Goal: Task Accomplishment & Management: Use online tool/utility

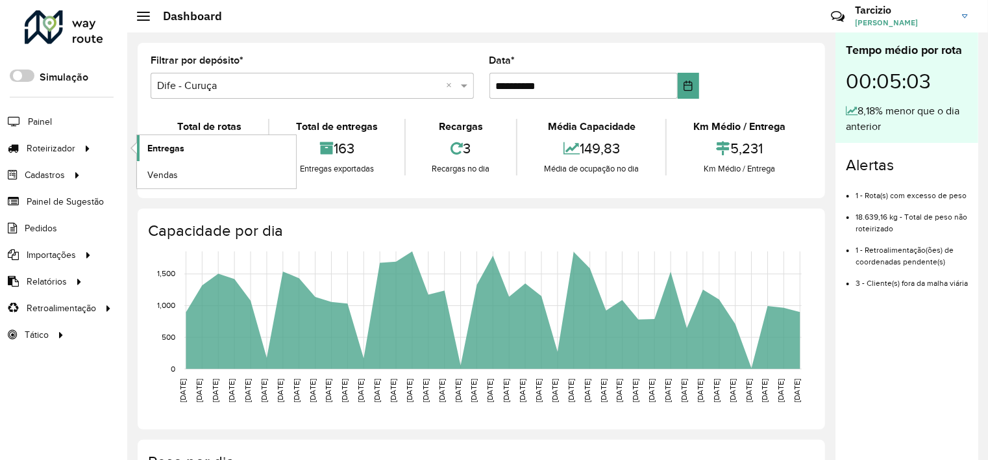
click at [184, 145] on link "Entregas" at bounding box center [216, 148] width 159 height 26
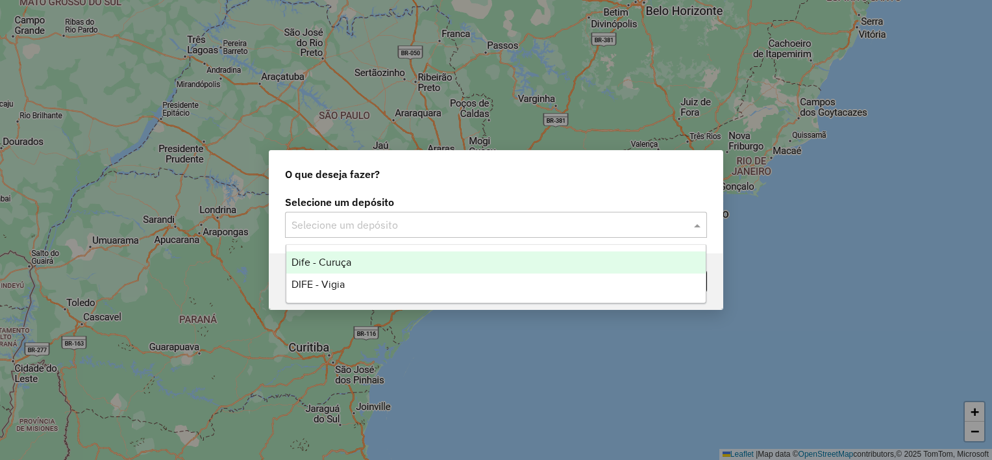
click at [381, 224] on input "text" at bounding box center [483, 226] width 383 height 16
click at [363, 264] on div "Dife - Curuça" at bounding box center [496, 262] width 420 height 22
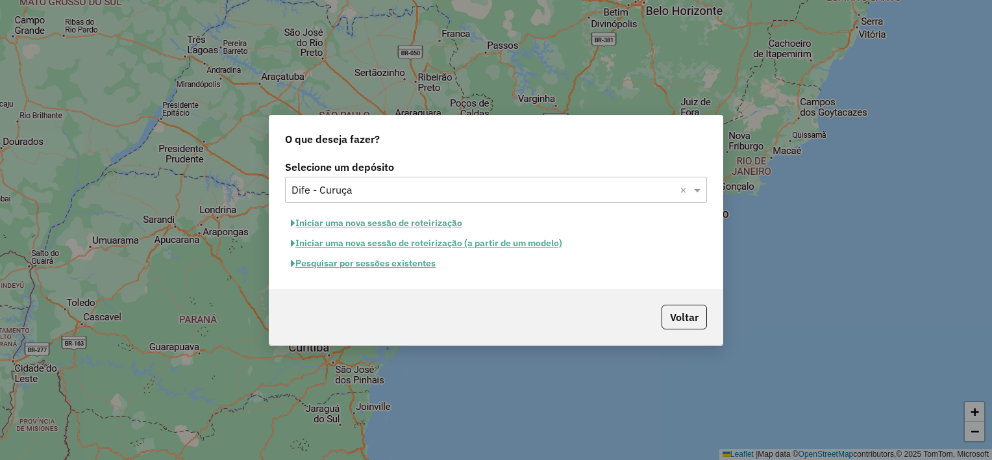
click at [378, 220] on button "Iniciar uma nova sessão de roteirização" at bounding box center [376, 223] width 183 height 20
select select "*"
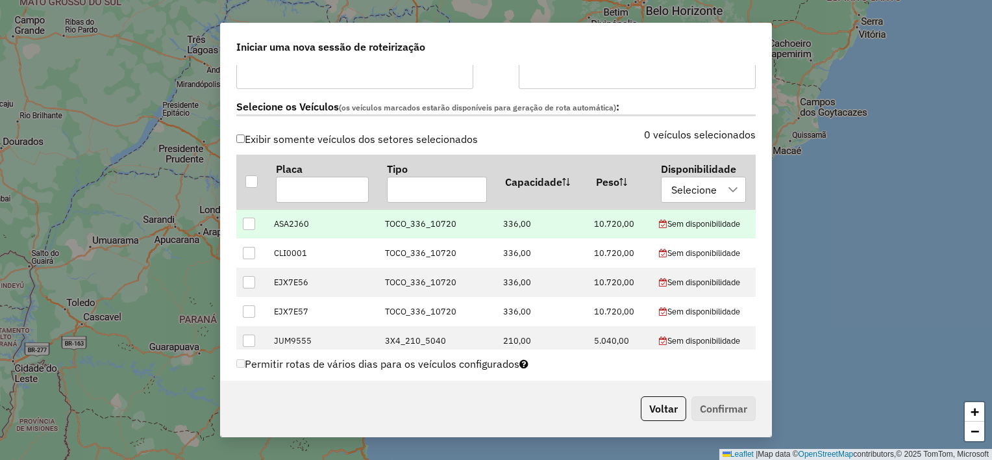
scroll to position [390, 0]
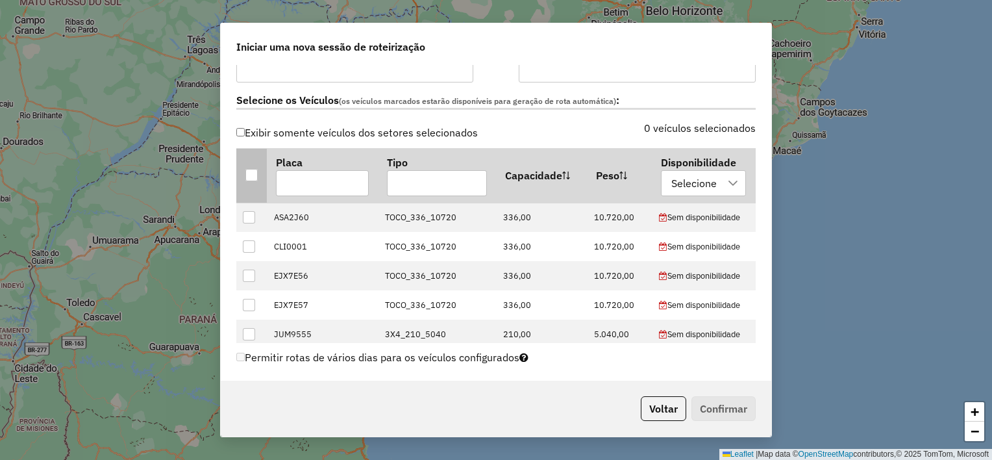
click at [256, 176] on div at bounding box center [251, 175] width 12 height 12
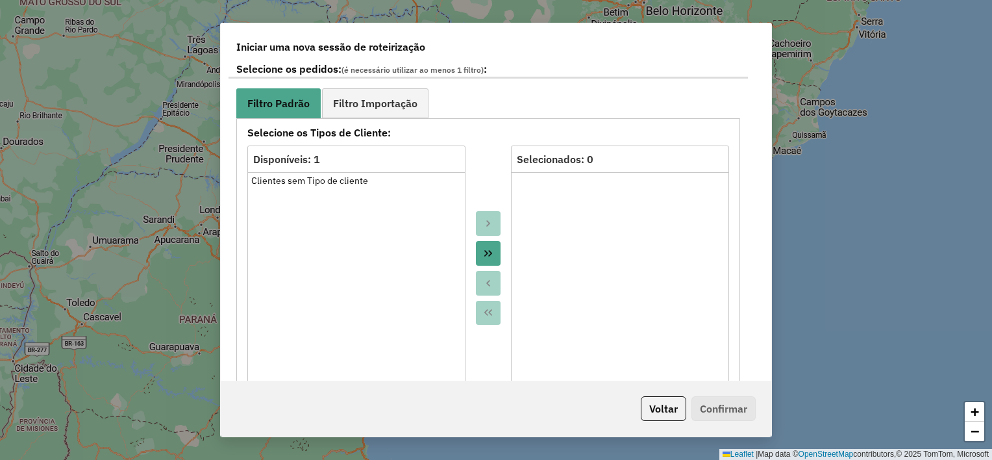
scroll to position [714, 0]
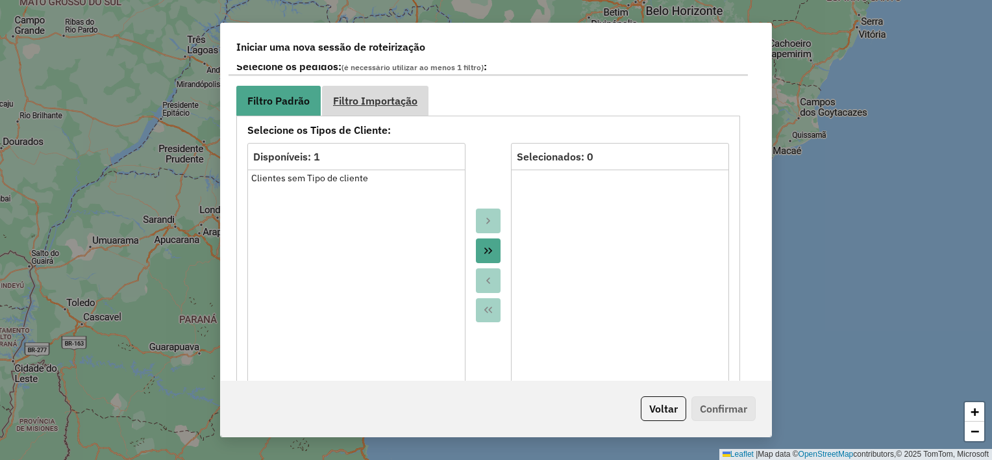
click at [374, 92] on link "Filtro Importação" at bounding box center [375, 100] width 106 height 29
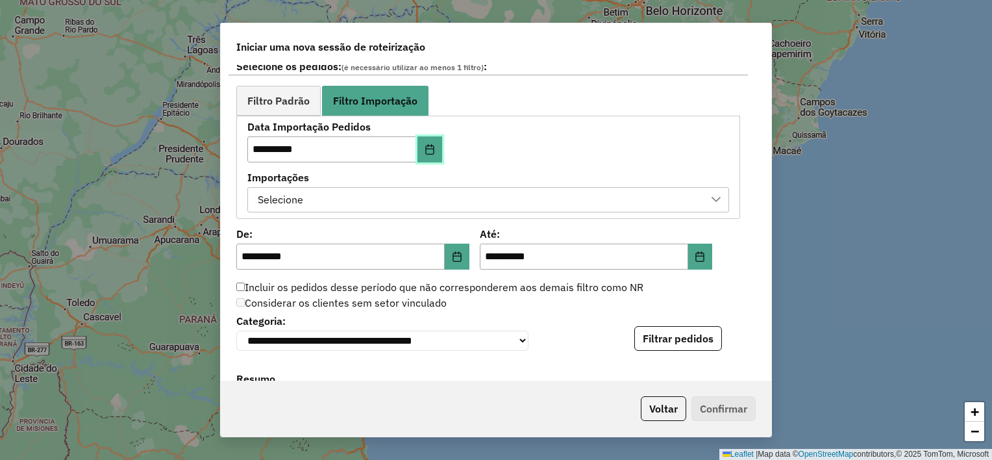
click at [436, 142] on button "Choose Date" at bounding box center [430, 149] width 25 height 26
click at [529, 141] on div "**********" at bounding box center [488, 167] width 482 height 90
click at [546, 203] on div "Selecione" at bounding box center [478, 200] width 451 height 25
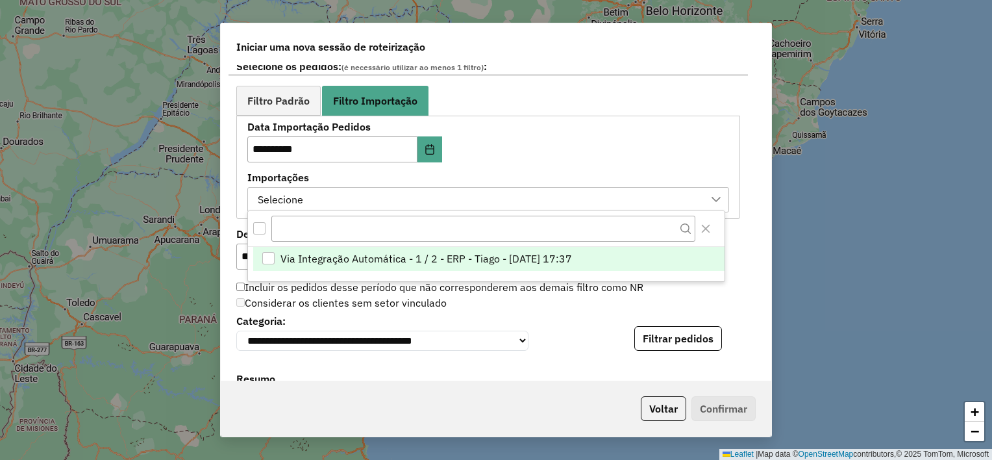
scroll to position [9, 58]
click at [616, 265] on li "Via Integração Automática - 1 / 2 - ERP - Tiago - [DATE] 17:37" at bounding box center [488, 259] width 471 height 25
click at [753, 269] on div "**********" at bounding box center [496, 222] width 551 height 315
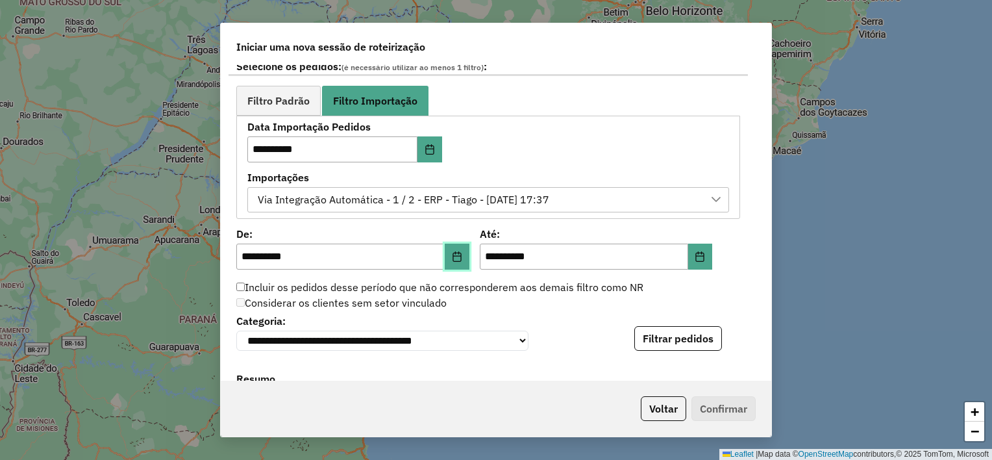
click at [462, 252] on button "Choose Date" at bounding box center [457, 256] width 25 height 26
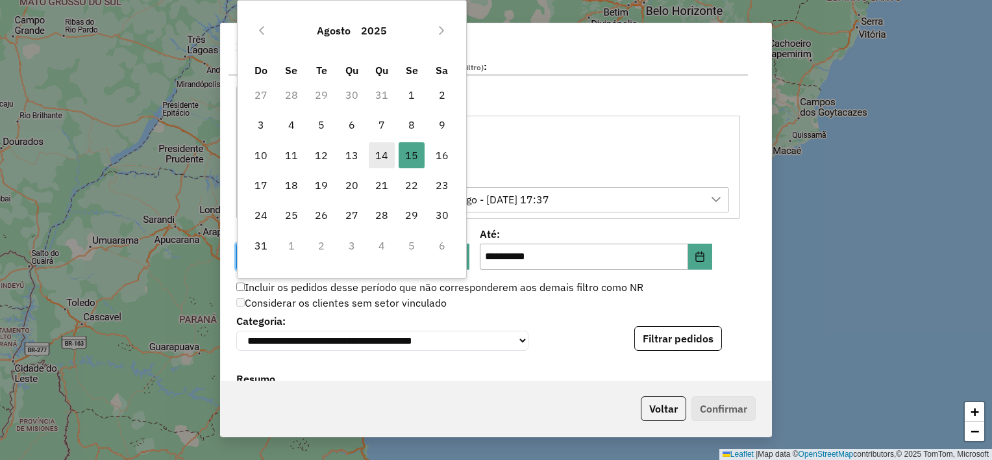
click at [384, 159] on span "14" at bounding box center [382, 155] width 26 height 26
type input "**********"
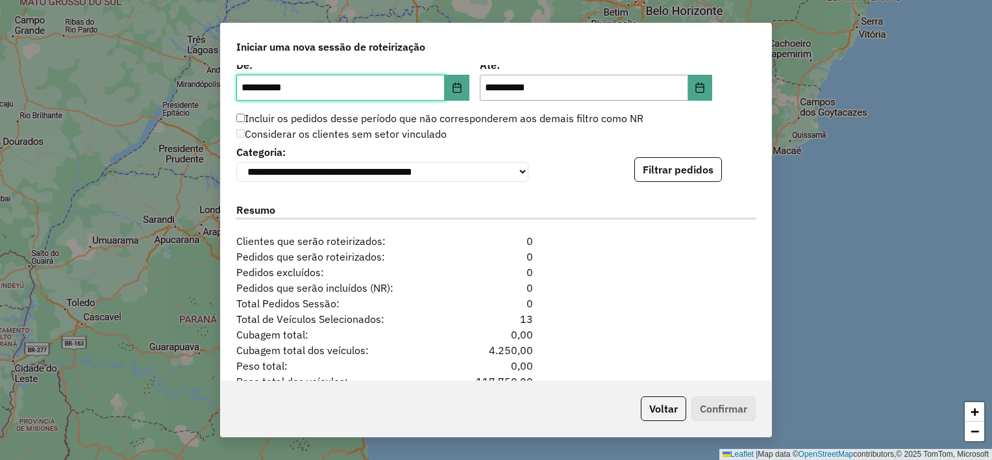
scroll to position [909, 0]
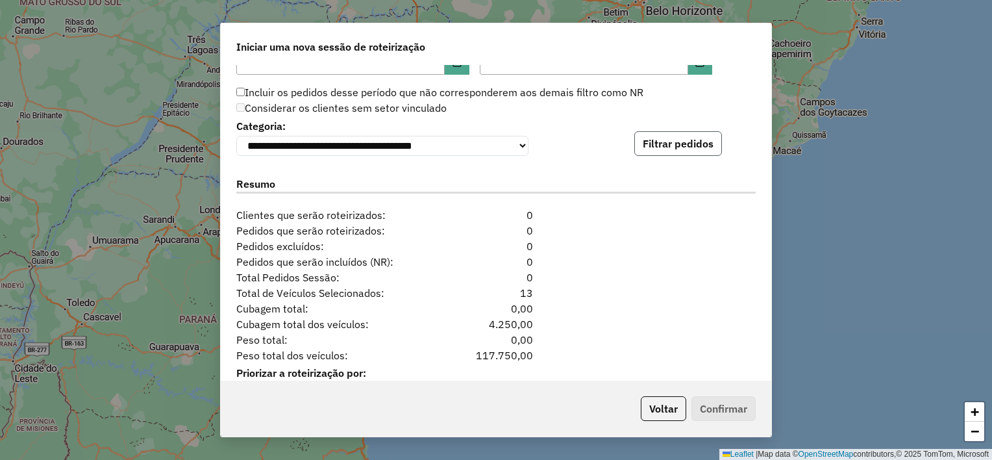
click at [686, 148] on button "Filtrar pedidos" at bounding box center [678, 143] width 88 height 25
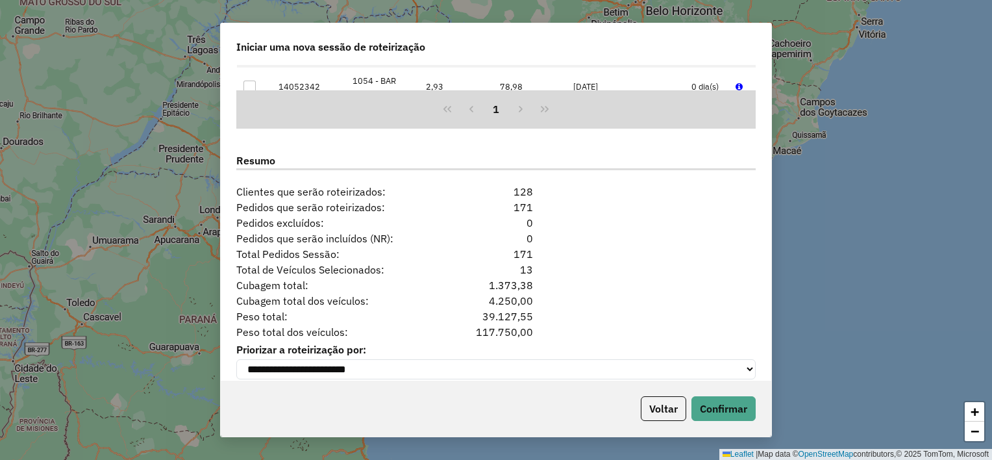
scroll to position [1219, 0]
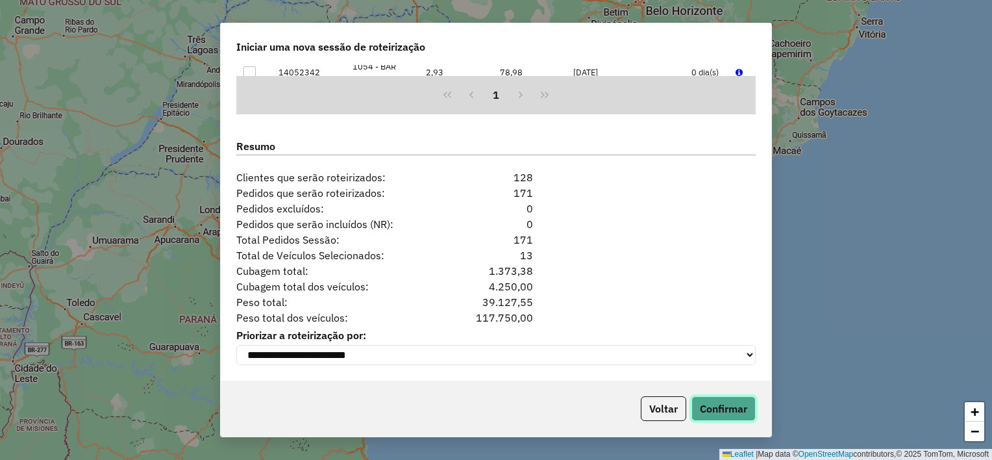
click at [721, 409] on button "Confirmar" at bounding box center [724, 408] width 64 height 25
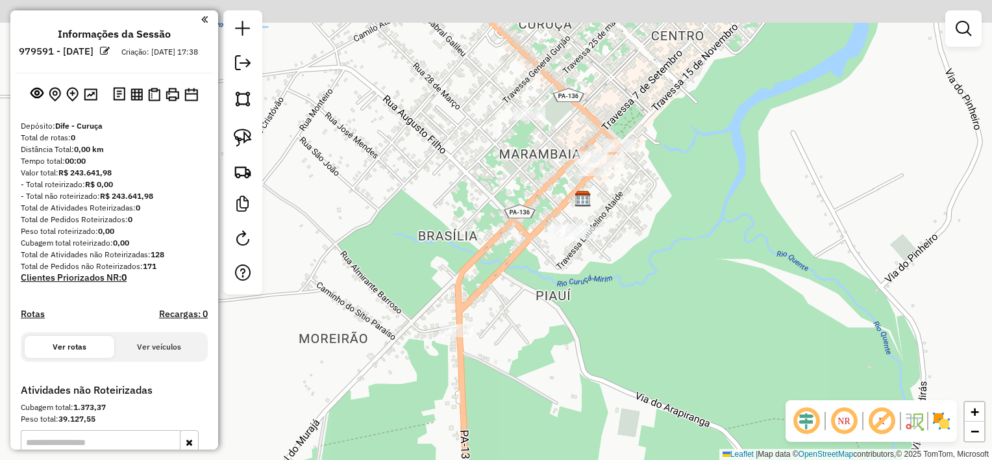
drag, startPoint x: 656, startPoint y: 187, endPoint x: 638, endPoint y: 213, distance: 31.3
click at [649, 226] on div "Janela de atendimento Grade de atendimento Capacidade Transportadoras Veículos …" at bounding box center [496, 230] width 992 height 460
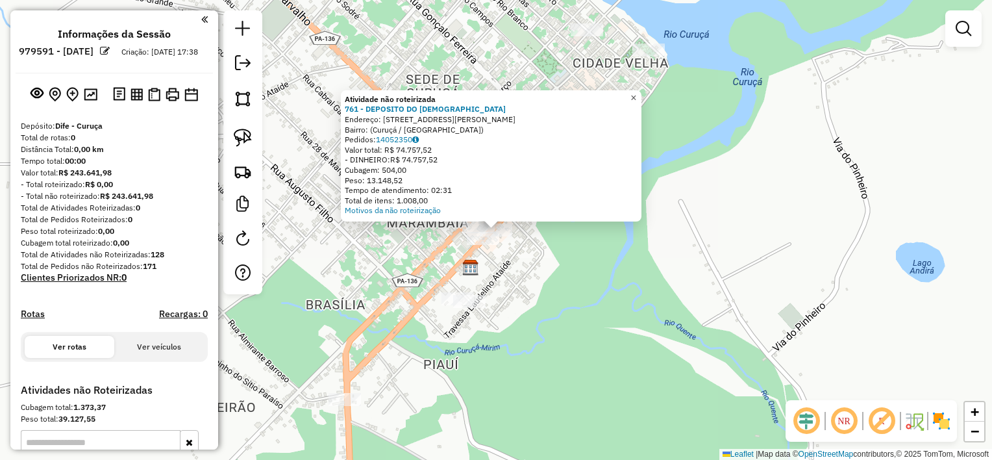
click at [636, 94] on span "×" at bounding box center [633, 97] width 6 height 11
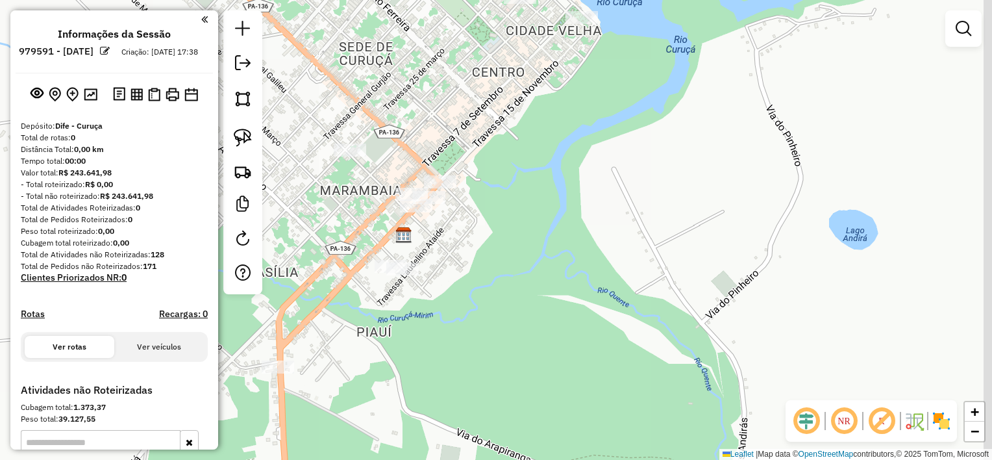
drag, startPoint x: 654, startPoint y: 256, endPoint x: 557, endPoint y: 201, distance: 111.7
click at [582, 219] on div "Janela de atendimento Grade de atendimento Capacidade Transportadoras Veículos …" at bounding box center [496, 230] width 992 height 460
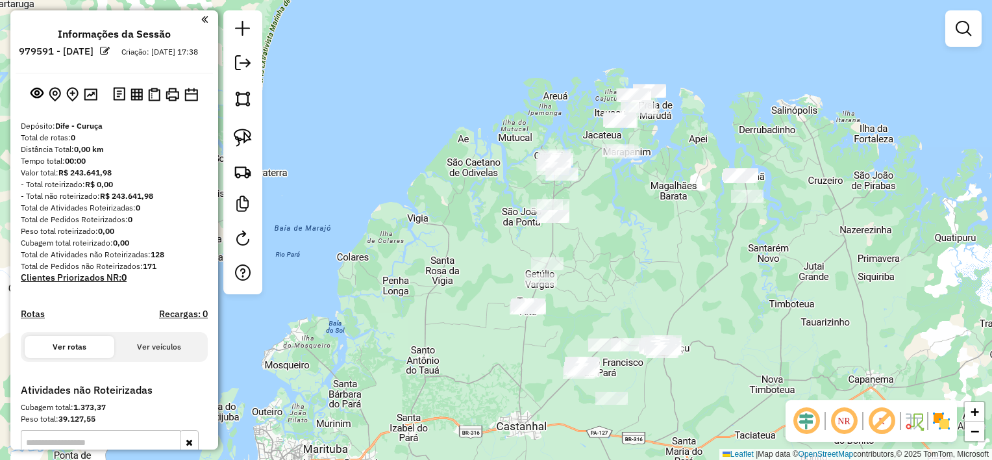
drag, startPoint x: 652, startPoint y: 289, endPoint x: 591, endPoint y: 158, distance: 144.1
click at [595, 169] on div "Janela de atendimento Grade de atendimento Capacidade Transportadoras Veículos …" at bounding box center [496, 230] width 992 height 460
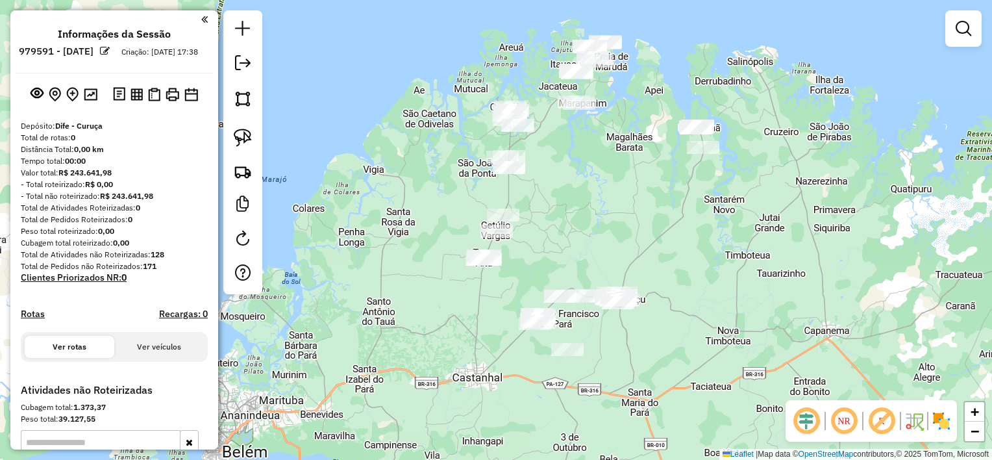
drag, startPoint x: 644, startPoint y: 173, endPoint x: 643, endPoint y: 236, distance: 63.0
click at [643, 236] on div "Janela de atendimento Grade de atendimento Capacidade Transportadoras Veículos …" at bounding box center [496, 230] width 992 height 460
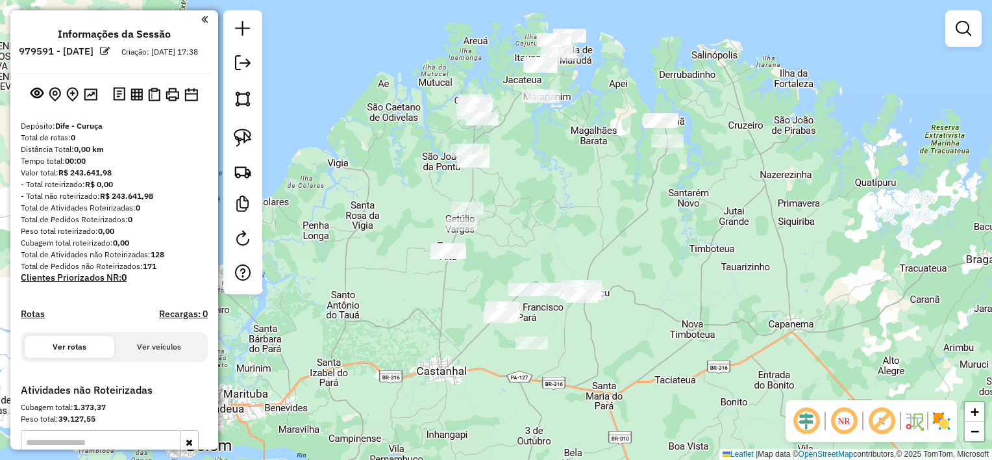
drag, startPoint x: 657, startPoint y: 235, endPoint x: 638, endPoint y: 226, distance: 21.5
click at [639, 230] on div "Janela de atendimento Grade de atendimento Capacidade Transportadoras Veículos …" at bounding box center [496, 230] width 992 height 460
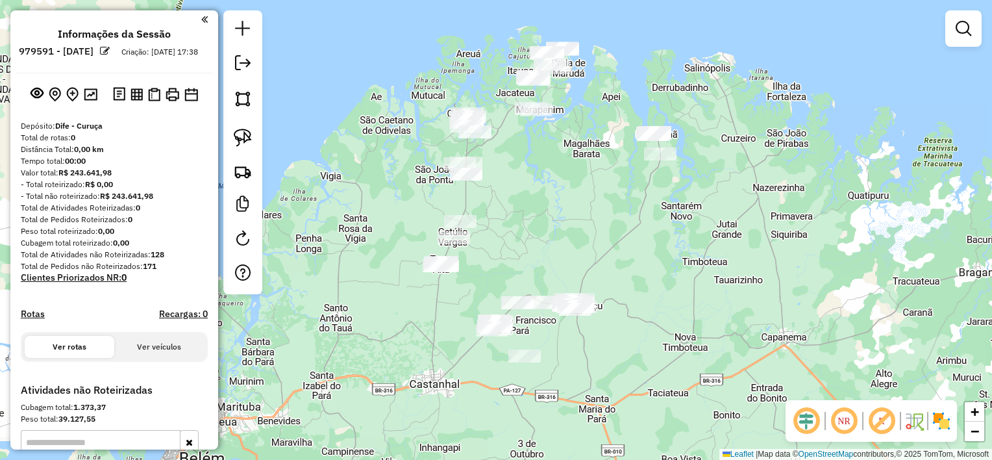
drag, startPoint x: 612, startPoint y: 106, endPoint x: 608, endPoint y: 123, distance: 17.5
click at [608, 123] on div "Janela de atendimento Grade de atendimento Capacidade Transportadoras Veículos …" at bounding box center [496, 230] width 992 height 460
click at [244, 136] on img at bounding box center [243, 138] width 18 height 18
drag, startPoint x: 675, startPoint y: 117, endPoint x: 682, endPoint y: 145, distance: 28.8
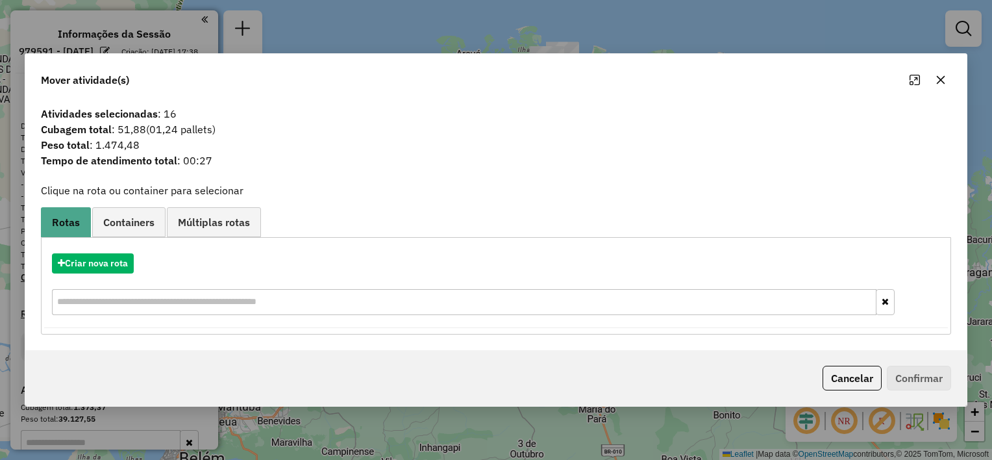
click at [942, 77] on icon "button" at bounding box center [941, 80] width 10 height 10
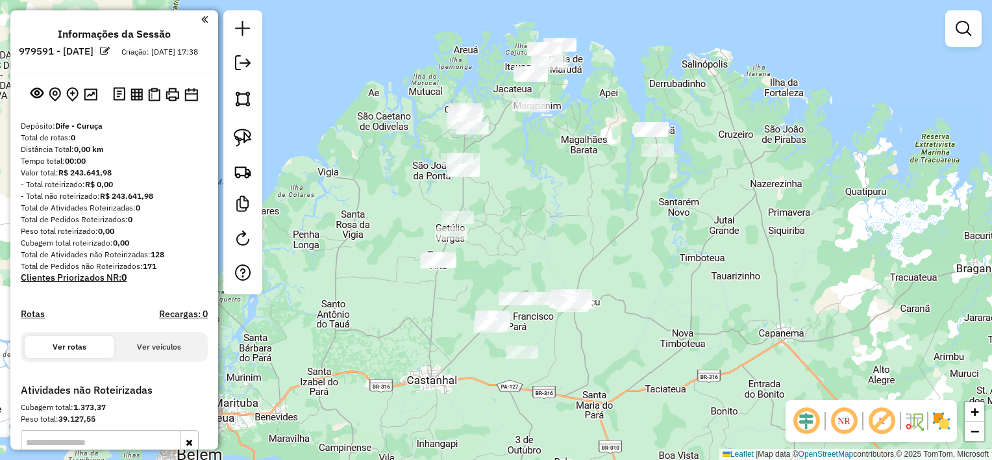
click at [595, 209] on div "Janela de atendimento Grade de atendimento Capacidade Transportadoras Veículos …" at bounding box center [496, 230] width 992 height 460
click at [241, 135] on img at bounding box center [243, 138] width 18 height 18
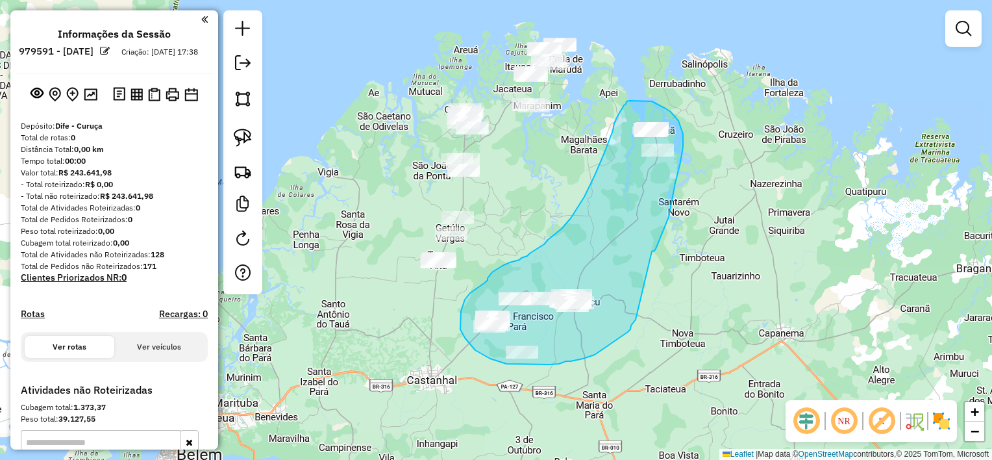
drag, startPoint x: 652, startPoint y: 251, endPoint x: 636, endPoint y: 319, distance: 70.1
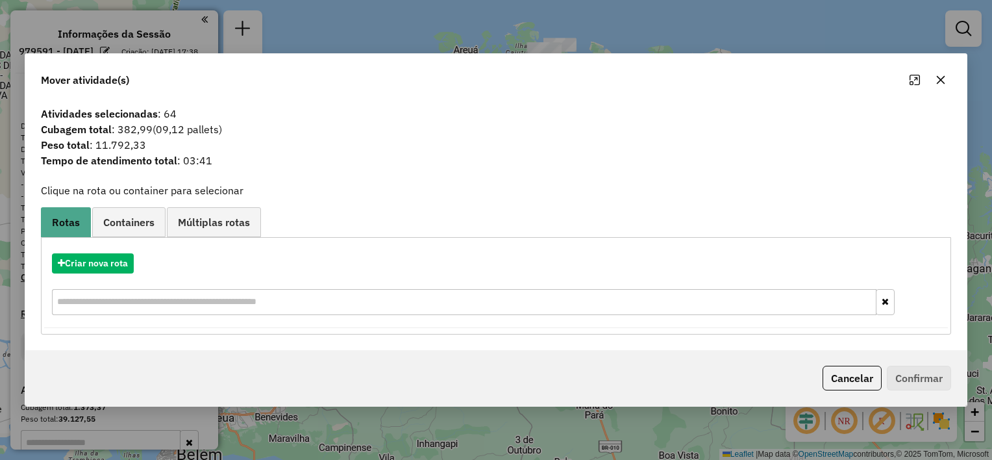
click at [940, 83] on icon "button" at bounding box center [941, 80] width 10 height 10
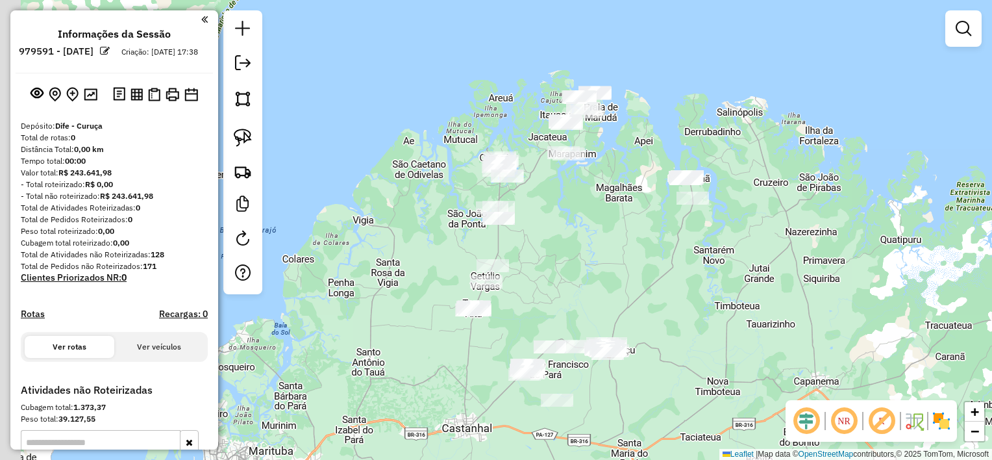
drag, startPoint x: 547, startPoint y: 214, endPoint x: 569, endPoint y: 262, distance: 53.5
click at [579, 259] on div "Janela de atendimento Grade de atendimento Capacidade Transportadoras Veículos …" at bounding box center [496, 230] width 992 height 460
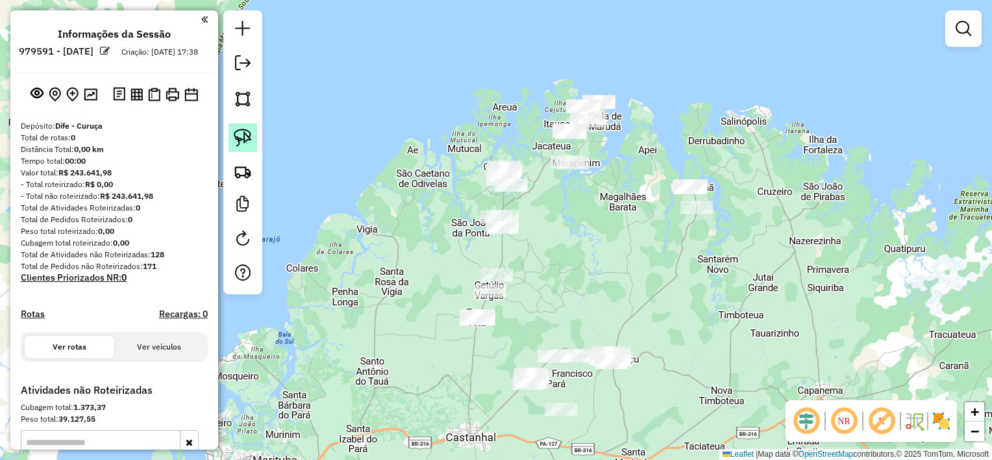
click at [242, 140] on img at bounding box center [243, 138] width 18 height 18
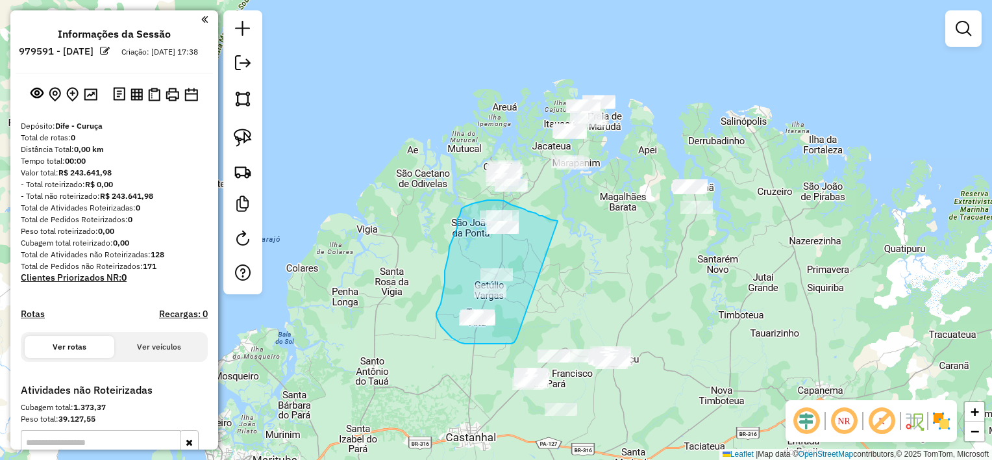
drag, startPoint x: 556, startPoint y: 221, endPoint x: 518, endPoint y: 337, distance: 122.6
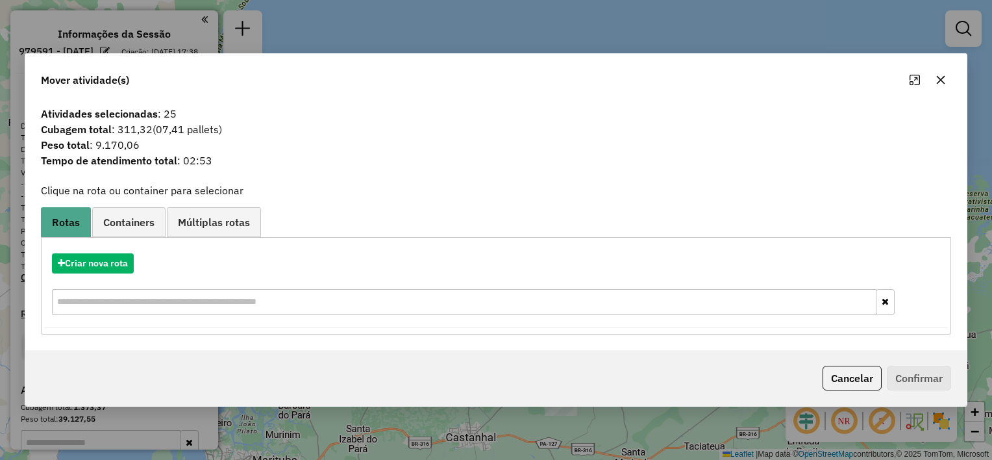
click at [940, 82] on icon "button" at bounding box center [941, 80] width 10 height 10
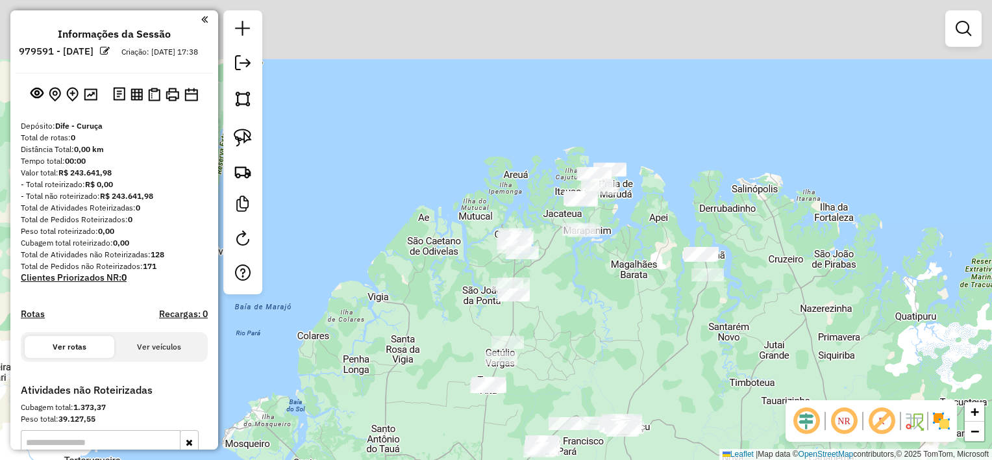
drag, startPoint x: 599, startPoint y: 168, endPoint x: 603, endPoint y: 223, distance: 56.0
click at [610, 236] on div "Janela de atendimento Grade de atendimento Capacidade Transportadoras Veículos …" at bounding box center [496, 230] width 992 height 460
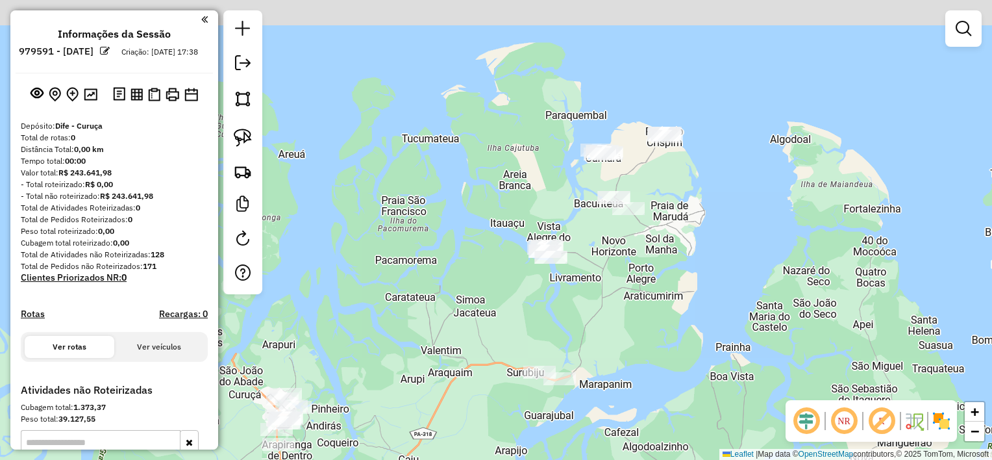
drag, startPoint x: 643, startPoint y: 258, endPoint x: 644, endPoint y: 298, distance: 39.6
click at [644, 298] on div "Janela de atendimento Grade de atendimento Capacidade Transportadoras Veículos …" at bounding box center [496, 230] width 992 height 460
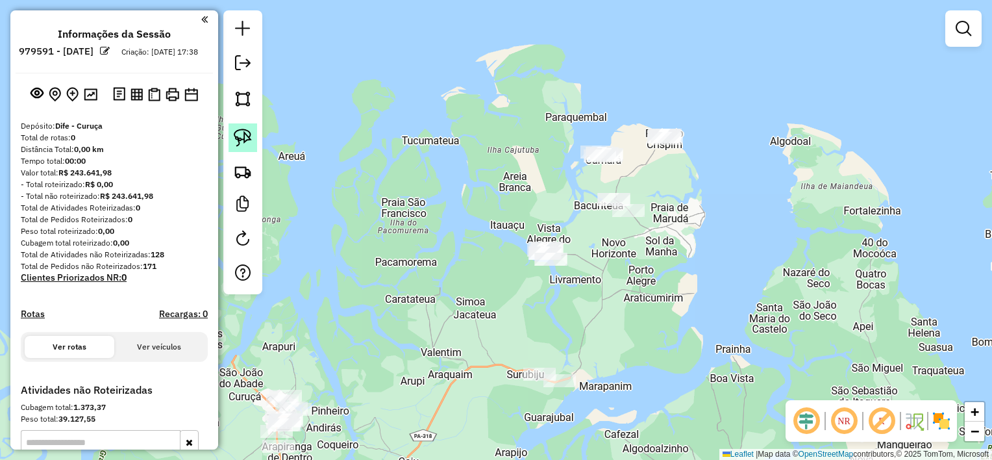
click at [244, 139] on img at bounding box center [243, 138] width 18 height 18
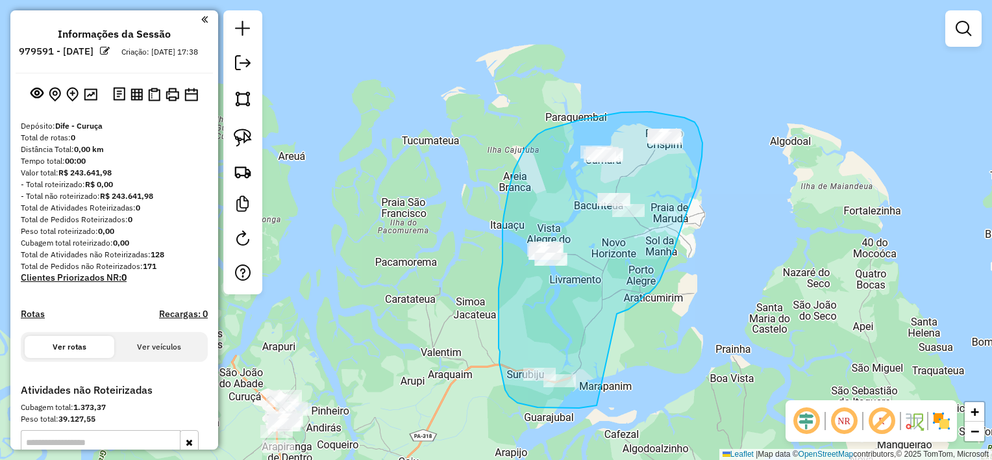
drag, startPoint x: 617, startPoint y: 314, endPoint x: 608, endPoint y: 401, distance: 87.4
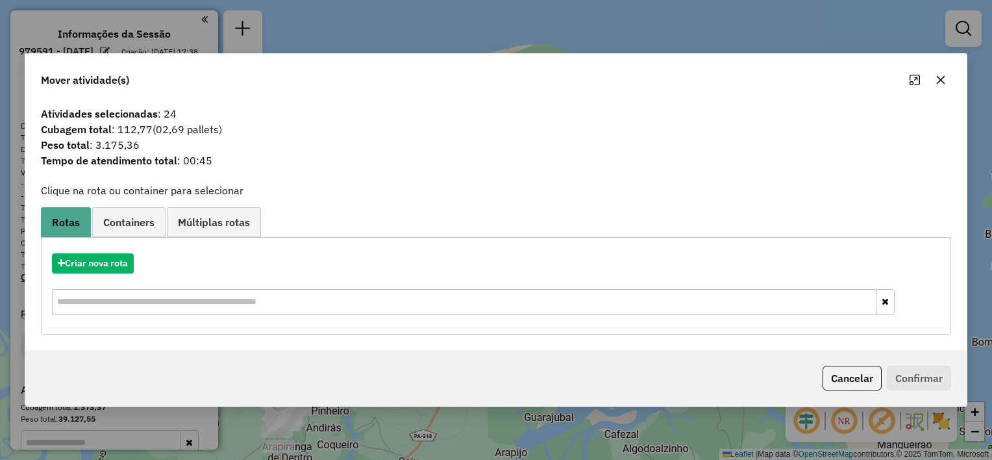
click at [938, 80] on icon "button" at bounding box center [941, 80] width 10 height 10
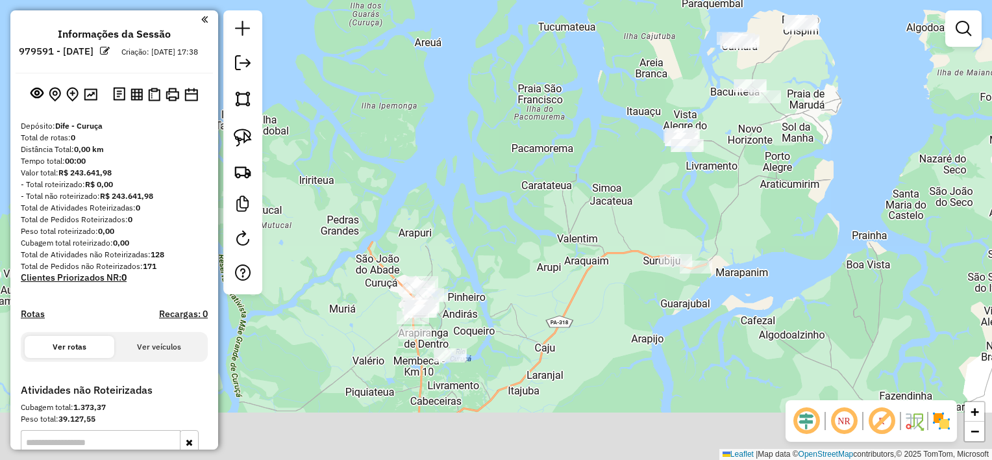
drag, startPoint x: 430, startPoint y: 340, endPoint x: 561, endPoint y: 226, distance: 173.5
click at [567, 226] on div "Janela de atendimento Grade de atendimento Capacidade Transportadoras Veículos …" at bounding box center [496, 230] width 992 height 460
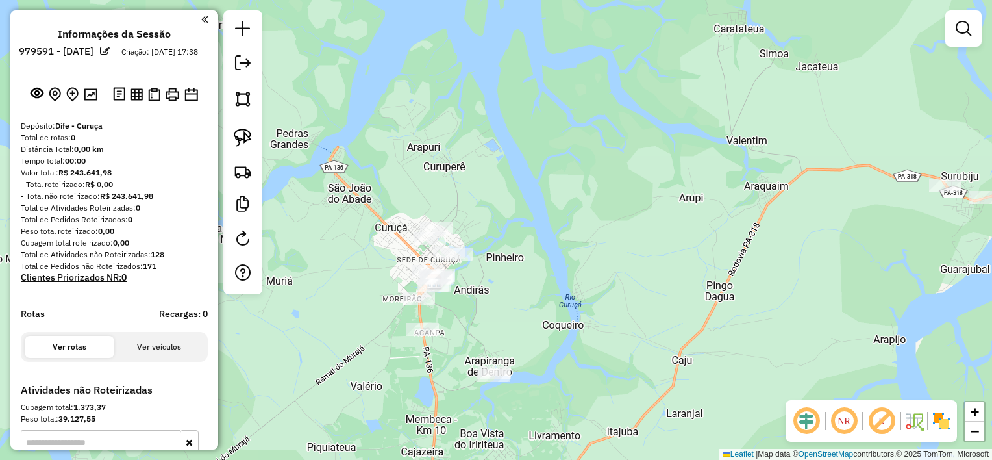
drag, startPoint x: 382, startPoint y: 281, endPoint x: 387, endPoint y: 260, distance: 20.8
click at [387, 260] on div "Janela de atendimento Grade de atendimento Capacidade Transportadoras Veículos …" at bounding box center [496, 230] width 992 height 460
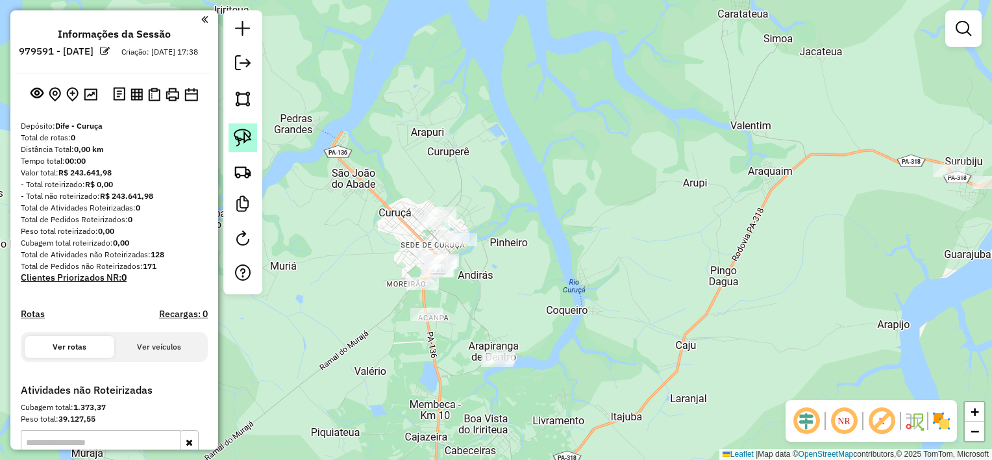
click at [245, 136] on img at bounding box center [243, 138] width 18 height 18
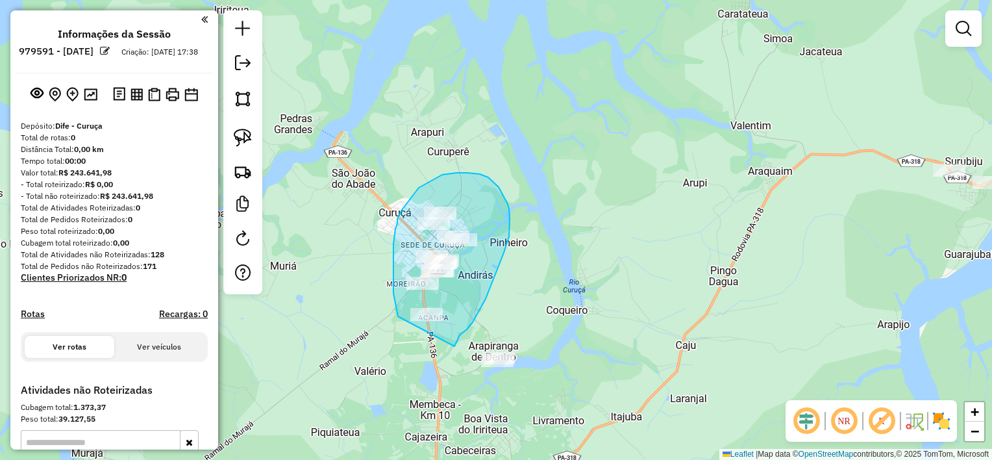
drag, startPoint x: 455, startPoint y: 346, endPoint x: 405, endPoint y: 334, distance: 51.5
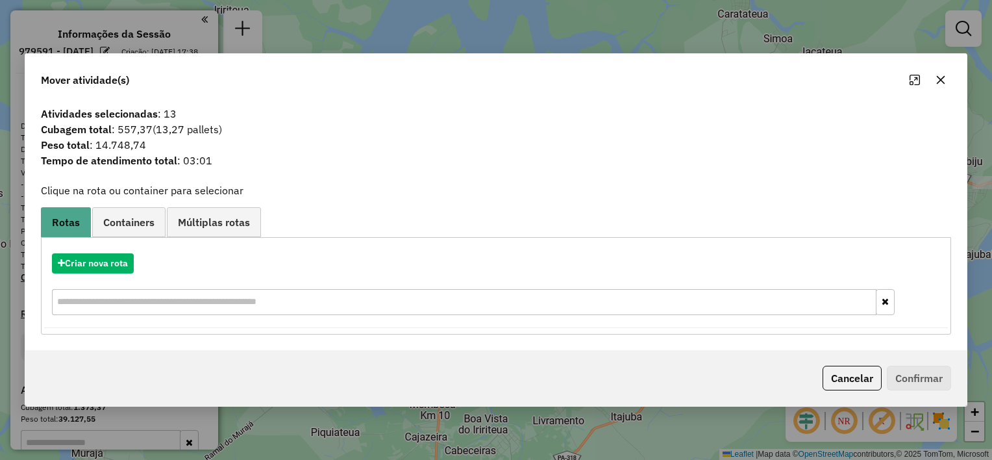
click at [937, 78] on icon "button" at bounding box center [941, 80] width 10 height 10
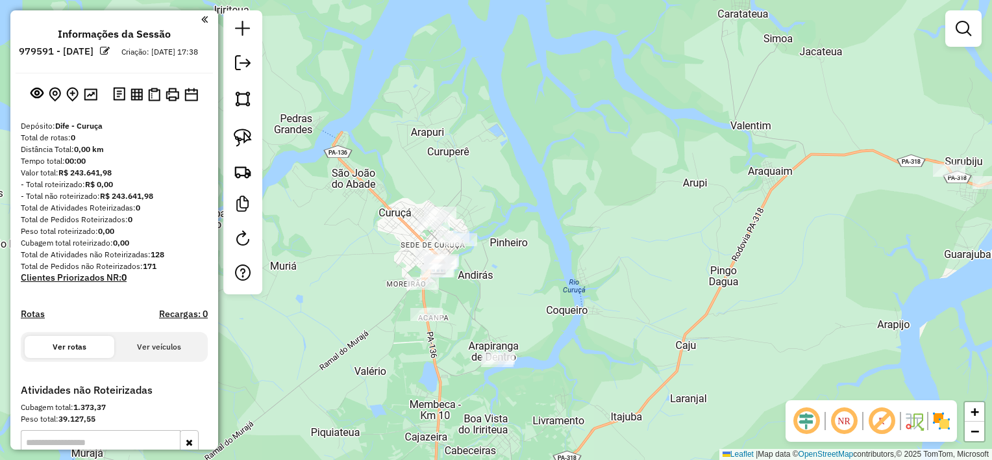
drag, startPoint x: 614, startPoint y: 331, endPoint x: 602, endPoint y: 156, distance: 174.5
click at [602, 161] on div "Janela de atendimento Grade de atendimento Capacidade Transportadoras Veículos …" at bounding box center [496, 230] width 992 height 460
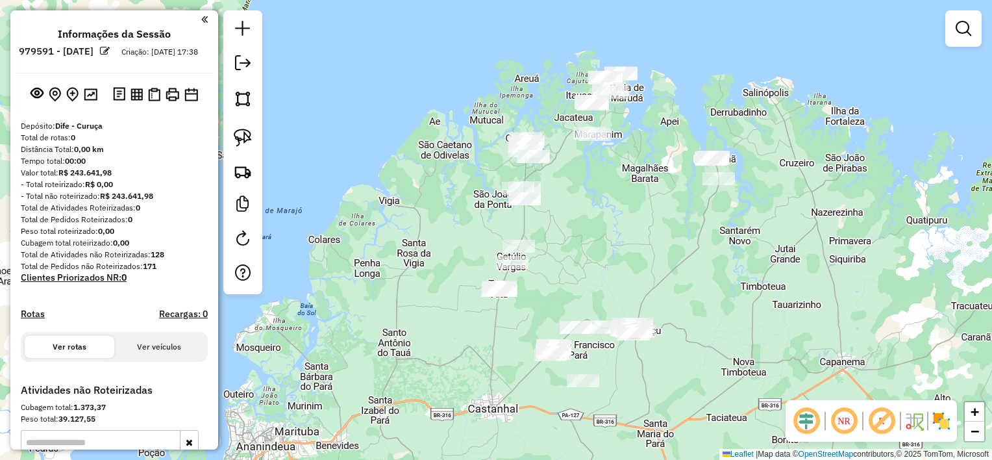
drag, startPoint x: 682, startPoint y: 228, endPoint x: 664, endPoint y: 255, distance: 32.8
click at [664, 255] on div "Janela de atendimento Grade de atendimento Capacidade Transportadoras Veículos …" at bounding box center [496, 230] width 992 height 460
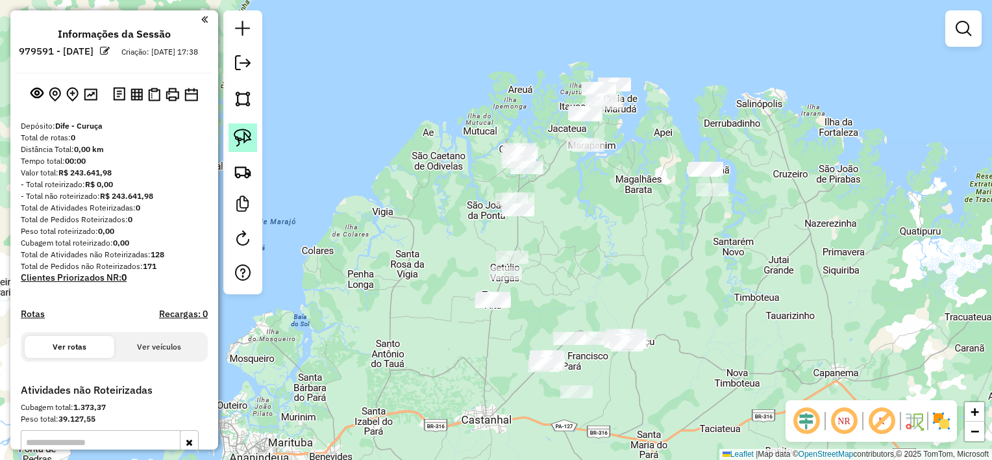
click at [244, 135] on img at bounding box center [243, 138] width 18 height 18
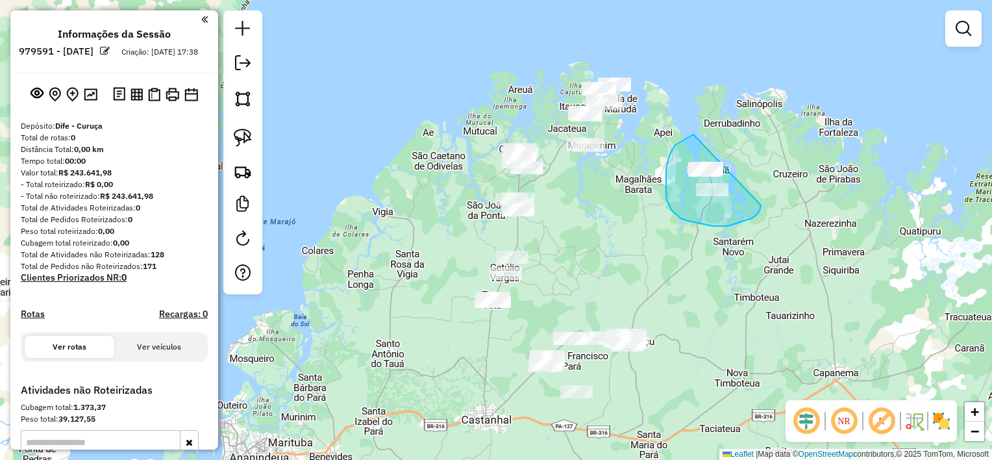
drag, startPoint x: 693, startPoint y: 134, endPoint x: 761, endPoint y: 131, distance: 67.6
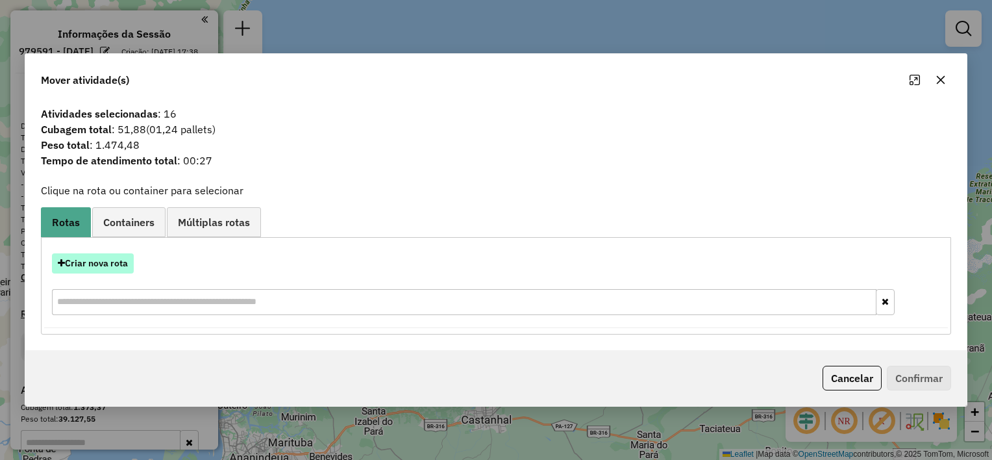
drag, startPoint x: 107, startPoint y: 255, endPoint x: 110, endPoint y: 262, distance: 7.8
click at [110, 262] on div "Criar nova rota" at bounding box center [496, 285] width 904 height 84
click at [114, 266] on button "Criar nova rota" at bounding box center [93, 263] width 82 height 20
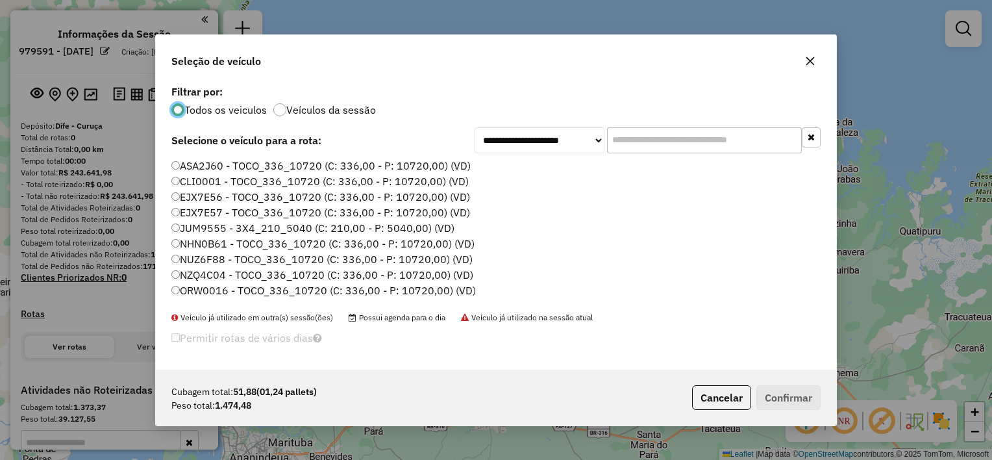
scroll to position [60, 0]
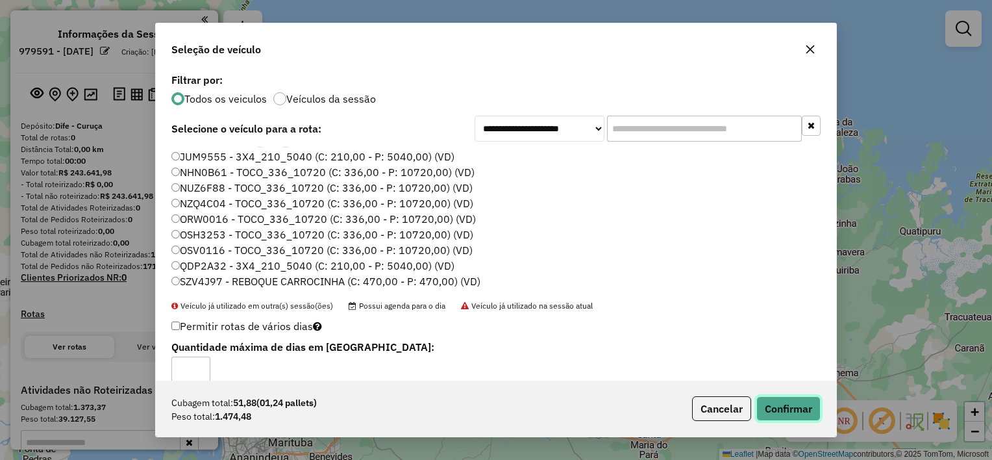
click at [803, 406] on button "Confirmar" at bounding box center [788, 408] width 64 height 25
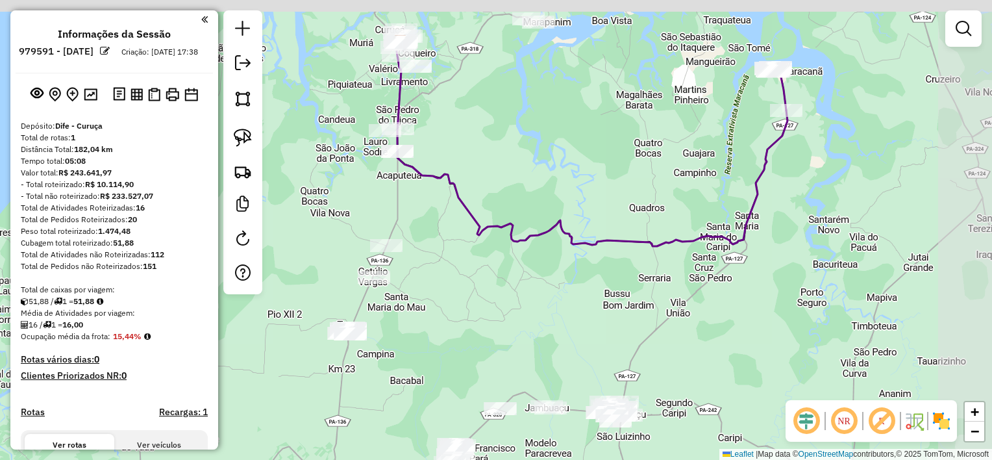
drag, startPoint x: 844, startPoint y: 122, endPoint x: 773, endPoint y: 249, distance: 145.9
click at [773, 249] on div "Janela de atendimento Grade de atendimento Capacidade Transportadoras Veículos …" at bounding box center [496, 230] width 992 height 460
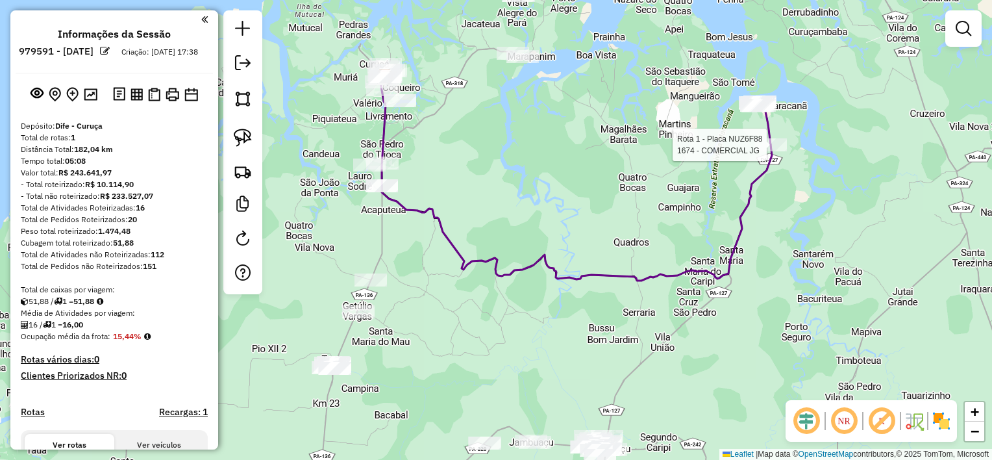
select select "**********"
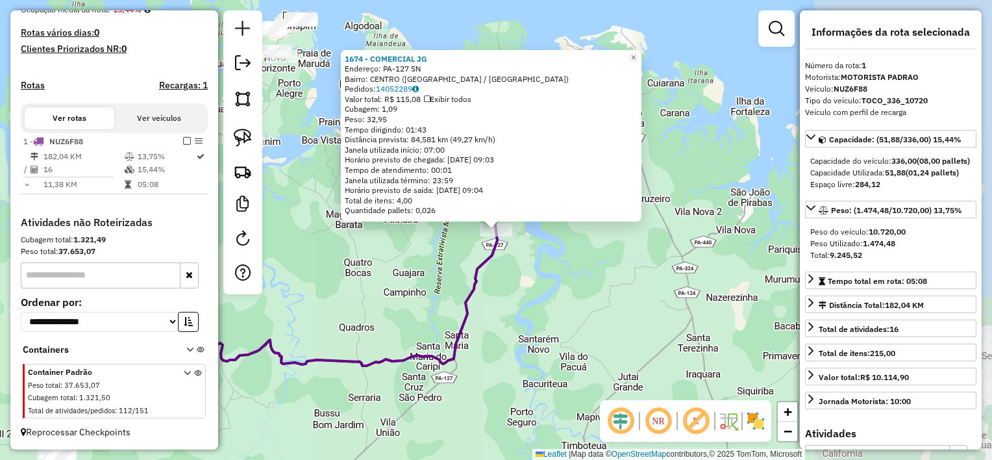
scroll to position [338, 0]
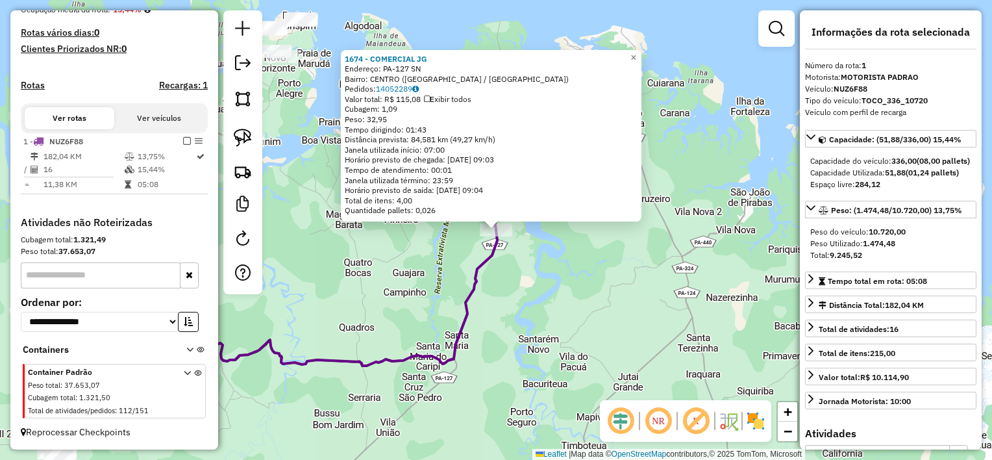
click at [504, 282] on div "1674 - COMERCIAL JG Endereço: PA-127 SN Bairro: [GEOGRAPHIC_DATA] ([GEOGRAPHIC_…" at bounding box center [496, 230] width 992 height 460
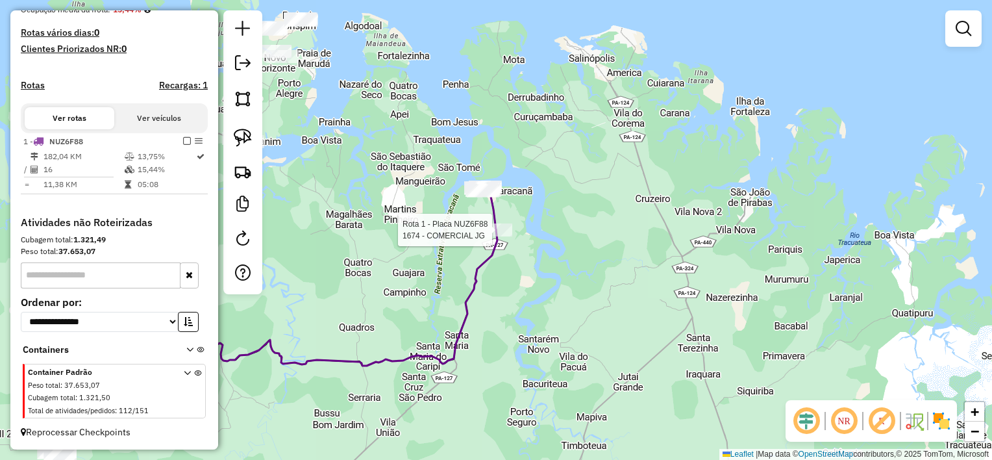
select select "**********"
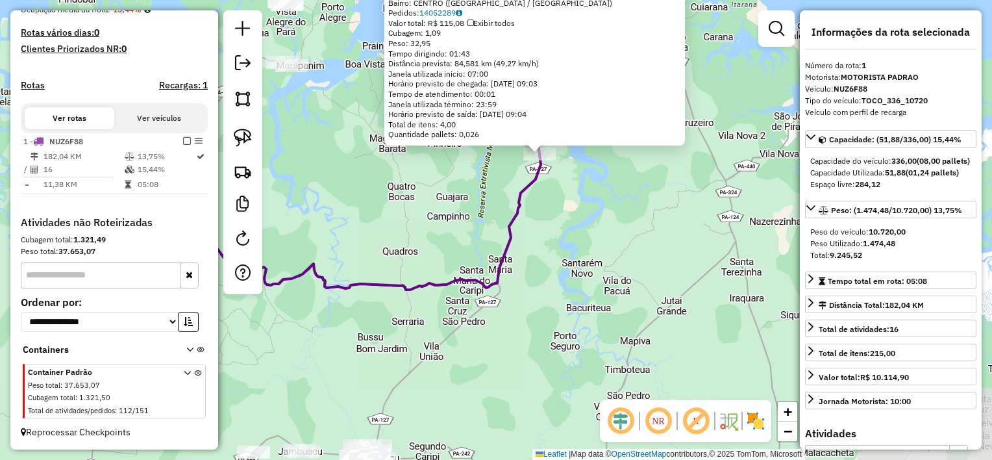
drag, startPoint x: 542, startPoint y: 283, endPoint x: 559, endPoint y: 239, distance: 47.5
click at [571, 225] on div "Rota 1 - Placa NUZ6F88 1674 - COMERCIAL JG 1674 - COMERCIAL JG Endereço: PA-127…" at bounding box center [496, 230] width 992 height 460
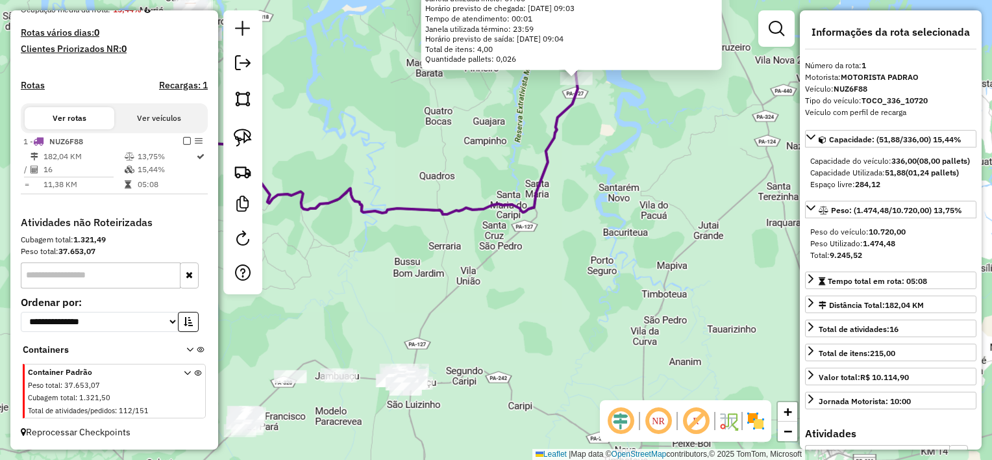
click at [516, 286] on div "1674 - COMERCIAL JG Endereço: PA-127 SN Bairro: [GEOGRAPHIC_DATA] ([GEOGRAPHIC_…" at bounding box center [496, 230] width 992 height 460
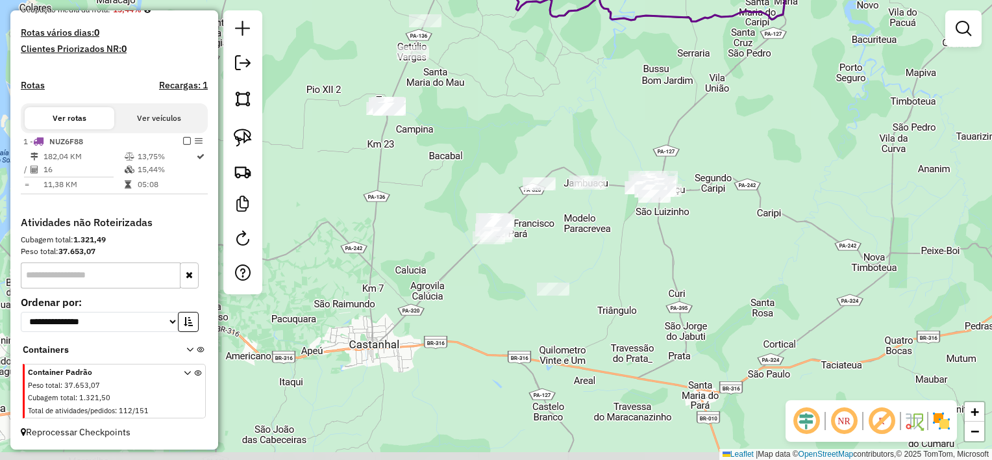
drag, startPoint x: 608, startPoint y: 260, endPoint x: 753, endPoint y: 123, distance: 198.9
click at [753, 123] on div "Janela de atendimento Grade de atendimento Capacidade Transportadoras Veículos …" at bounding box center [496, 230] width 992 height 460
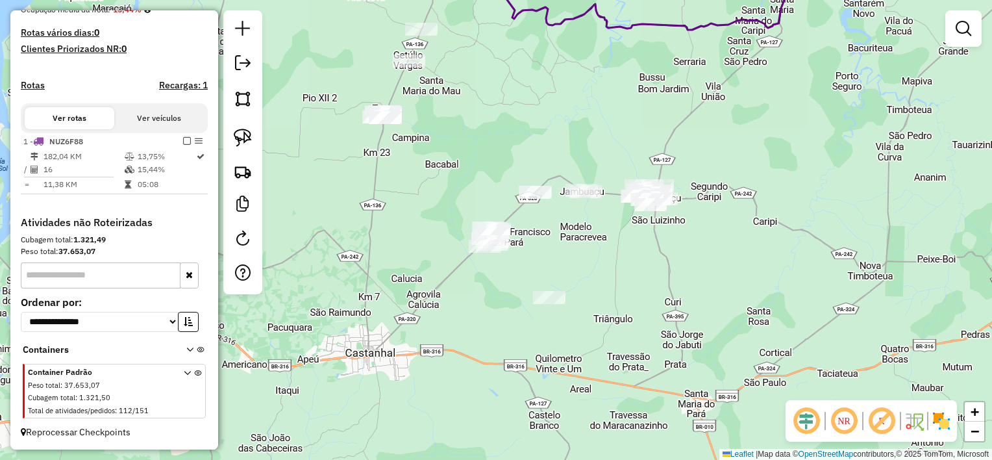
drag, startPoint x: 601, startPoint y: 268, endPoint x: 579, endPoint y: 292, distance: 32.6
click at [579, 292] on div "Janela de atendimento Grade de atendimento Capacidade Transportadoras Veículos …" at bounding box center [496, 230] width 992 height 460
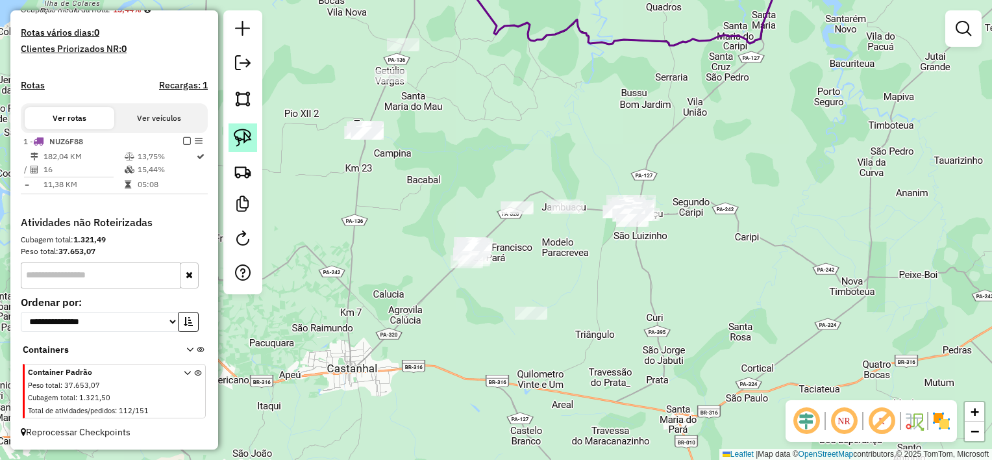
click at [245, 144] on img at bounding box center [243, 138] width 18 height 18
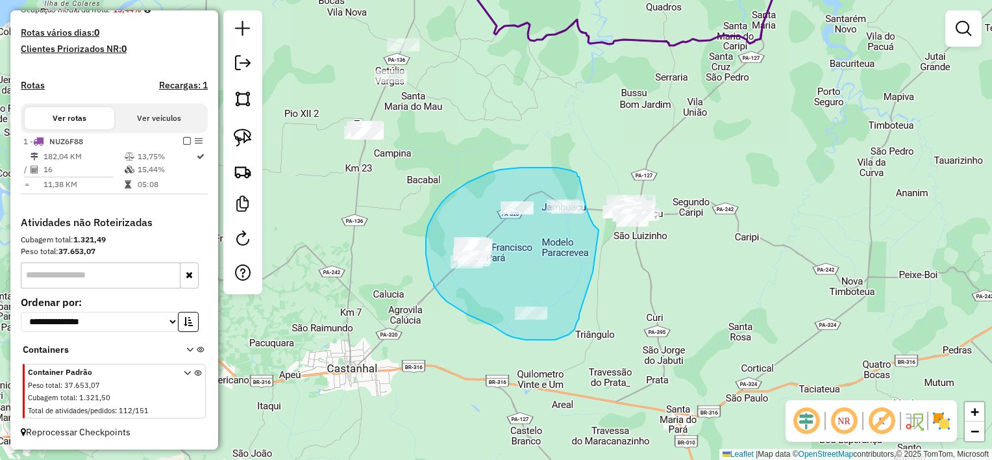
drag, startPoint x: 598, startPoint y: 239, endPoint x: 579, endPoint y: 314, distance: 77.6
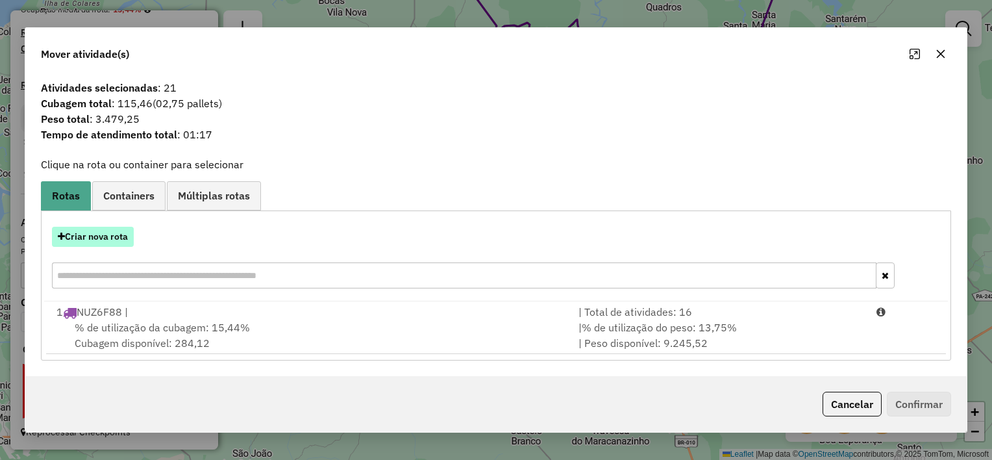
click at [109, 236] on button "Criar nova rota" at bounding box center [93, 237] width 82 height 20
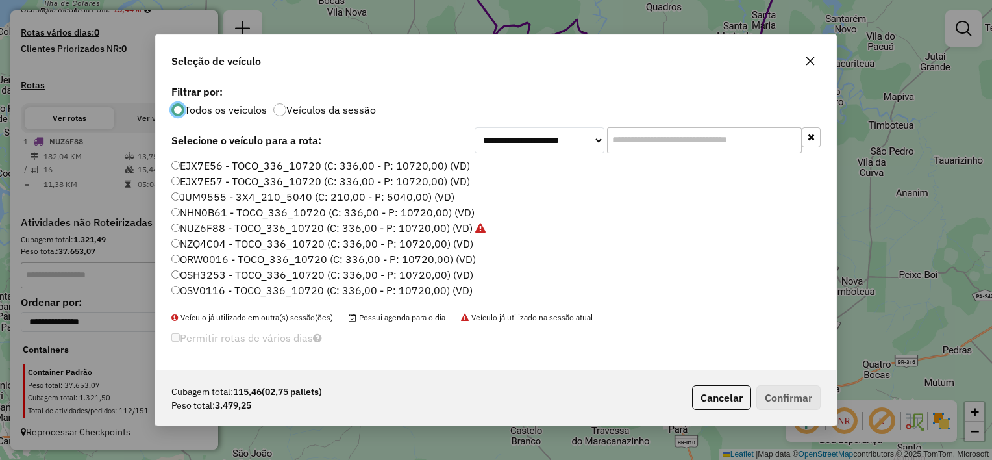
scroll to position [60, 0]
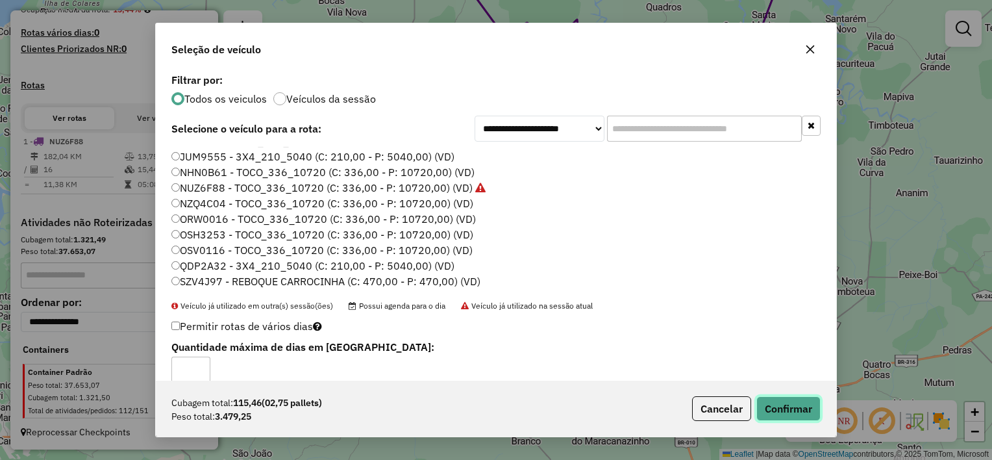
click at [797, 404] on button "Confirmar" at bounding box center [788, 408] width 64 height 25
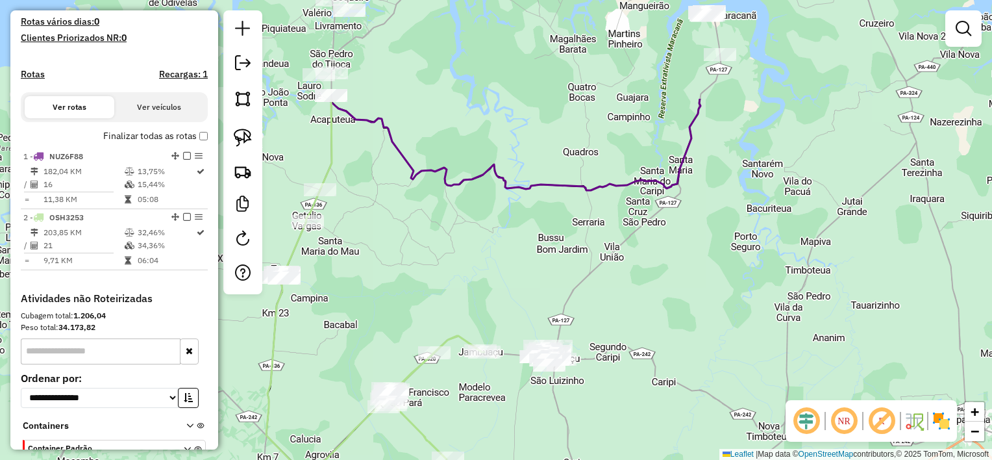
drag, startPoint x: 771, startPoint y: 151, endPoint x: 673, endPoint y: 315, distance: 191.3
click at [673, 316] on div "Janela de atendimento Grade de atendimento Capacidade Transportadoras Veículos …" at bounding box center [496, 230] width 992 height 460
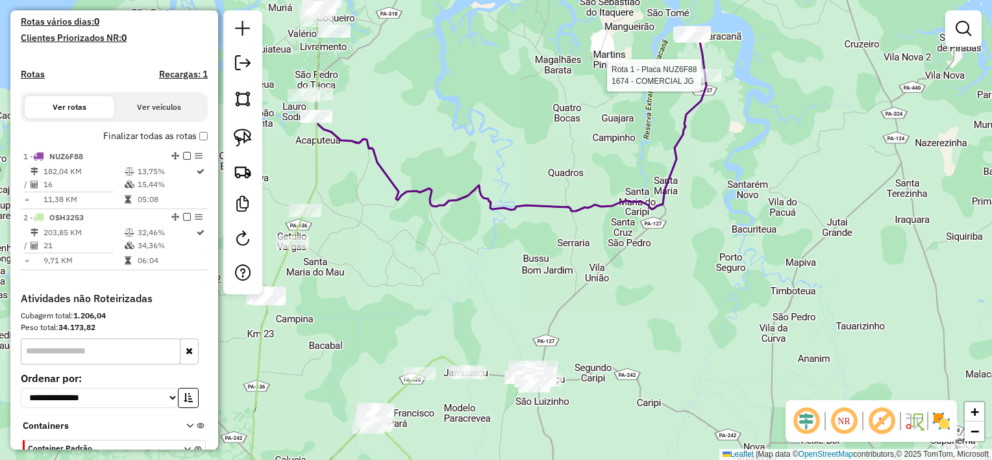
select select "**********"
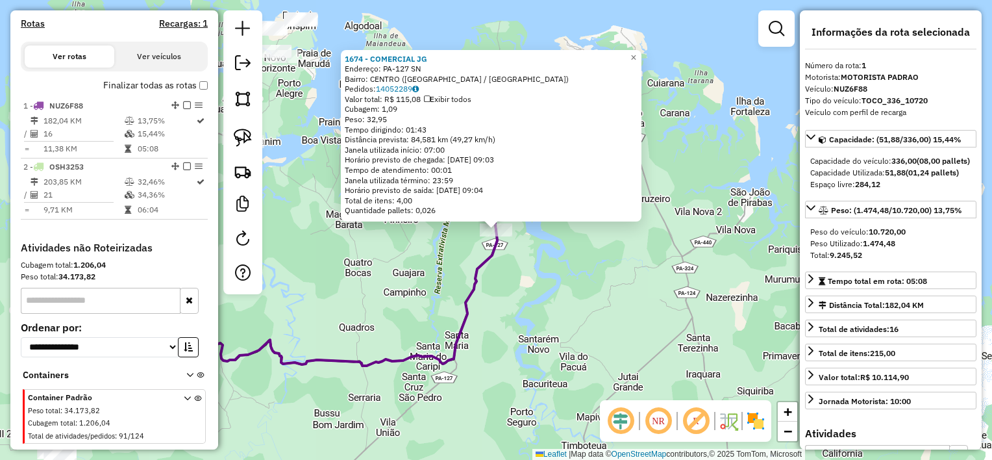
scroll to position [424, 0]
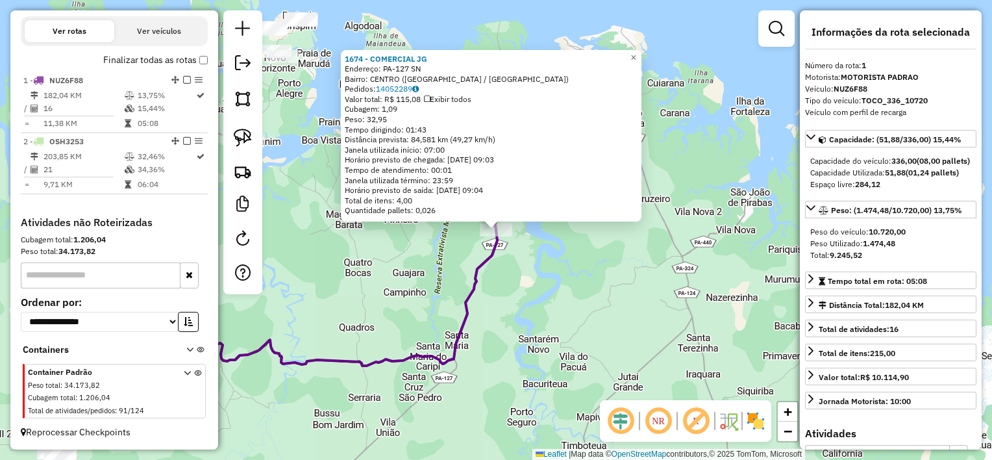
click at [564, 329] on div "1674 - COMERCIAL JG Endereço: PA-127 SN Bairro: [GEOGRAPHIC_DATA] ([GEOGRAPHIC_…" at bounding box center [496, 230] width 992 height 460
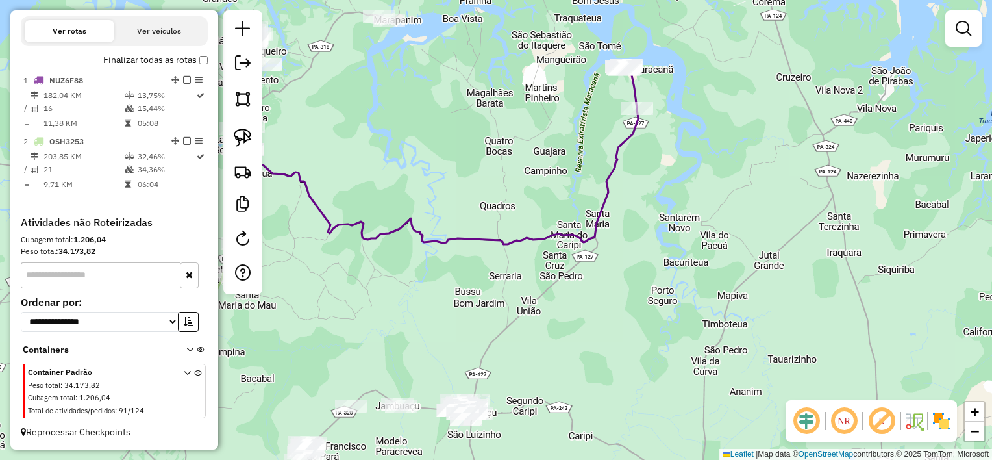
drag, startPoint x: 546, startPoint y: 362, endPoint x: 683, endPoint y: 237, distance: 185.7
click at [684, 240] on div "Janela de atendimento Grade de atendimento Capacidade Transportadoras Veículos …" at bounding box center [496, 230] width 992 height 460
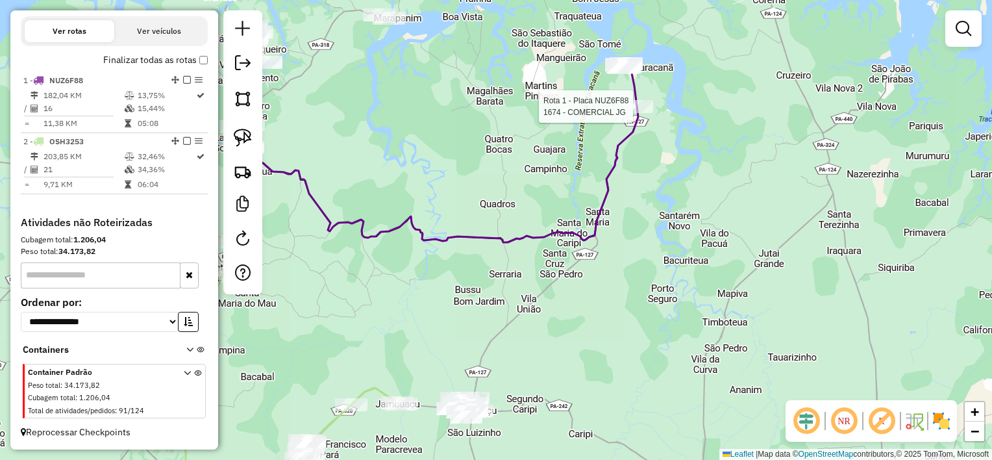
select select "**********"
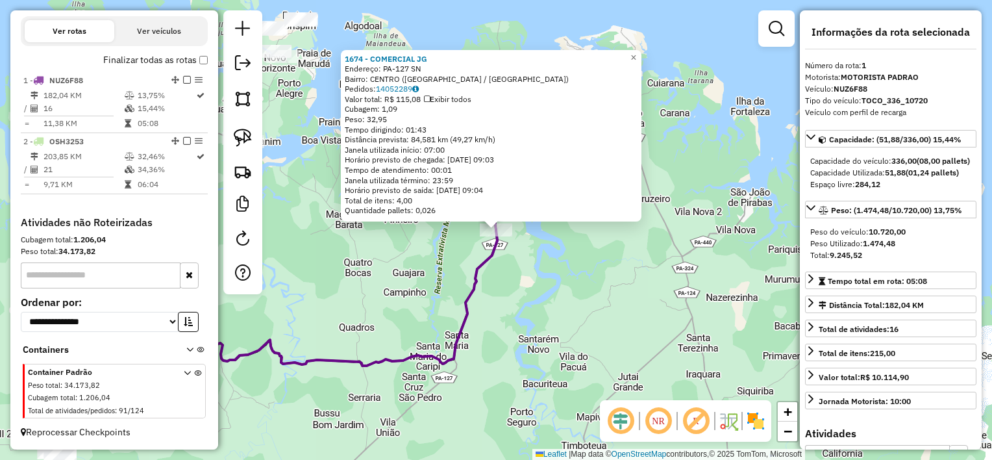
click at [521, 348] on div "1674 - COMERCIAL JG Endereço: PA-127 SN Bairro: [GEOGRAPHIC_DATA] ([GEOGRAPHIC_…" at bounding box center [496, 230] width 992 height 460
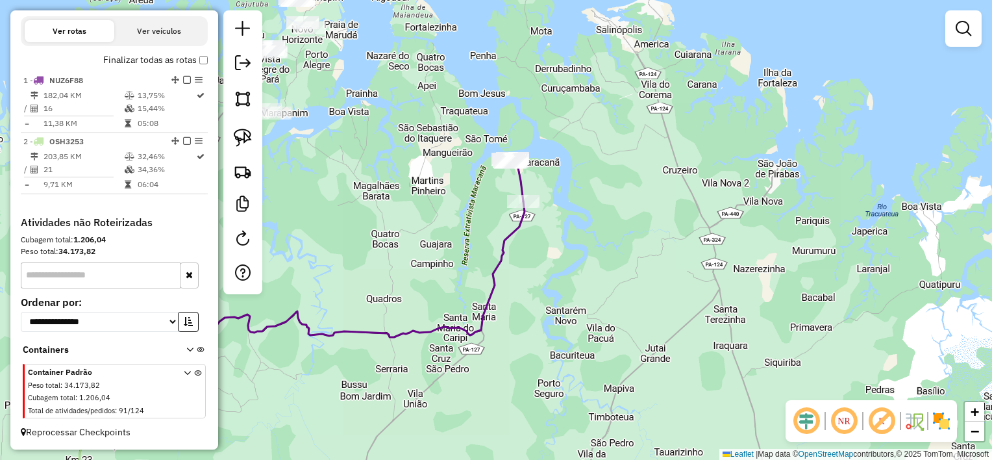
drag, startPoint x: 516, startPoint y: 385, endPoint x: 599, endPoint y: 159, distance: 240.8
click at [611, 159] on div "Janela de atendimento Grade de atendimento Capacidade Transportadoras Veículos …" at bounding box center [496, 230] width 992 height 460
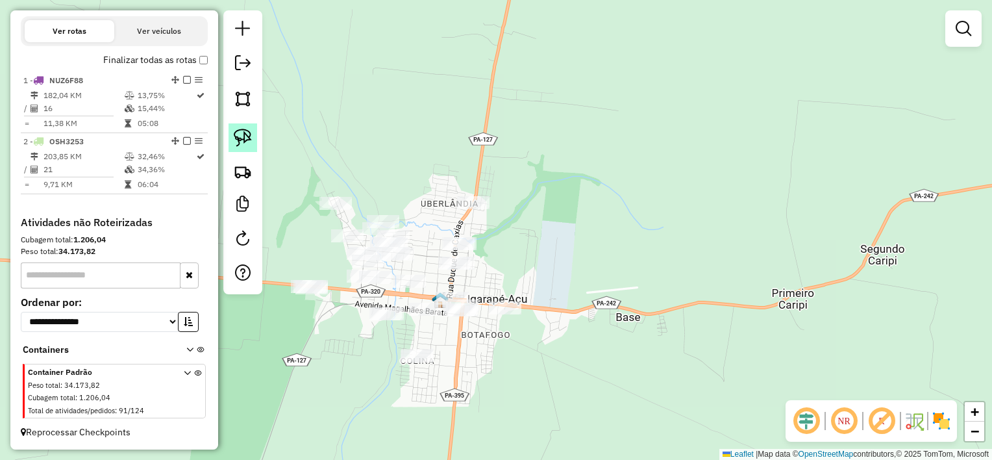
drag, startPoint x: 236, startPoint y: 140, endPoint x: 254, endPoint y: 138, distance: 17.6
click at [237, 140] on img at bounding box center [243, 138] width 18 height 18
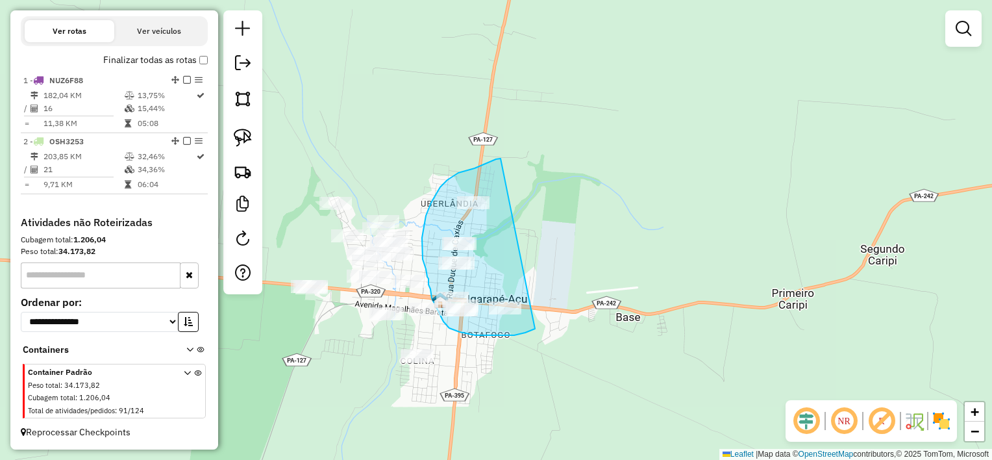
drag, startPoint x: 494, startPoint y: 160, endPoint x: 551, endPoint y: 304, distance: 154.5
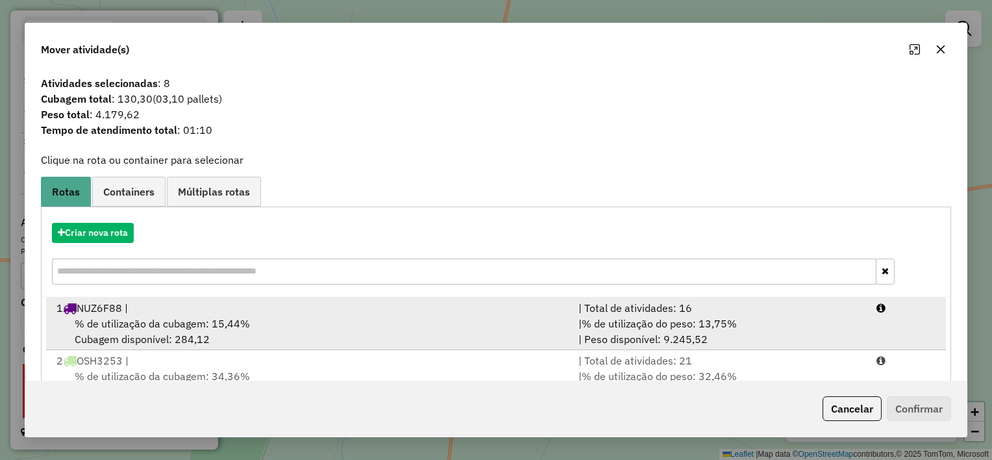
click at [432, 317] on div "% de utilização da cubagem: 15,44% Cubagem disponível: 284,12" at bounding box center [310, 331] width 522 height 31
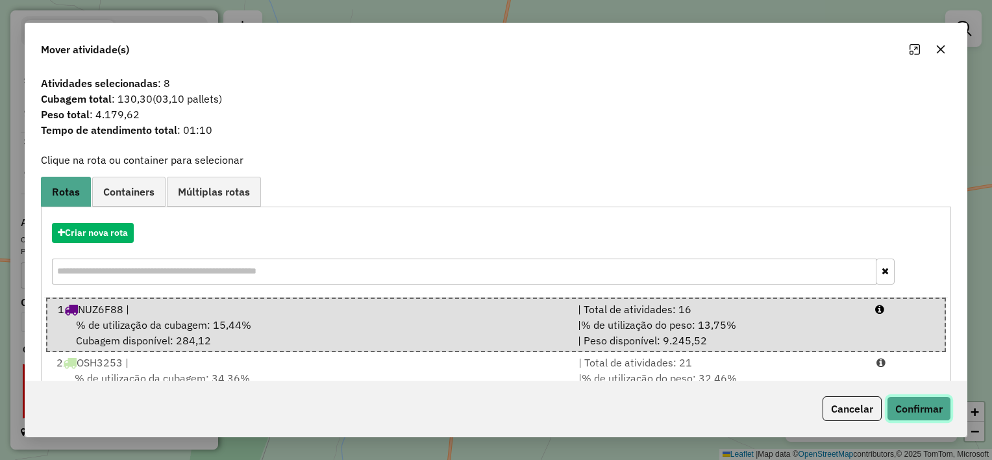
click at [908, 403] on button "Confirmar" at bounding box center [919, 408] width 64 height 25
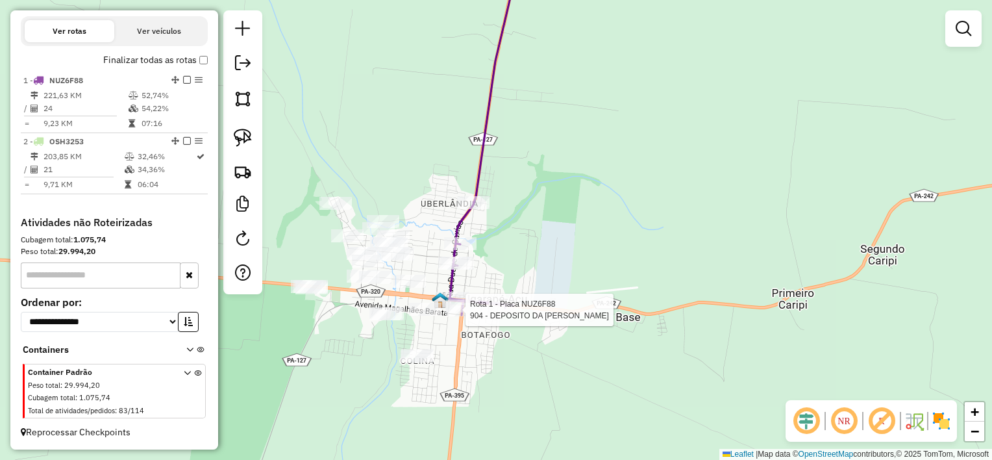
select select "**********"
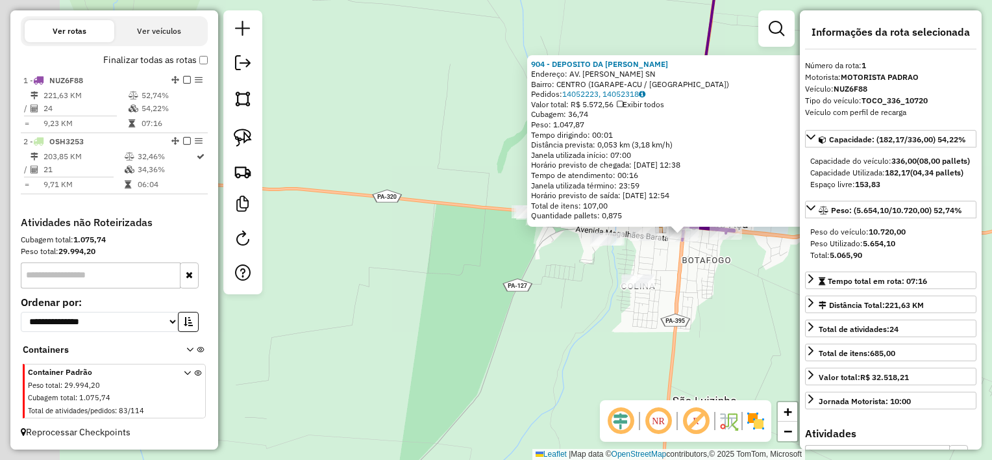
drag, startPoint x: 489, startPoint y: 286, endPoint x: 681, endPoint y: 292, distance: 192.3
click at [681, 292] on div "904 - DEPOSITO DA [PERSON_NAME]: AV. [PERSON_NAME] SN Bairro: CENTRO (IGARAPE-A…" at bounding box center [496, 230] width 992 height 460
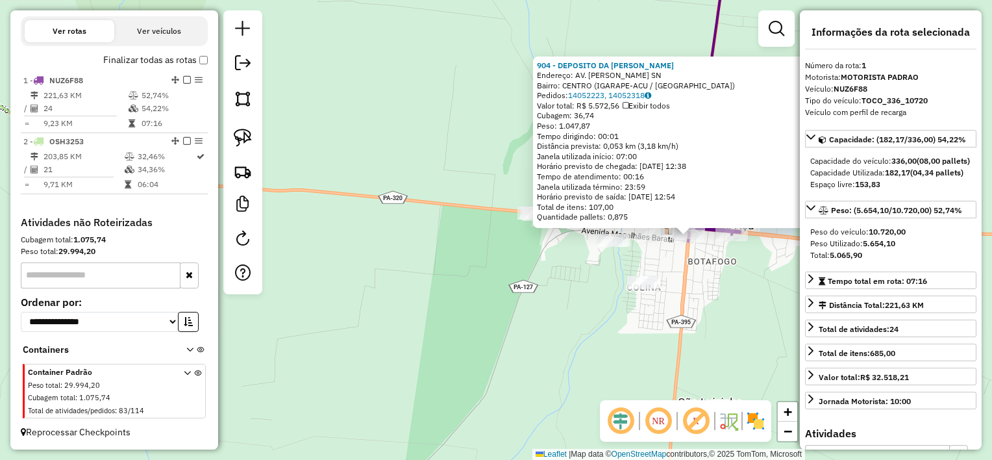
click at [577, 293] on div "904 - DEPOSITO DA [PERSON_NAME]: AV. [PERSON_NAME] SN Bairro: CENTRO (IGARAPE-A…" at bounding box center [496, 230] width 992 height 460
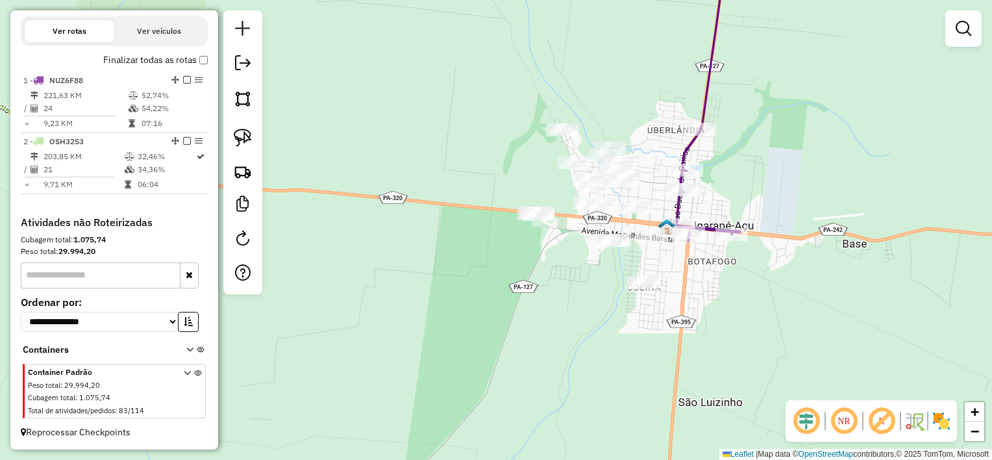
drag, startPoint x: 577, startPoint y: 293, endPoint x: 550, endPoint y: 314, distance: 33.8
click at [551, 314] on div "Janela de atendimento Grade de atendimento Capacidade Transportadoras Veículos …" at bounding box center [496, 230] width 992 height 460
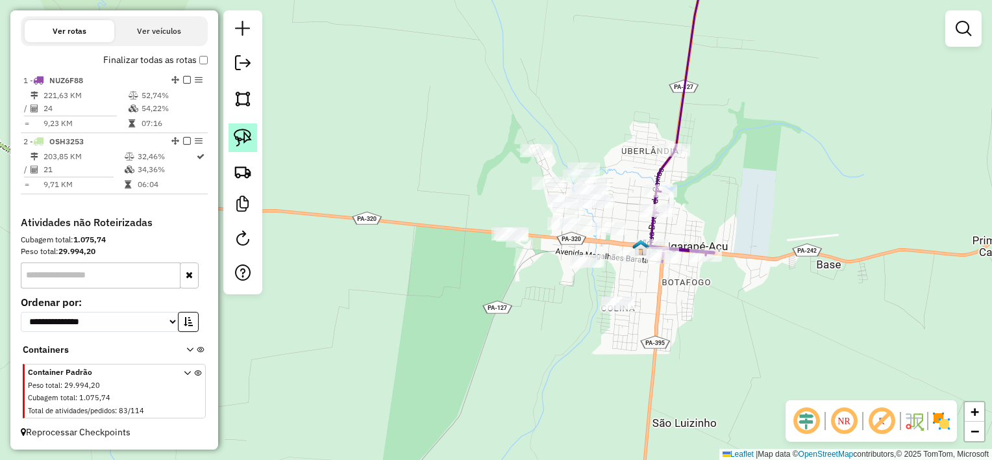
click at [242, 137] on img at bounding box center [243, 138] width 18 height 18
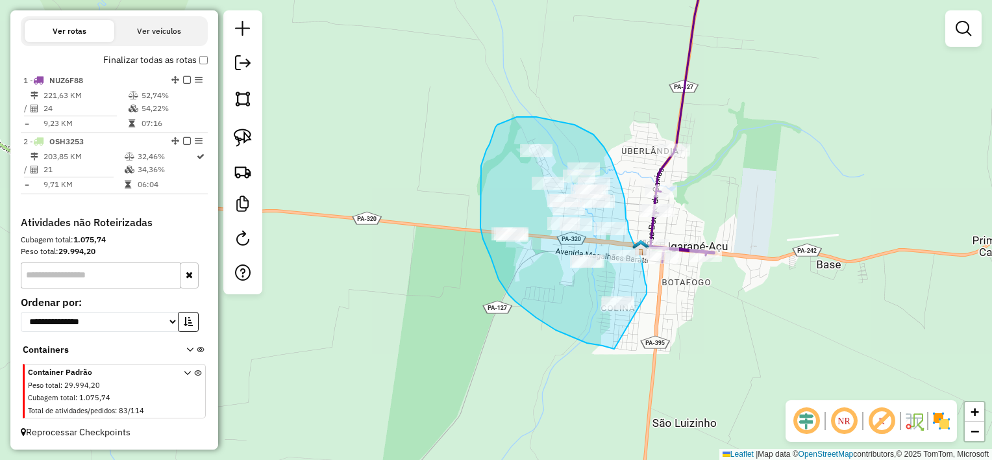
drag, startPoint x: 647, startPoint y: 288, endPoint x: 618, endPoint y: 349, distance: 67.1
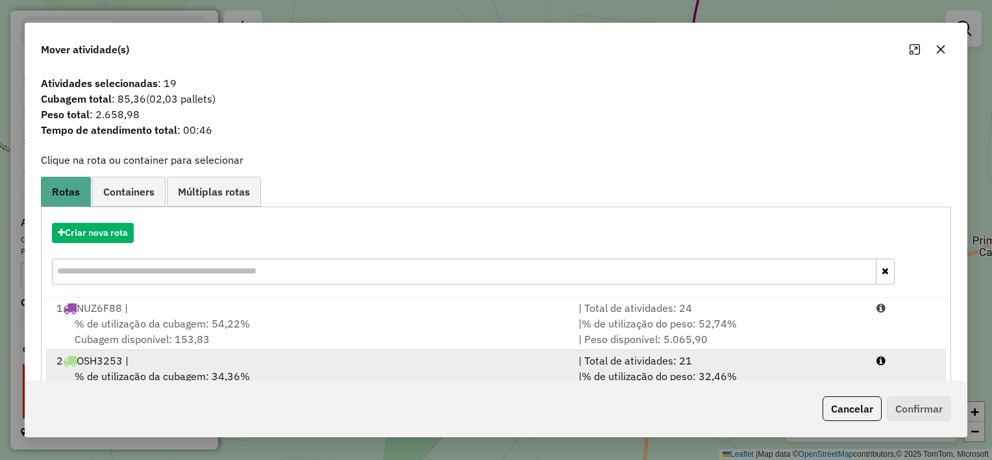
click at [418, 365] on div "2 OSH3253 |" at bounding box center [310, 361] width 522 height 16
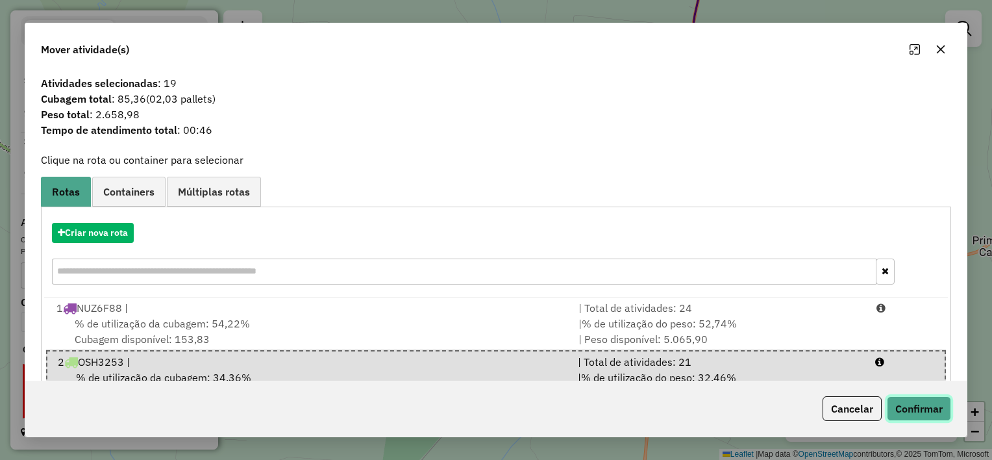
click at [929, 418] on button "Confirmar" at bounding box center [919, 408] width 64 height 25
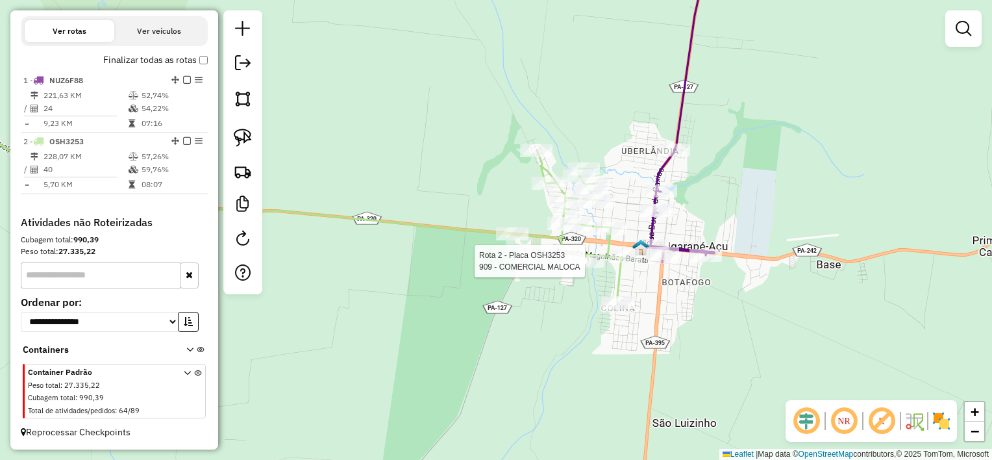
select select "**********"
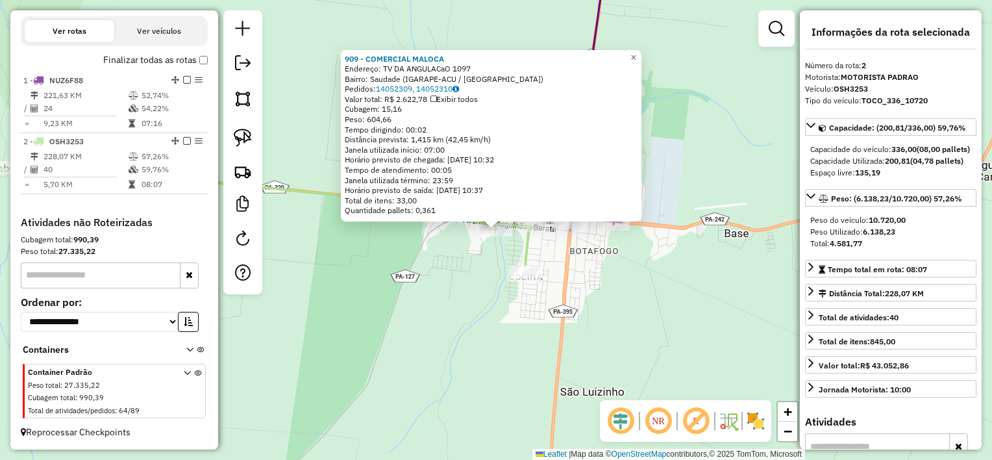
click at [616, 248] on div "909 - COMERCIAL MALOCA Endereço: TV DA ANGULACaO 1097 Bairro: Saudade (IGARAPE-…" at bounding box center [496, 230] width 992 height 460
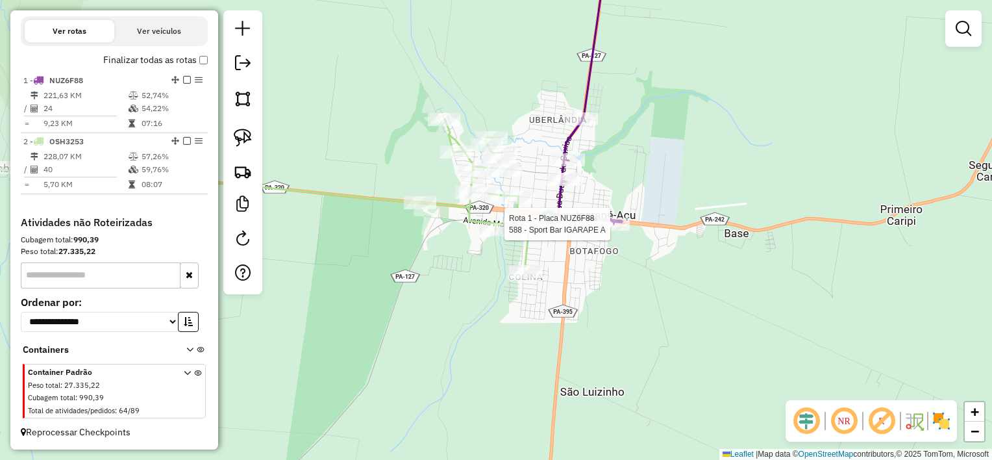
select select "**********"
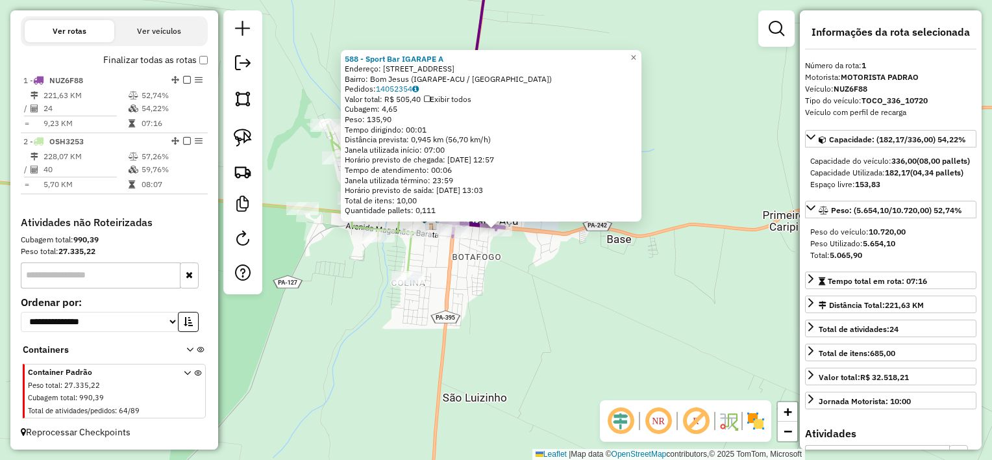
drag, startPoint x: 551, startPoint y: 276, endPoint x: 510, endPoint y: 279, distance: 41.6
click at [548, 276] on div "588 - Sport Bar IGARAPE A Endereço: [STREET_ADDRESS] Bairro: Bom Jesus (IGARAPE…" at bounding box center [496, 230] width 992 height 460
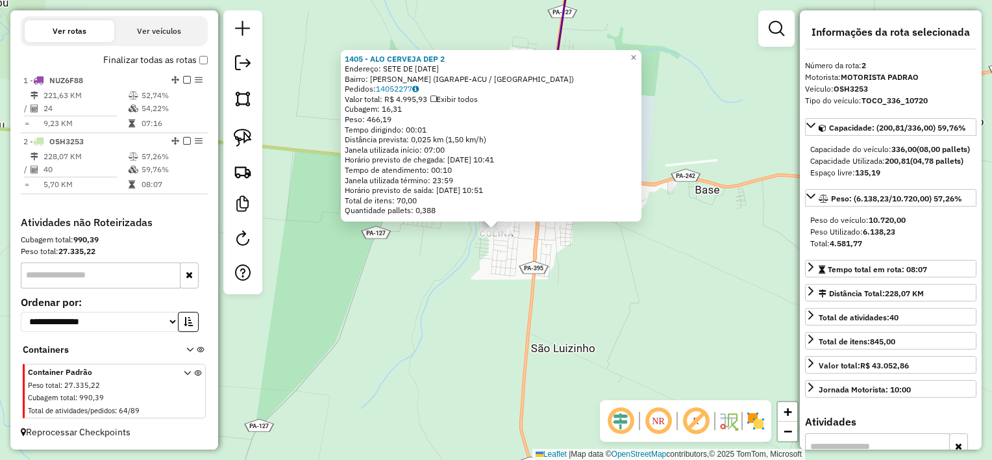
click at [547, 262] on div "1405 - [GEOGRAPHIC_DATA] CERVEJA DEP 2 Endereço: SETE DE [DATE] Bairro: Colina …" at bounding box center [496, 230] width 992 height 460
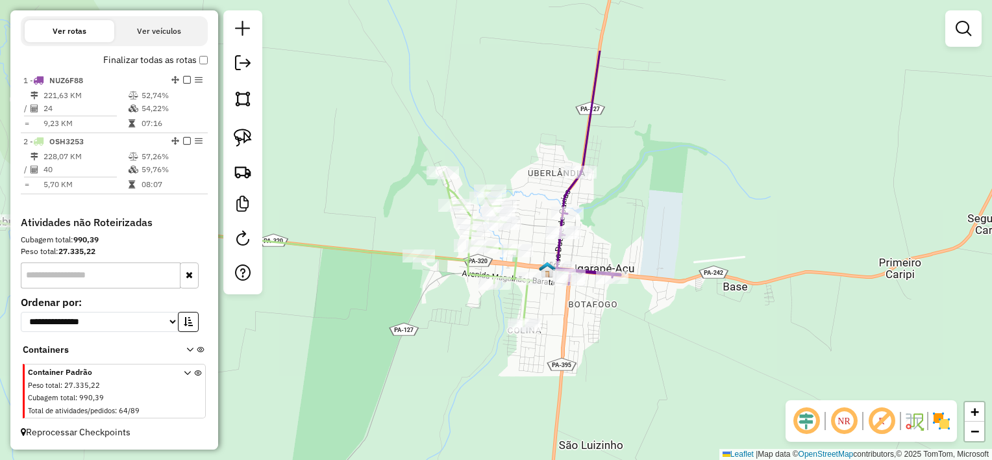
drag, startPoint x: 536, startPoint y: 234, endPoint x: 564, endPoint y: 331, distance: 100.7
click at [564, 331] on div "Janela de atendimento Grade de atendimento Capacidade Transportadoras Veículos …" at bounding box center [496, 230] width 992 height 460
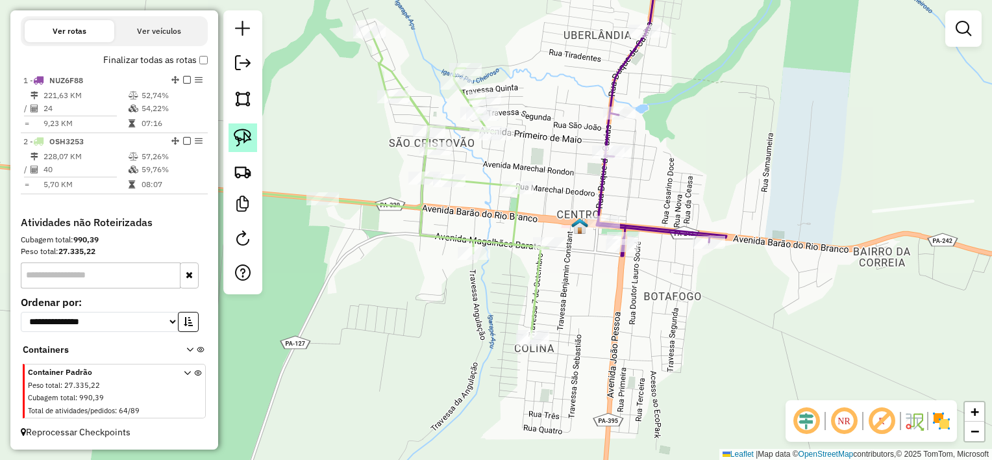
click at [249, 138] on img at bounding box center [243, 138] width 18 height 18
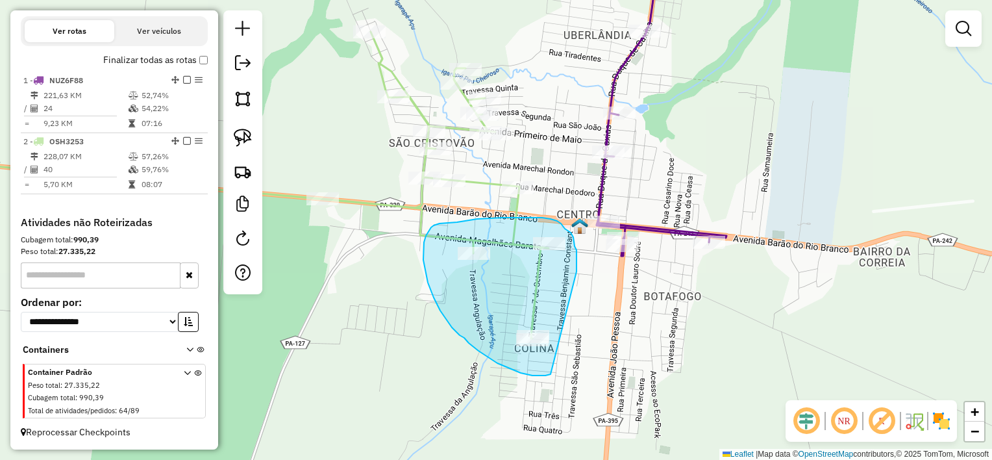
drag, startPoint x: 577, startPoint y: 271, endPoint x: 564, endPoint y: 348, distance: 77.7
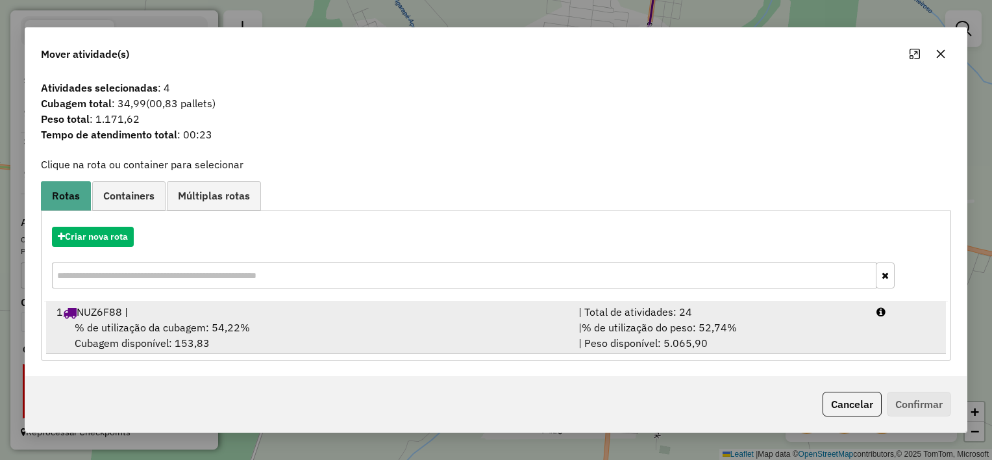
click at [443, 335] on div "% de utilização da cubagem: 54,22% Cubagem disponível: 153,83" at bounding box center [310, 334] width 522 height 31
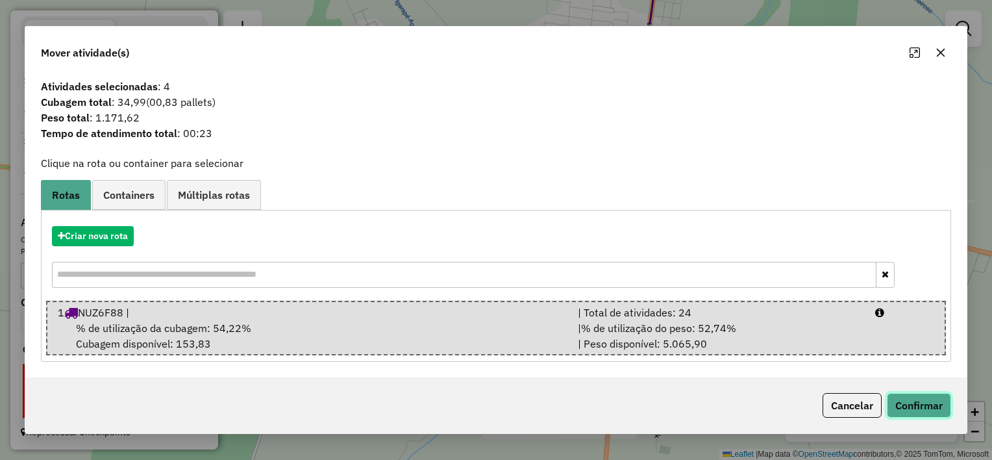
click at [938, 415] on button "Confirmar" at bounding box center [919, 405] width 64 height 25
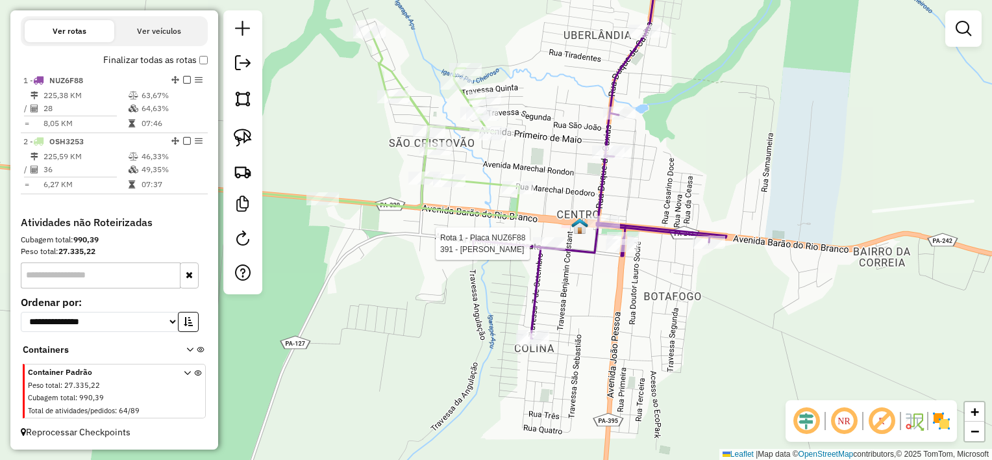
select select "**********"
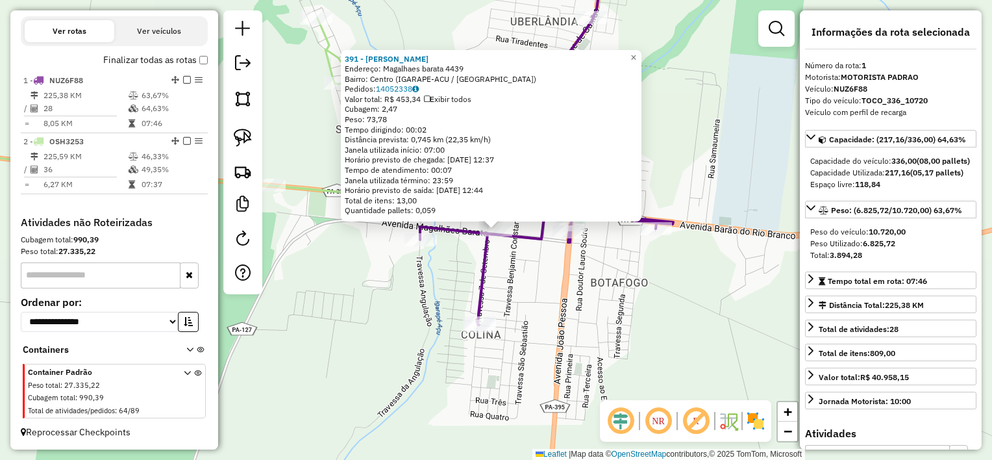
click at [444, 288] on div "Rota 1 - Placa NUZ6F88 391 - Mercadinho Magalhaes Rota 1 - Placa NUZ6F88 909 - …" at bounding box center [496, 230] width 992 height 460
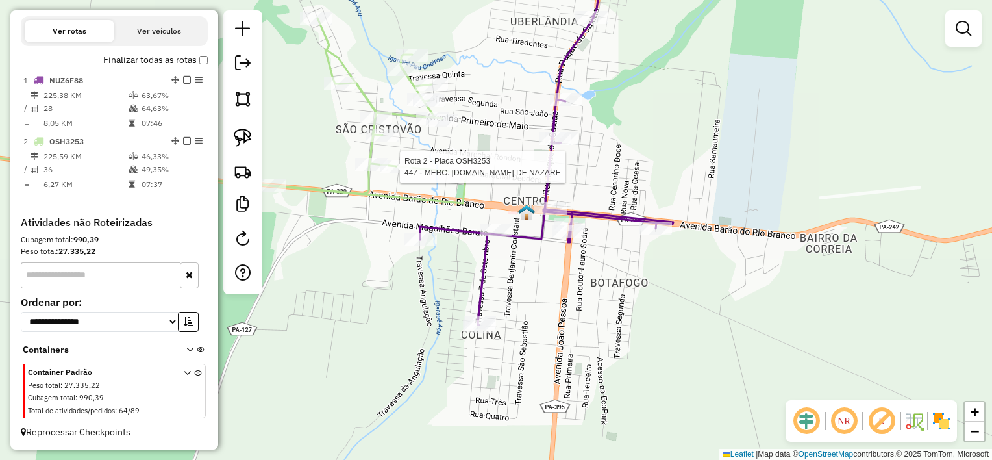
select select "**********"
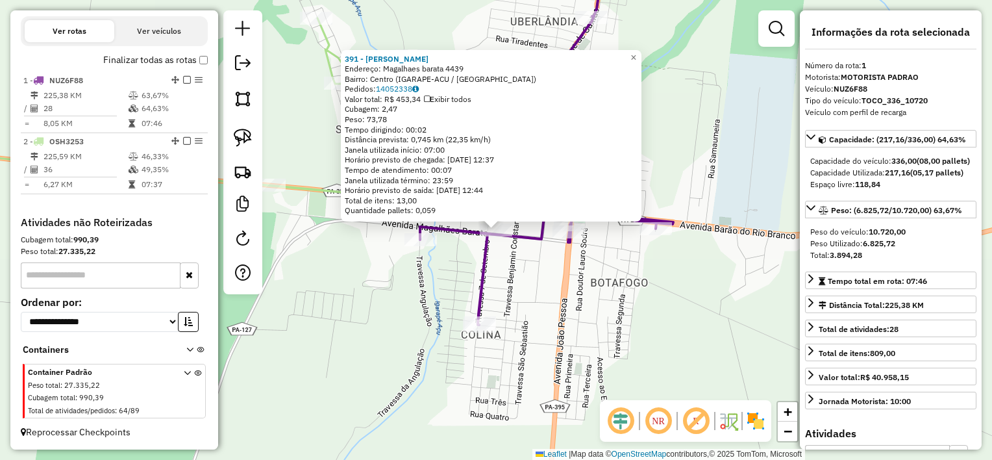
click at [560, 298] on div "391 - Mercadinho Magalhaes Endereço: Magalhaes barata 4439 Bairro: [GEOGRAPHIC_…" at bounding box center [496, 230] width 992 height 460
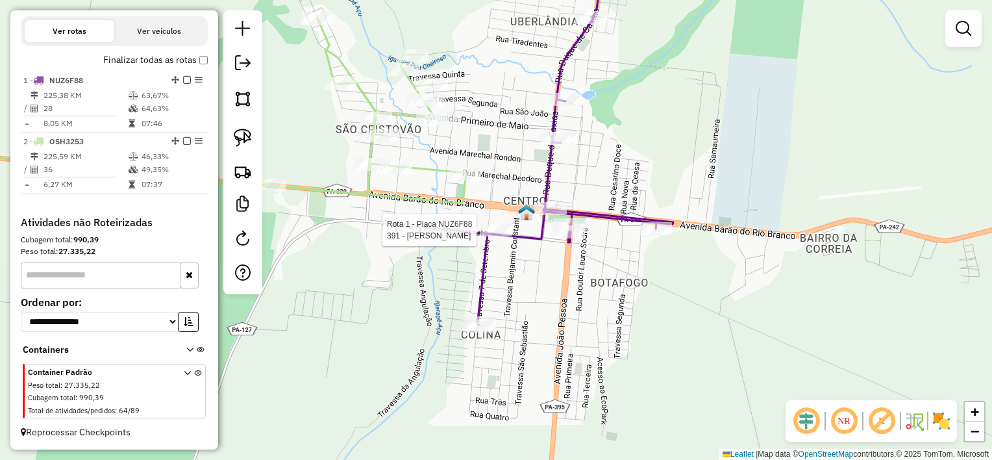
select select "**********"
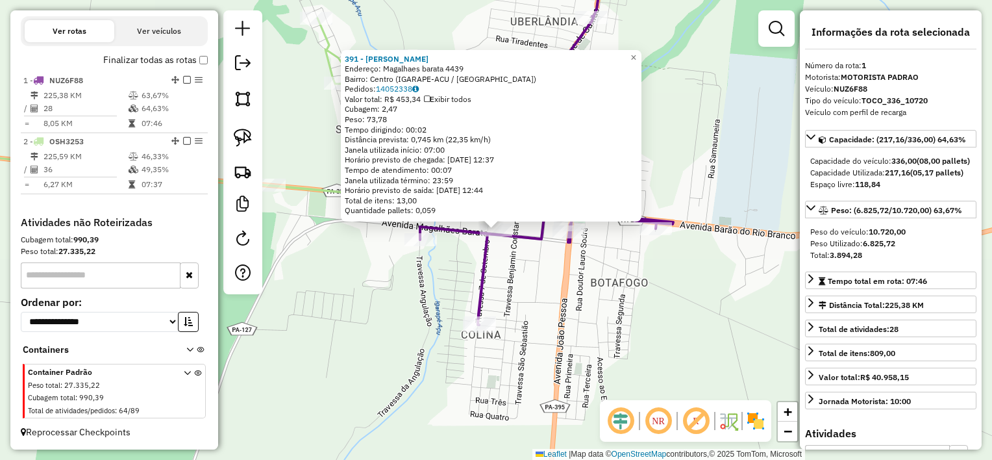
click at [493, 266] on div "Rota 1 - Placa NUZ6F88 391 - Mercadinho Magalhaes 391 - Mercadinho Magalhaes En…" at bounding box center [496, 230] width 992 height 460
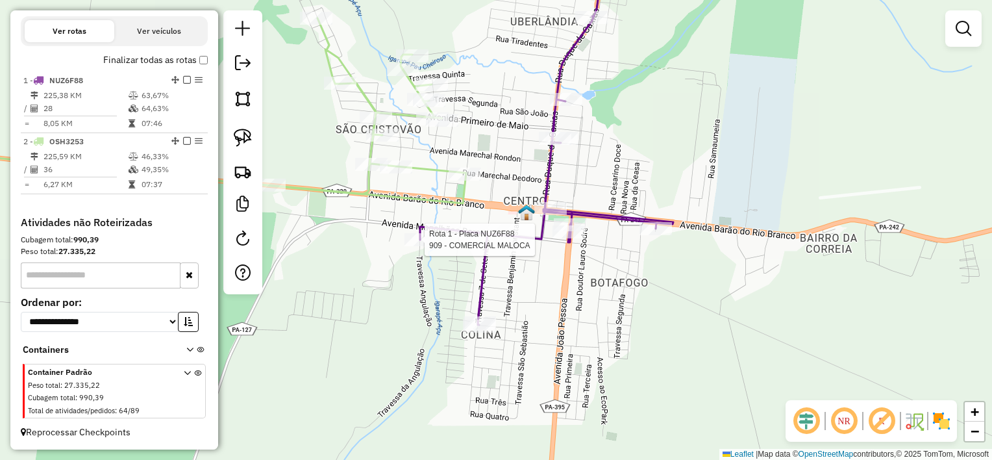
select select "**********"
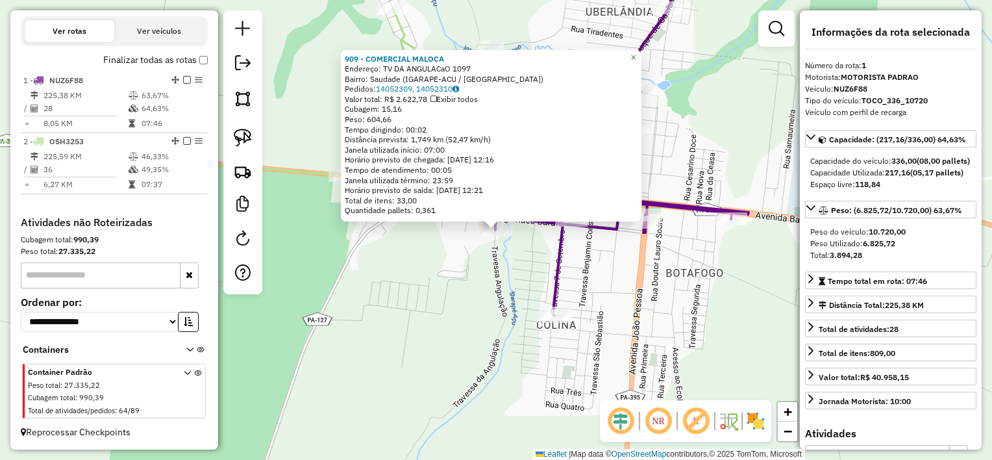
click at [493, 266] on div "909 - COMERCIAL MALOCA Endereço: TV DA ANGULACaO 1097 Bairro: Saudade (IGARAPE-…" at bounding box center [496, 230] width 992 height 460
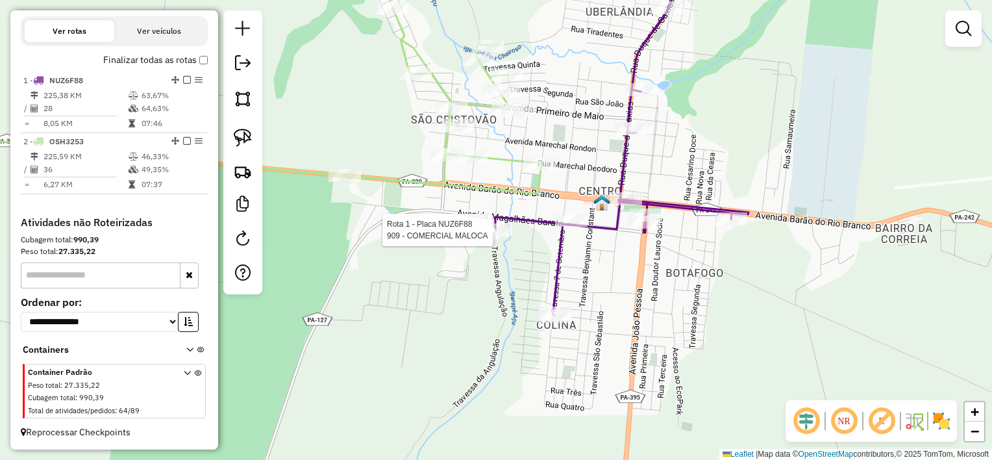
select select "**********"
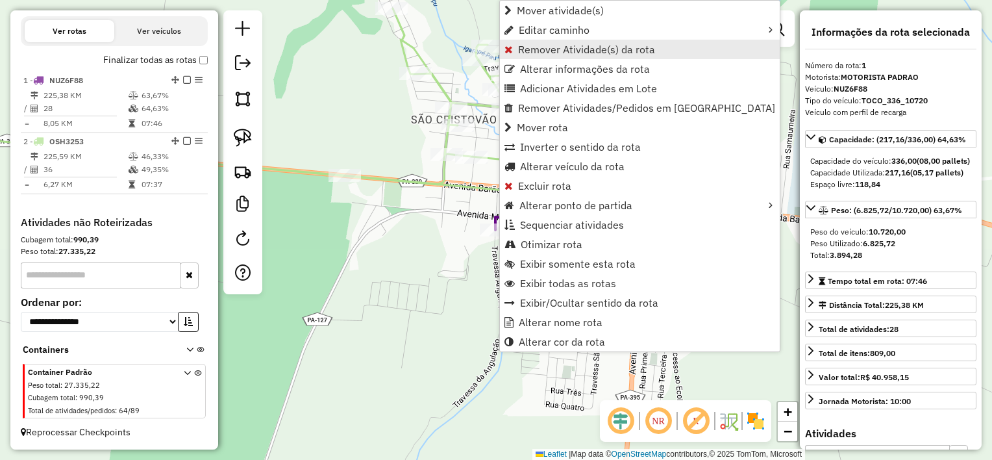
click at [576, 51] on span "Remover Atividade(s) da rota" at bounding box center [586, 49] width 137 height 10
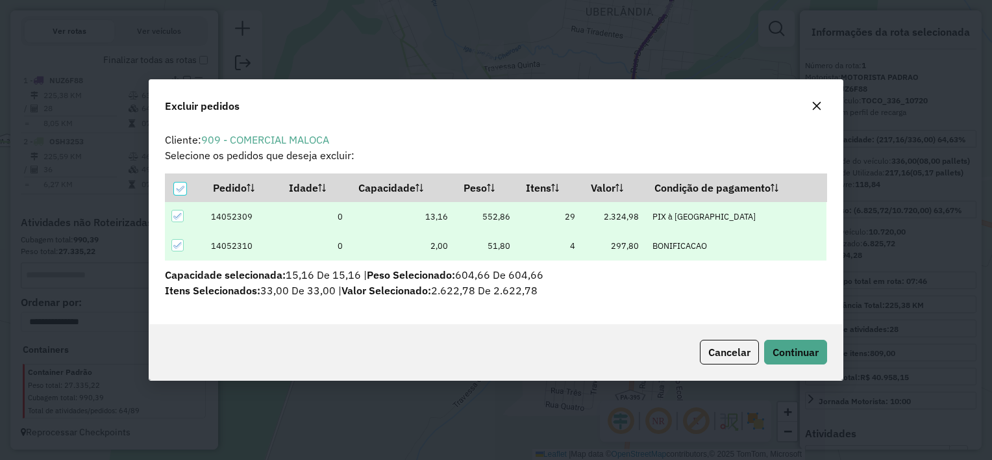
scroll to position [6, 4]
click at [797, 350] on span "Continuar" at bounding box center [796, 351] width 46 height 13
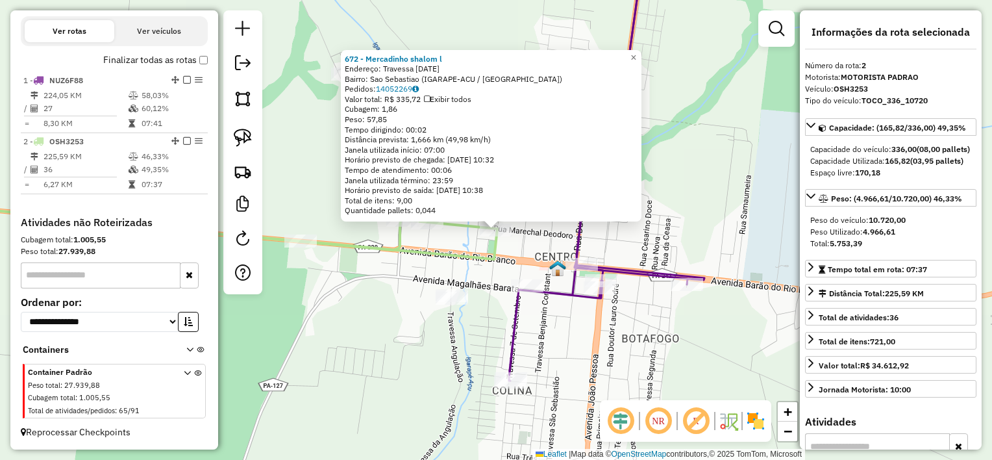
click at [492, 259] on icon at bounding box center [199, 166] width 597 height 185
click at [453, 242] on div "672 - Mercadinho shalom l Endereço: Travessa [DATE] Bairro: [GEOGRAPHIC_DATA] (…" at bounding box center [496, 230] width 992 height 460
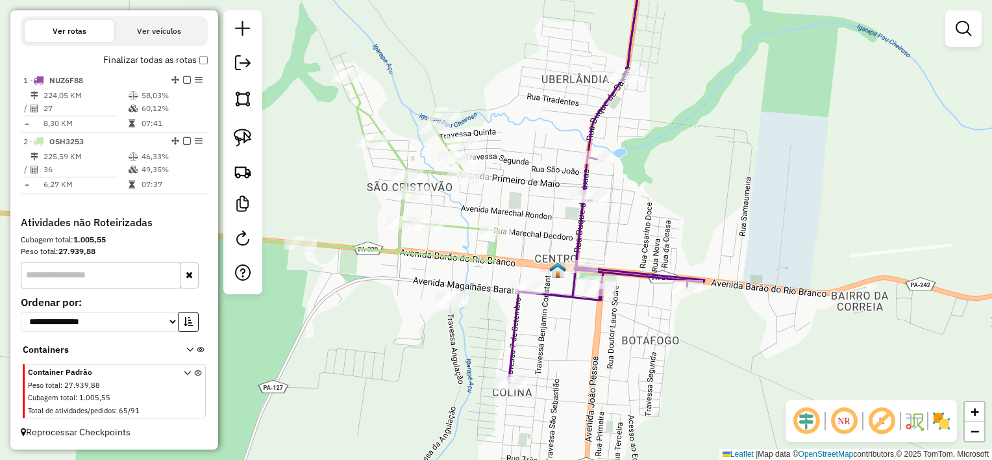
drag, startPoint x: 245, startPoint y: 136, endPoint x: 279, endPoint y: 143, distance: 34.7
click at [245, 136] on img at bounding box center [243, 138] width 18 height 18
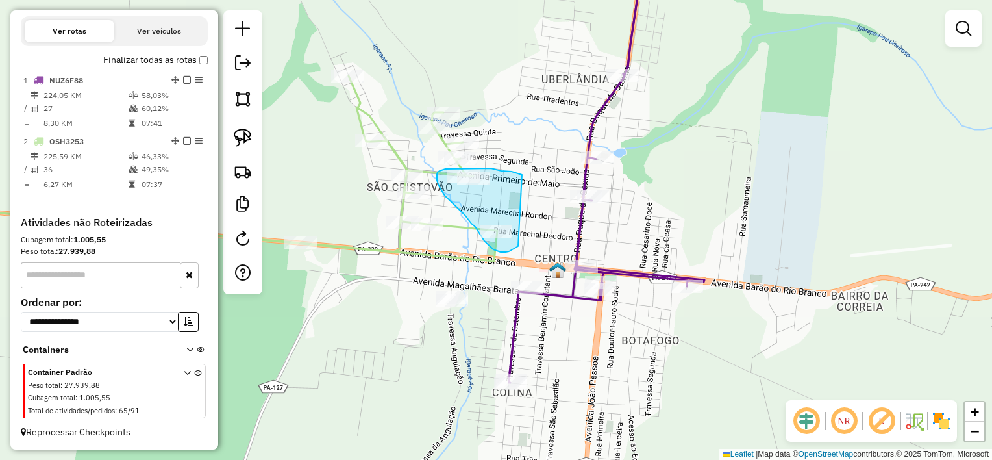
drag, startPoint x: 508, startPoint y: 171, endPoint x: 520, endPoint y: 242, distance: 71.2
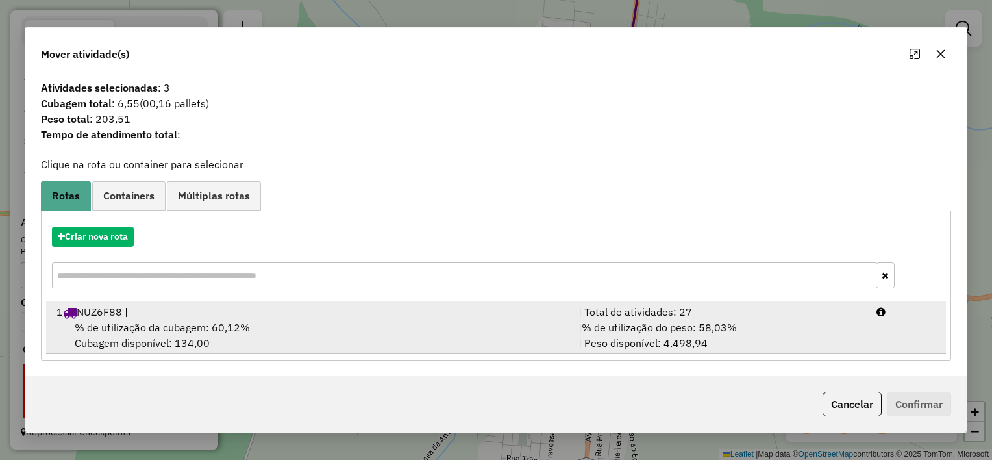
click at [424, 322] on div "% de utilização da cubagem: 60,12% Cubagem disponível: 134,00" at bounding box center [310, 334] width 522 height 31
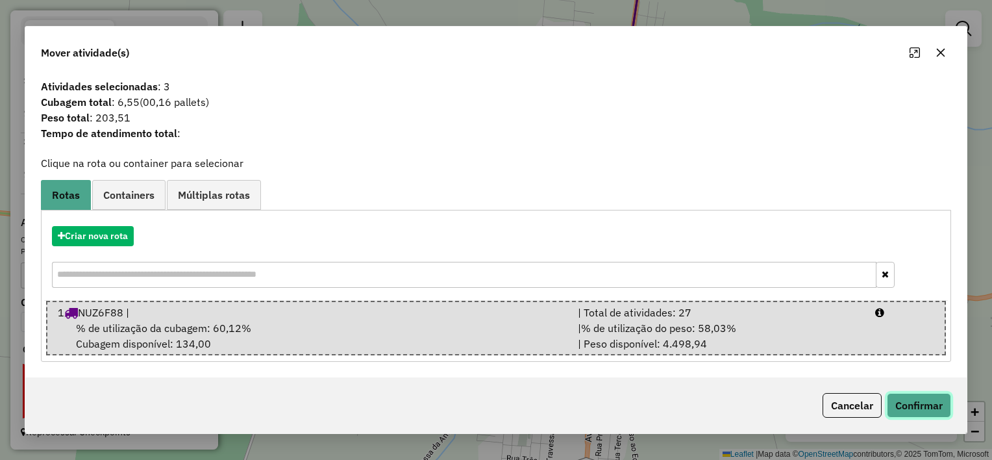
click at [913, 400] on button "Confirmar" at bounding box center [919, 405] width 64 height 25
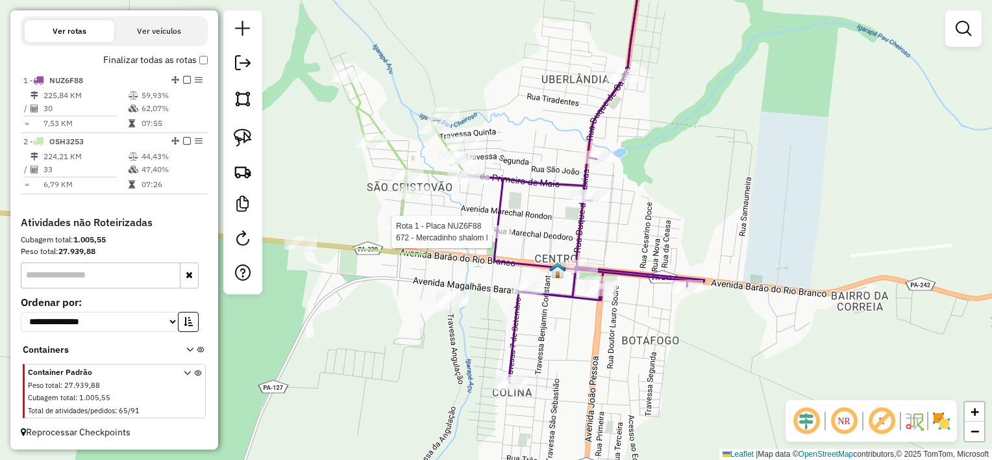
select select "**********"
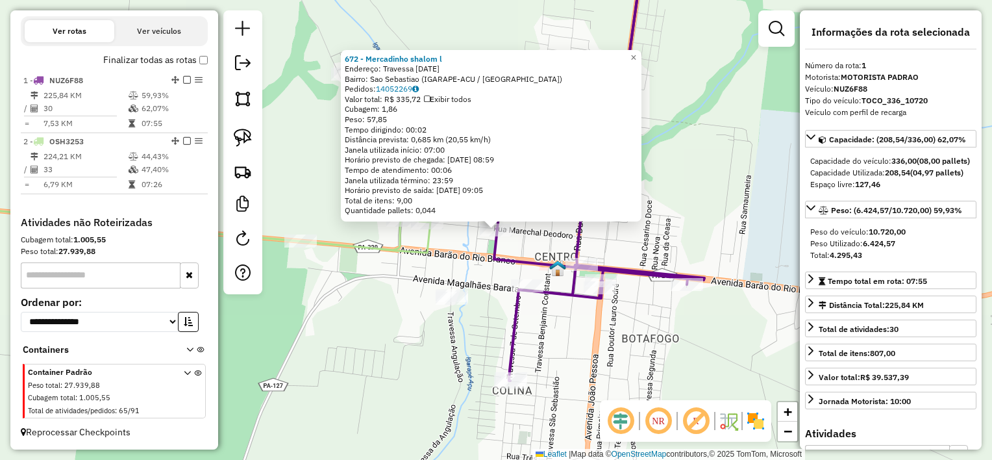
click at [413, 273] on div "672 - Mercadinho shalom l Endereço: Travessa [DATE] Bairro: [GEOGRAPHIC_DATA] (…" at bounding box center [496, 230] width 992 height 460
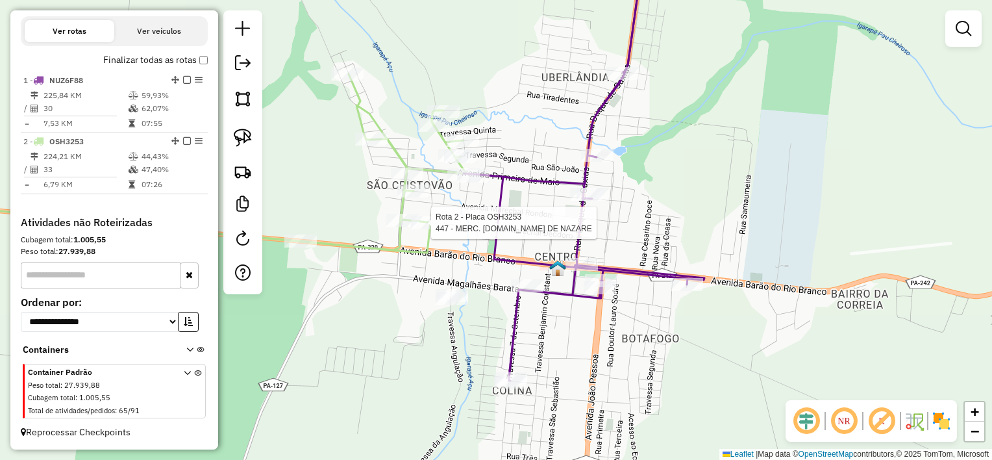
select select "**********"
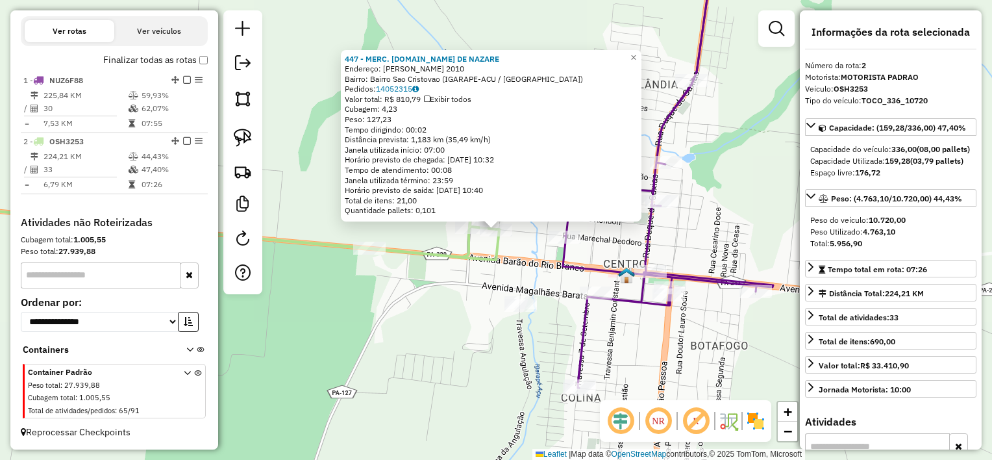
click at [432, 279] on div "447 - MERC. [DOMAIN_NAME] DE [PERSON_NAME]: [PERSON_NAME] 2010 Bairro: Bairro S…" at bounding box center [496, 230] width 992 height 460
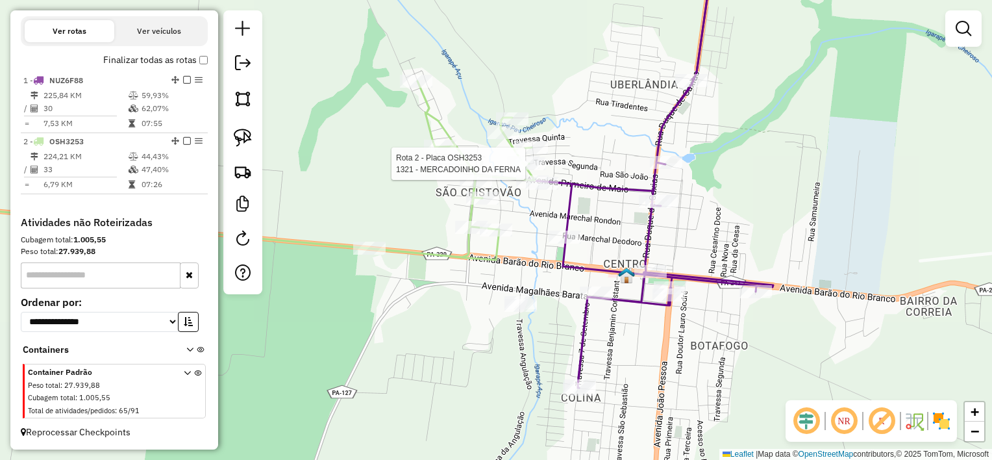
select select "**********"
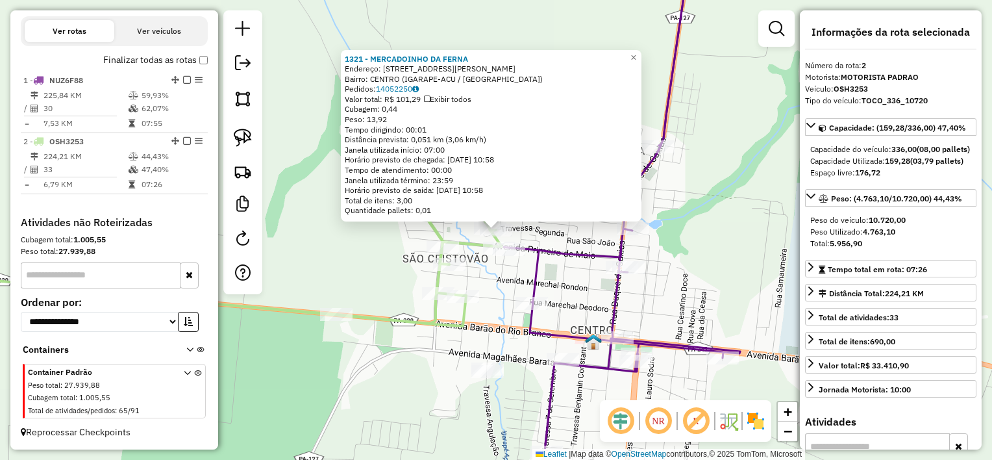
click at [505, 279] on div "1321 - MERCADOINHO DA [PERSON_NAME]: [STREET_ADDRESS][PERSON_NAME] Pedidos: 140…" at bounding box center [496, 230] width 992 height 460
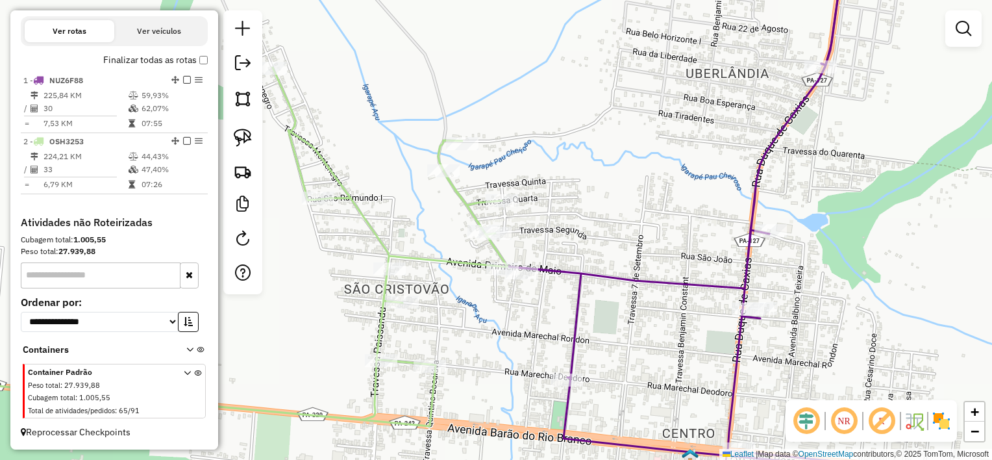
drag, startPoint x: 244, startPoint y: 133, endPoint x: 265, endPoint y: 136, distance: 20.9
click at [244, 133] on img at bounding box center [243, 138] width 18 height 18
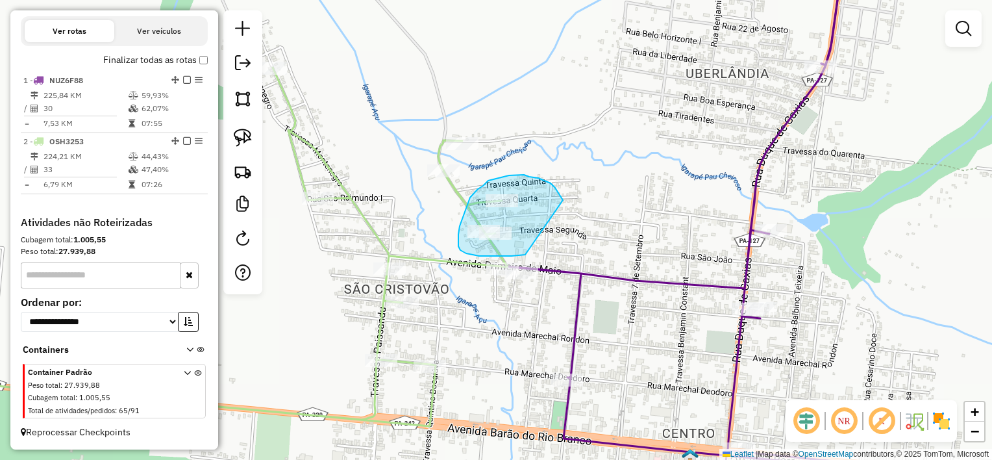
drag, startPoint x: 562, startPoint y: 199, endPoint x: 538, endPoint y: 244, distance: 51.4
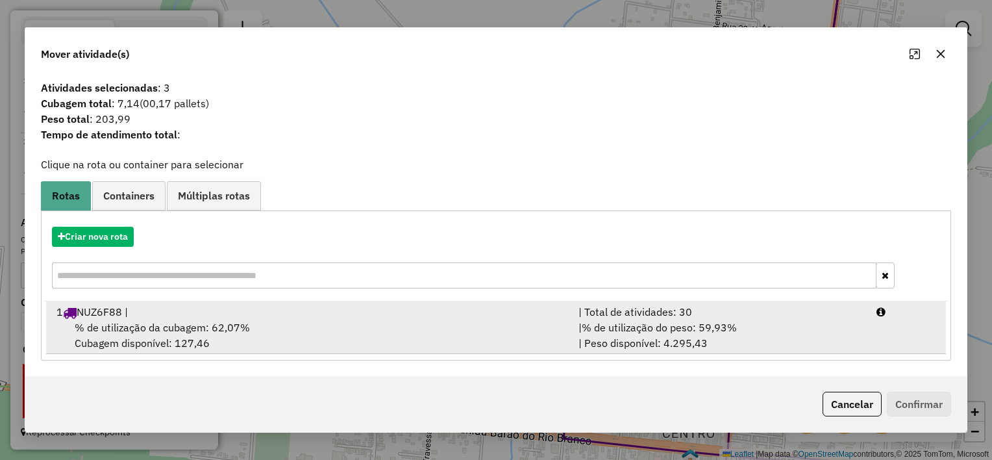
drag, startPoint x: 421, startPoint y: 350, endPoint x: 427, endPoint y: 340, distance: 11.9
click at [421, 349] on div "% de utilização da cubagem: 62,07% Cubagem disponível: 127,46" at bounding box center [310, 334] width 522 height 31
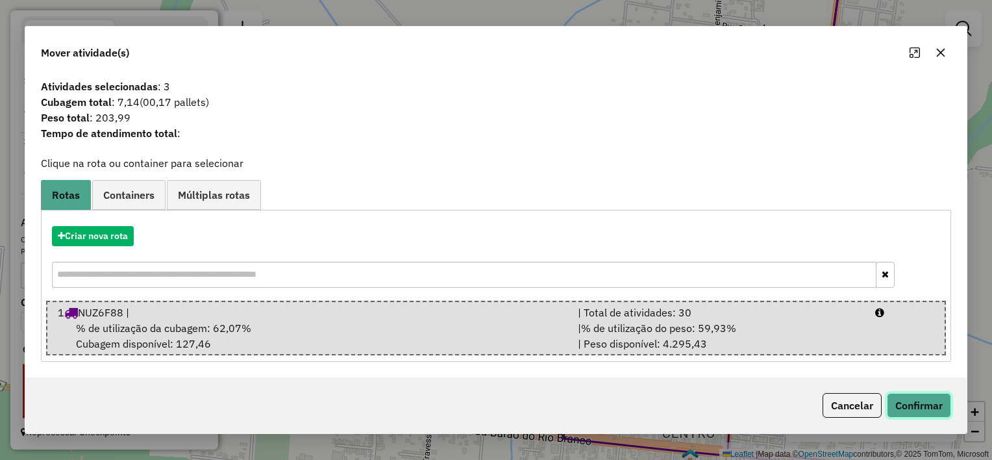
click at [916, 399] on button "Confirmar" at bounding box center [919, 405] width 64 height 25
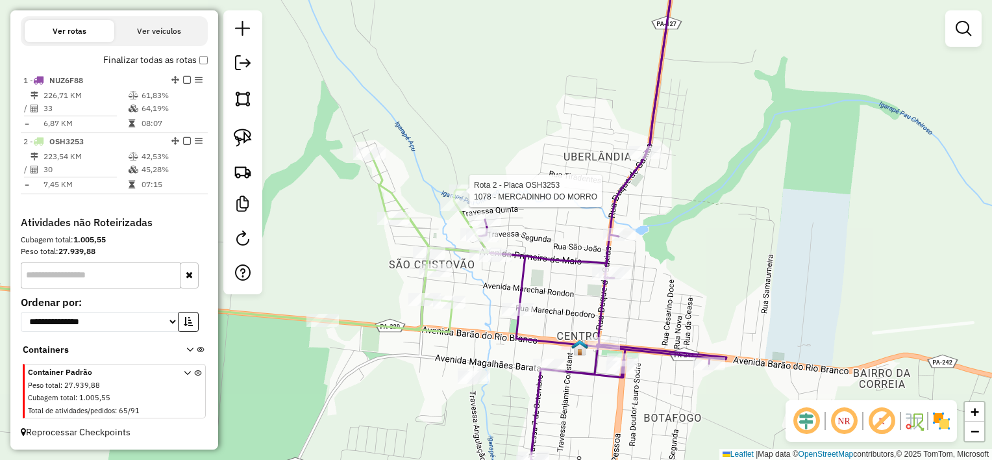
select select "**********"
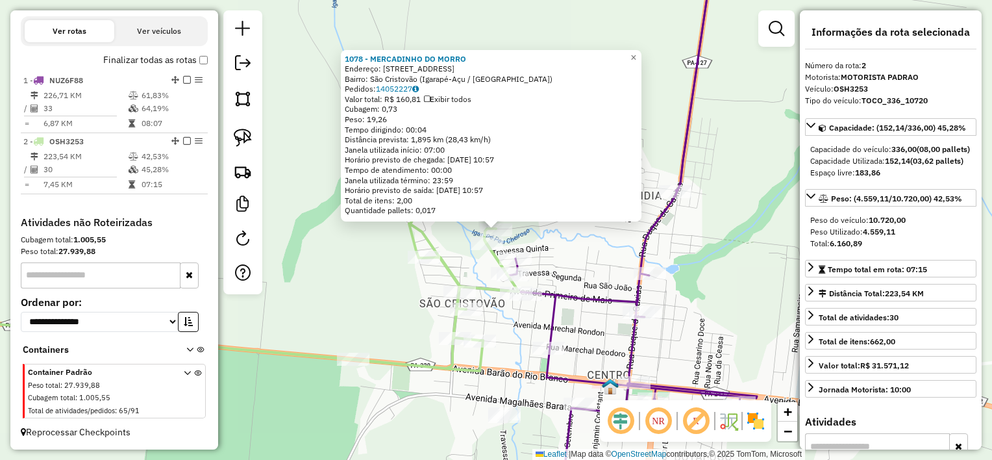
click at [564, 252] on div "1078 - MERCADINHO DO MORRO Endereço: [STREET_ADDRESS] [GEOGRAPHIC_DATA]: 140522…" at bounding box center [496, 230] width 992 height 460
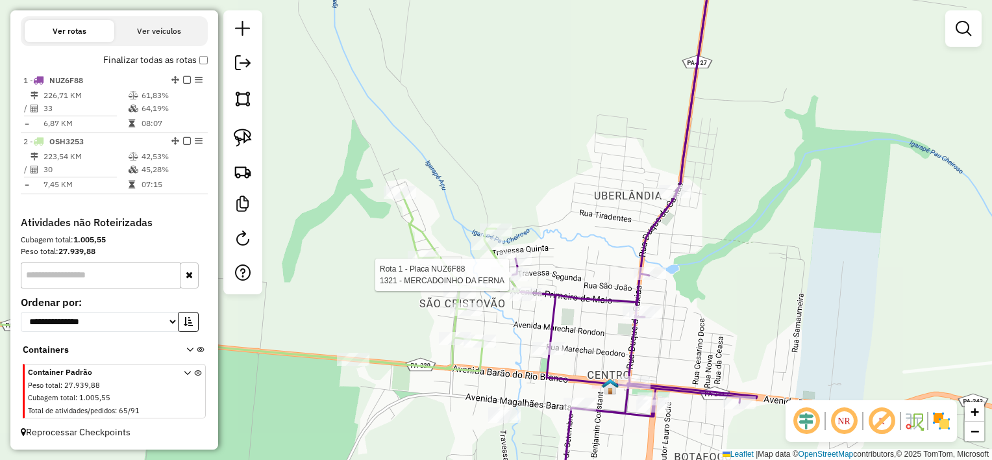
select select "**********"
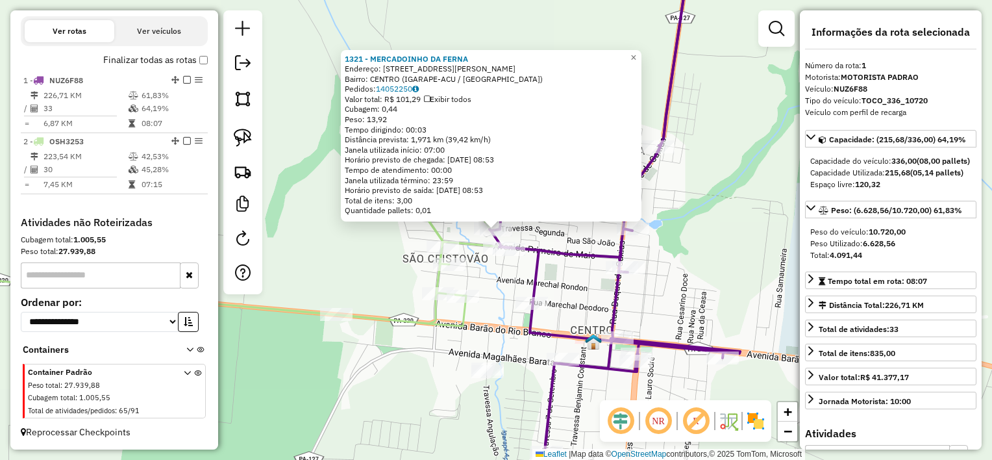
click at [482, 280] on div "1321 - MERCADOINHO DA [PERSON_NAME]: [STREET_ADDRESS][PERSON_NAME] Pedidos: 140…" at bounding box center [496, 230] width 992 height 460
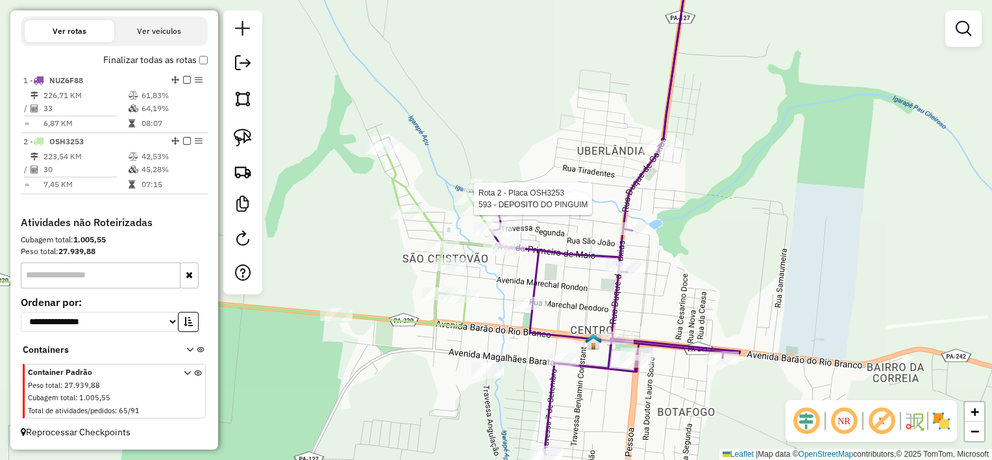
select select "**********"
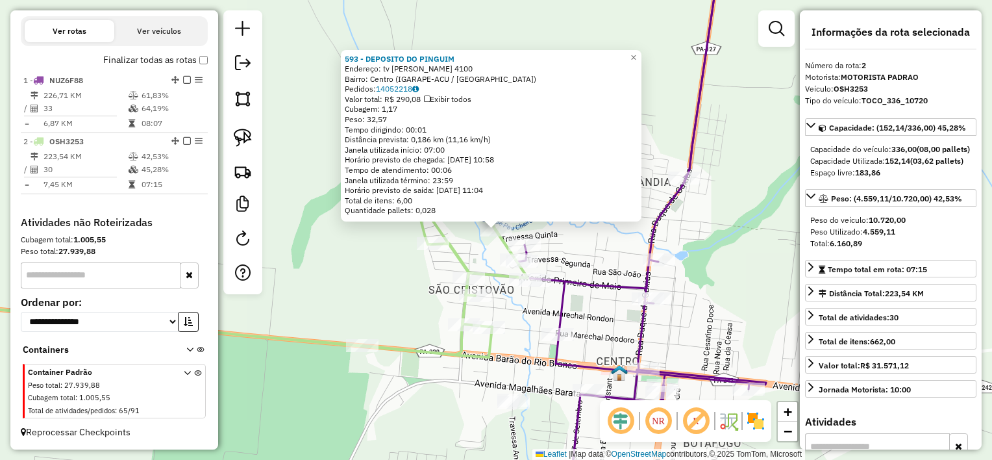
drag, startPoint x: 521, startPoint y: 322, endPoint x: 532, endPoint y: 364, distance: 43.2
click at [520, 322] on div "593 - DEPOSITO DO PINGUIM Endereço: tv [PERSON_NAME] 4100 Bairro: Centro (IGARA…" at bounding box center [496, 230] width 992 height 460
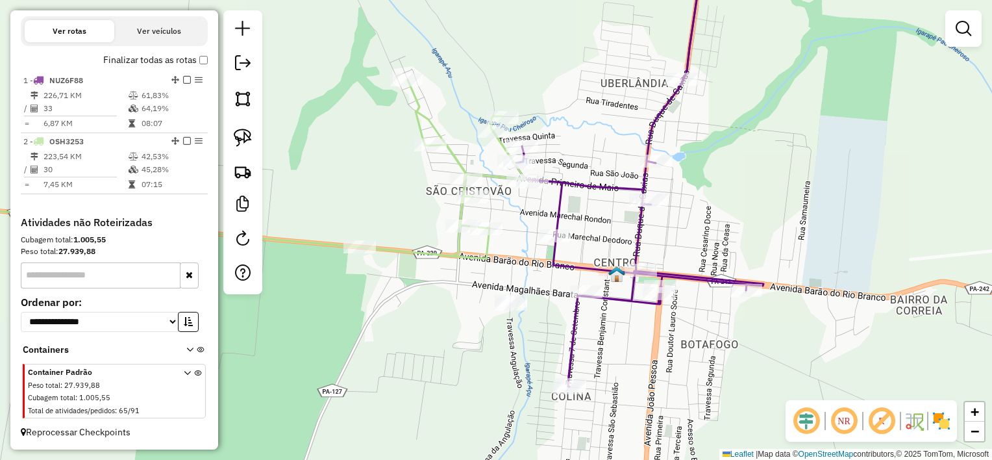
drag, startPoint x: 530, startPoint y: 355, endPoint x: 527, endPoint y: 255, distance: 100.7
click at [527, 255] on div "Janela de atendimento Grade de atendimento Capacidade Transportadoras Veículos …" at bounding box center [496, 230] width 992 height 460
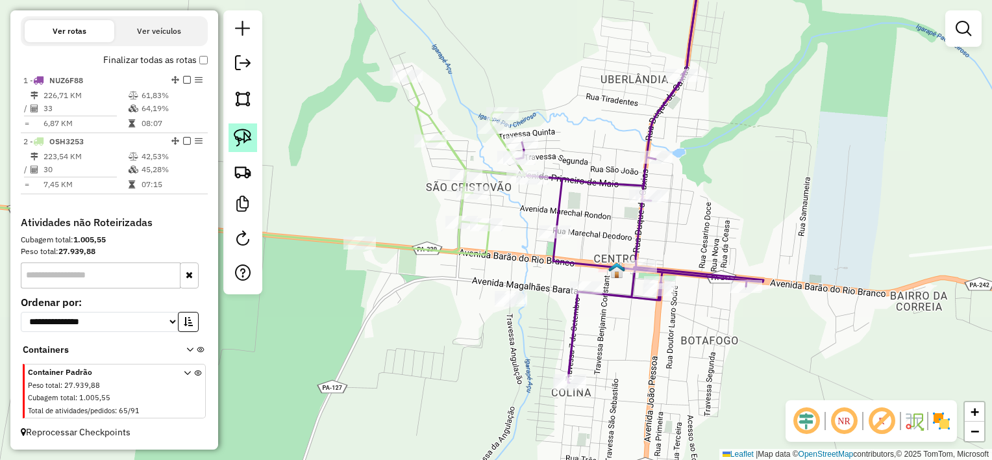
click at [245, 134] on img at bounding box center [243, 138] width 18 height 18
drag, startPoint x: 543, startPoint y: 304, endPoint x: 514, endPoint y: 324, distance: 35.5
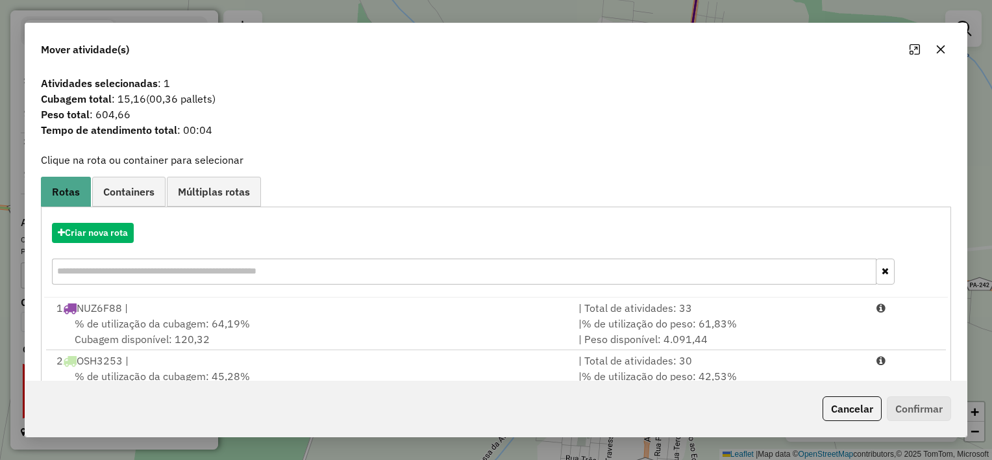
scroll to position [44, 0]
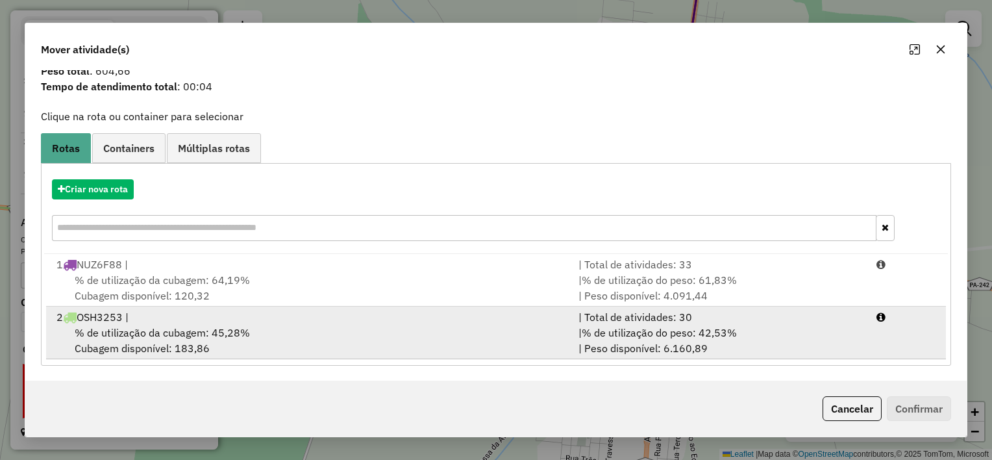
drag, startPoint x: 410, startPoint y: 323, endPoint x: 431, endPoint y: 321, distance: 20.8
click at [412, 322] on div "2 OSH3253 |" at bounding box center [310, 317] width 522 height 16
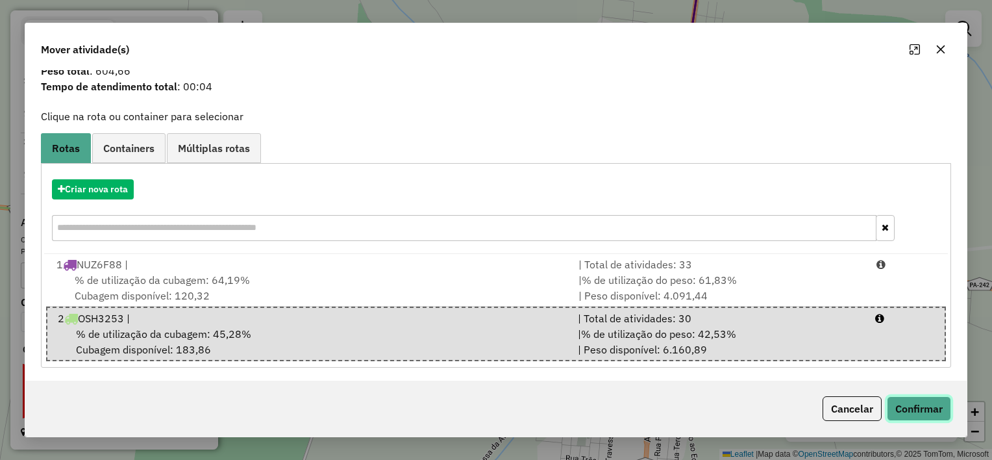
click at [899, 403] on button "Confirmar" at bounding box center [919, 408] width 64 height 25
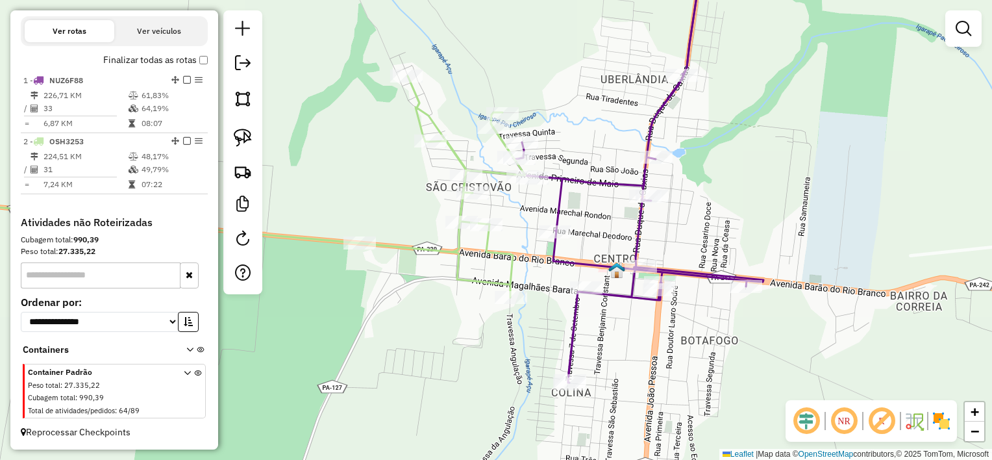
scroll to position [0, 0]
select select "**********"
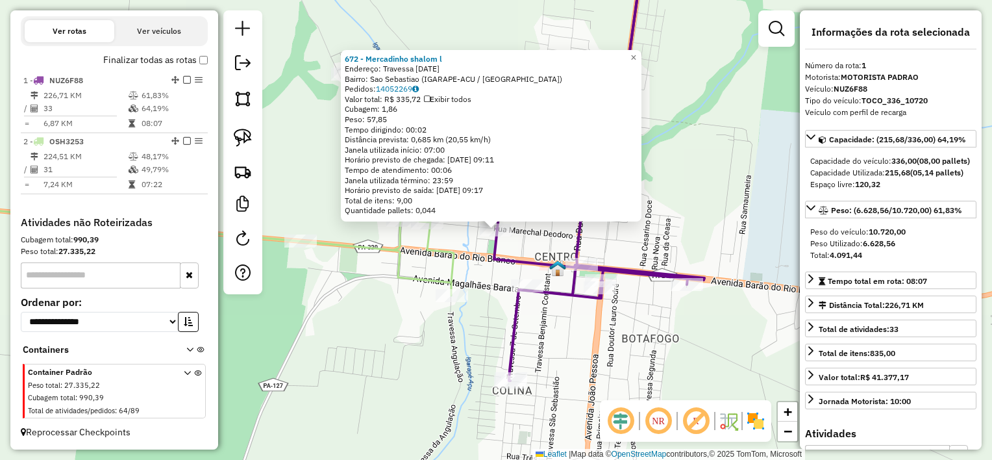
click at [527, 238] on div "672 - Mercadinho shalom l Endereço: Travessa [DATE] Bairro: [GEOGRAPHIC_DATA] (…" at bounding box center [496, 230] width 992 height 460
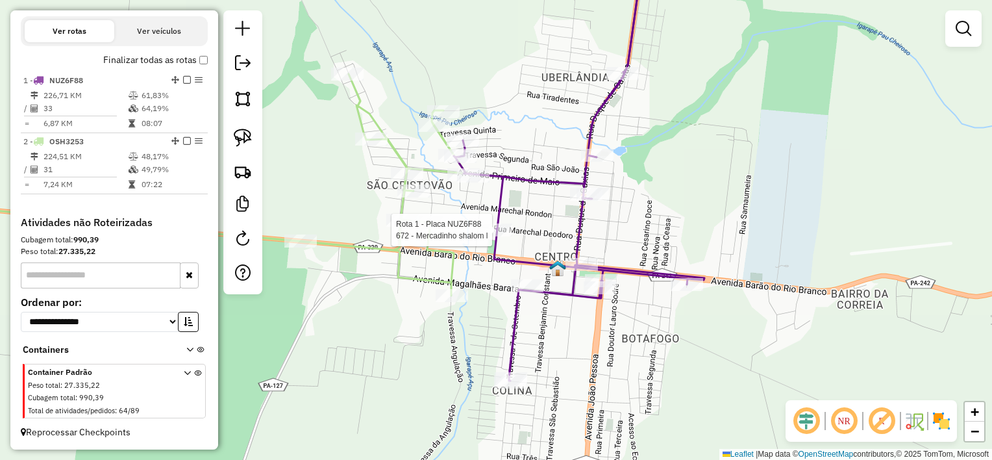
select select "**********"
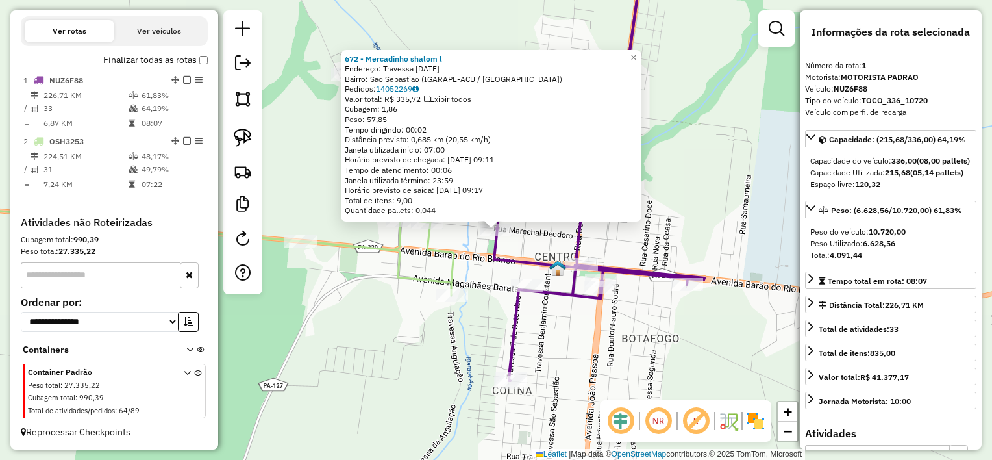
click at [525, 243] on div "672 - Mercadinho shalom l Endereço: Travessa [DATE] Bairro: [GEOGRAPHIC_DATA] (…" at bounding box center [496, 230] width 992 height 460
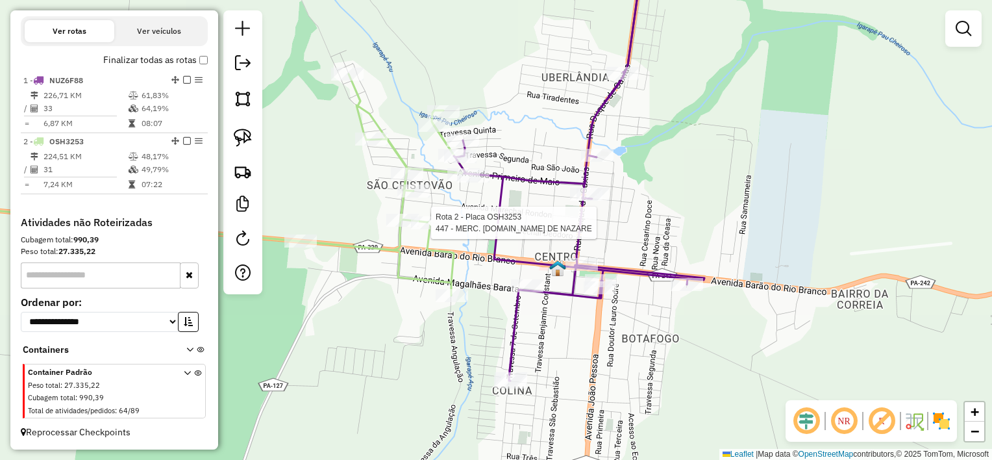
select select "**********"
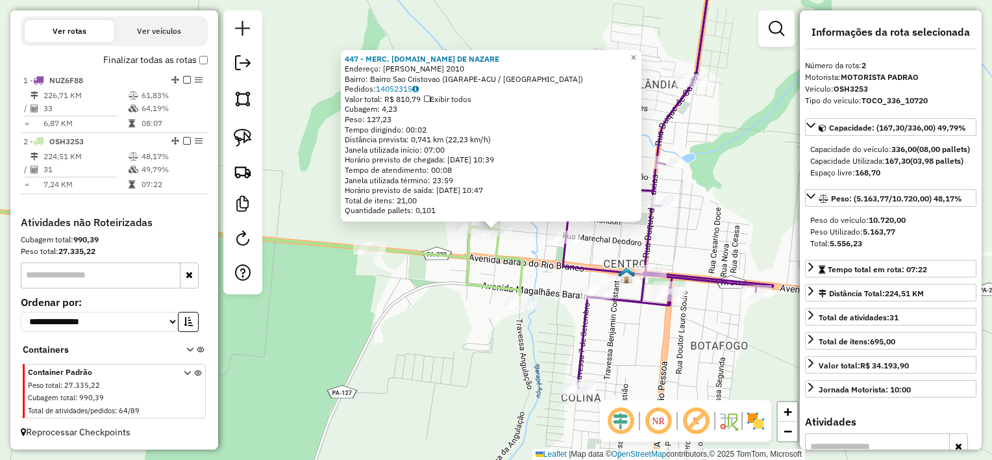
click at [435, 266] on div "447 - MERC. [DOMAIN_NAME] DE [PERSON_NAME]: [PERSON_NAME] 2010 Bairro: Bairro S…" at bounding box center [496, 230] width 992 height 460
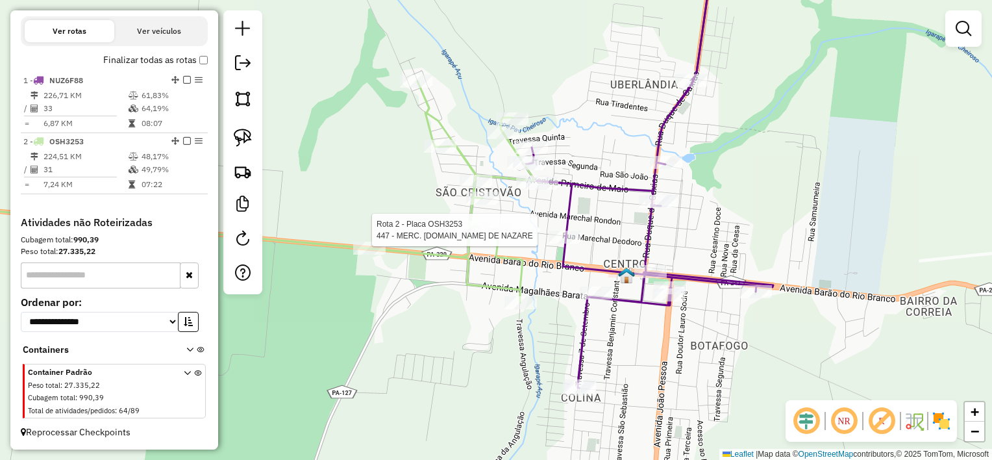
select select "**********"
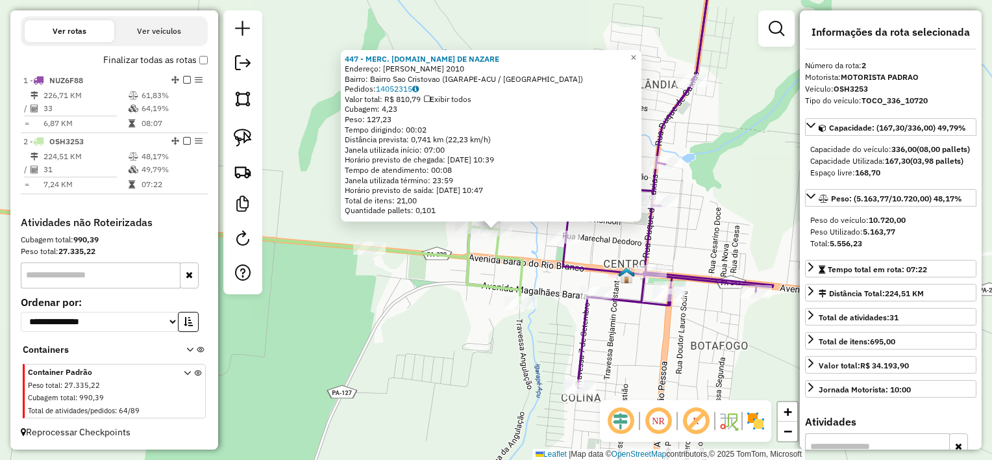
click at [516, 243] on div "Rota 2 - Placa OSH3253 447 - MERC. [DOMAIN_NAME] DE NAZARE 447 - MERC. [DOMAIN_…" at bounding box center [496, 230] width 992 height 460
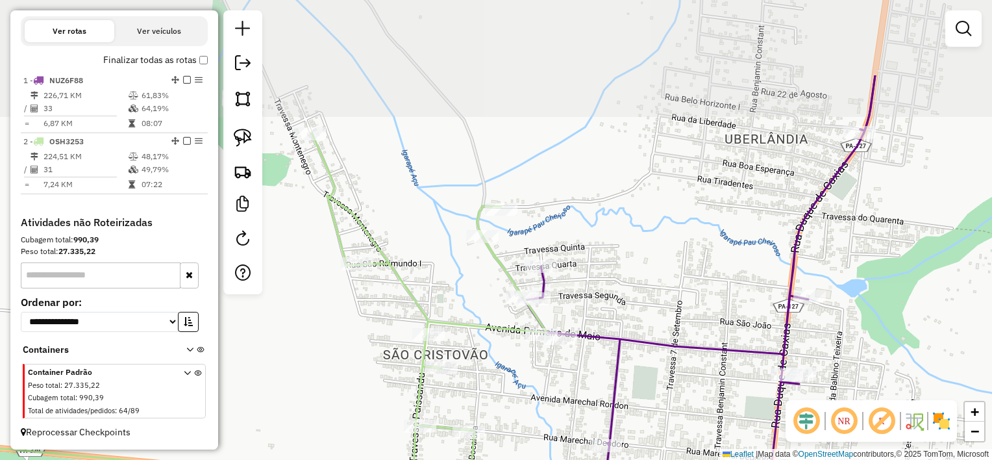
drag, startPoint x: 437, startPoint y: 196, endPoint x: 437, endPoint y: 216, distance: 19.5
click at [437, 216] on div "Janela de atendimento Grade de atendimento Capacidade Transportadoras Veículos …" at bounding box center [496, 230] width 992 height 460
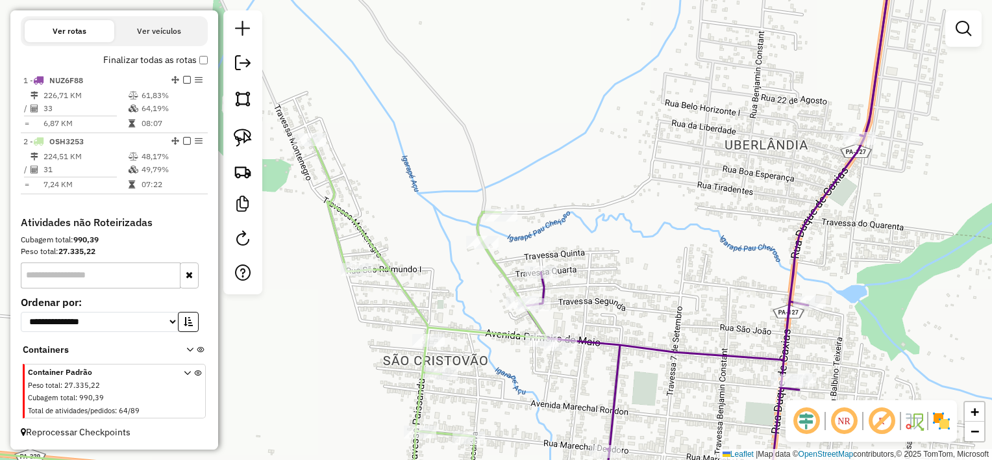
drag, startPoint x: 244, startPoint y: 135, endPoint x: 314, endPoint y: 148, distance: 71.3
click at [244, 135] on img at bounding box center [243, 138] width 18 height 18
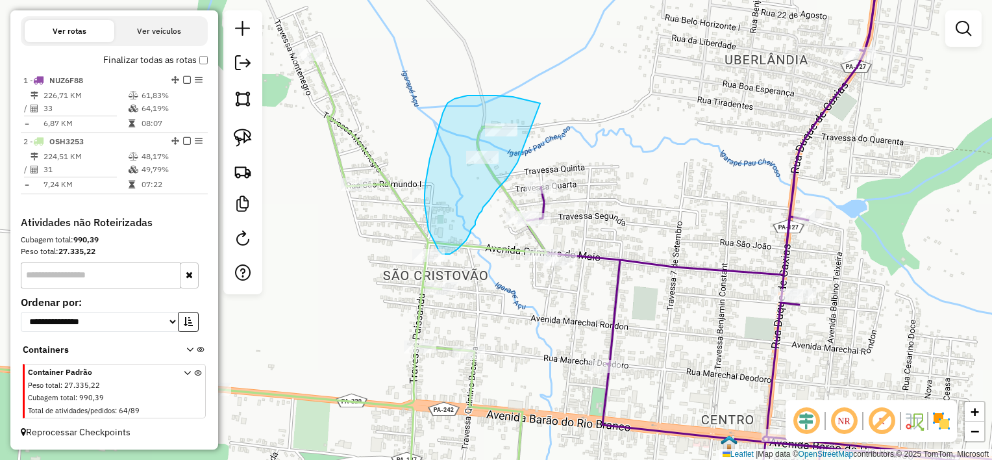
drag, startPoint x: 513, startPoint y: 182, endPoint x: 526, endPoint y: 141, distance: 42.9
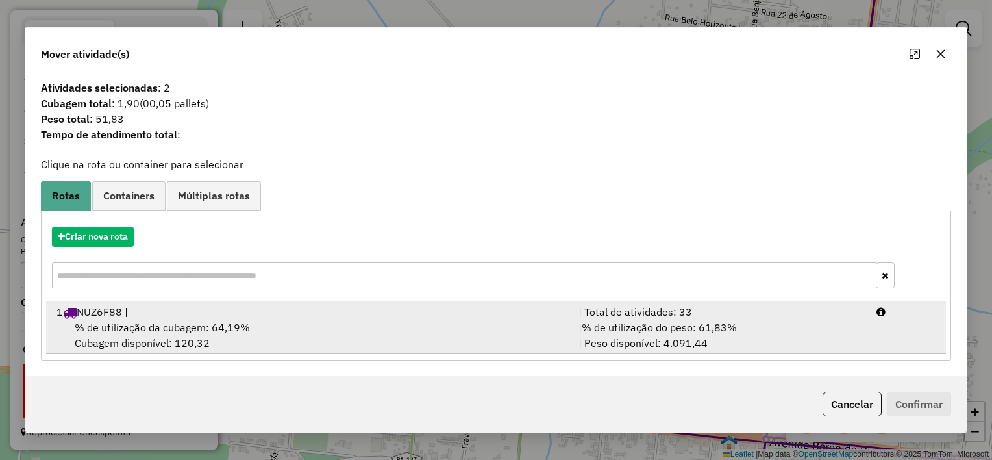
click at [404, 321] on div "% de utilização da cubagem: 64,19% Cubagem disponível: 120,32" at bounding box center [310, 334] width 522 height 31
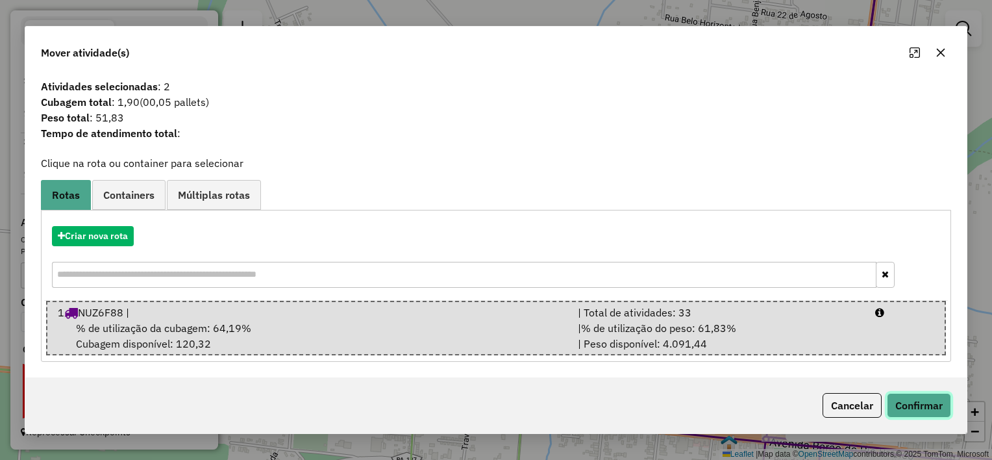
click at [924, 405] on button "Confirmar" at bounding box center [919, 405] width 64 height 25
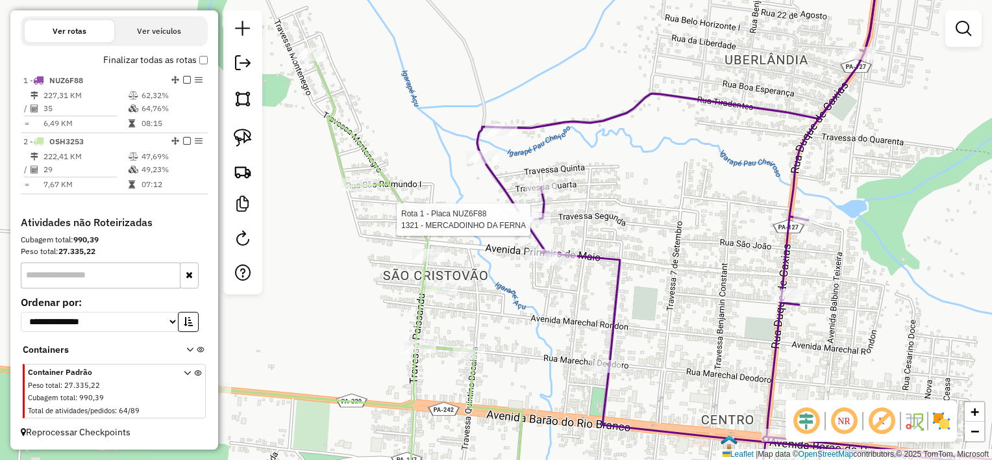
select select "**********"
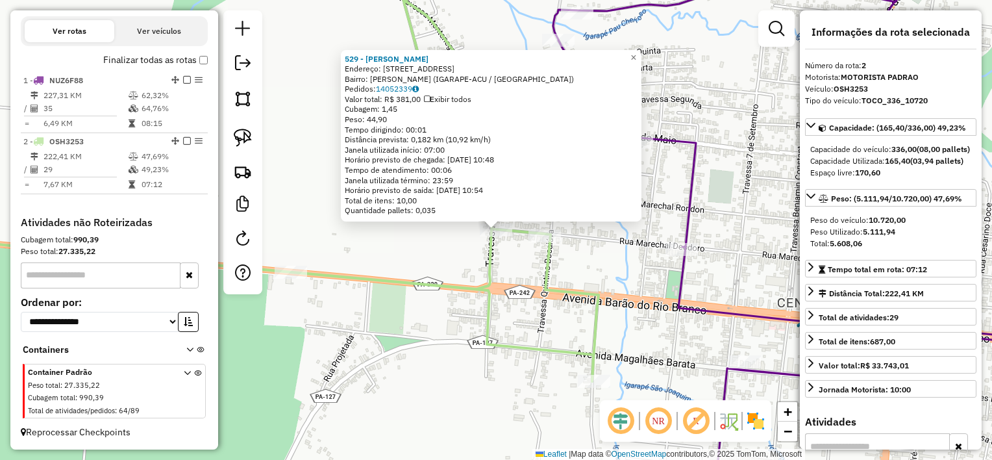
click at [599, 295] on icon at bounding box center [250, 167] width 698 height 427
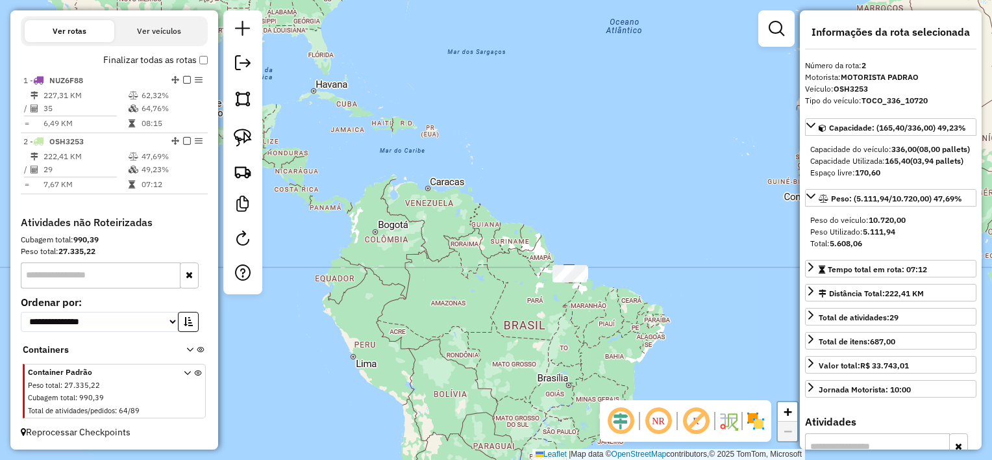
drag, startPoint x: 722, startPoint y: 29, endPoint x: 717, endPoint y: 119, distance: 91.1
click at [731, 81] on div "Janela de atendimento Grade de atendimento Capacidade Transportadoras Veículos …" at bounding box center [496, 230] width 992 height 460
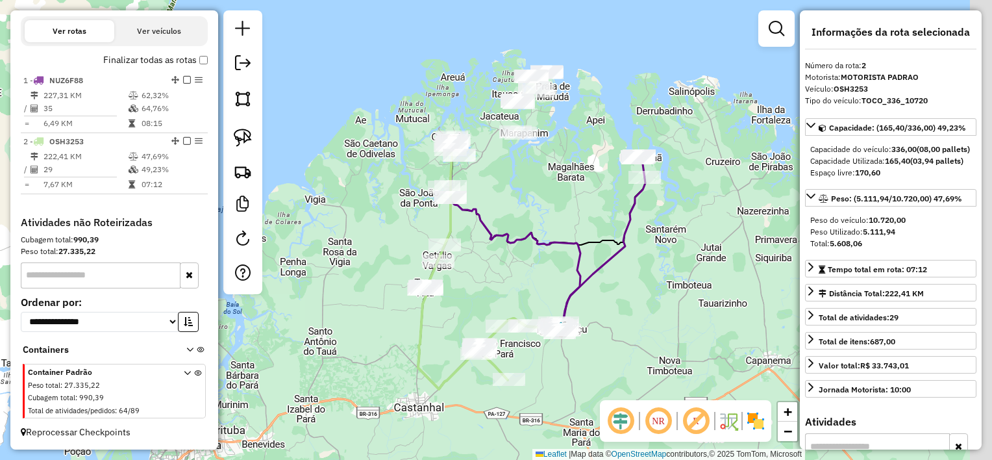
click at [561, 197] on div "Janela de atendimento Grade de atendimento Capacidade Transportadoras Veículos …" at bounding box center [496, 230] width 992 height 460
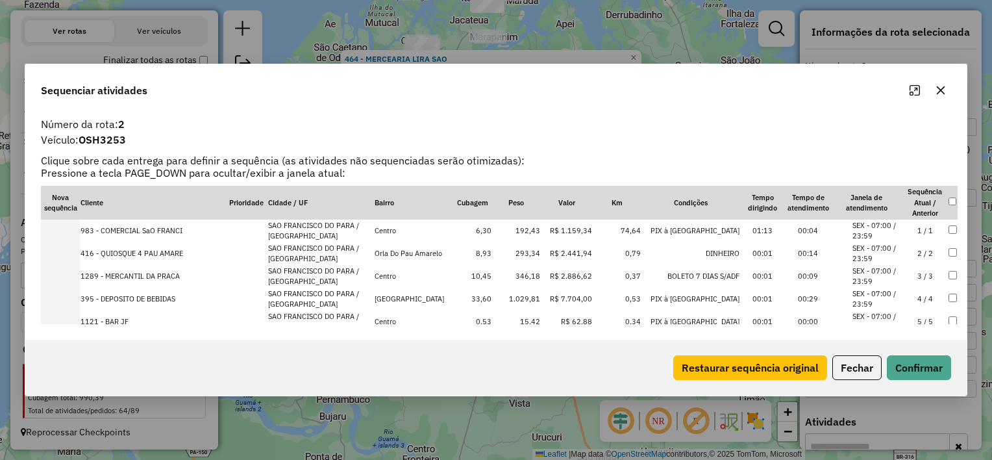
click at [936, 90] on icon "button" at bounding box center [941, 90] width 10 height 10
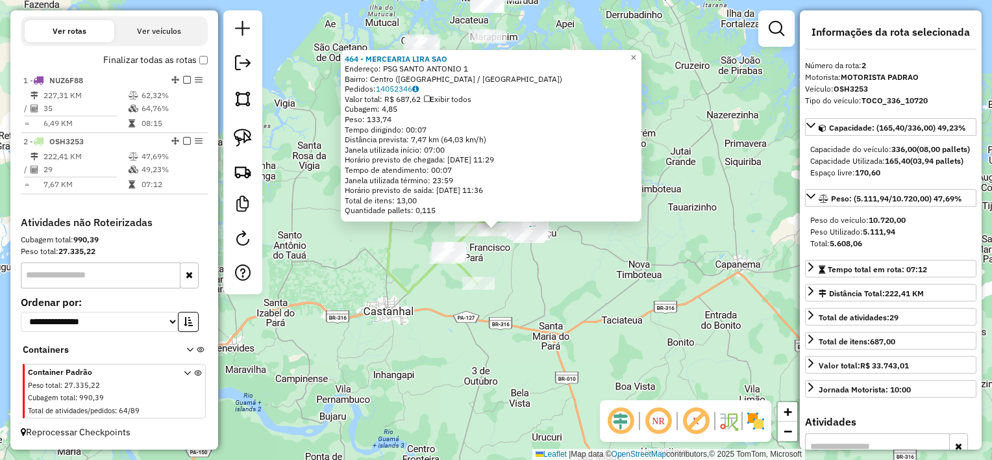
click at [629, 253] on div "464 - MERCEARIA LIRA SAO Endereço: PSG SANTO ANTONIO 1 Bairro: Centro ([GEOGRAP…" at bounding box center [496, 230] width 992 height 460
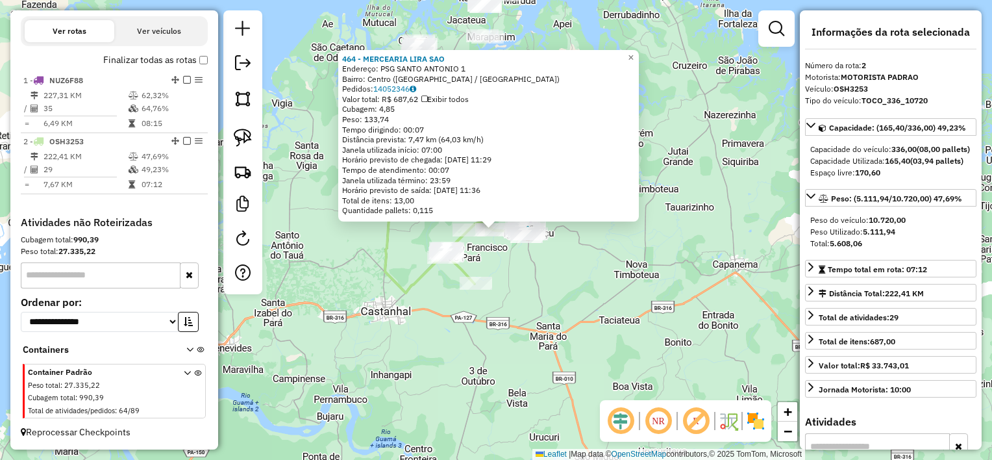
click at [556, 249] on div "464 - MERCEARIA LIRA SAO Endereço: PSG SANTO ANTONIO 1 Bairro: Centro ([GEOGRAP…" at bounding box center [496, 230] width 992 height 460
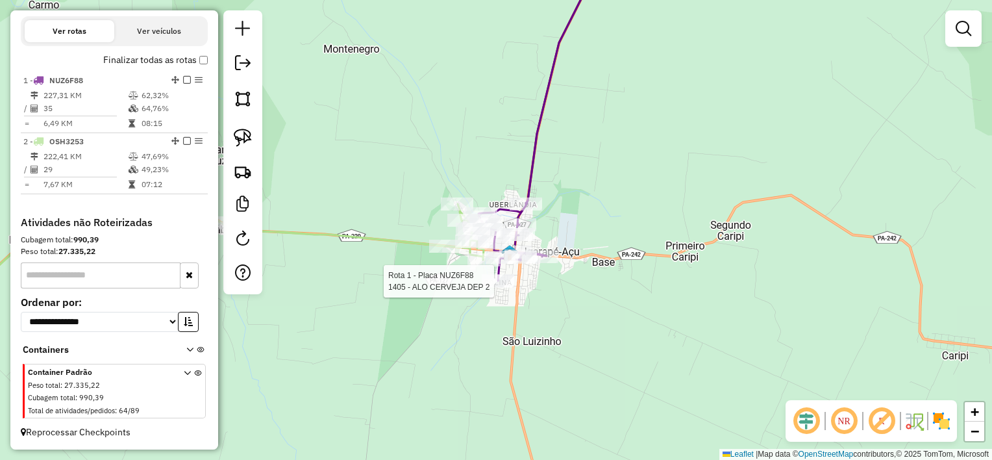
select select "**********"
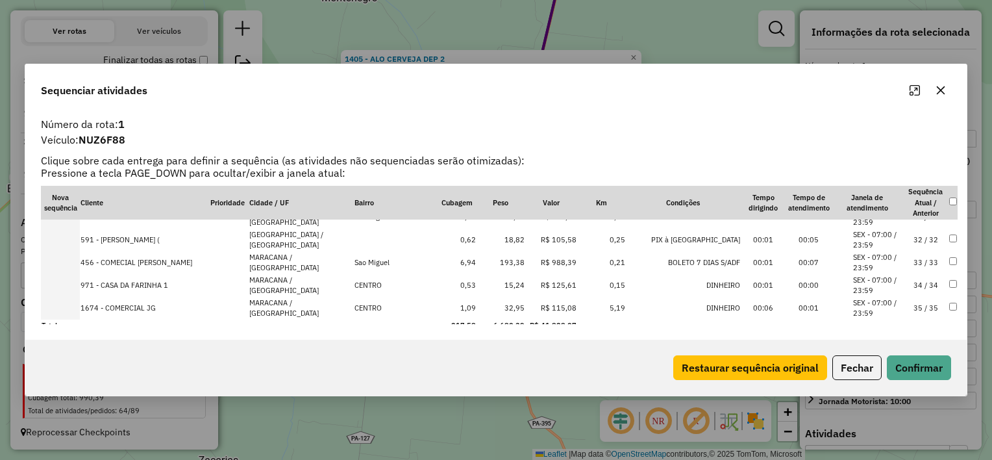
scroll to position [703, 0]
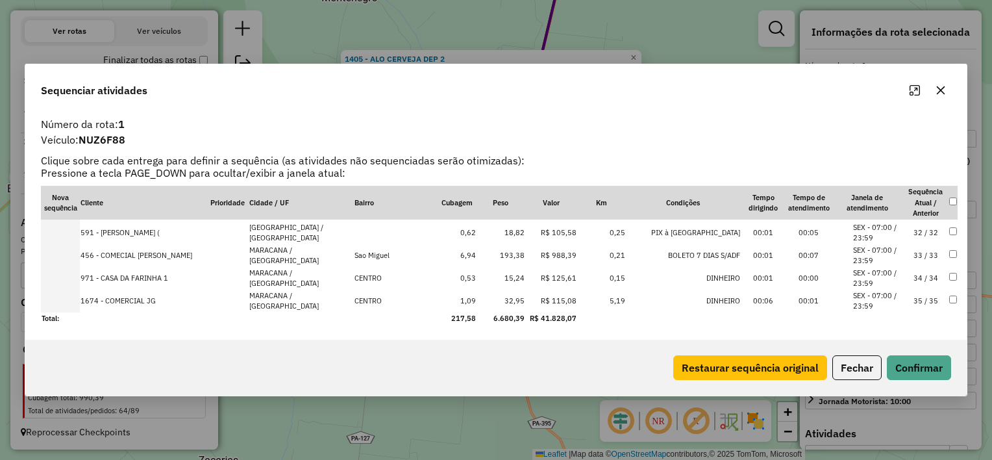
click at [940, 88] on icon "button" at bounding box center [941, 90] width 10 height 10
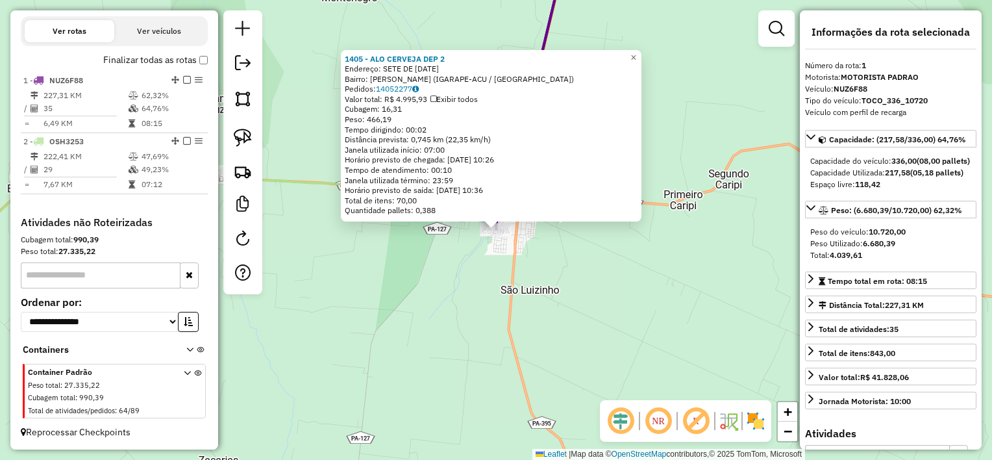
click at [662, 190] on div "1405 - [GEOGRAPHIC_DATA] CERVEJA DEP 2 Endereço: SETE DE [DATE] Bairro: Colina …" at bounding box center [496, 230] width 992 height 460
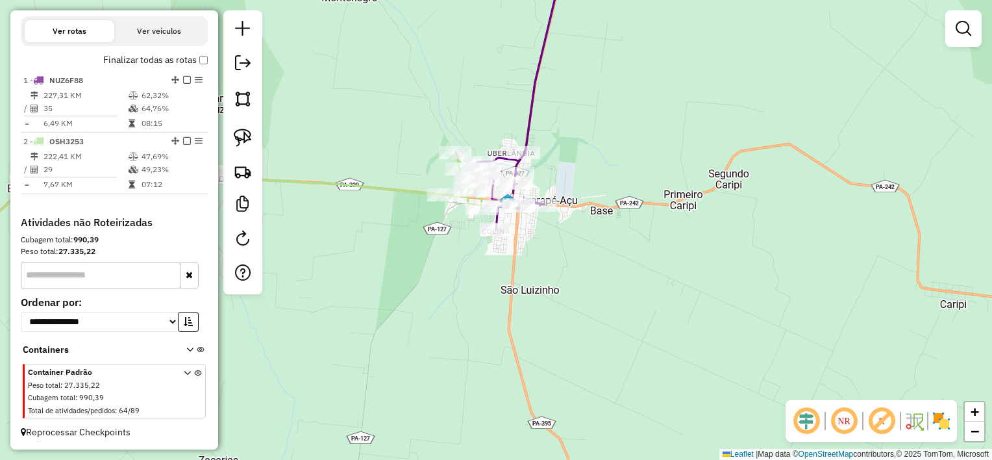
drag, startPoint x: 729, startPoint y: 236, endPoint x: 840, endPoint y: 364, distance: 169.3
click at [847, 361] on div "Janela de atendimento Grade de atendimento Capacidade Transportadoras Veículos …" at bounding box center [496, 230] width 992 height 460
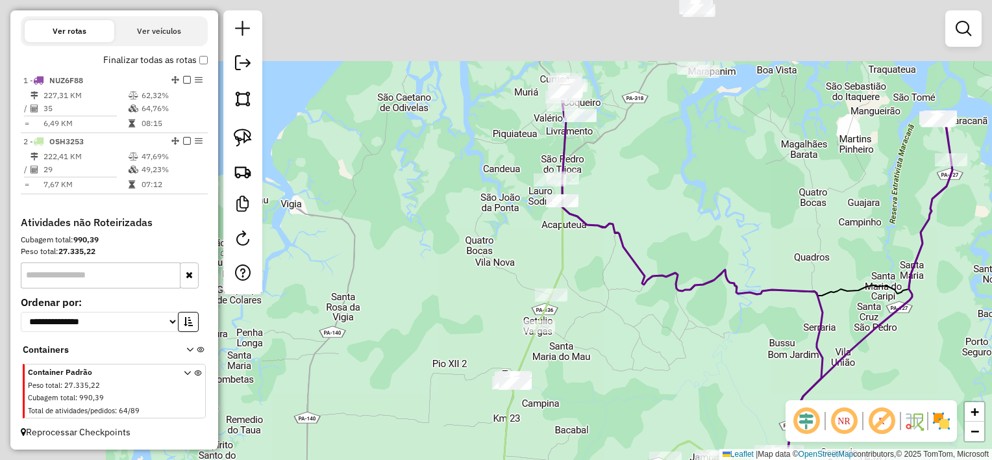
drag, startPoint x: 517, startPoint y: 180, endPoint x: 644, endPoint y: 340, distance: 204.7
click at [644, 340] on div "Janela de atendimento Grade de atendimento Capacidade Transportadoras Veículos …" at bounding box center [496, 230] width 992 height 460
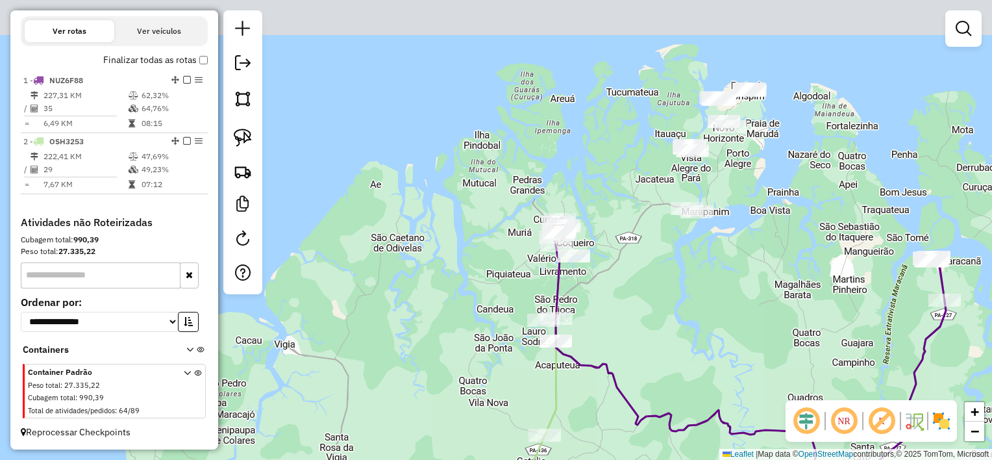
drag, startPoint x: 714, startPoint y: 205, endPoint x: 695, endPoint y: 329, distance: 124.9
click at [695, 329] on div "Janela de atendimento Grade de atendimento Capacidade Transportadoras Veículos …" at bounding box center [496, 230] width 992 height 460
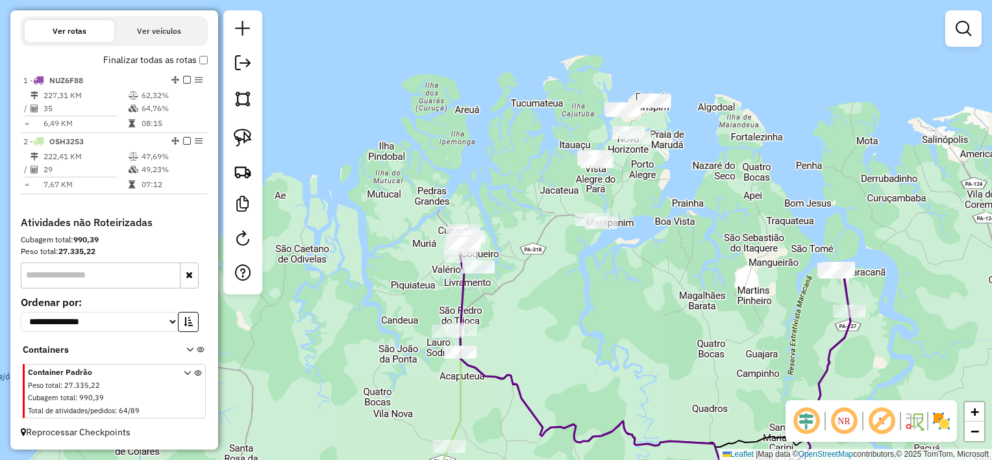
drag, startPoint x: 706, startPoint y: 316, endPoint x: 608, endPoint y: 327, distance: 98.1
click at [610, 327] on div "Janela de atendimento Grade de atendimento Capacidade Transportadoras Veículos …" at bounding box center [496, 230] width 992 height 460
drag, startPoint x: 630, startPoint y: 364, endPoint x: 623, endPoint y: 382, distance: 19.2
click at [624, 382] on div "Janela de atendimento Grade de atendimento Capacidade Transportadoras Veículos …" at bounding box center [496, 230] width 992 height 460
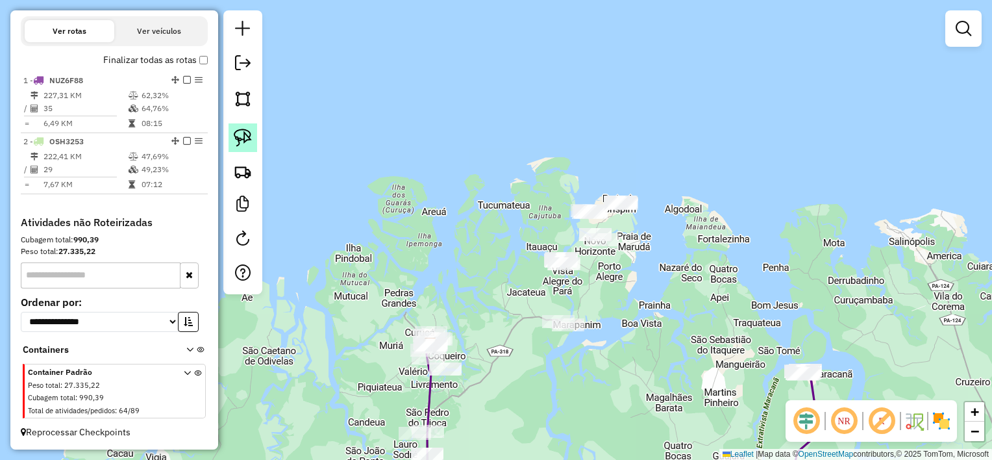
click at [242, 135] on img at bounding box center [243, 138] width 18 height 18
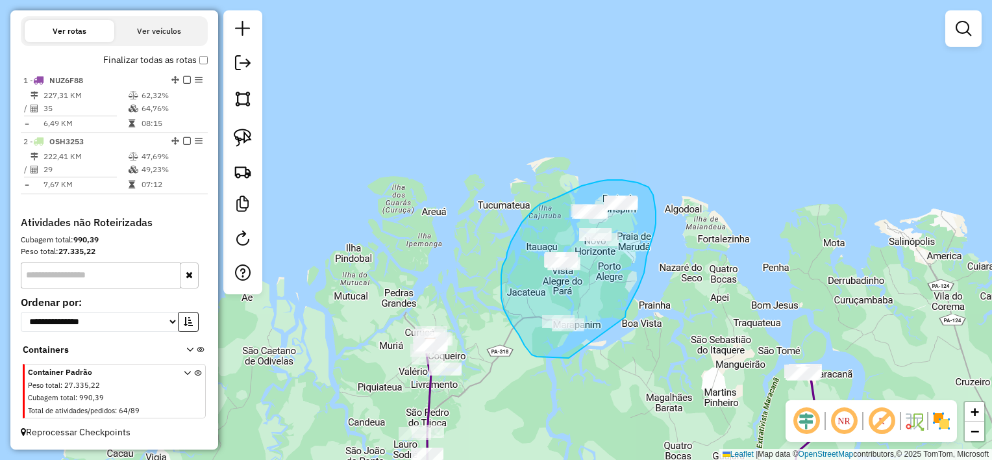
drag, startPoint x: 625, startPoint y: 317, endPoint x: 569, endPoint y: 358, distance: 69.7
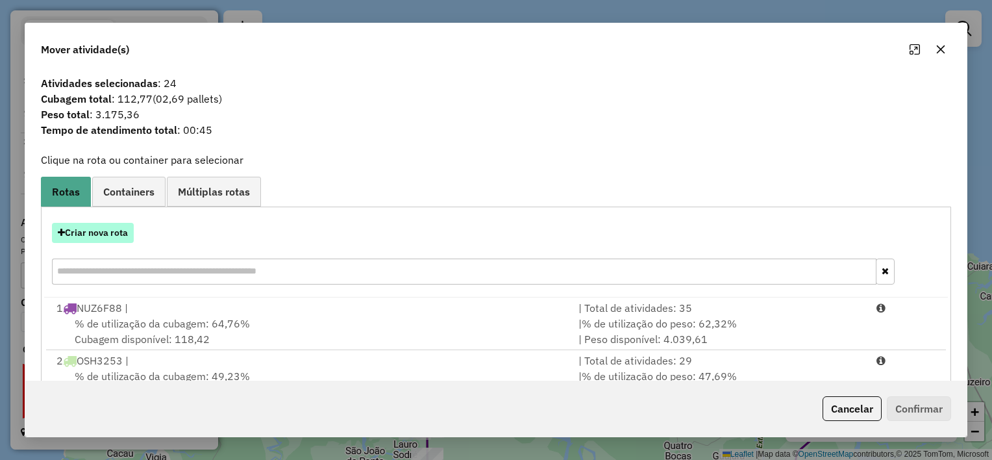
click at [115, 229] on button "Criar nova rota" at bounding box center [93, 233] width 82 height 20
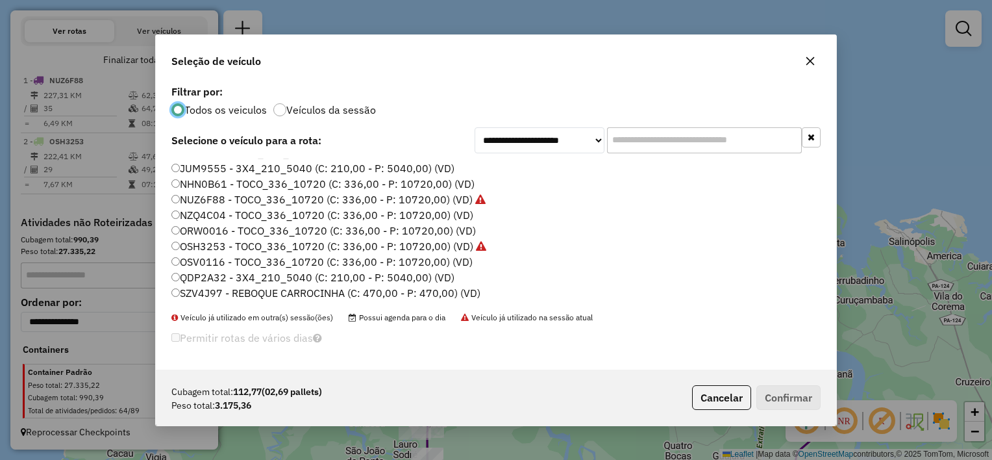
scroll to position [0, 0]
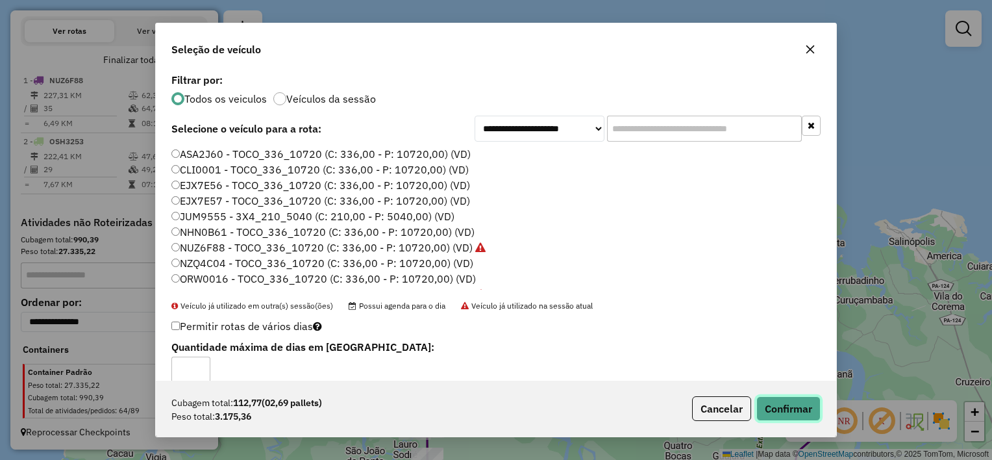
click at [806, 412] on button "Confirmar" at bounding box center [788, 408] width 64 height 25
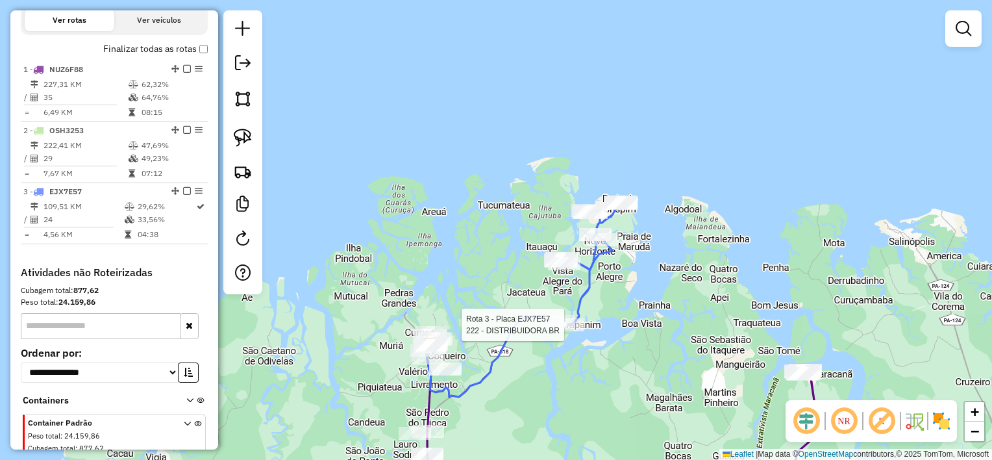
scroll to position [501, 0]
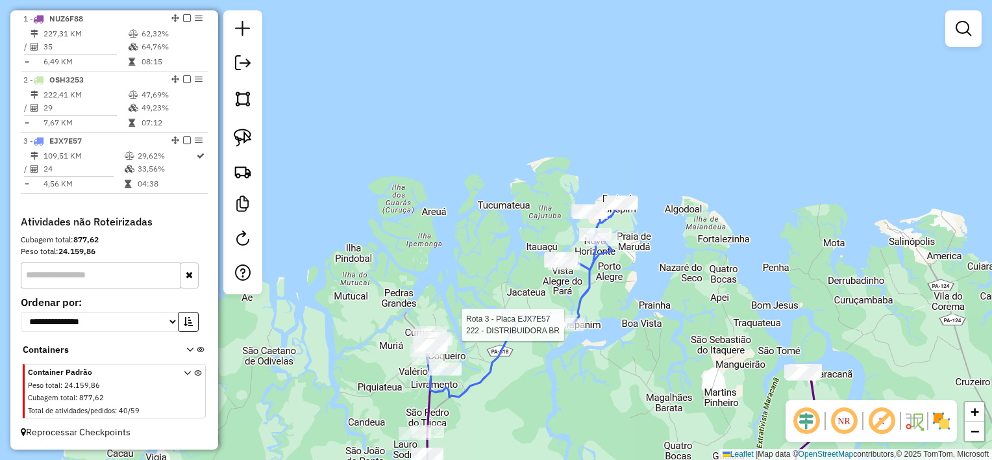
select select "**********"
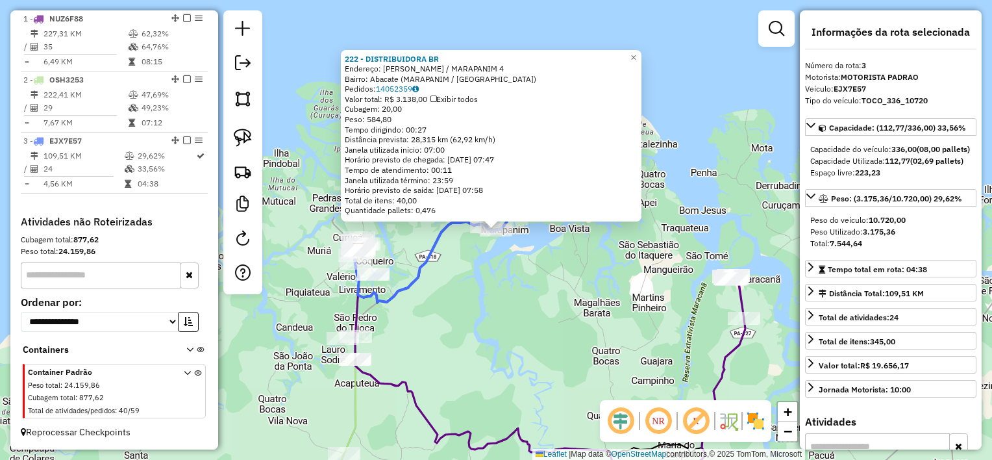
click at [516, 308] on div "222 - DISTRIBUIDORA BR Endereço: [PERSON_NAME] / MARAPANIM 4 Bairro: Abacate ([…" at bounding box center [496, 230] width 992 height 460
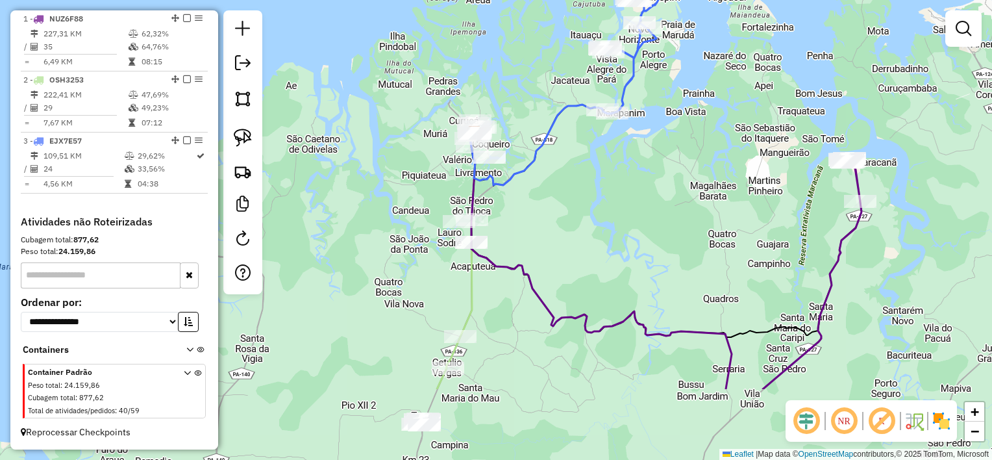
drag, startPoint x: 553, startPoint y: 306, endPoint x: 642, endPoint y: 179, distance: 155.8
click at [646, 181] on div "Janela de atendimento Grade de atendimento Capacidade Transportadoras Veículos …" at bounding box center [496, 230] width 992 height 460
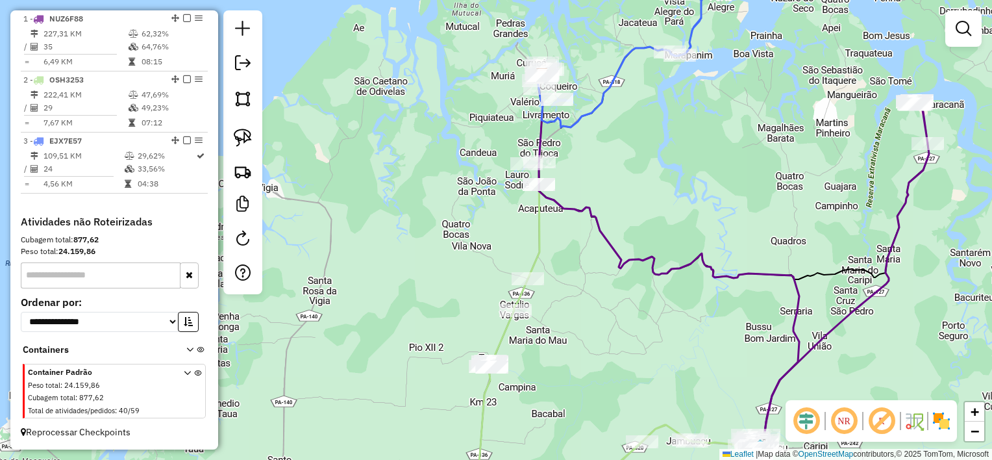
drag, startPoint x: 545, startPoint y: 346, endPoint x: 584, endPoint y: 336, distance: 40.2
click at [584, 336] on div "Janela de atendimento Grade de atendimento Capacidade Transportadoras Veículos …" at bounding box center [496, 230] width 992 height 460
drag, startPoint x: 247, startPoint y: 143, endPoint x: 255, endPoint y: 140, distance: 8.4
click at [247, 143] on img at bounding box center [243, 138] width 18 height 18
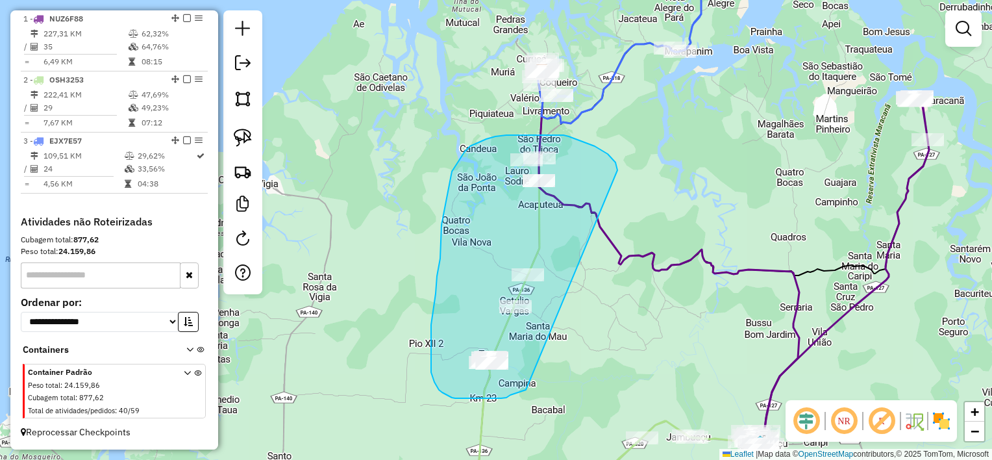
drag, startPoint x: 618, startPoint y: 174, endPoint x: 526, endPoint y: 390, distance: 234.2
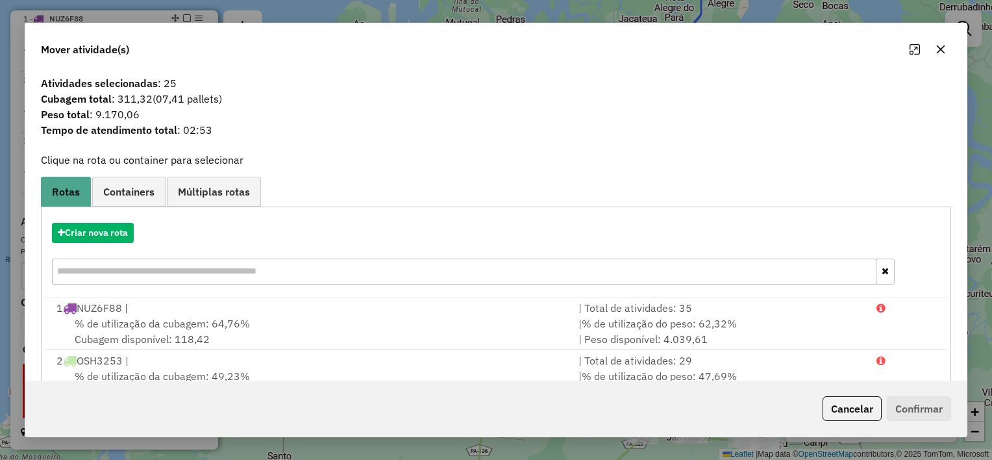
click at [930, 51] on button "button" at bounding box center [940, 49] width 21 height 21
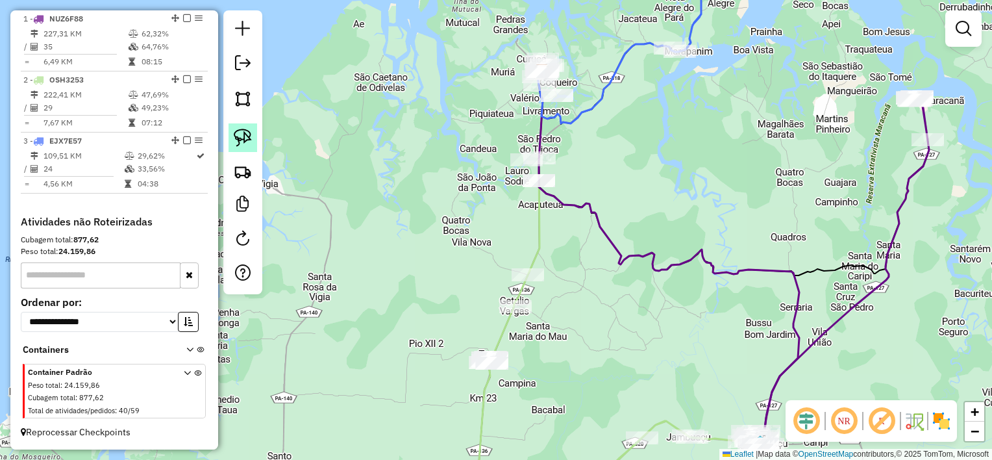
drag, startPoint x: 246, startPoint y: 140, endPoint x: 445, endPoint y: 138, distance: 199.4
click at [246, 139] on img at bounding box center [243, 138] width 18 height 18
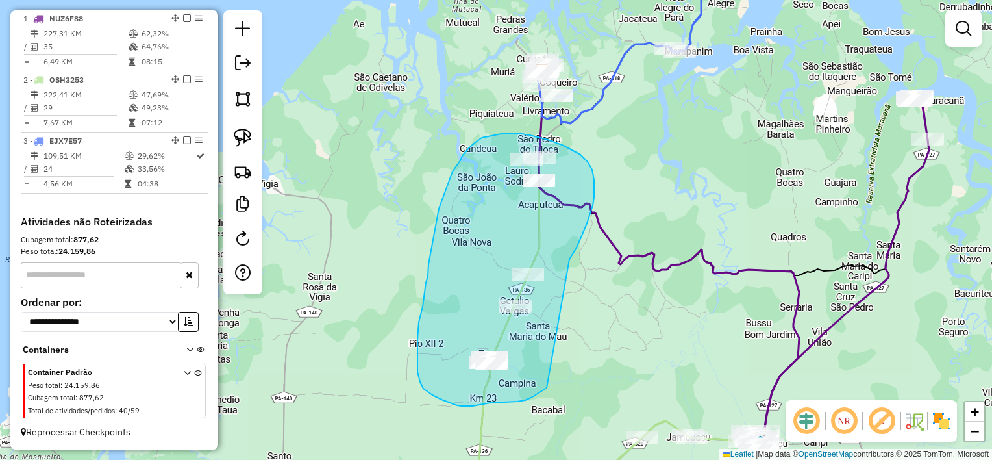
drag, startPoint x: 569, startPoint y: 259, endPoint x: 547, endPoint y: 387, distance: 129.8
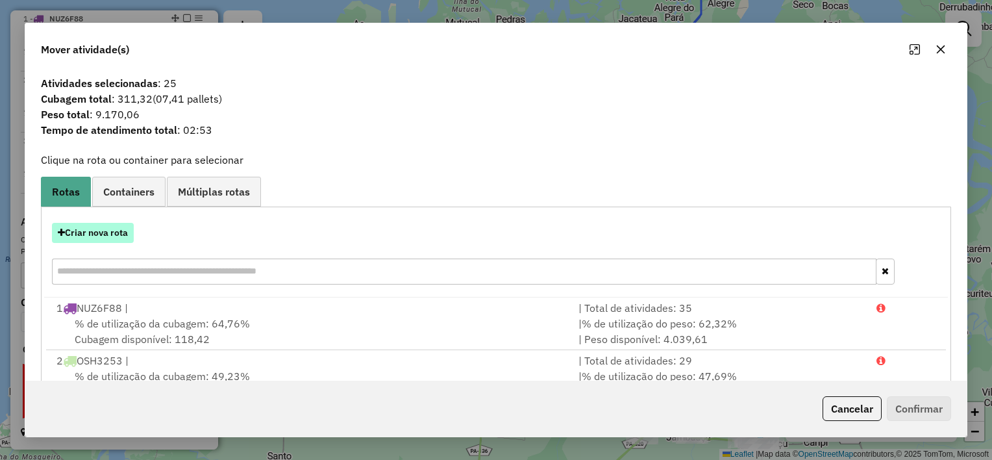
click at [117, 238] on button "Criar nova rota" at bounding box center [93, 233] width 82 height 20
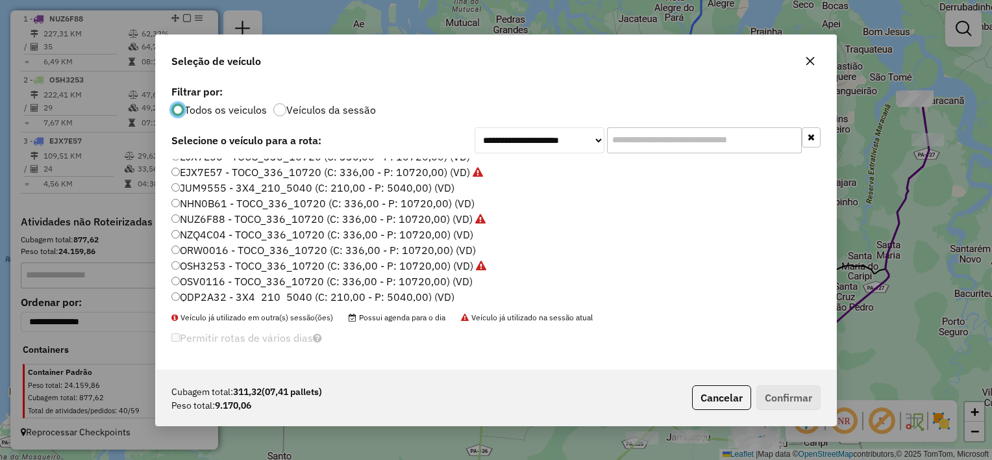
scroll to position [60, 0]
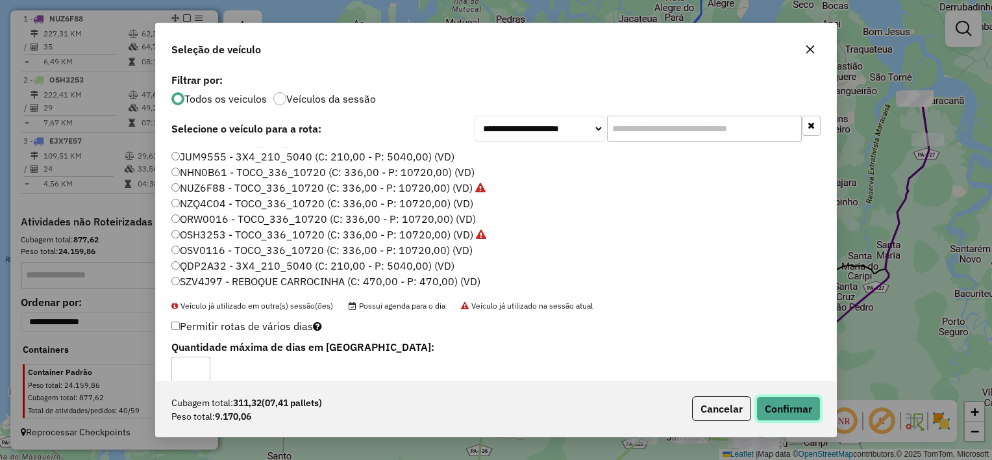
click at [782, 408] on button "Confirmar" at bounding box center [788, 408] width 64 height 25
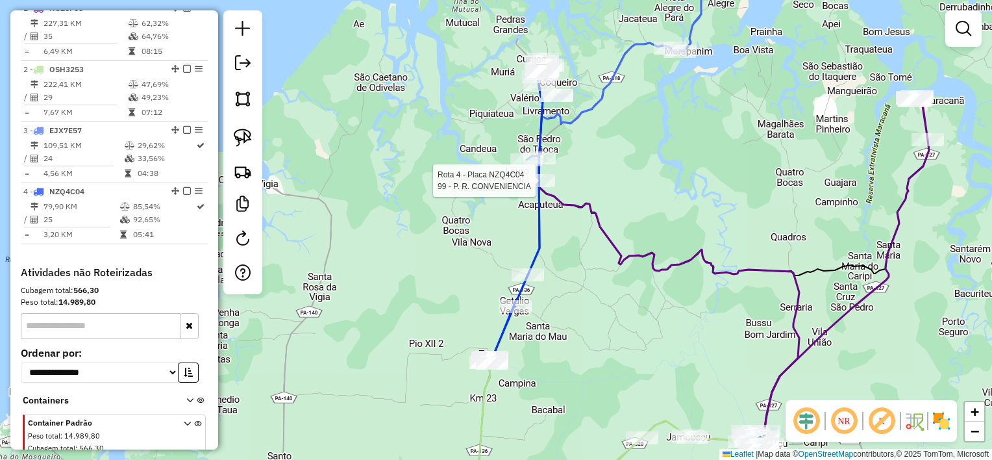
select select "**********"
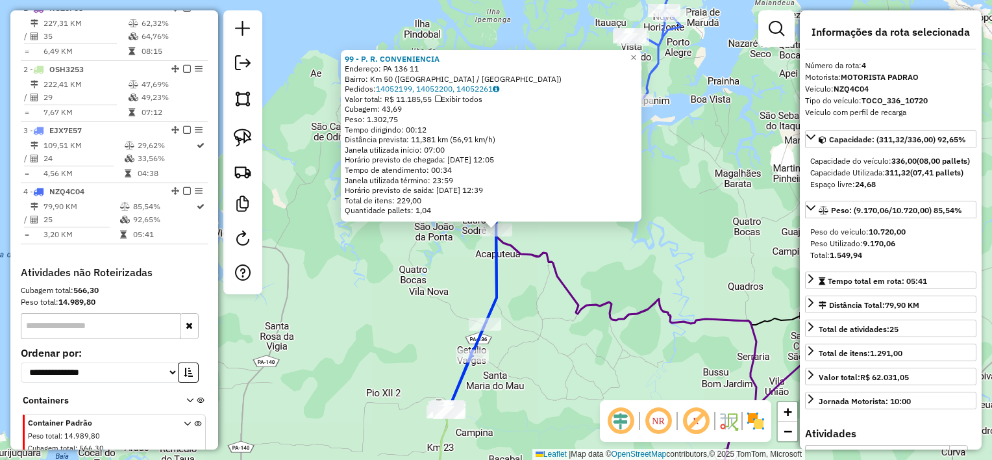
scroll to position [562, 0]
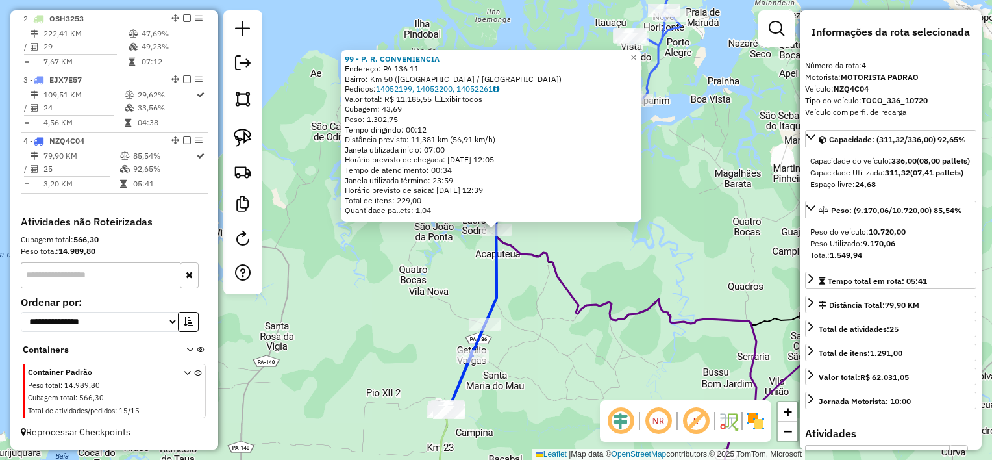
click at [556, 244] on div "99 - P. R. CONVENIENCIA Endereço: PA 136 11 Bairro: Km 50 ([GEOGRAPHIC_DATA] / …" at bounding box center [496, 230] width 992 height 460
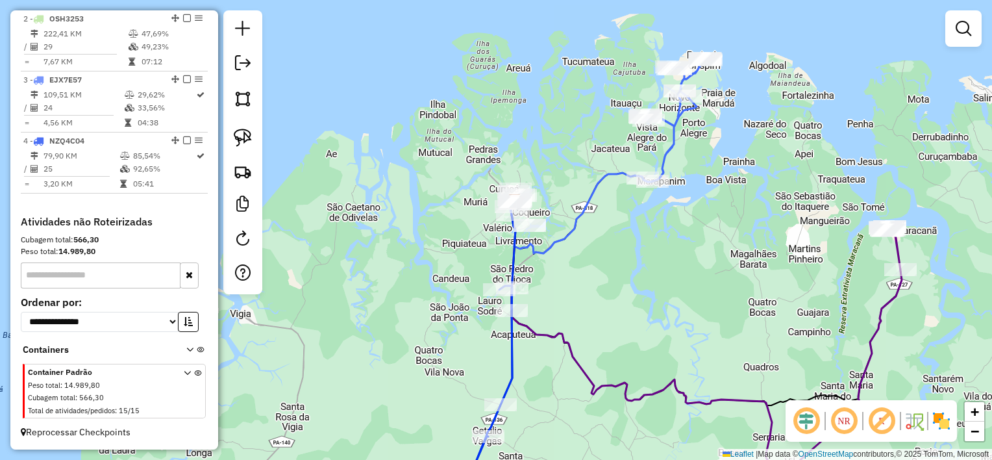
drag, startPoint x: 550, startPoint y: 215, endPoint x: 568, endPoint y: 305, distance: 92.1
click at [568, 305] on div "Janela de atendimento Grade de atendimento Capacidade Transportadoras Veículos …" at bounding box center [496, 230] width 992 height 460
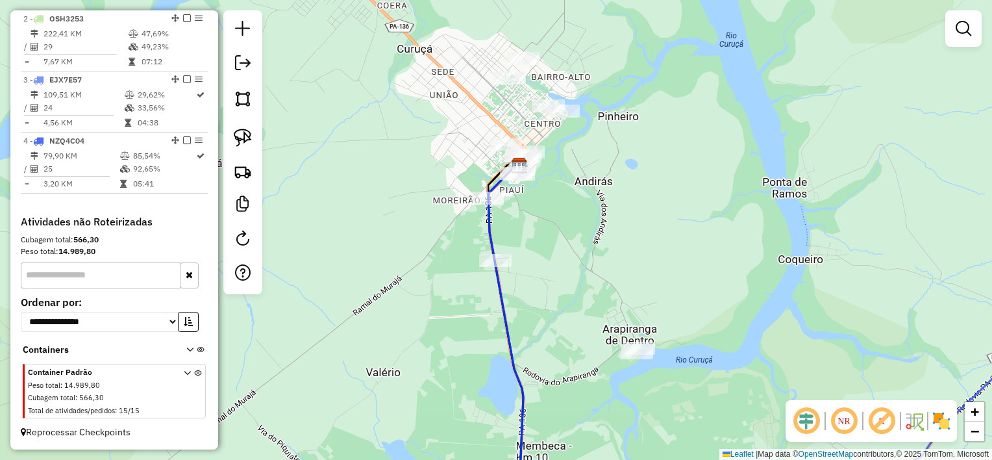
drag, startPoint x: 595, startPoint y: 215, endPoint x: 586, endPoint y: 251, distance: 37.0
click at [586, 251] on div "Janela de atendimento Grade de atendimento Capacidade Transportadoras Veículos …" at bounding box center [496, 230] width 992 height 460
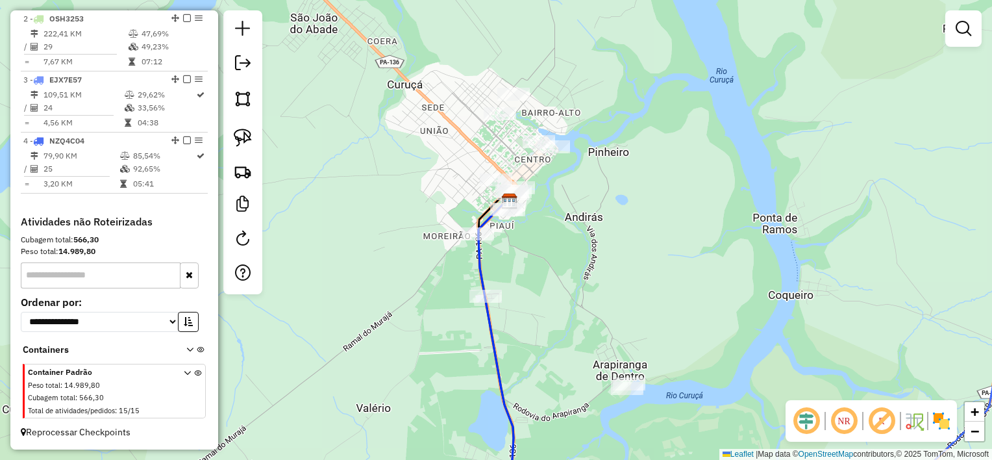
click at [475, 288] on div "Janela de atendimento Grade de atendimento Capacidade Transportadoras Veículos …" at bounding box center [496, 230] width 992 height 460
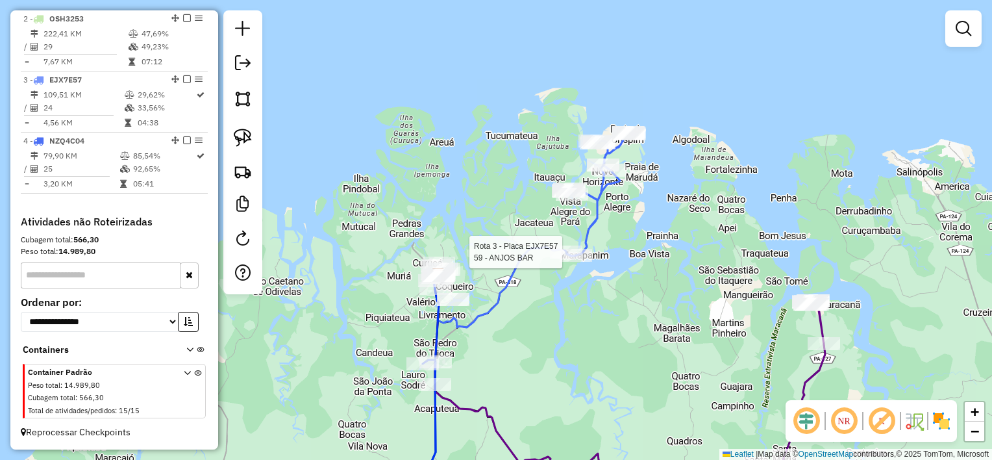
select select "**********"
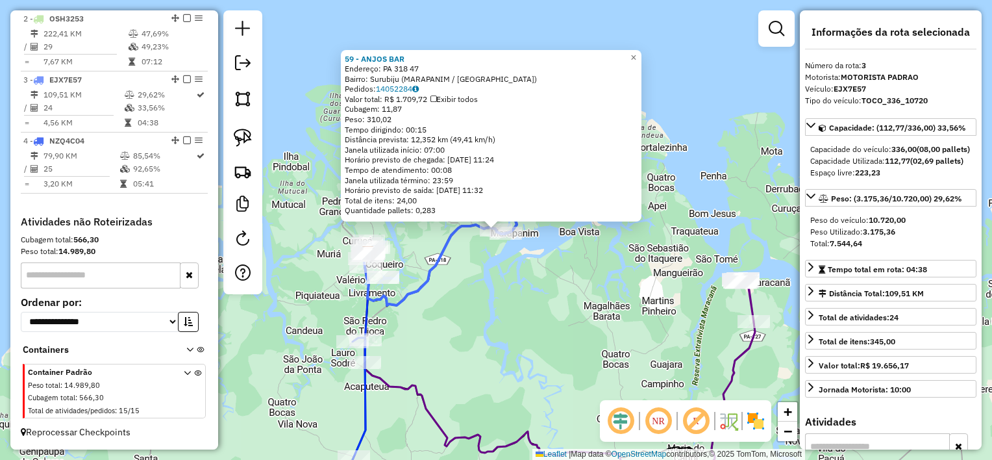
click at [494, 262] on div "Rota 3 - Placa EJX7E57 59 - ANJOS BAR 59 - ANJOS BAR Endereço: PA 318 47 Bairro…" at bounding box center [496, 230] width 992 height 460
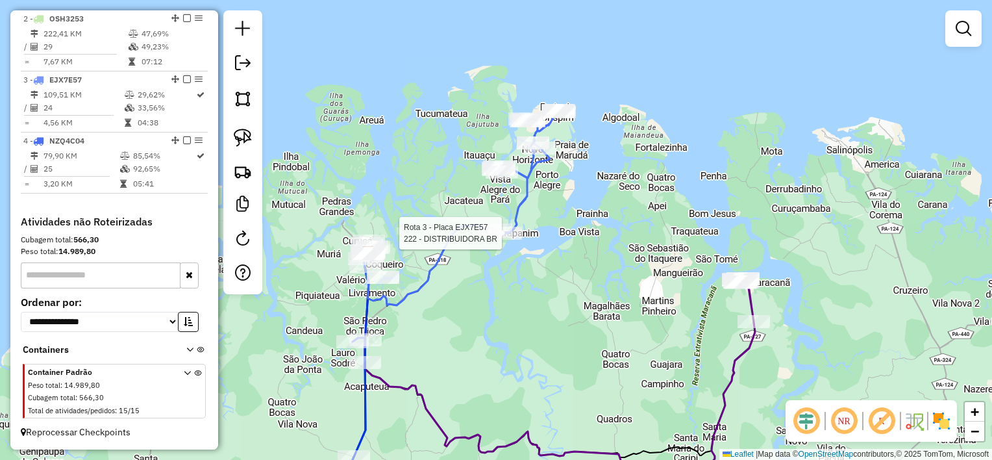
select select "**********"
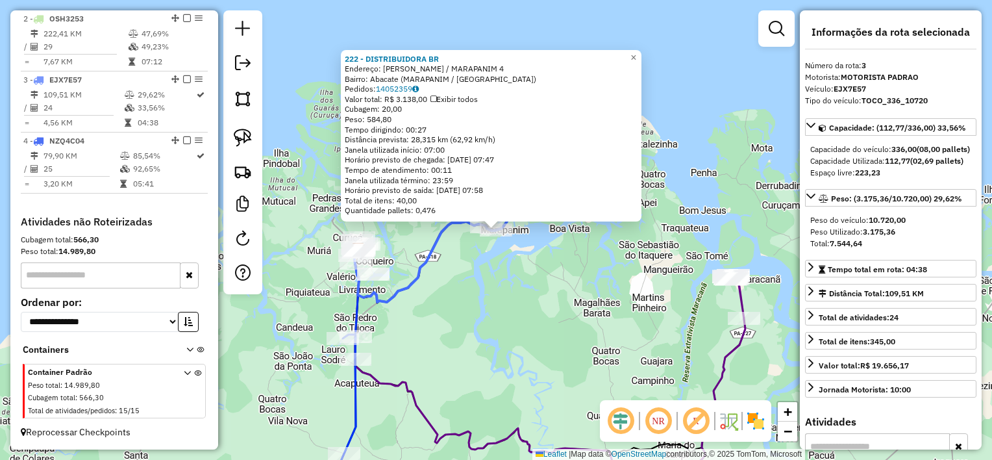
click at [507, 307] on div "Rota 3 - Placa EJX7E57 222 - DISTRIBUIDORA BR 222 - DISTRIBUIDORA BR Endereço: …" at bounding box center [496, 230] width 992 height 460
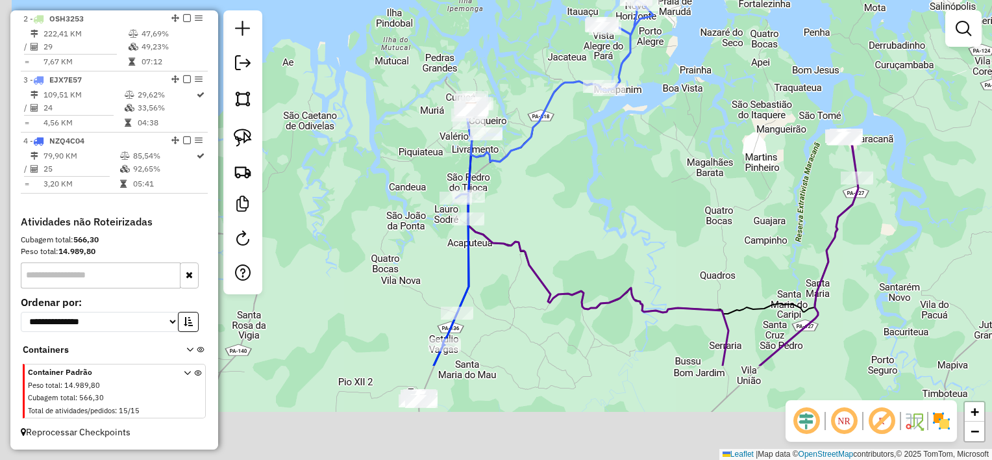
drag, startPoint x: 548, startPoint y: 281, endPoint x: 603, endPoint y: 189, distance: 106.6
click at [603, 189] on div "Janela de atendimento Grade de atendimento Capacidade Transportadoras Veículos …" at bounding box center [496, 230] width 992 height 460
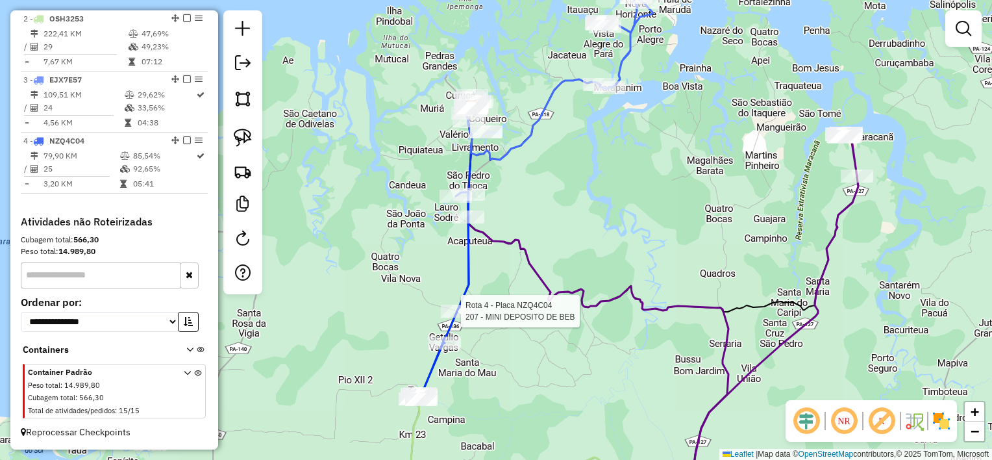
select select "**********"
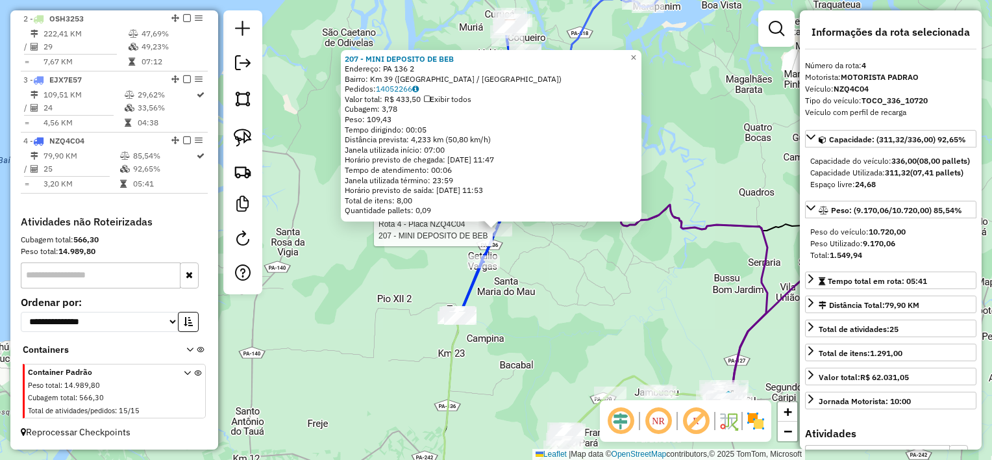
click at [519, 299] on div "Rota 4 - Placa NZQ4C04 207 - MINI DEPOSITO DE BEB 207 - MINI DEPOSITO DE BEB En…" at bounding box center [496, 230] width 992 height 460
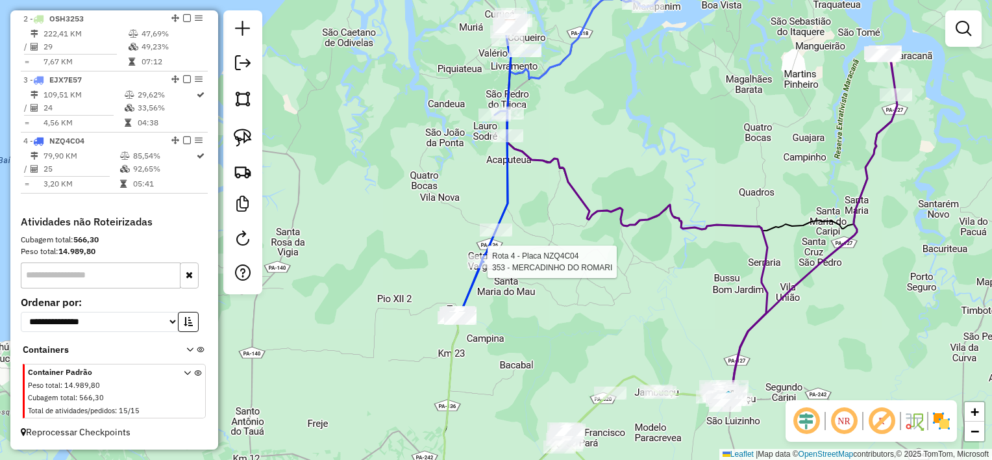
select select "**********"
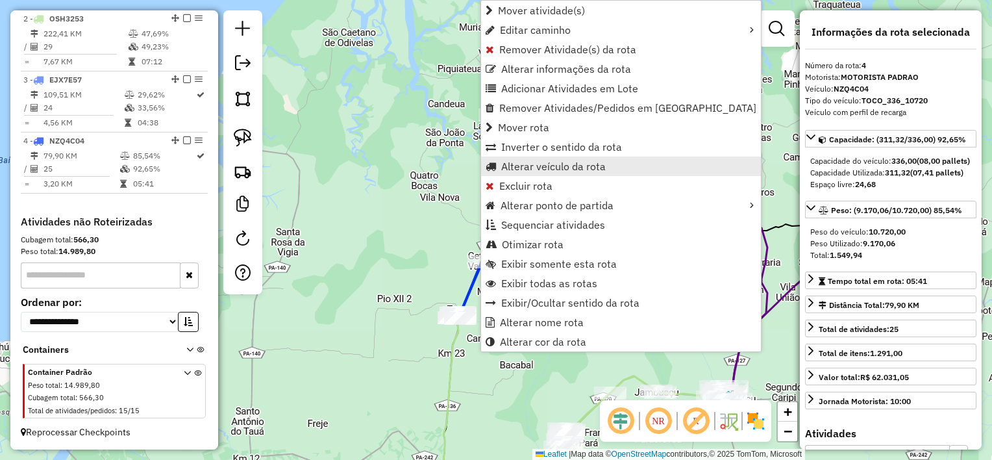
click at [527, 168] on span "Alterar veículo da rota" at bounding box center [553, 166] width 105 height 10
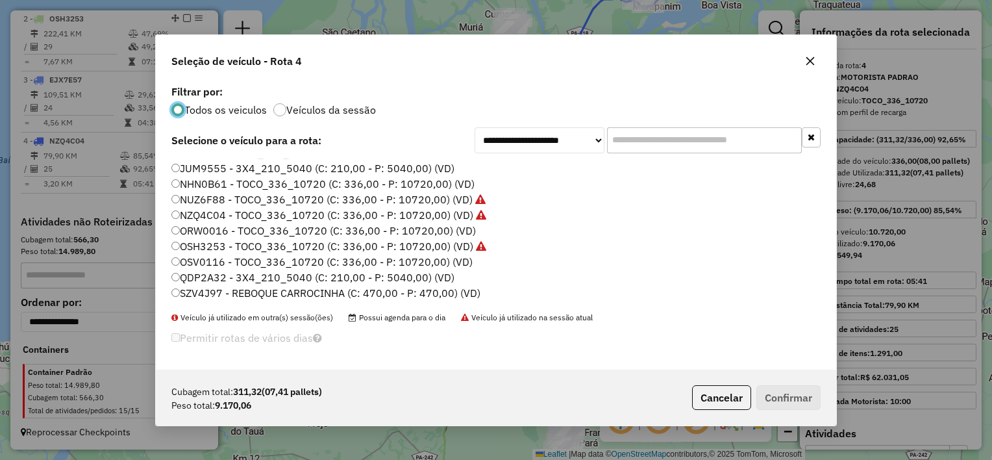
scroll to position [0, 0]
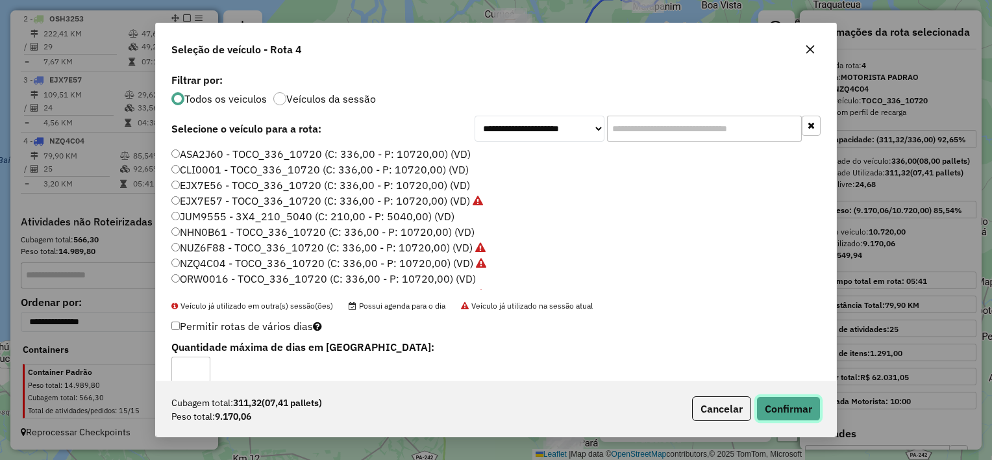
click at [811, 406] on button "Confirmar" at bounding box center [788, 408] width 64 height 25
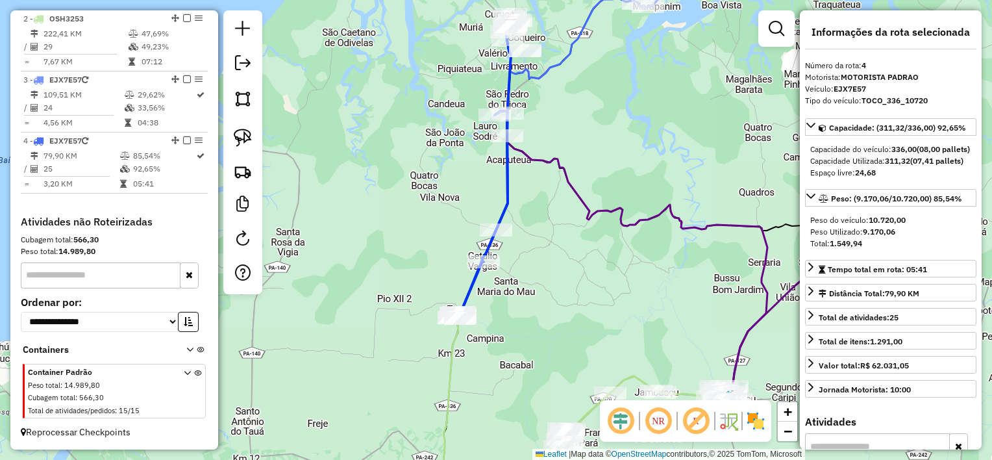
drag, startPoint x: 612, startPoint y: 125, endPoint x: 449, endPoint y: 382, distance: 303.9
click at [449, 382] on div "Janela de atendimento Grade de atendimento Capacidade Transportadoras Veículos …" at bounding box center [496, 230] width 992 height 460
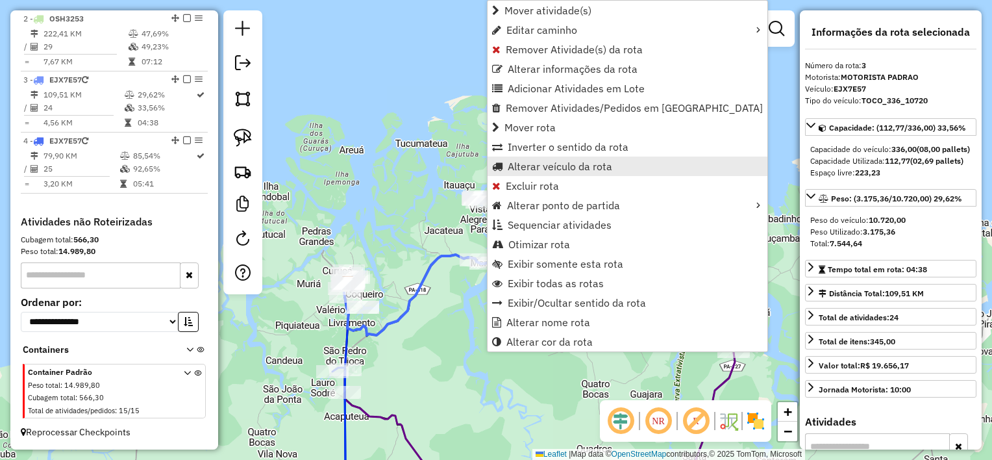
click at [542, 168] on span "Alterar veículo da rota" at bounding box center [560, 166] width 105 height 10
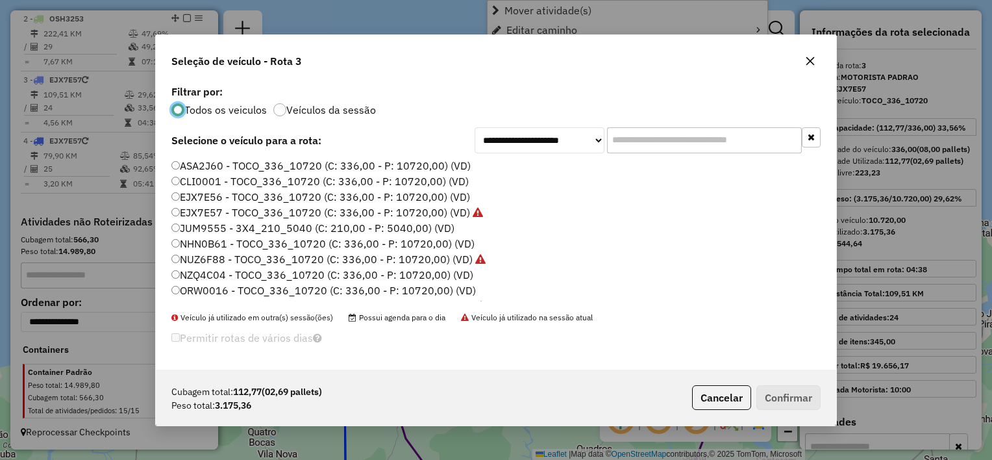
scroll to position [6, 4]
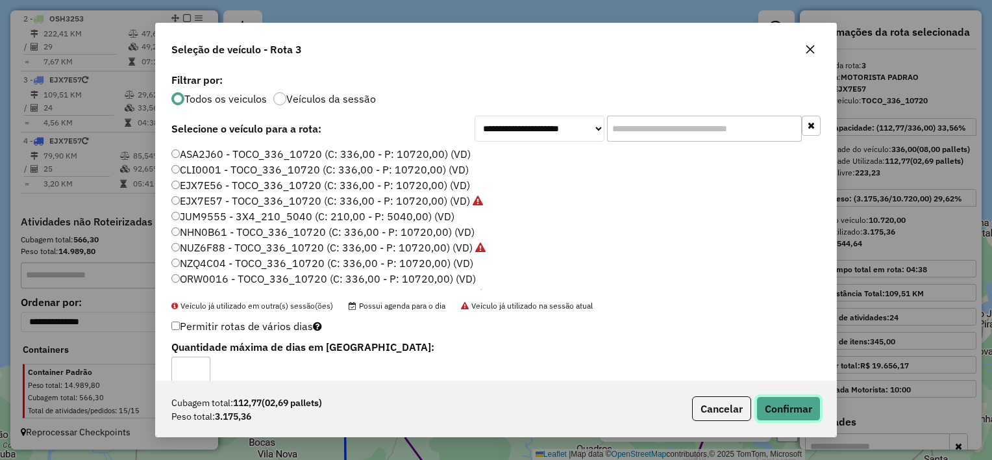
click at [795, 410] on button "Confirmar" at bounding box center [788, 408] width 64 height 25
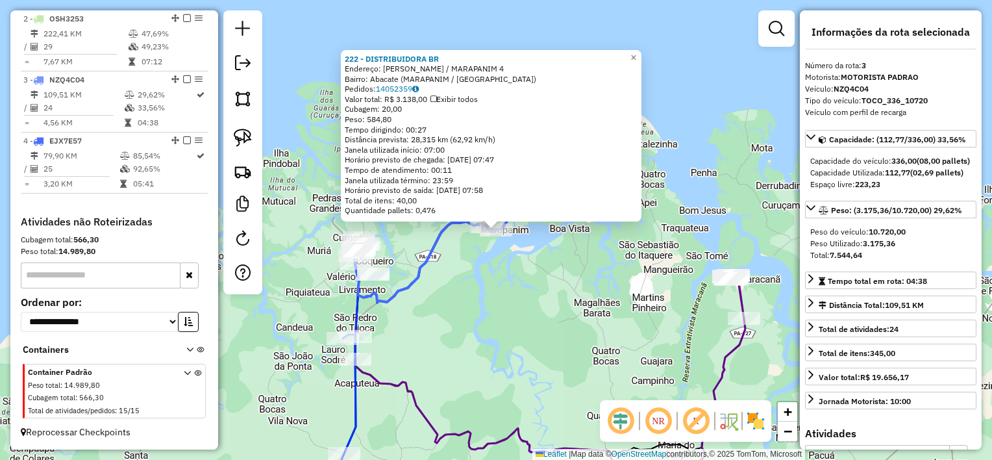
drag, startPoint x: 484, startPoint y: 288, endPoint x: 492, endPoint y: 268, distance: 22.0
click at [484, 288] on div "Rota 3 - Placa NZQ4C04 222 - DISTRIBUIDORA BR 222 - DISTRIBUIDORA BR Endereço: …" at bounding box center [496, 230] width 992 height 460
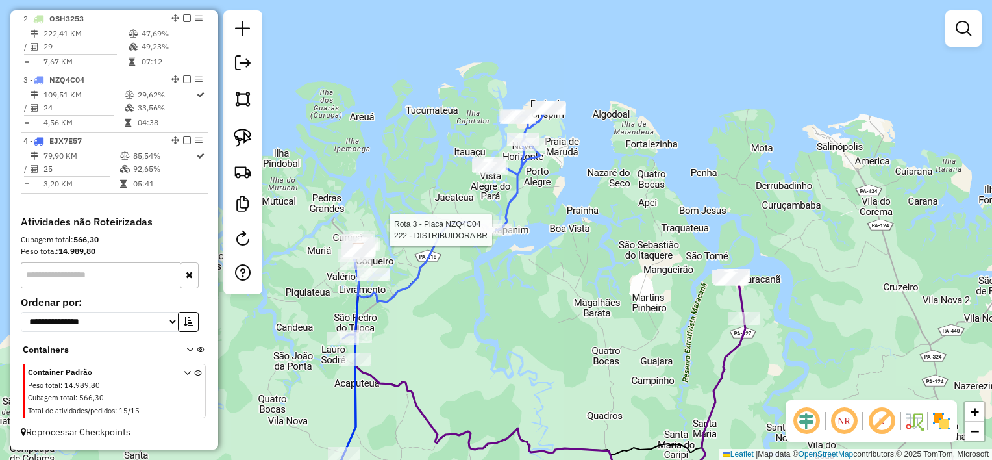
select select "**********"
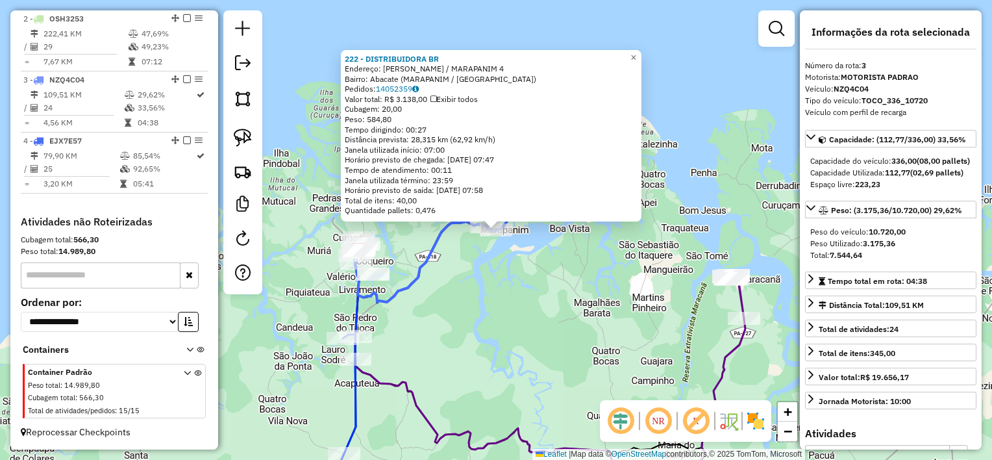
click at [492, 254] on div "Rota 3 - Placa NZQ4C04 222 - DISTRIBUIDORA BR 222 - DISTRIBUIDORA BR Endereço: …" at bounding box center [496, 230] width 992 height 460
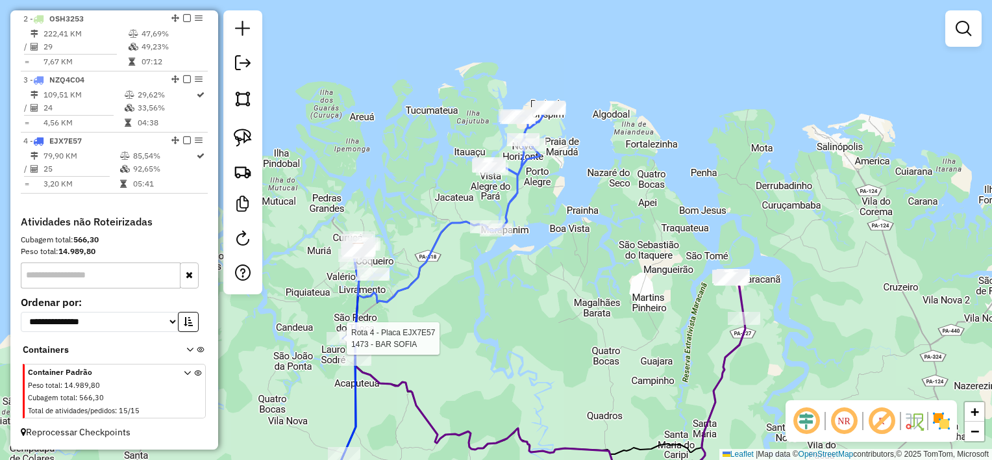
select select "**********"
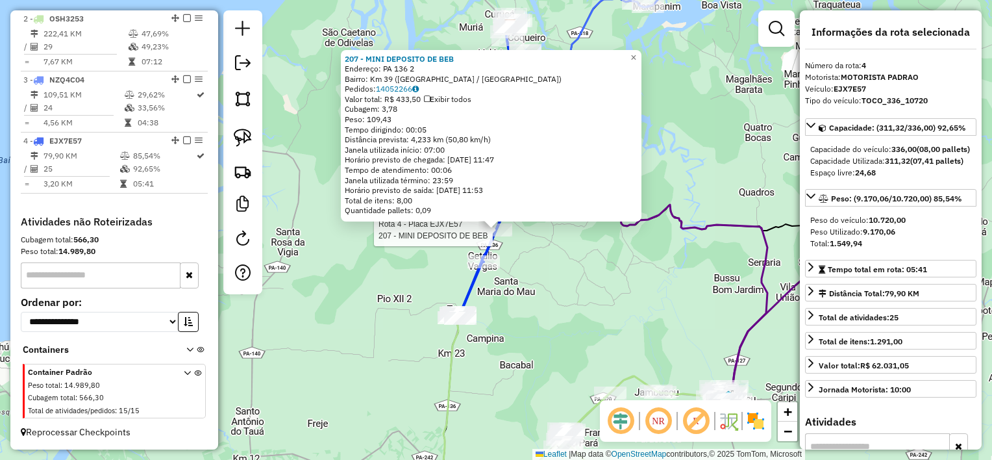
click at [561, 329] on div "Rota 4 - Placa EJX7E57 207 - MINI DEPOSITO DE BEB 207 - MINI DEPOSITO DE BEB En…" at bounding box center [496, 230] width 992 height 460
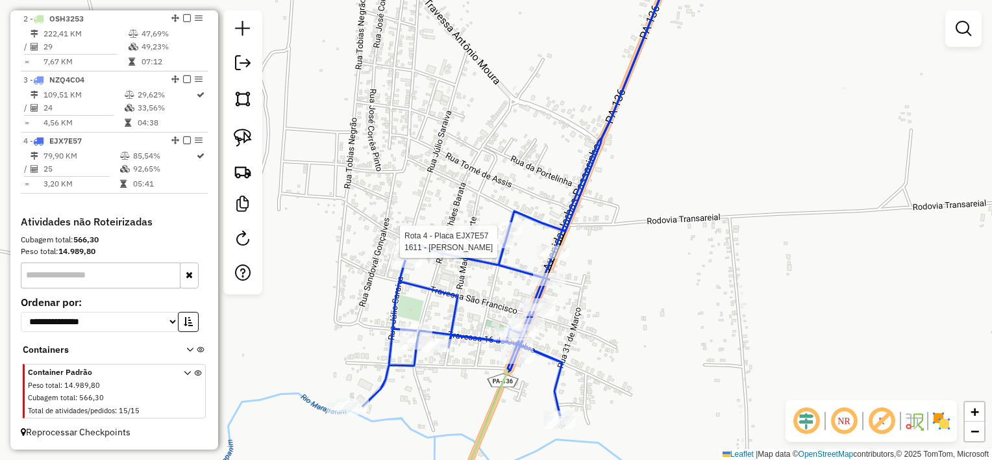
select select "**********"
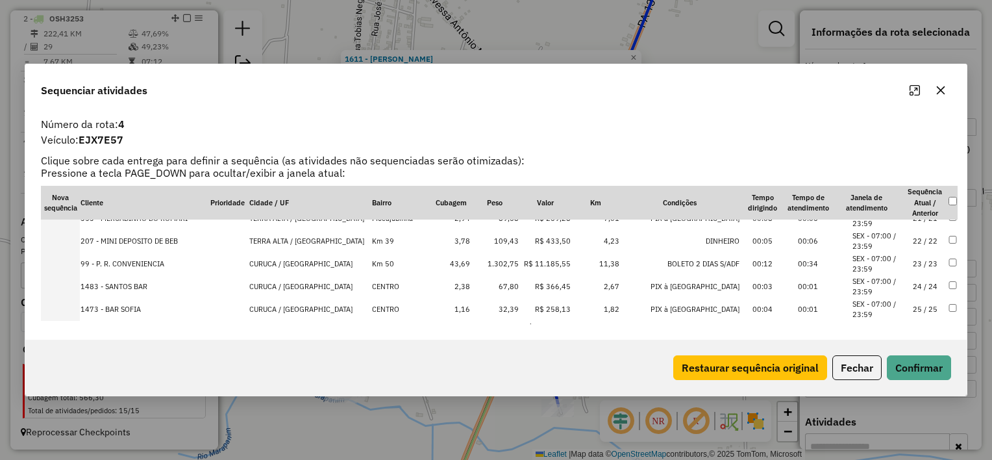
scroll to position [475, 0]
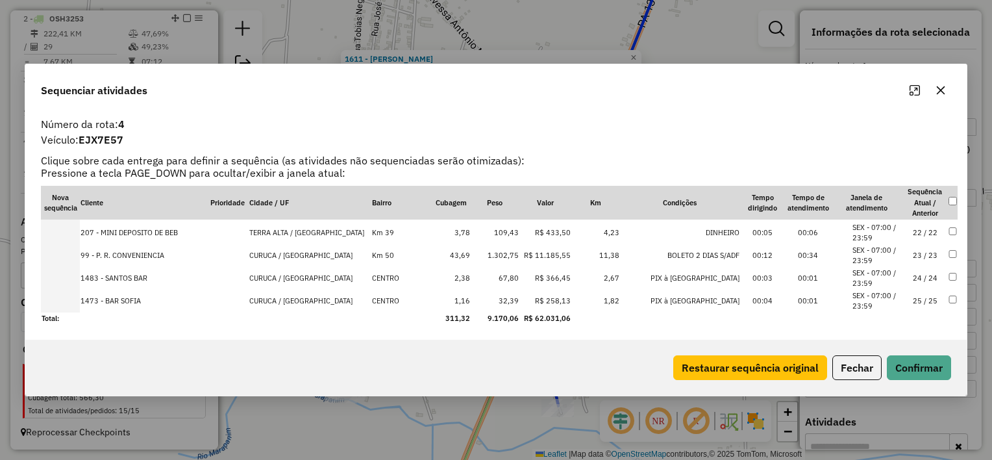
click at [931, 91] on button "button" at bounding box center [940, 90] width 21 height 21
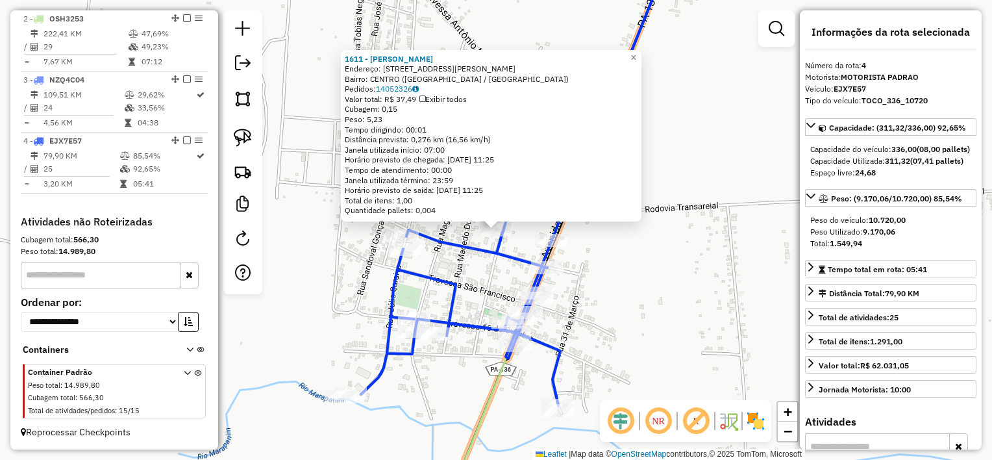
click at [735, 259] on div "1611 - [PERSON_NAME] Endereço: [STREET_ADDRESS][PERSON_NAME] Bairro: [GEOGRAPHI…" at bounding box center [496, 230] width 992 height 460
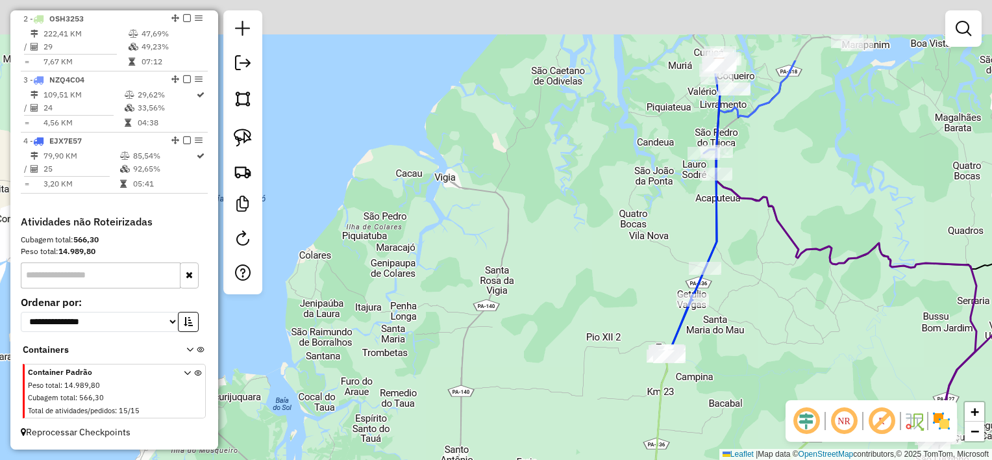
drag, startPoint x: 767, startPoint y: 212, endPoint x: 671, endPoint y: 390, distance: 201.9
click at [671, 403] on div "Janela de atendimento Grade de atendimento Capacidade Transportadoras Veículos …" at bounding box center [496, 230] width 992 height 460
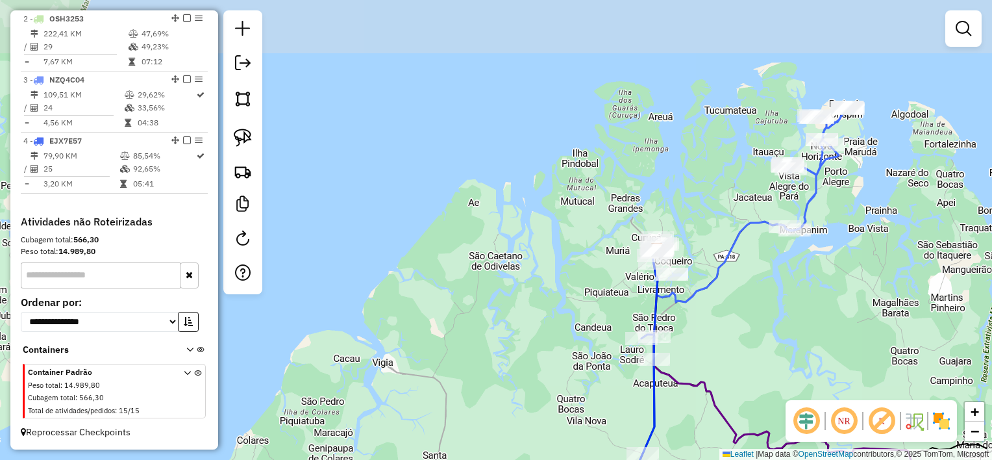
drag, startPoint x: 758, startPoint y: 244, endPoint x: 748, endPoint y: 309, distance: 65.8
click at [755, 308] on div "Janela de atendimento Grade de atendimento Capacidade Transportadoras Veículos …" at bounding box center [496, 230] width 992 height 460
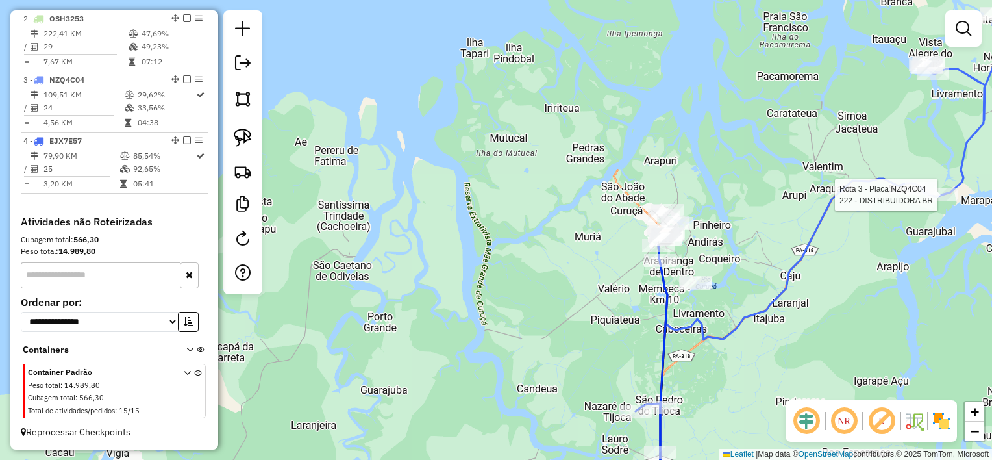
select select "**********"
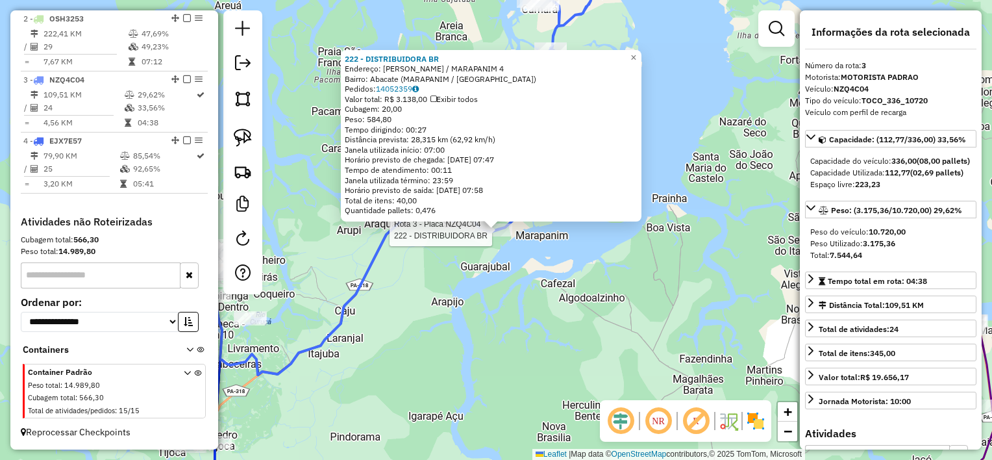
click at [477, 277] on div "Rota 3 - Placa NZQ4C04 222 - DISTRIBUIDORA BR 222 - DISTRIBUIDORA BR Endereço: …" at bounding box center [496, 230] width 992 height 460
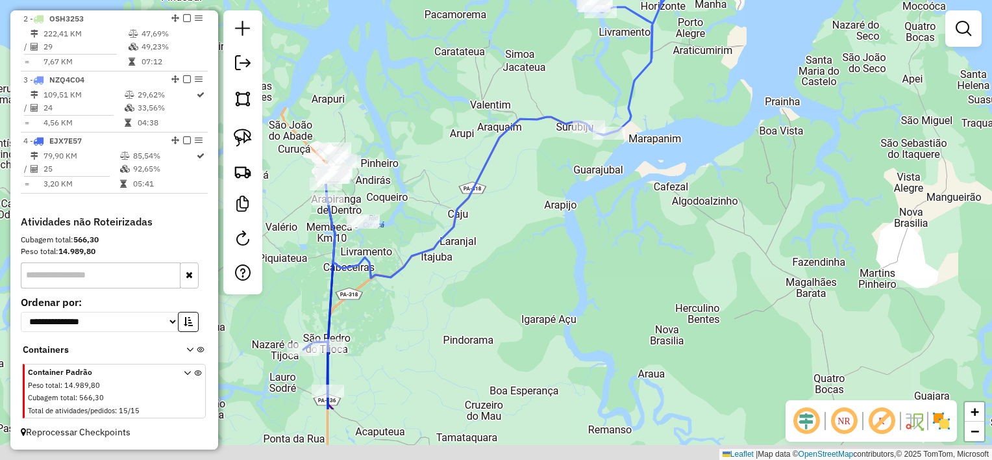
drag, startPoint x: 340, startPoint y: 283, endPoint x: 405, endPoint y: 239, distance: 78.5
click at [451, 181] on div "Janela de atendimento Grade de atendimento Capacidade Transportadoras Veículos …" at bounding box center [496, 230] width 992 height 460
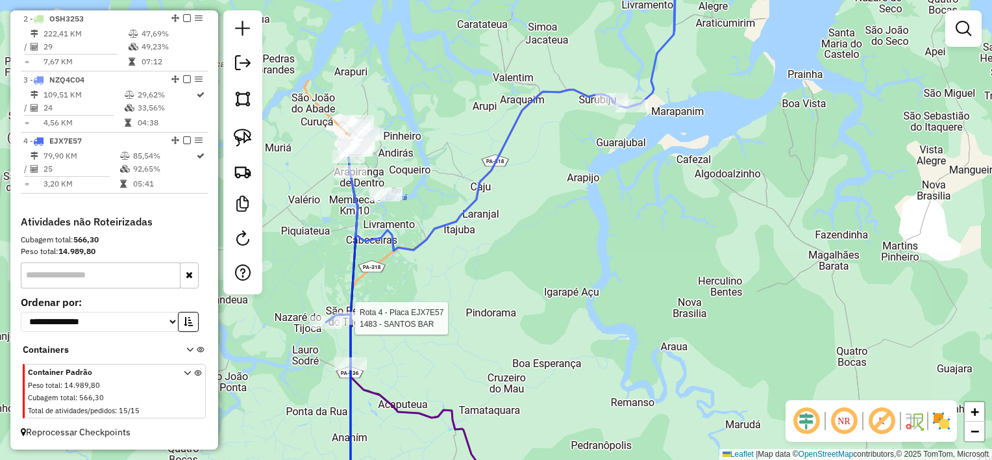
select select "**********"
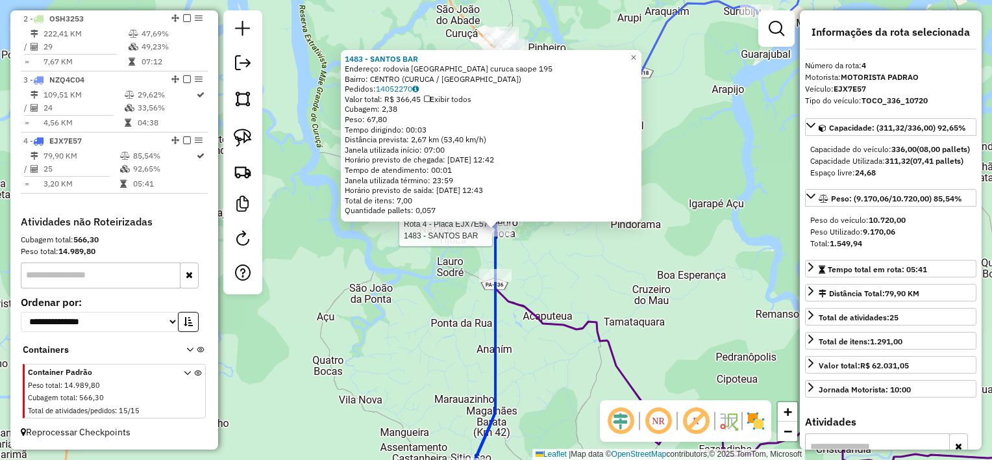
click at [564, 262] on div "Rota 4 - Placa EJX7E57 1483 - SANTOS BAR 1483 - [GEOGRAPHIC_DATA] Endereço: rod…" at bounding box center [496, 230] width 992 height 460
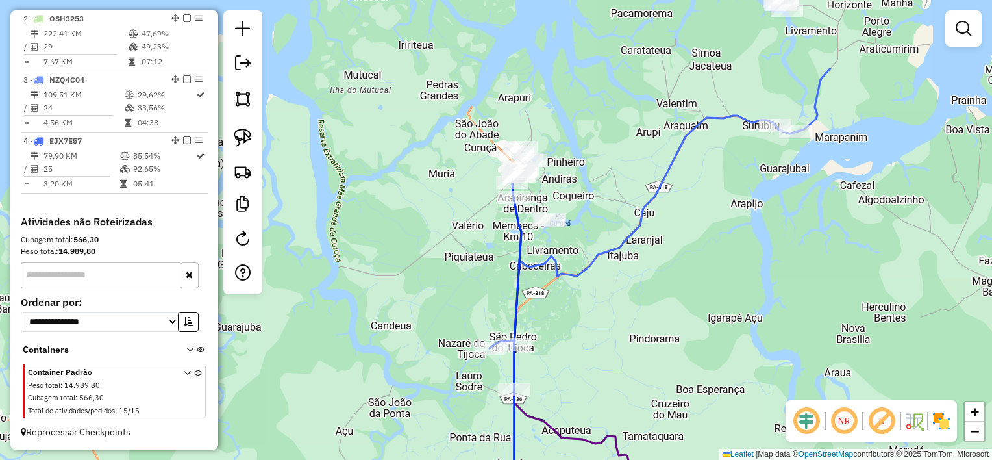
drag, startPoint x: 564, startPoint y: 245, endPoint x: 582, endPoint y: 360, distance: 115.8
click at [582, 360] on div "Janela de atendimento Grade de atendimento Capacidade Transportadoras Veículos …" at bounding box center [496, 230] width 992 height 460
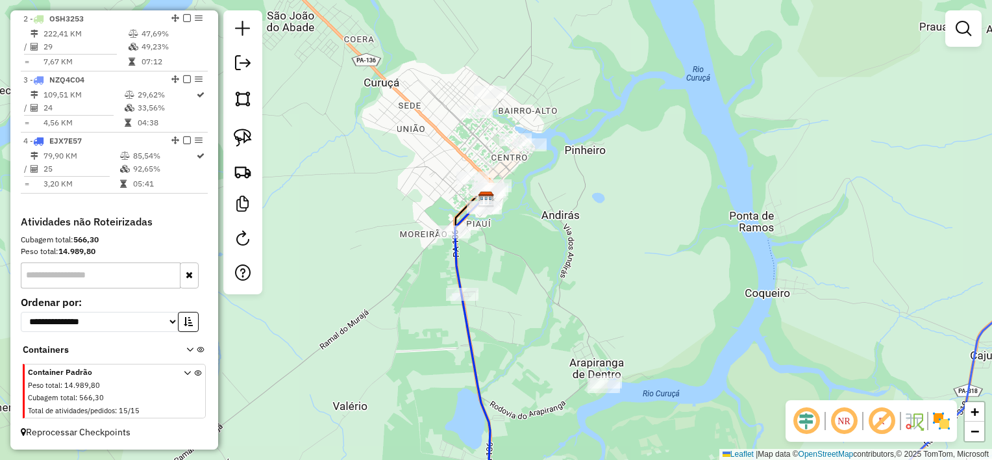
drag, startPoint x: 606, startPoint y: 189, endPoint x: 592, endPoint y: 207, distance: 22.7
click at [592, 207] on div "Janela de atendimento Grade de atendimento Capacidade Transportadoras Veículos …" at bounding box center [496, 230] width 992 height 460
drag, startPoint x: 240, startPoint y: 132, endPoint x: 250, endPoint y: 129, distance: 10.5
click at [241, 131] on img at bounding box center [243, 138] width 18 height 18
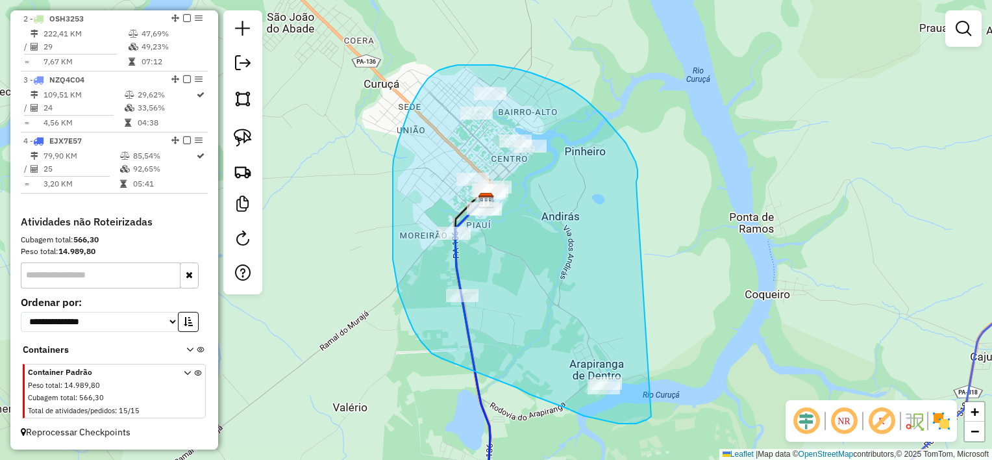
drag, startPoint x: 636, startPoint y: 182, endPoint x: 672, endPoint y: 335, distance: 157.3
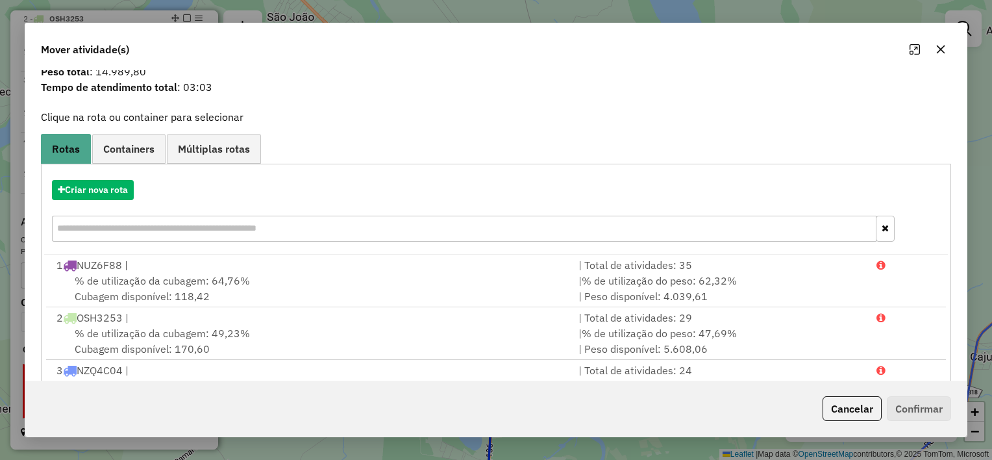
scroll to position [65, 0]
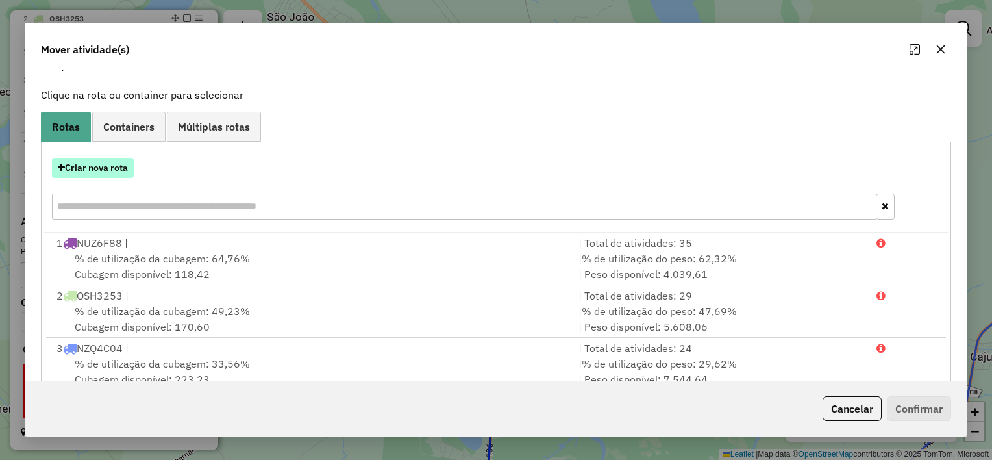
click at [112, 173] on button "Criar nova rota" at bounding box center [93, 168] width 82 height 20
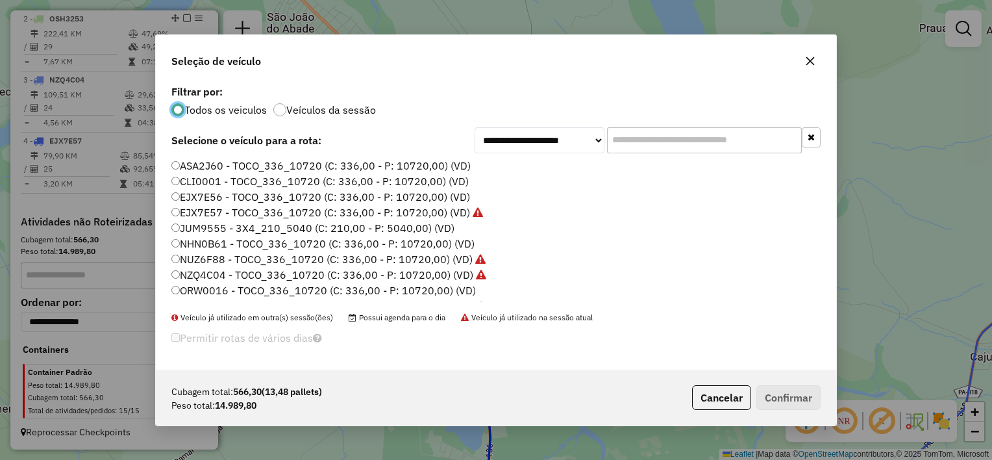
scroll to position [60, 0]
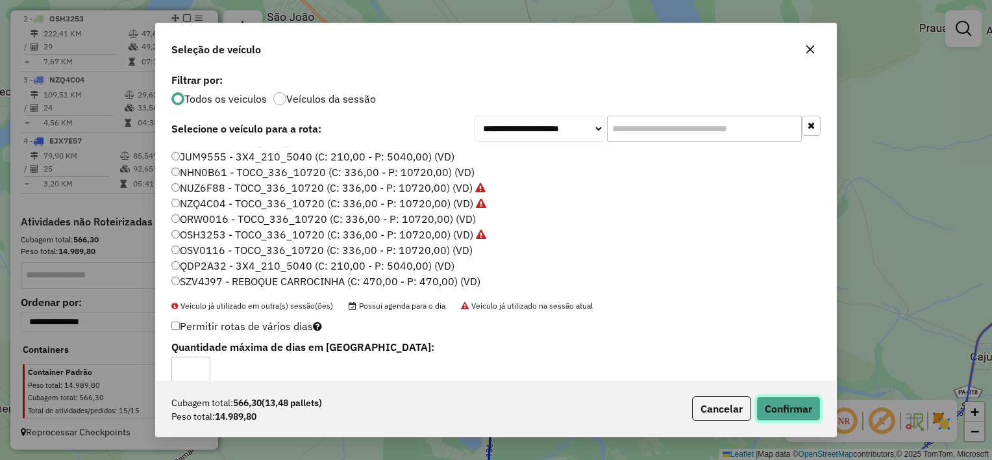
click at [808, 413] on button "Confirmar" at bounding box center [788, 408] width 64 height 25
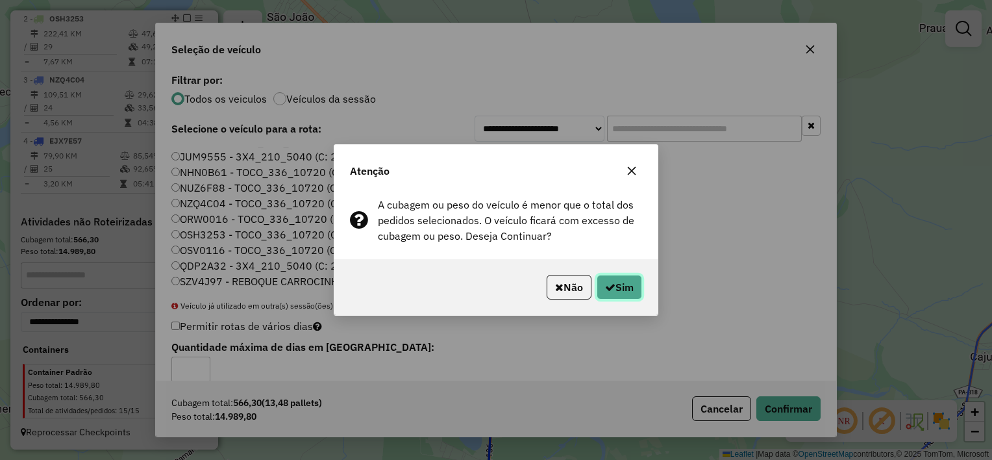
click at [640, 288] on button "Sim" at bounding box center [619, 287] width 45 height 25
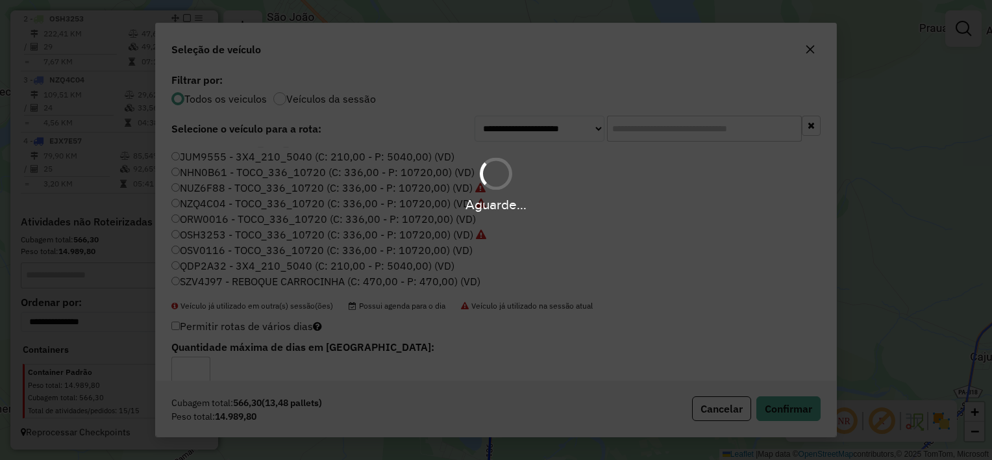
scroll to position [419, 0]
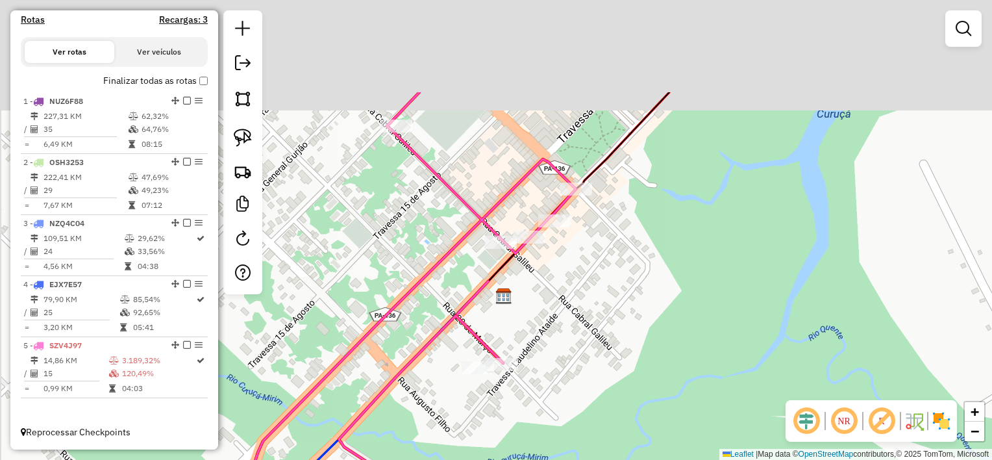
drag, startPoint x: 570, startPoint y: 127, endPoint x: 579, endPoint y: 266, distance: 138.6
click at [586, 266] on div "Janela de atendimento Grade de atendimento Capacidade Transportadoras Veículos …" at bounding box center [496, 230] width 992 height 460
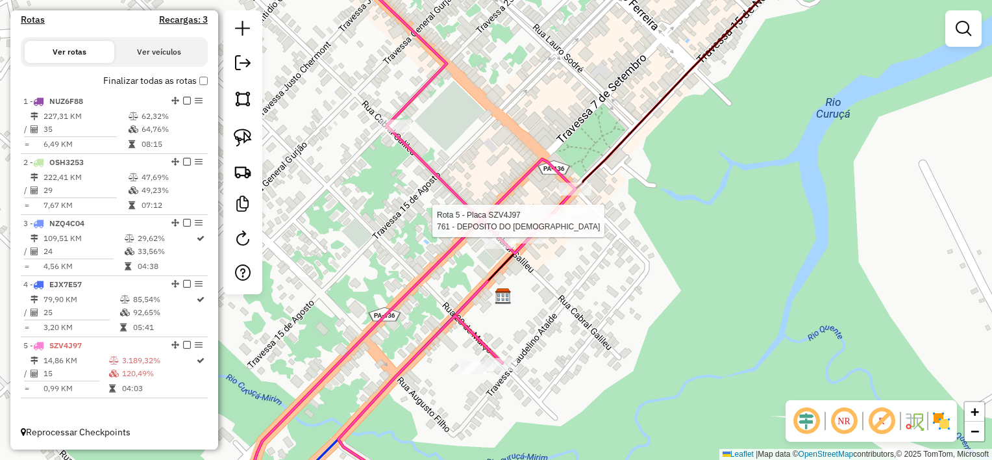
select select "**********"
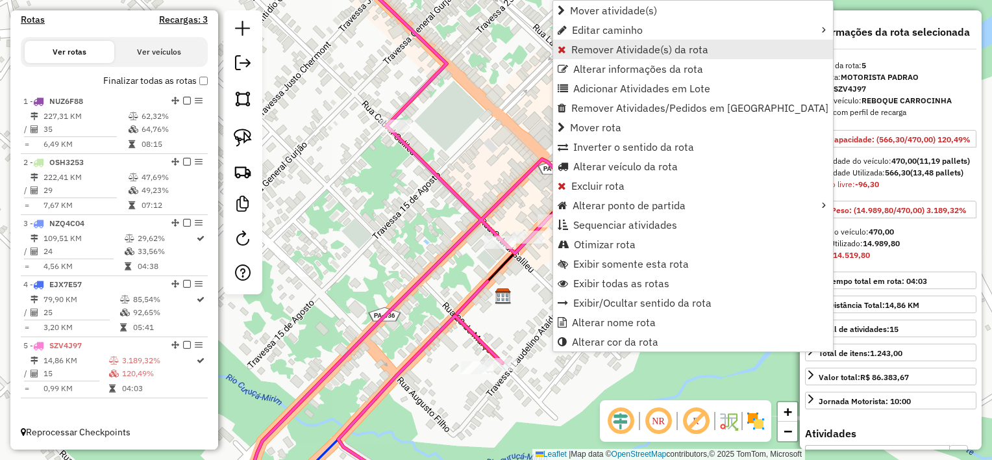
click at [612, 47] on span "Remover Atividade(s) da rota" at bounding box center [639, 49] width 137 height 10
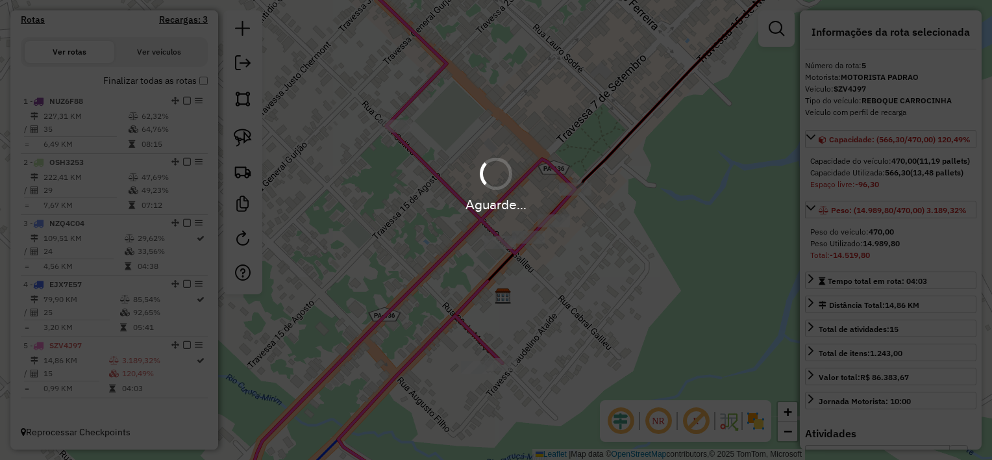
scroll to position [623, 0]
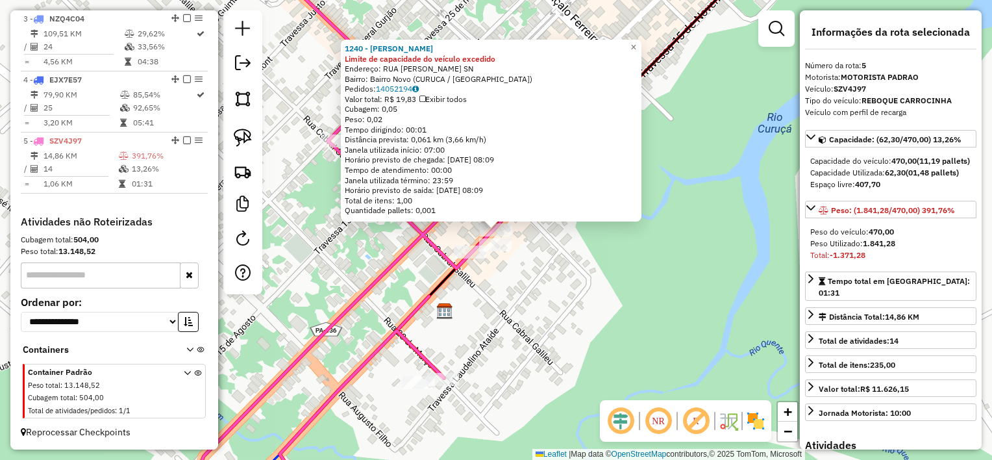
click at [523, 265] on div "1240 - MAYLON COLABORADOR Limite de capacidade do veículo excedido Endereço: RU…" at bounding box center [496, 230] width 992 height 460
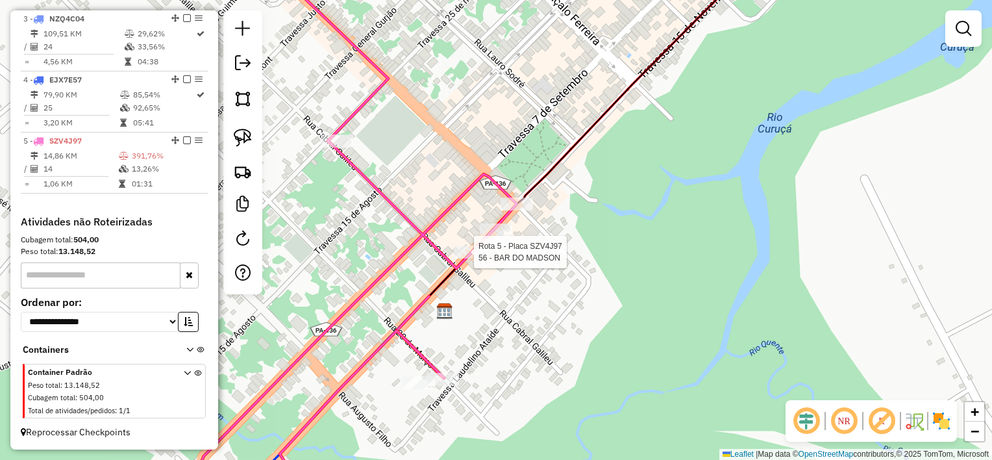
select select "**********"
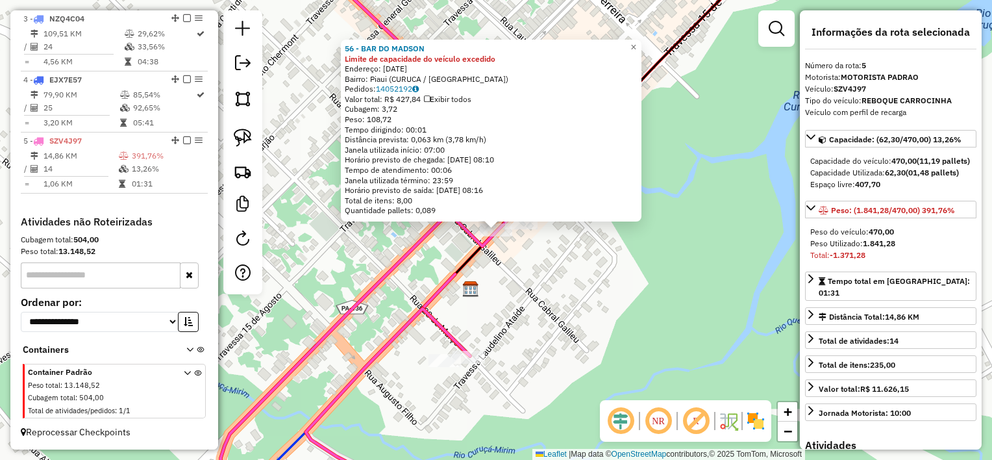
click at [492, 314] on div "56 - BAR DO MADSON Limite de capacidade do veículo excedido Endereço: [DATE] Ba…" at bounding box center [496, 230] width 992 height 460
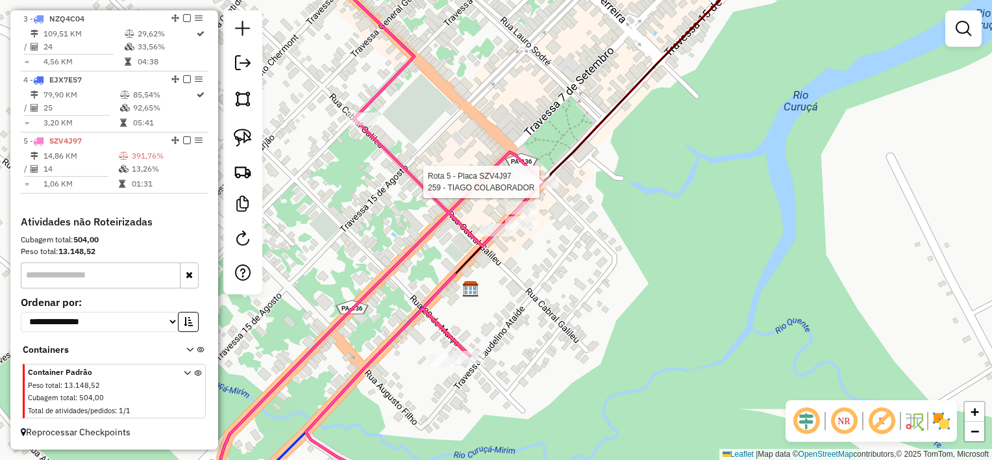
select select "**********"
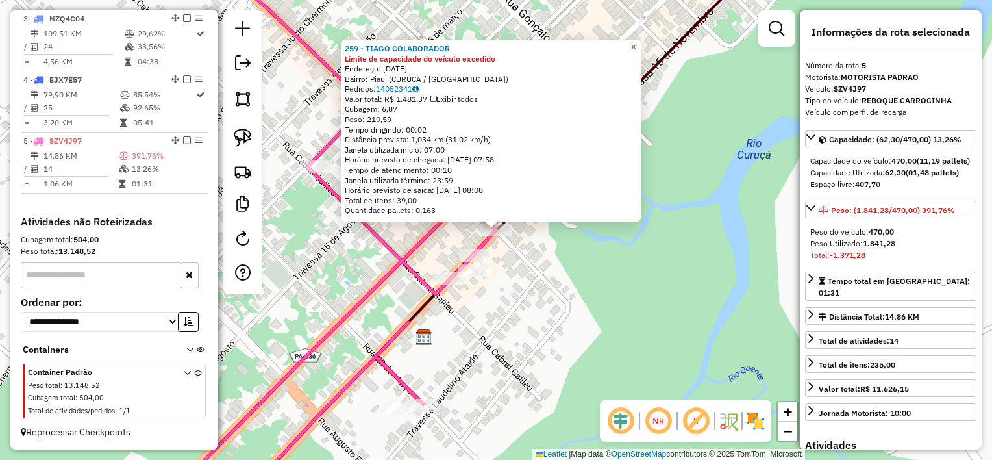
click at [532, 261] on div "259 - TIAGO COLABORADOR Limite de capacidade do veículo excedido Endereço: [DAT…" at bounding box center [496, 230] width 992 height 460
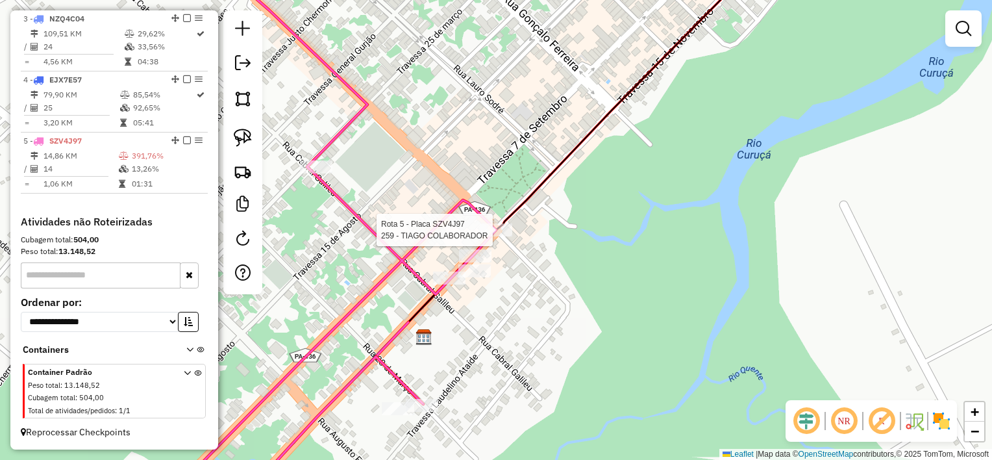
select select "**********"
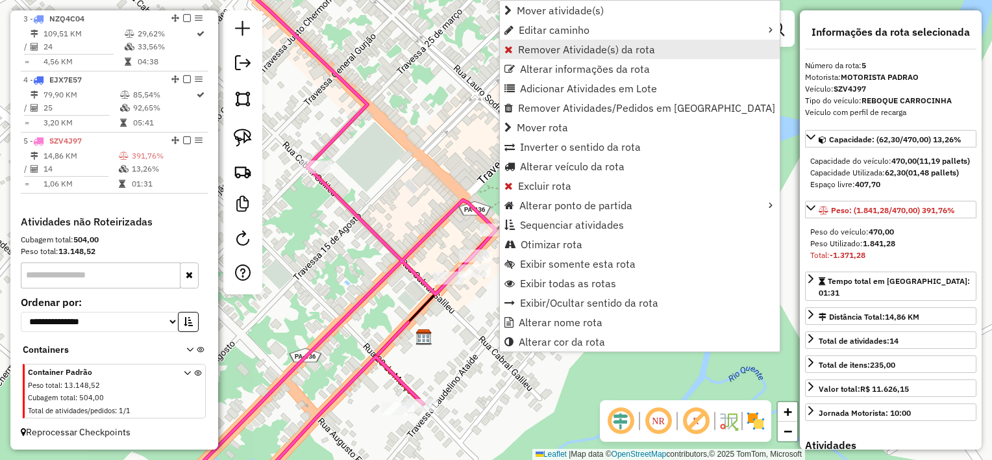
click at [566, 55] on span "Remover Atividade(s) da rota" at bounding box center [586, 49] width 137 height 10
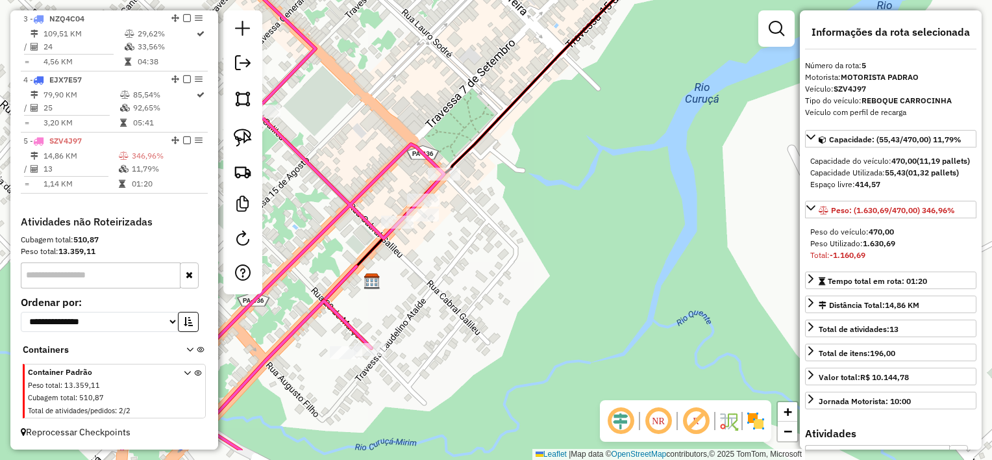
drag, startPoint x: 541, startPoint y: 249, endPoint x: 501, endPoint y: 210, distance: 56.5
click at [506, 214] on div "Janela de atendimento Grade de atendimento Capacidade Transportadoras Veículos …" at bounding box center [496, 230] width 992 height 460
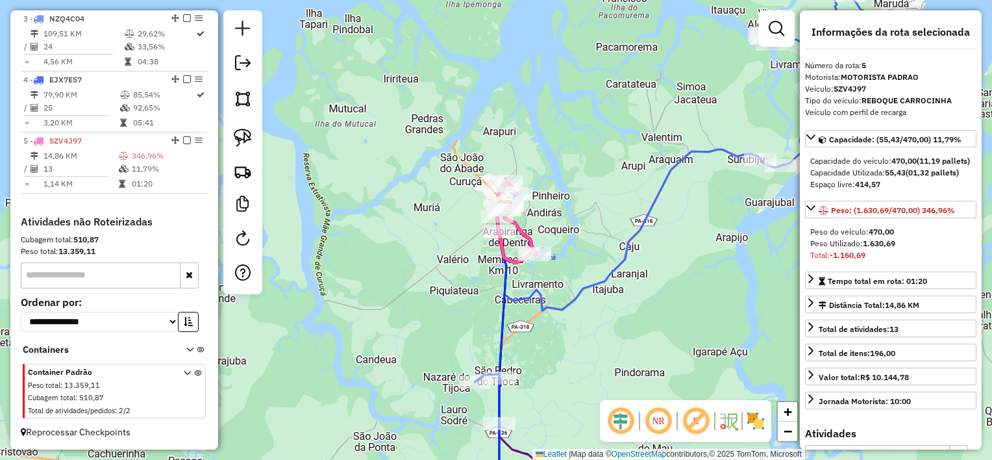
click at [612, 256] on div "Janela de atendimento Grade de atendimento Capacidade Transportadoras Veículos …" at bounding box center [496, 230] width 992 height 460
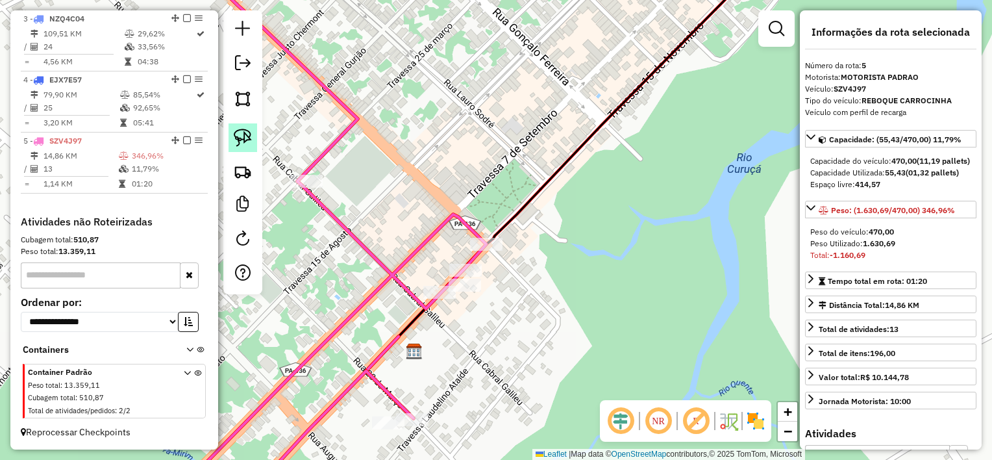
click at [249, 135] on img at bounding box center [243, 138] width 18 height 18
drag, startPoint x: 519, startPoint y: 229, endPoint x: 529, endPoint y: 251, distance: 24.1
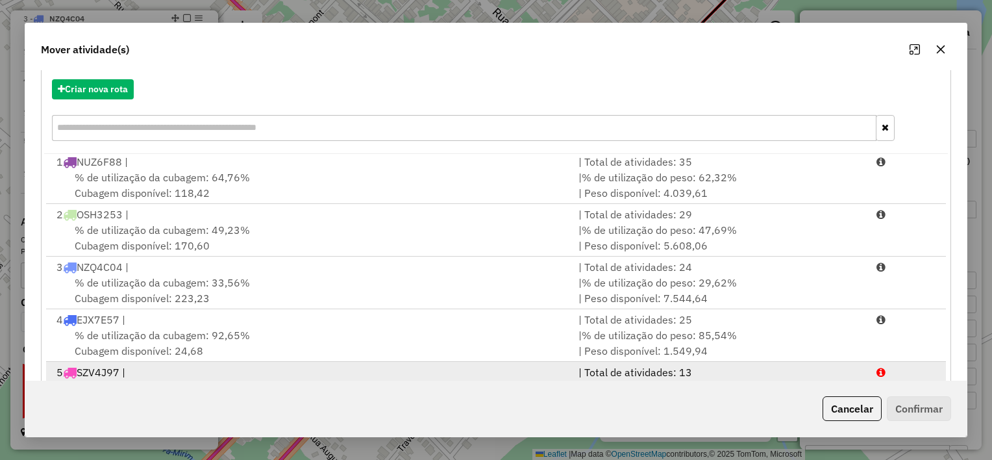
scroll to position [198, 0]
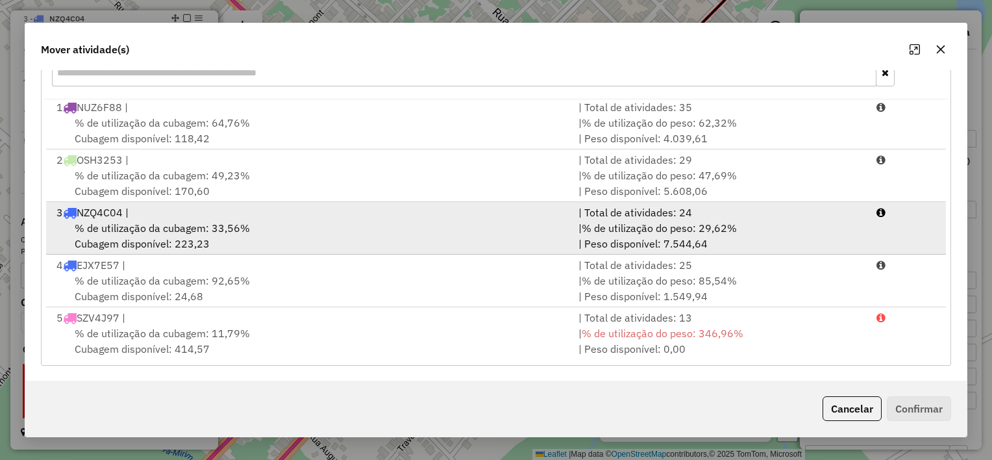
drag, startPoint x: 393, startPoint y: 231, endPoint x: 404, endPoint y: 226, distance: 11.3
click at [393, 230] on div "% de utilização da cubagem: 33,56% Cubagem disponível: 223,23" at bounding box center [310, 235] width 522 height 31
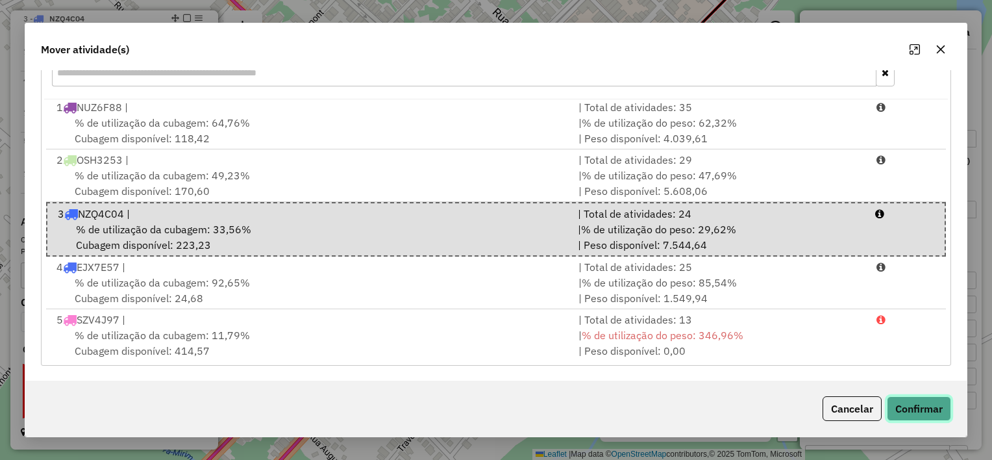
click at [910, 401] on button "Confirmar" at bounding box center [919, 408] width 64 height 25
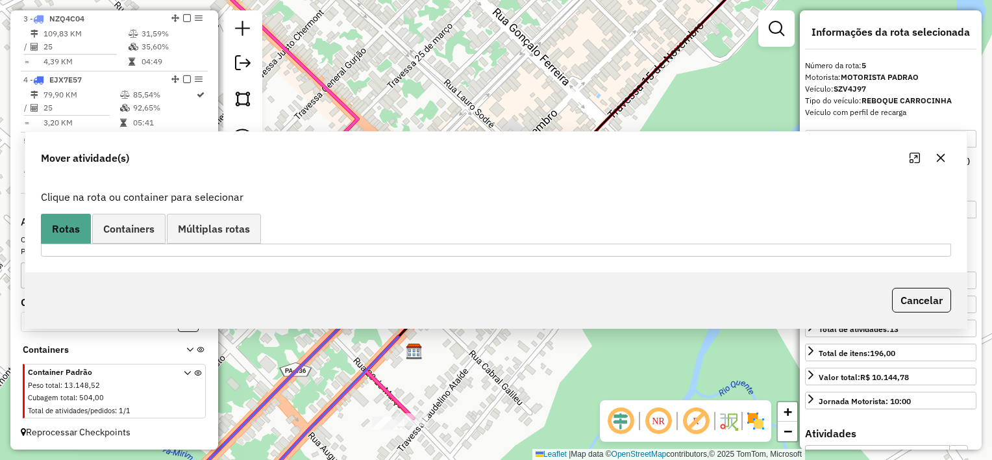
scroll to position [0, 0]
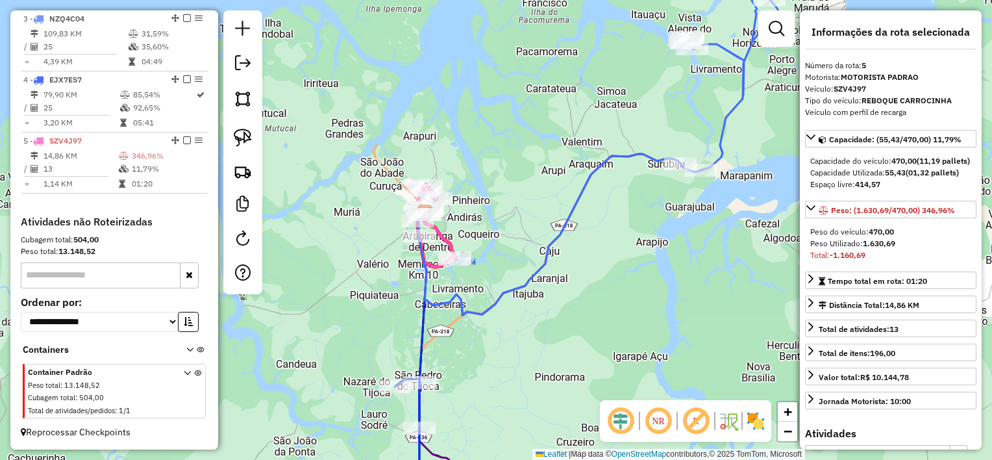
drag, startPoint x: 553, startPoint y: 236, endPoint x: 521, endPoint y: 215, distance: 38.5
click at [518, 219] on div "Janela de atendimento Grade de atendimento Capacidade Transportadoras Veículos …" at bounding box center [496, 230] width 992 height 460
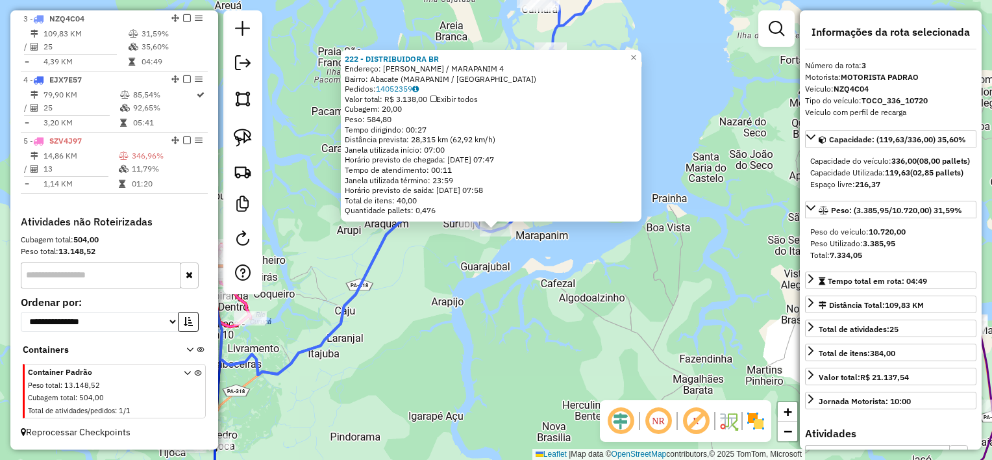
drag, startPoint x: 523, startPoint y: 301, endPoint x: 510, endPoint y: 286, distance: 20.7
click at [523, 301] on div "222 - DISTRIBUIDORA BR Endereço: [PERSON_NAME] / MARAPANIM 4 Bairro: Abacate ([…" at bounding box center [496, 230] width 992 height 460
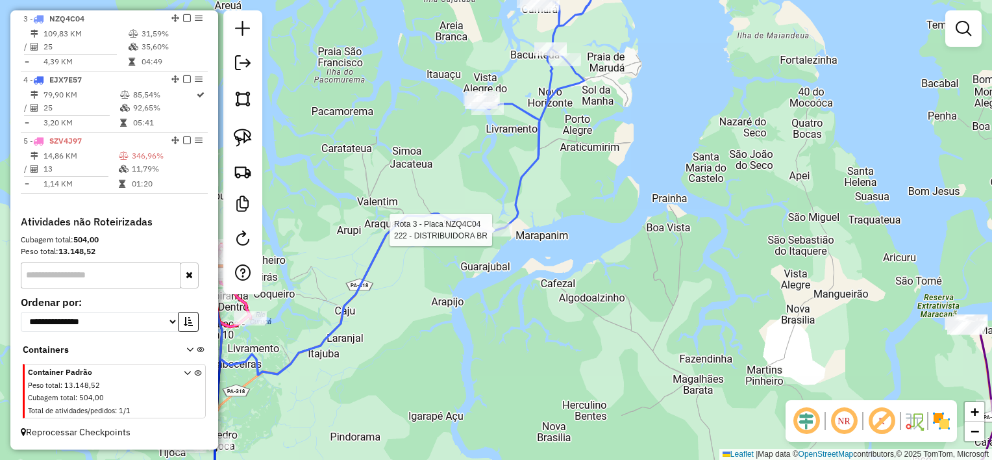
select select "**********"
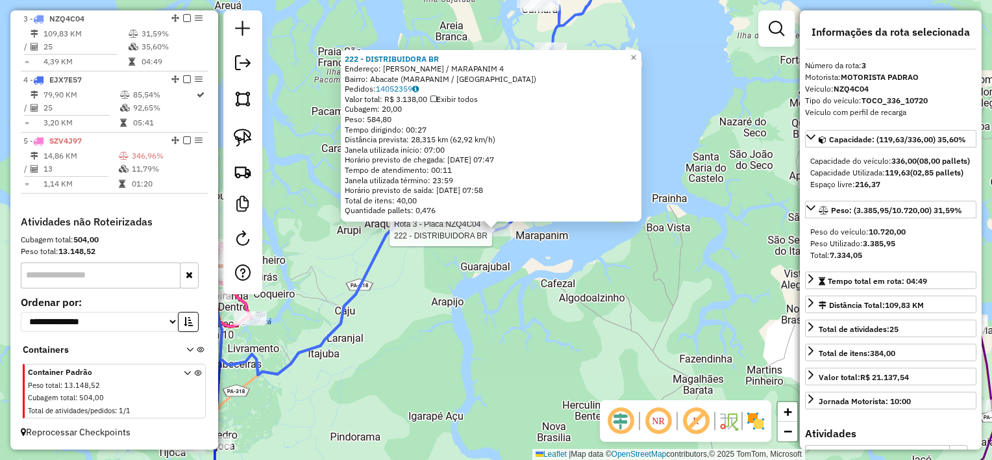
click at [472, 382] on div "Rota 3 - Placa NZQ4C04 222 - DISTRIBUIDORA BR 222 - DISTRIBUIDORA BR Endereço: …" at bounding box center [496, 230] width 992 height 460
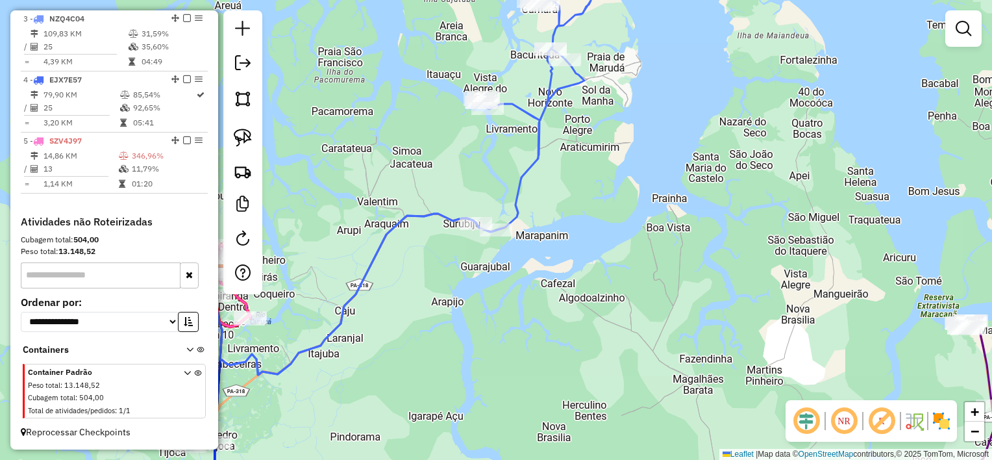
drag, startPoint x: 559, startPoint y: 329, endPoint x: 708, endPoint y: 265, distance: 161.7
click at [705, 268] on div "Janela de atendimento Grade de atendimento Capacidade Transportadoras Veículos …" at bounding box center [496, 230] width 992 height 460
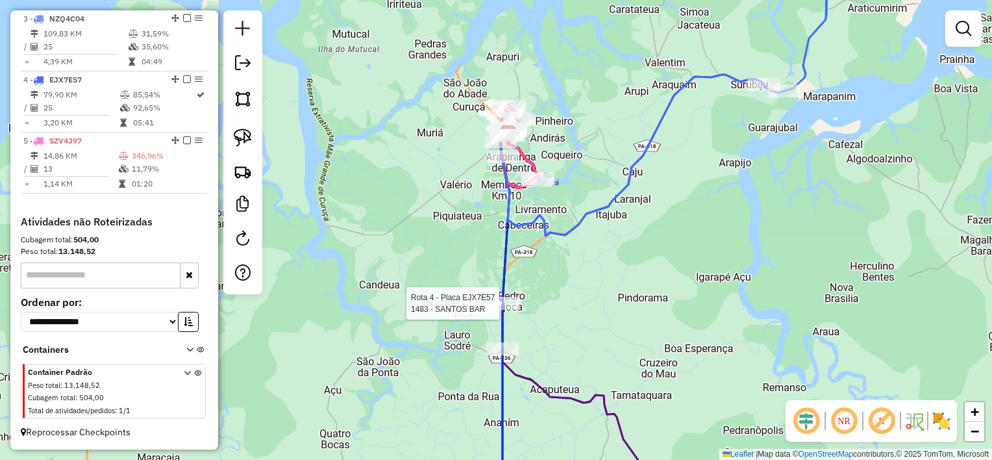
select select "**********"
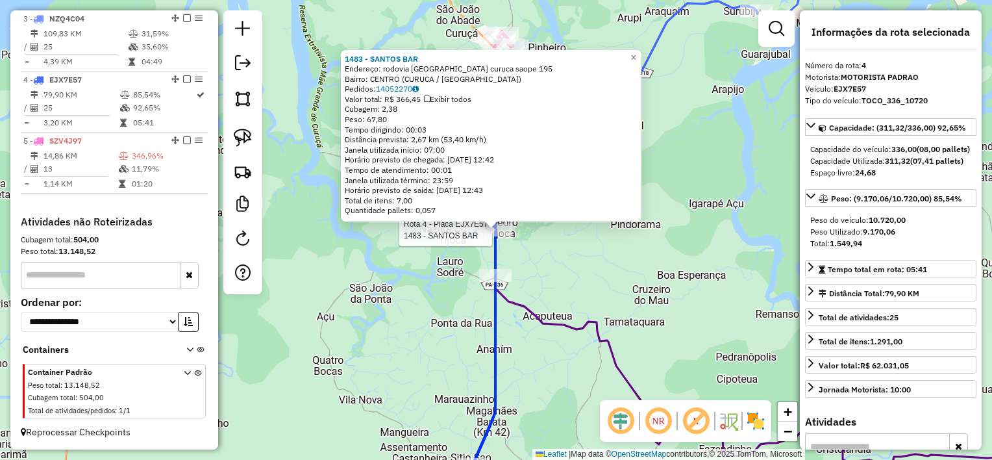
click at [525, 275] on div "Rota 4 - Placa EJX7E57 1483 - SANTOS BAR Rota 4 - Placa EJX7E57 99 - P. R. CONV…" at bounding box center [496, 230] width 992 height 460
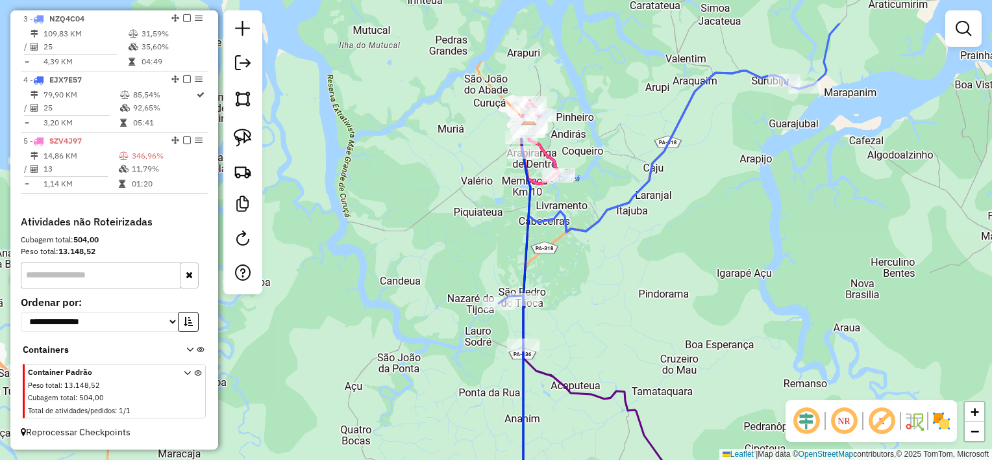
drag, startPoint x: 588, startPoint y: 261, endPoint x: 618, endPoint y: 332, distance: 76.8
click at [618, 331] on div "Janela de atendimento Grade de atendimento Capacidade Transportadoras Veículos …" at bounding box center [496, 230] width 992 height 460
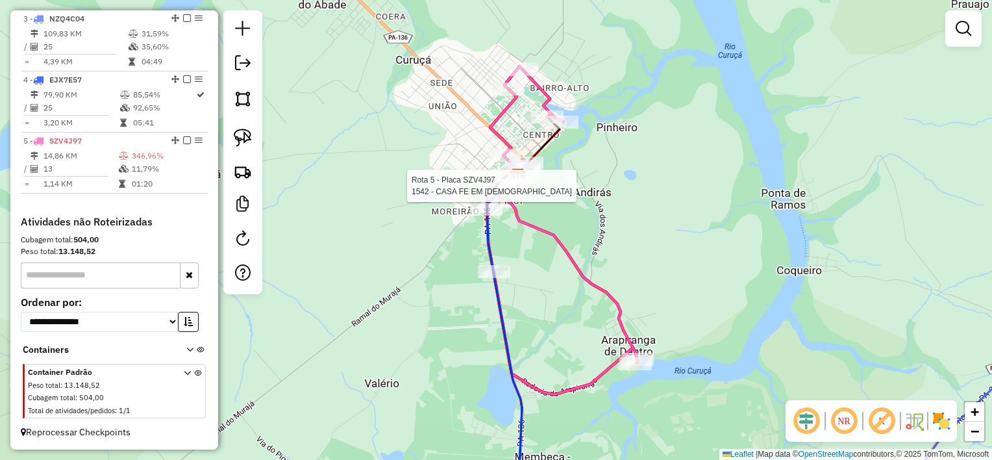
select select "**********"
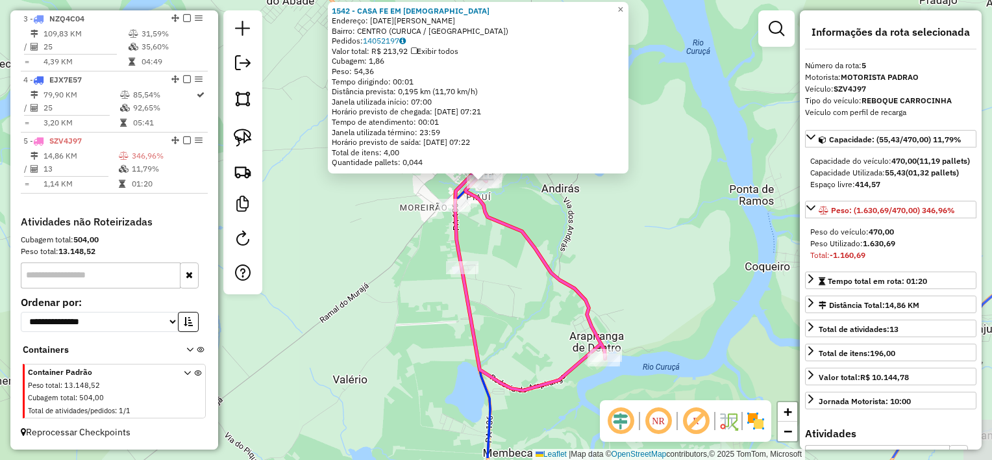
drag, startPoint x: 499, startPoint y: 319, endPoint x: 473, endPoint y: 259, distance: 65.1
click at [473, 259] on div "1542 - CASA FE EM DEUS Endereço: [DATE][PERSON_NAME]: [GEOGRAPHIC_DATA] ([GEOGR…" at bounding box center [496, 230] width 992 height 460
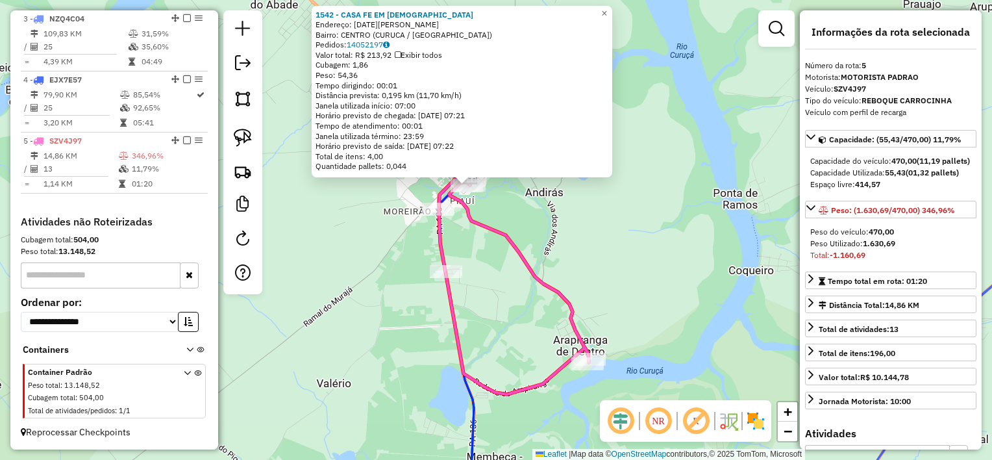
drag, startPoint x: 518, startPoint y: 292, endPoint x: 499, endPoint y: 284, distance: 20.1
click at [527, 345] on div "1542 - CASA FE EM DEUS Endereço: [DATE][PERSON_NAME]: [GEOGRAPHIC_DATA] ([GEOGR…" at bounding box center [496, 230] width 992 height 460
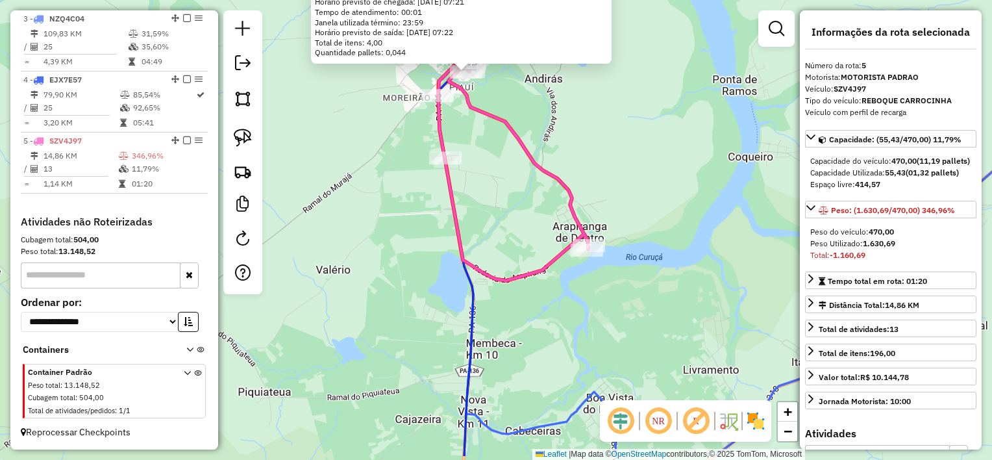
click at [499, 218] on div "1542 - CASA FE EM DEUS Endereço: [DATE][PERSON_NAME]: [GEOGRAPHIC_DATA] ([GEOGR…" at bounding box center [496, 230] width 992 height 460
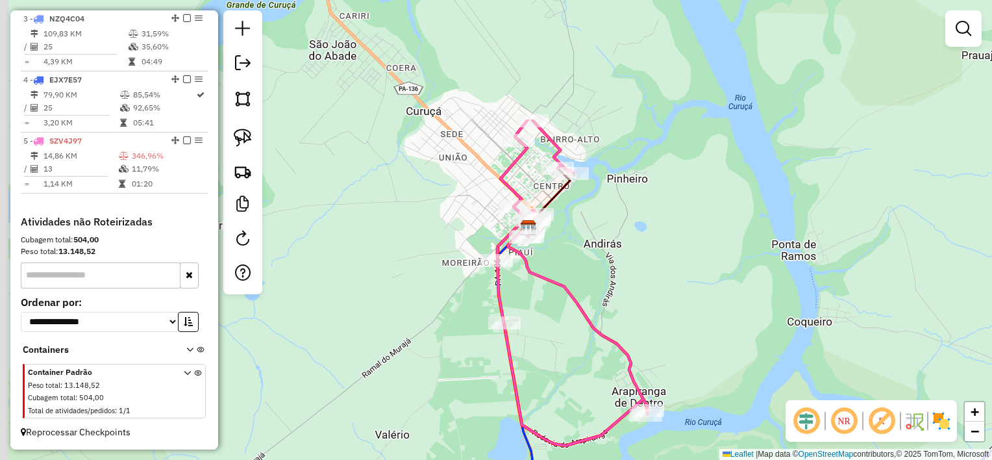
drag, startPoint x: 486, startPoint y: 153, endPoint x: 549, endPoint y: 316, distance: 174.1
click at [553, 333] on div "Janela de atendimento Grade de atendimento Capacidade Transportadoras Veículos …" at bounding box center [496, 230] width 992 height 460
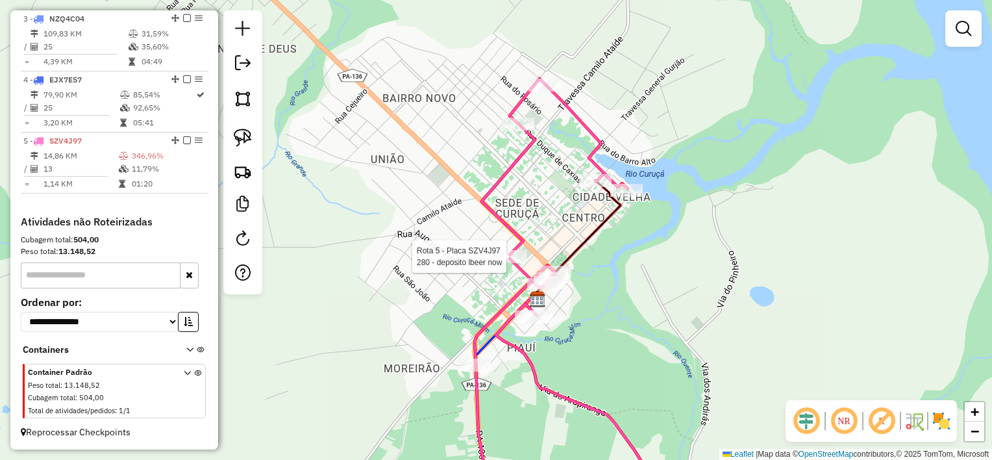
select select "**********"
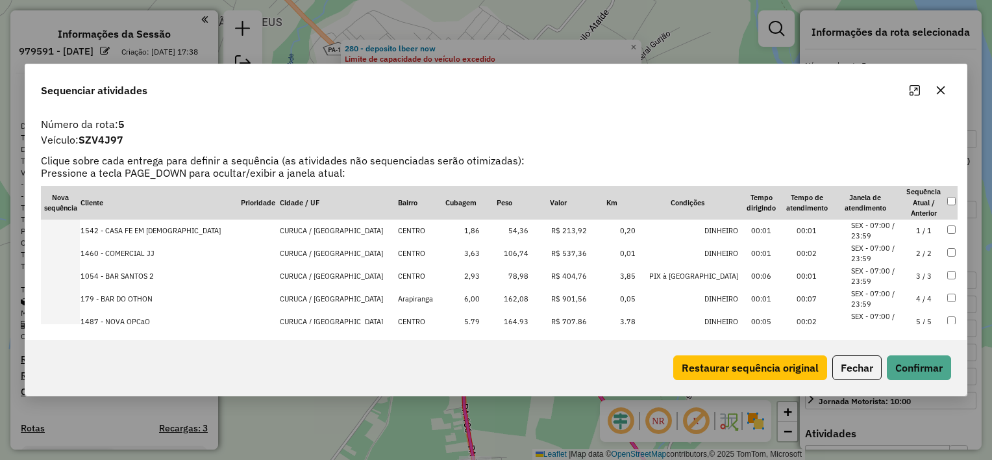
select select "**********"
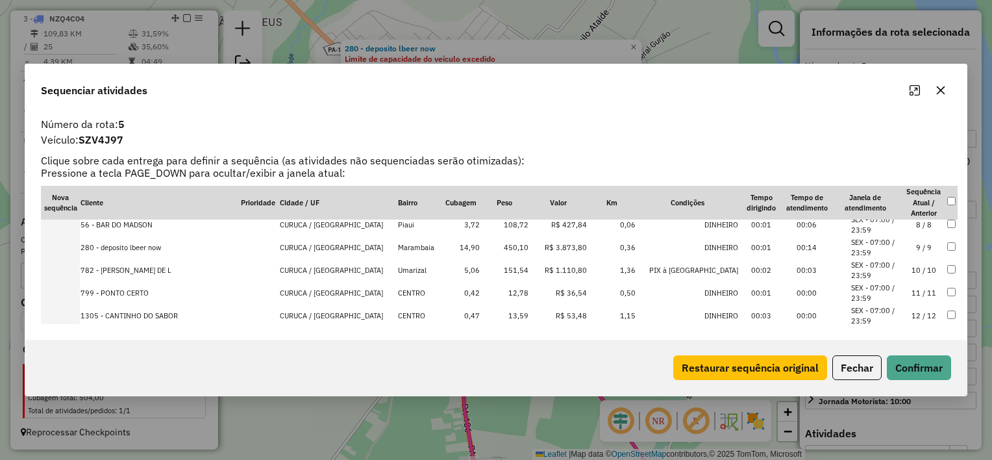
scroll to position [203, 0]
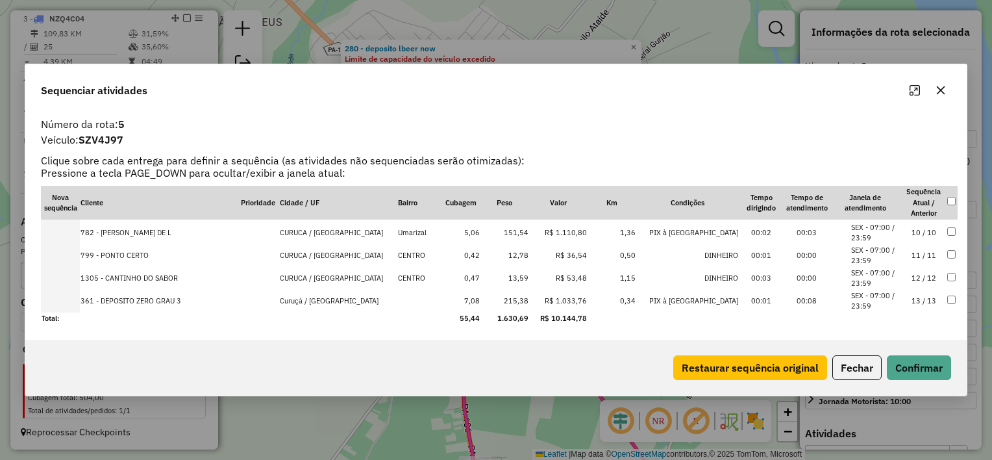
click at [940, 89] on icon "button" at bounding box center [941, 90] width 10 height 10
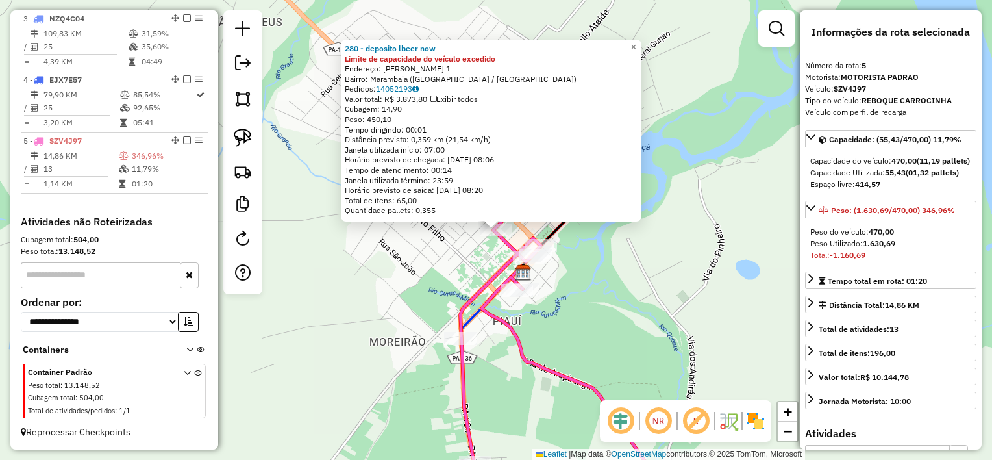
click at [619, 264] on div "280 - deposito lbeer now Limite de capacidade do veículo excedido Endereço: Gal…" at bounding box center [496, 230] width 992 height 460
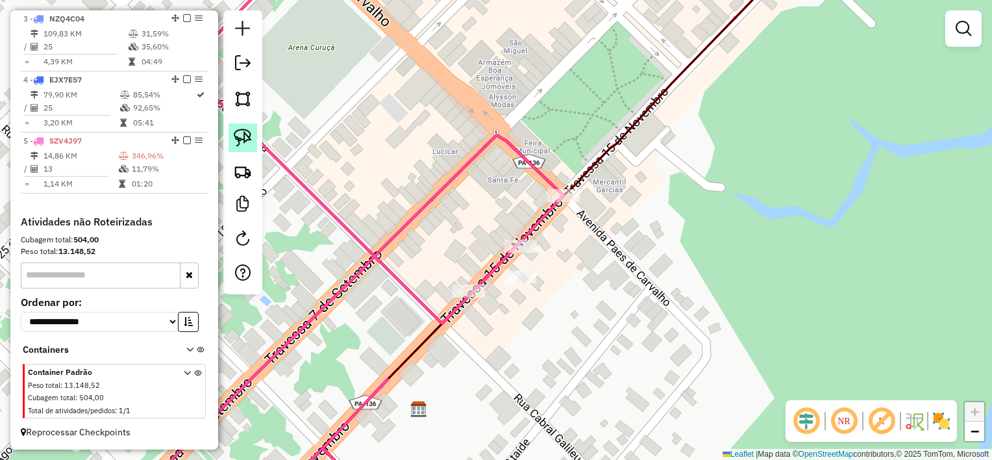
click at [243, 137] on img at bounding box center [243, 138] width 18 height 18
drag, startPoint x: 575, startPoint y: 271, endPoint x: 526, endPoint y: 296, distance: 55.2
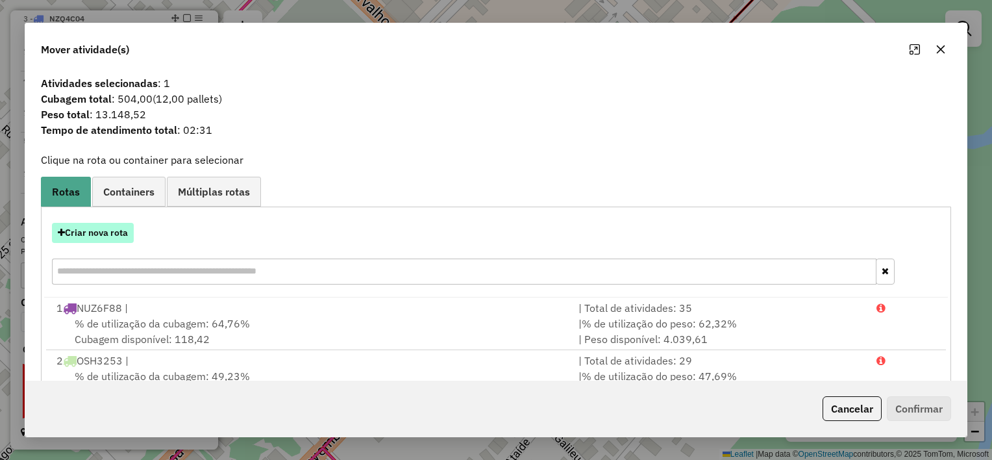
click at [89, 238] on button "Criar nova rota" at bounding box center [93, 233] width 82 height 20
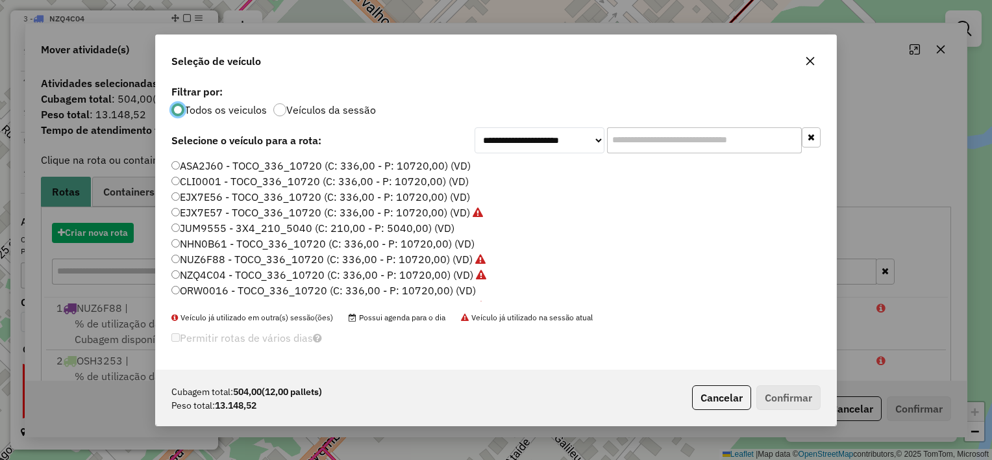
scroll to position [6, 4]
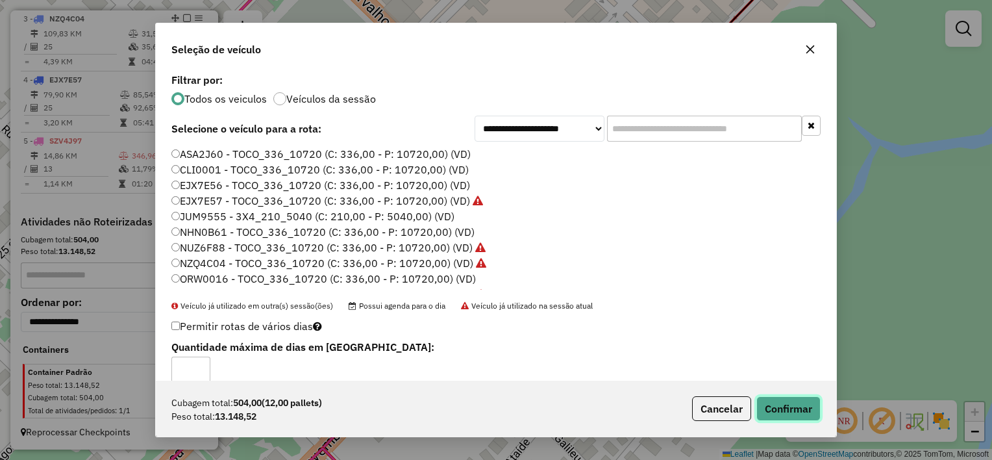
click at [793, 414] on button "Confirmar" at bounding box center [788, 408] width 64 height 25
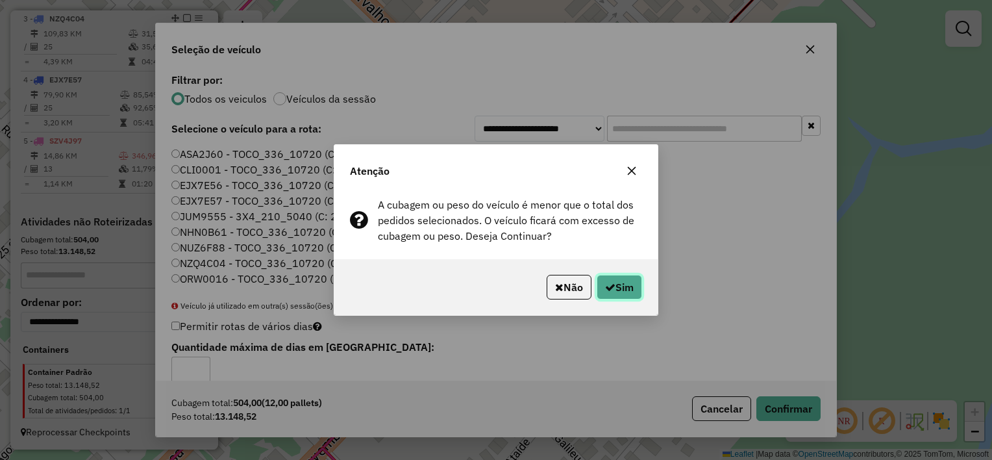
click at [633, 292] on button "Sim" at bounding box center [619, 287] width 45 height 25
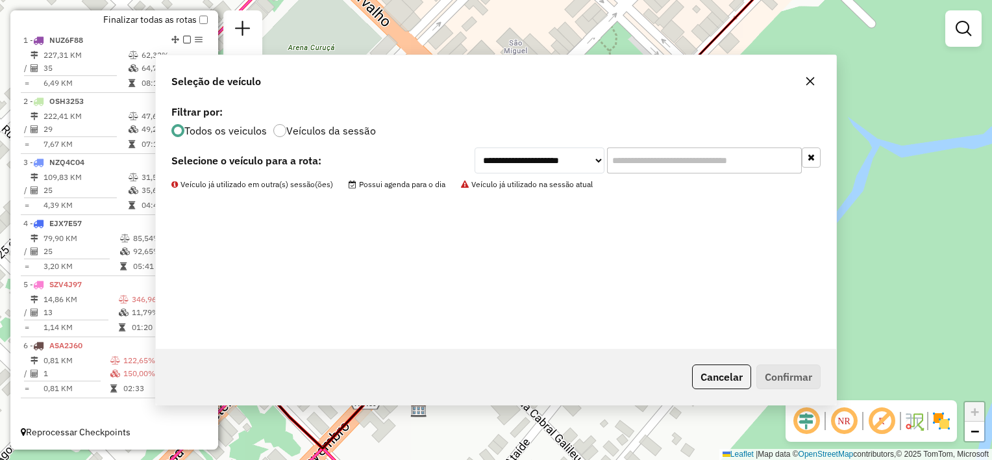
scroll to position [480, 0]
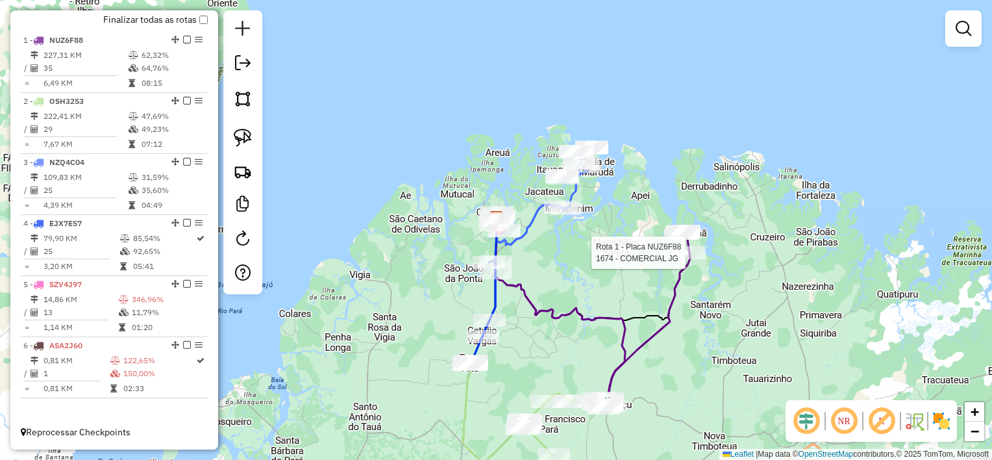
select select "**********"
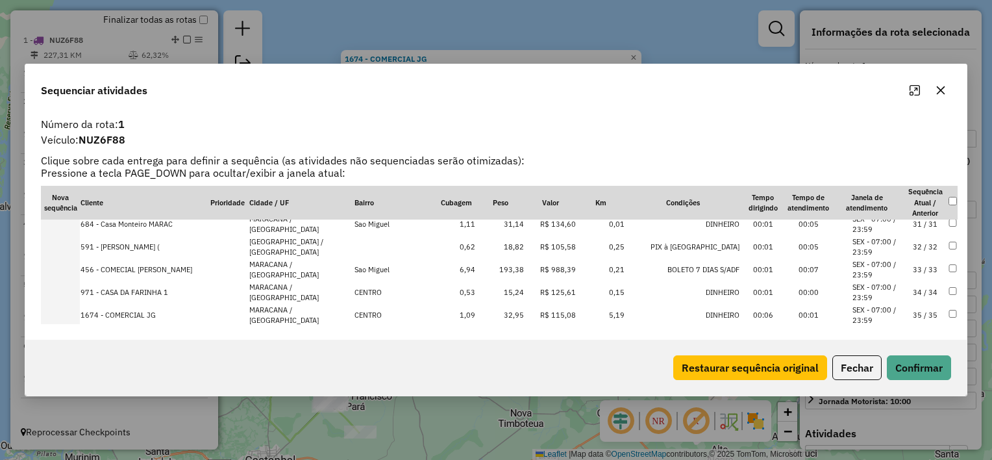
scroll to position [703, 0]
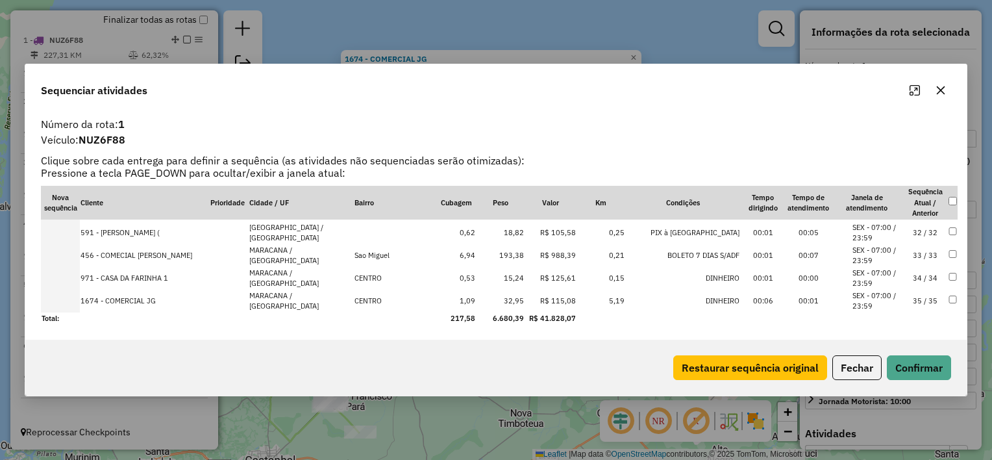
click at [938, 96] on button "button" at bounding box center [940, 90] width 21 height 21
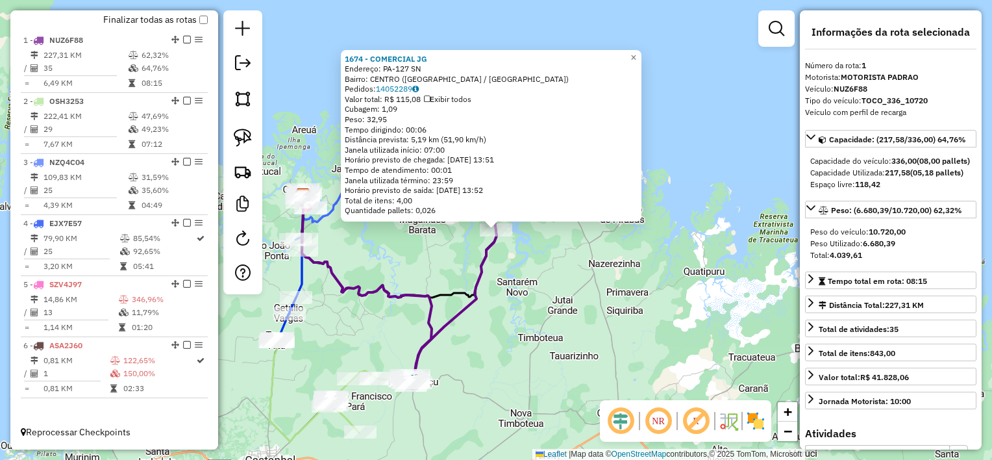
drag, startPoint x: 548, startPoint y: 345, endPoint x: 499, endPoint y: 363, distance: 51.8
click at [547, 345] on div "1674 - COMERCIAL JG Endereço: PA-127 SN Bairro: CENTRO (MARACANA / PA) Pedidos:…" at bounding box center [496, 230] width 992 height 460
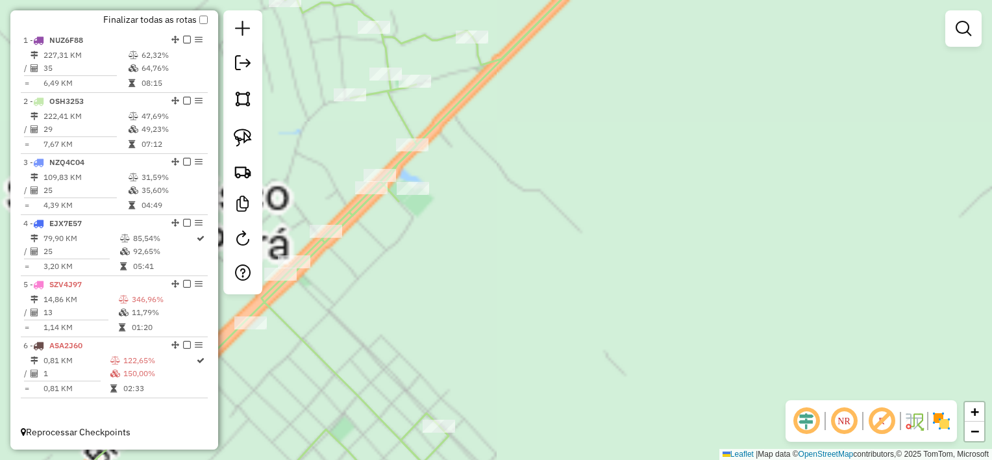
drag, startPoint x: 306, startPoint y: 328, endPoint x: 528, endPoint y: 384, distance: 228.5
click at [530, 408] on div "Janela de atendimento Grade de atendimento Capacidade Transportadoras Veículos …" at bounding box center [496, 230] width 992 height 460
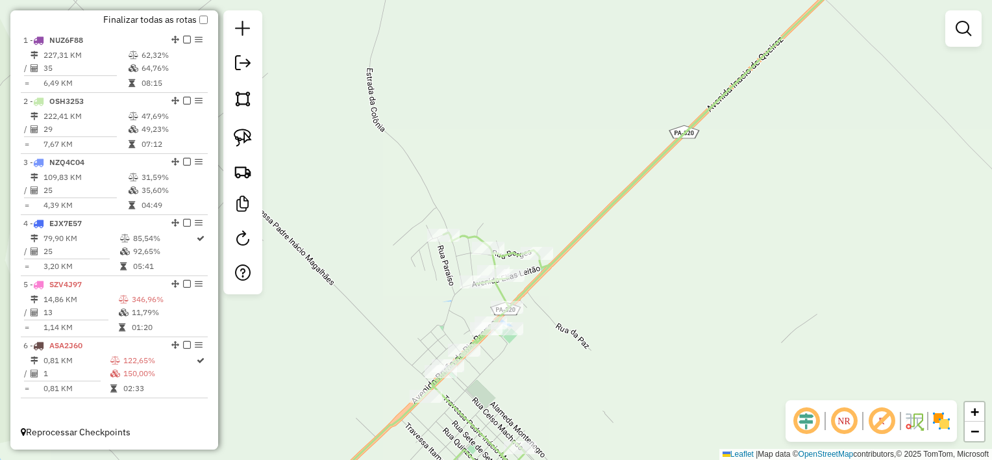
drag, startPoint x: 425, startPoint y: 295, endPoint x: 485, endPoint y: 343, distance: 77.1
click at [484, 344] on div "Janela de atendimento Grade de atendimento Capacidade Transportadoras Veículos …" at bounding box center [496, 230] width 992 height 460
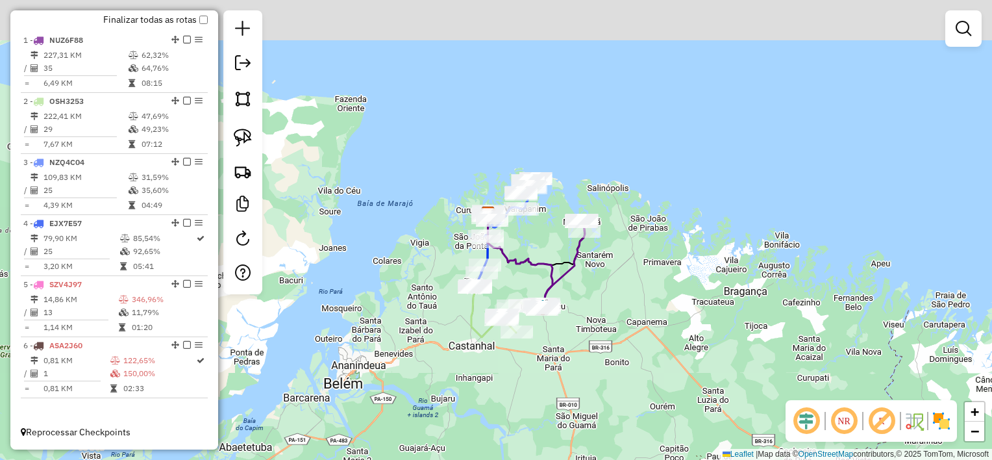
drag, startPoint x: 524, startPoint y: 232, endPoint x: 493, endPoint y: 206, distance: 40.1
click at [521, 234] on div "Janela de atendimento Grade de atendimento Capacidade Transportadoras Veículos …" at bounding box center [496, 230] width 992 height 460
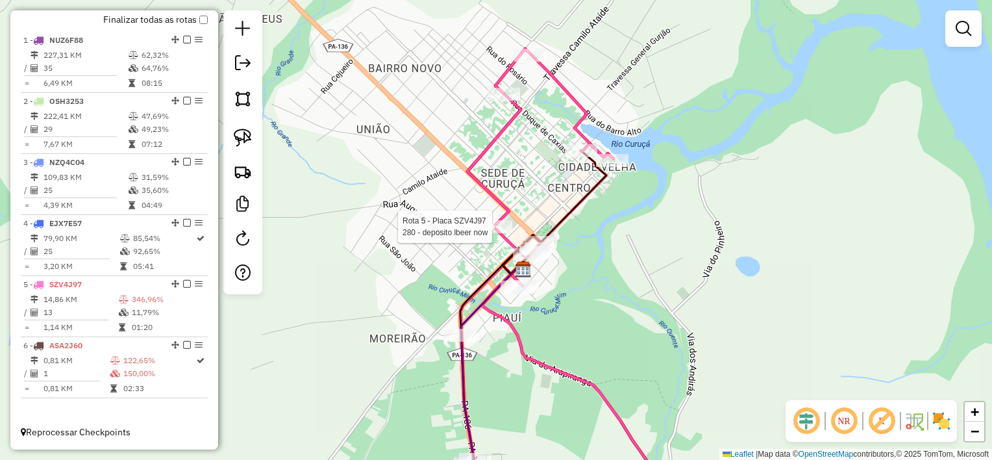
select select "**********"
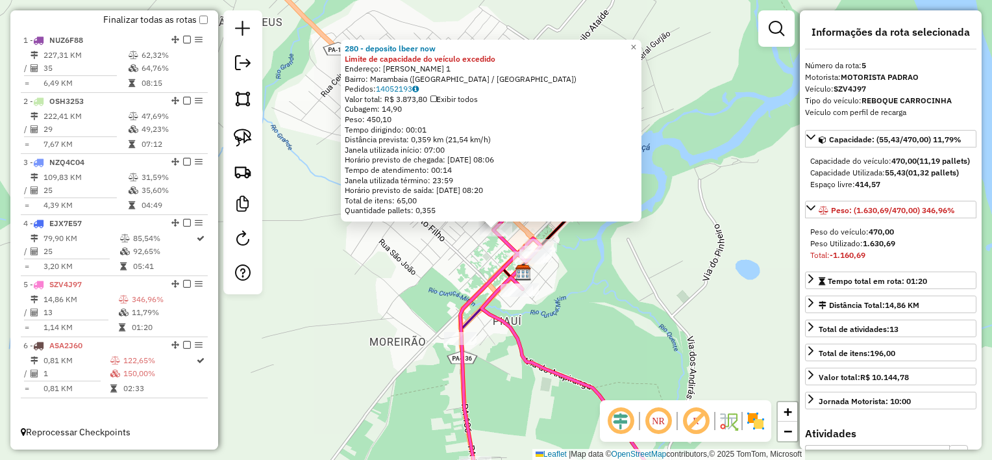
click at [590, 290] on div "280 - deposito lbeer now Limite de capacidade do veículo excedido Endereço: Gal…" at bounding box center [496, 230] width 992 height 460
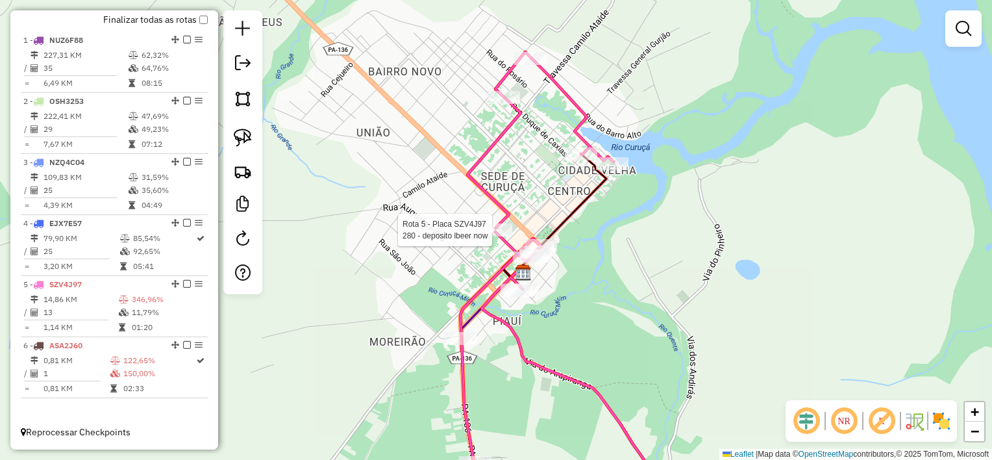
select select "**********"
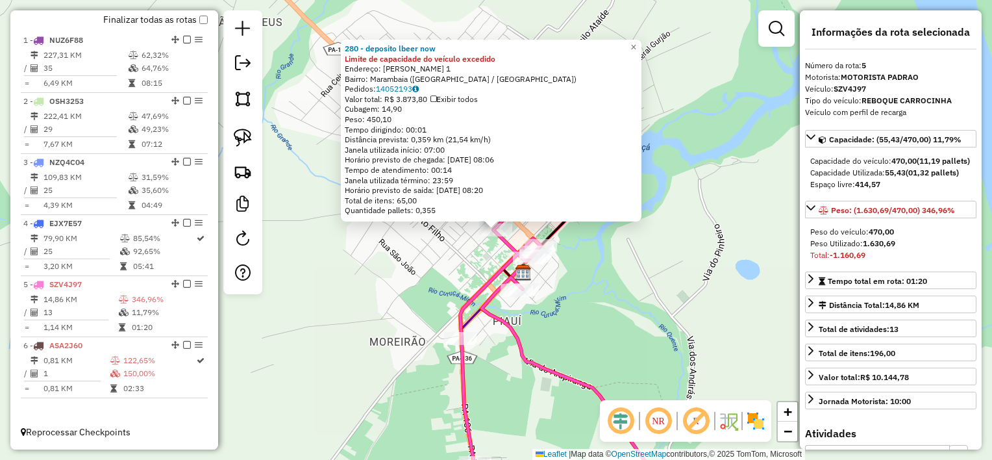
drag, startPoint x: 575, startPoint y: 305, endPoint x: 572, endPoint y: 298, distance: 7.0
click at [574, 305] on div "Rota 5 - Placa SZV4J97 280 - deposito lbeer now 280 - deposito lbeer now Limite…" at bounding box center [496, 230] width 992 height 460
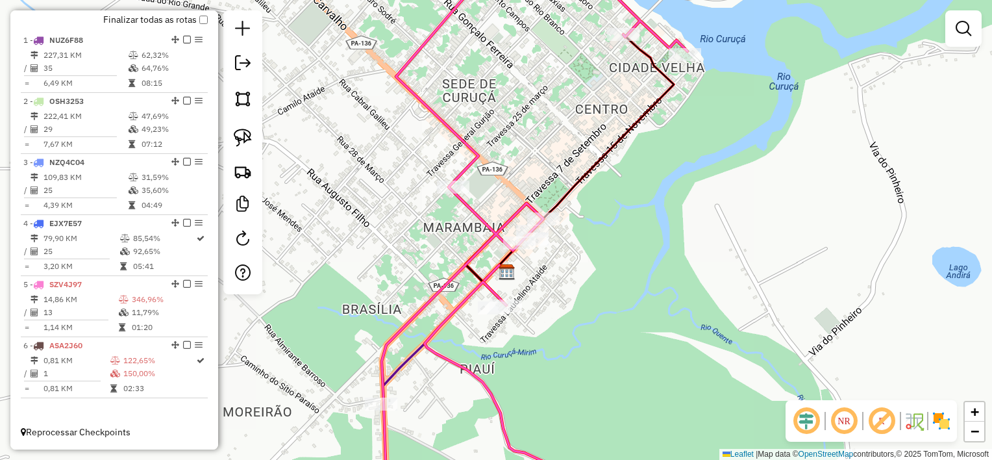
drag, startPoint x: 673, startPoint y: 306, endPoint x: 600, endPoint y: 223, distance: 110.4
click at [604, 225] on div "Janela de atendimento Grade de atendimento Capacidade Transportadoras Veículos …" at bounding box center [496, 230] width 992 height 460
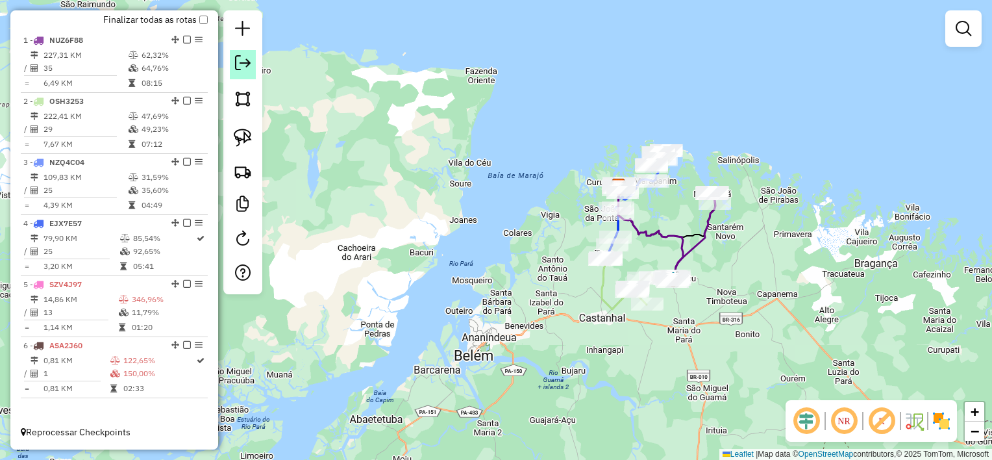
click at [244, 60] on em at bounding box center [243, 63] width 16 height 16
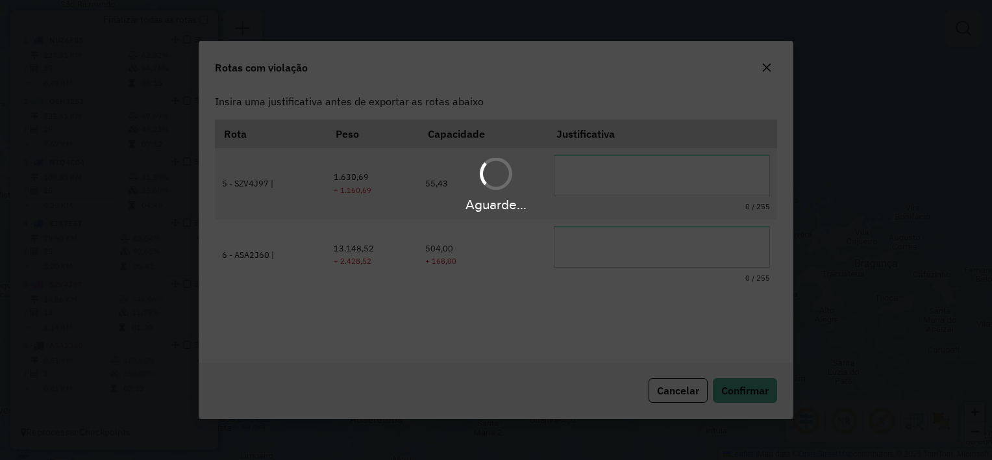
scroll to position [0, 0]
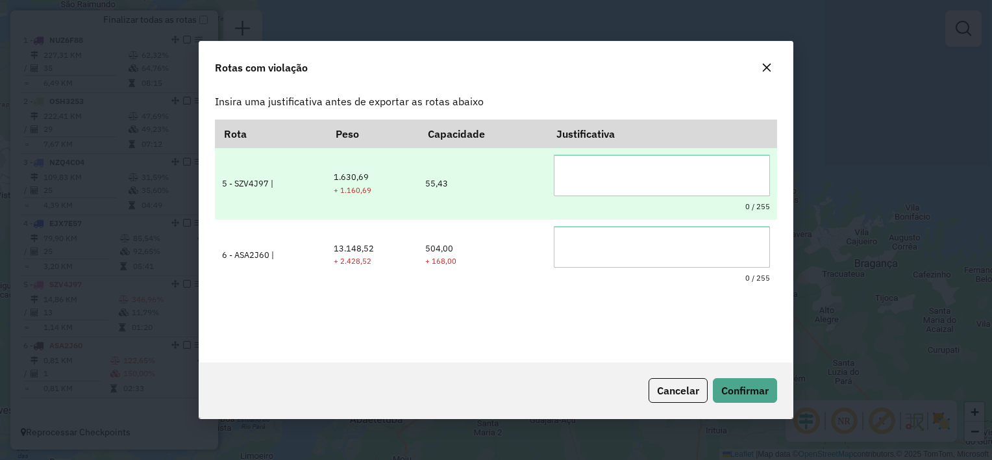
click at [647, 182] on textarea at bounding box center [662, 176] width 216 height 42
type textarea "**********"
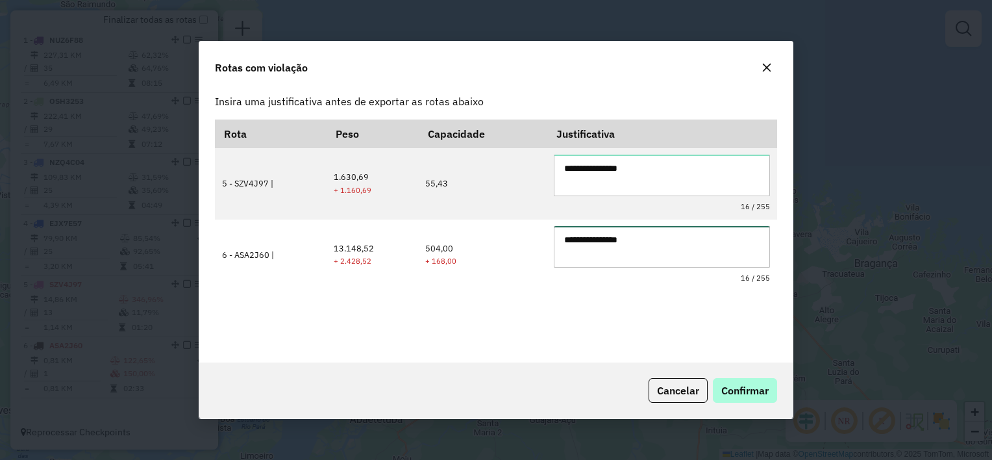
type textarea "**********"
click at [756, 387] on span "Confirmar" at bounding box center [744, 390] width 47 height 13
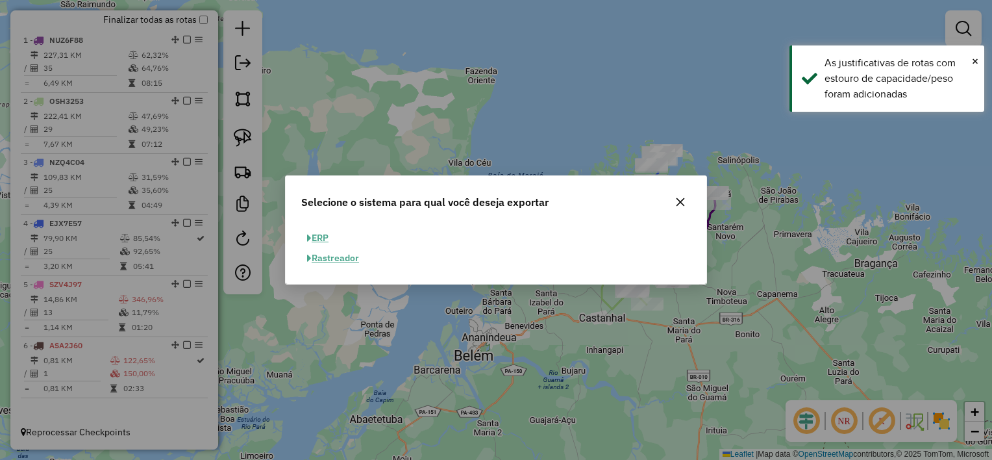
click at [325, 236] on button "ERP" at bounding box center [317, 238] width 33 height 20
select select "**"
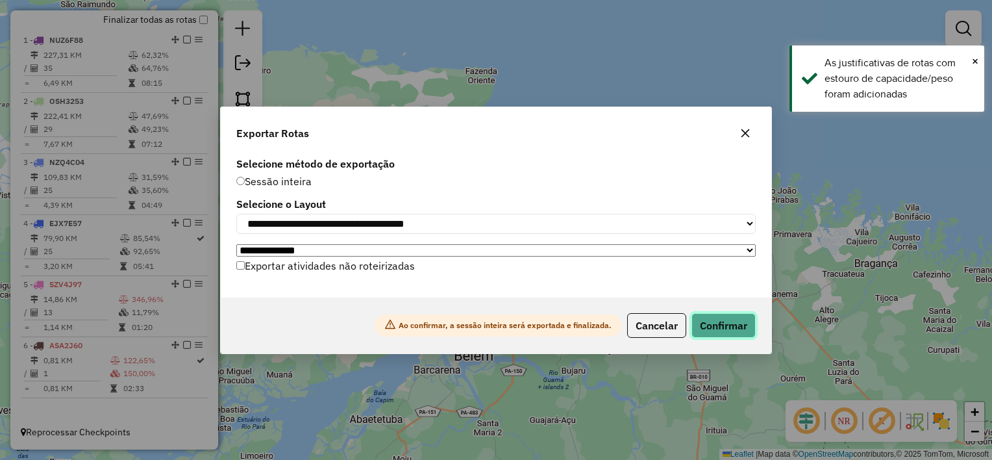
click at [708, 331] on button "Confirmar" at bounding box center [724, 325] width 64 height 25
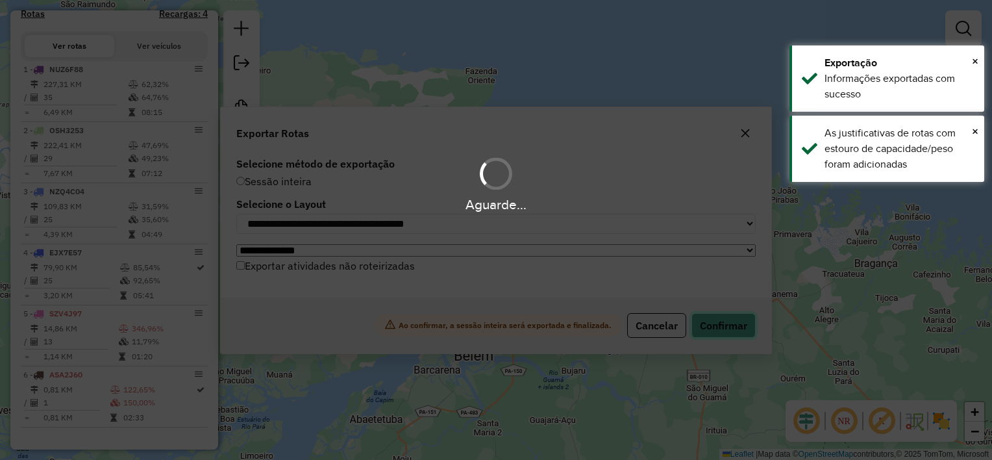
scroll to position [460, 0]
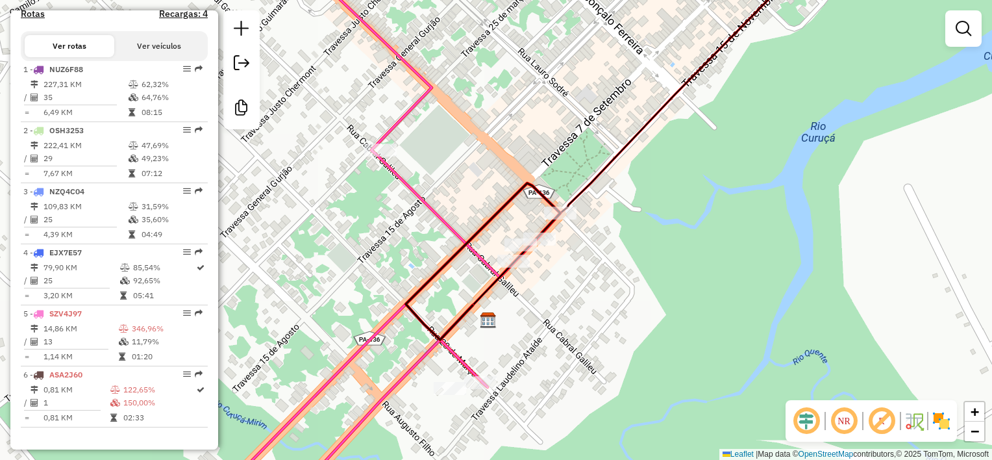
click at [631, 320] on div "Janela de atendimento Grade de atendimento Capacidade Transportadoras Veículos …" at bounding box center [496, 230] width 992 height 460
